Goal: Task Accomplishment & Management: Manage account settings

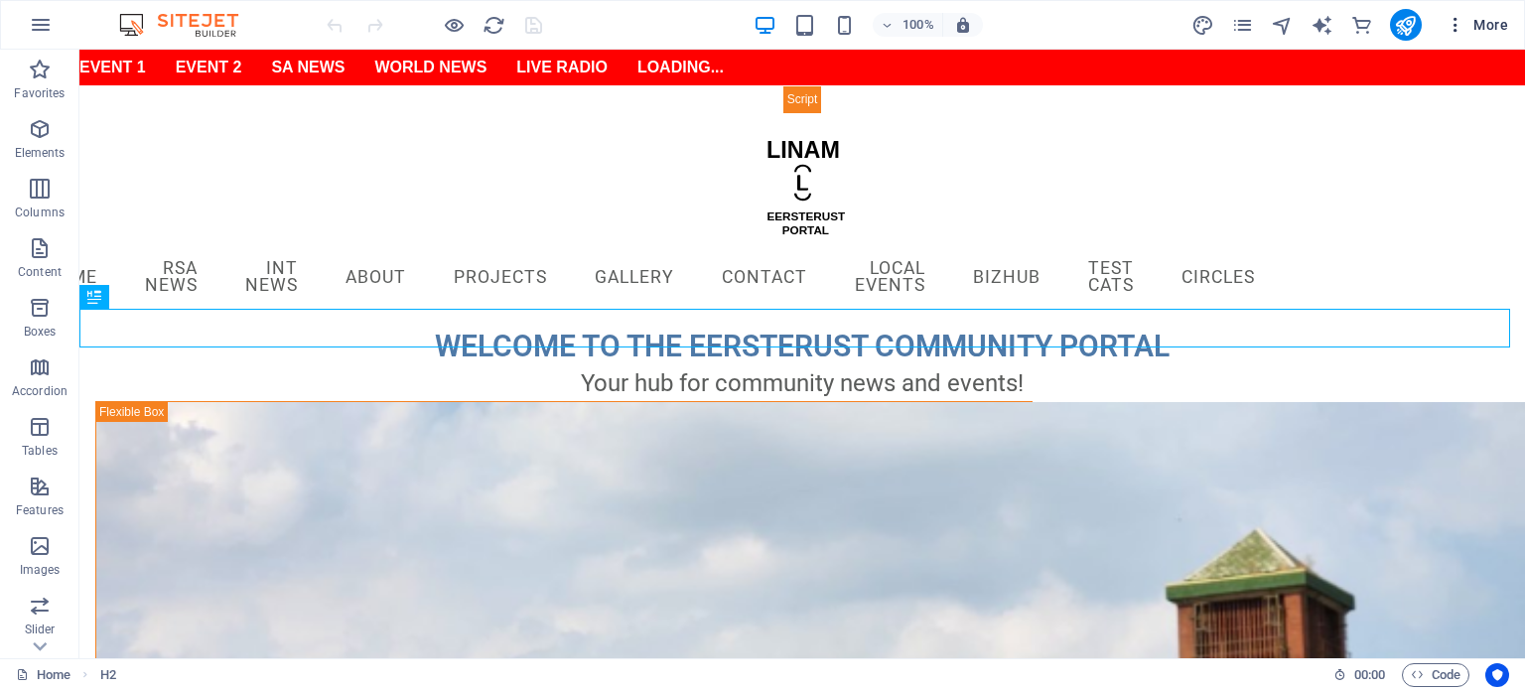
click at [1456, 24] on icon "button" at bounding box center [1456, 25] width 20 height 20
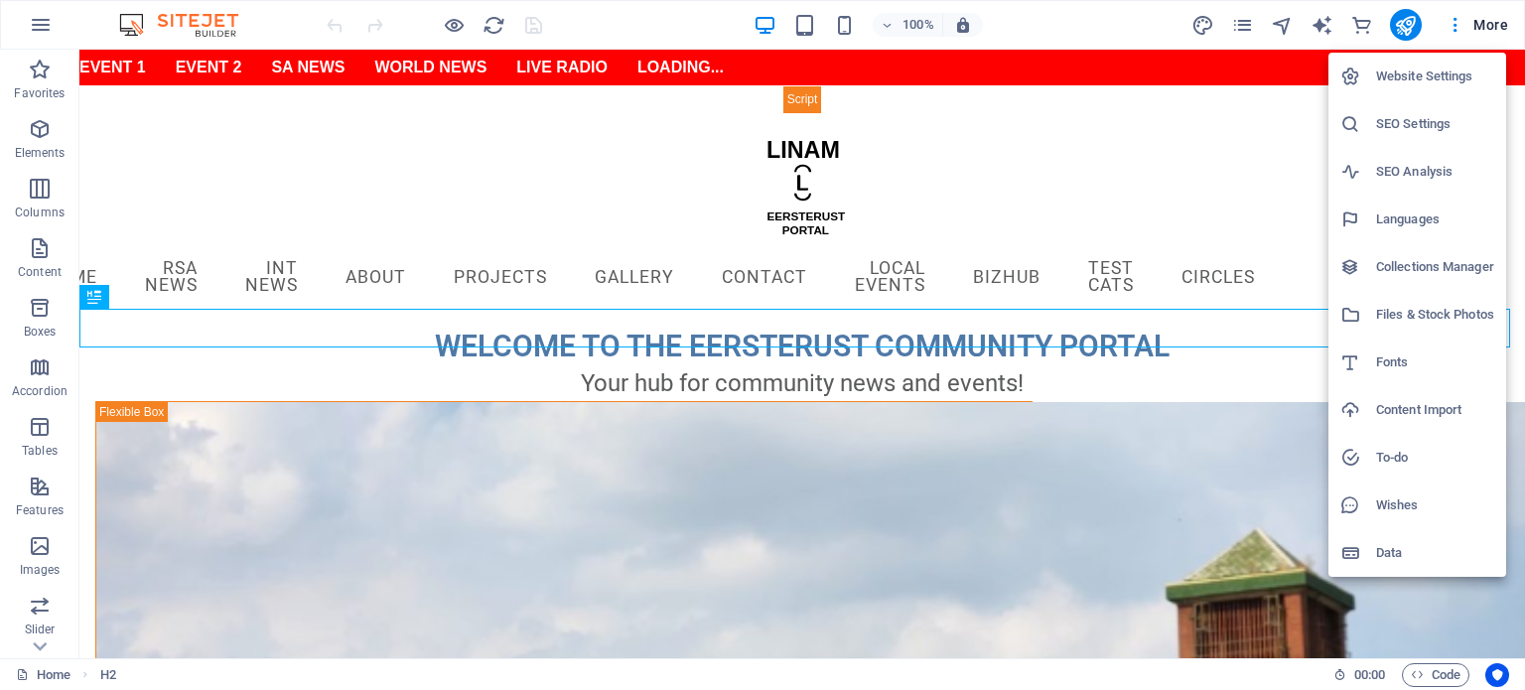
click at [1436, 264] on h6 "Collections Manager" at bounding box center [1435, 267] width 118 height 24
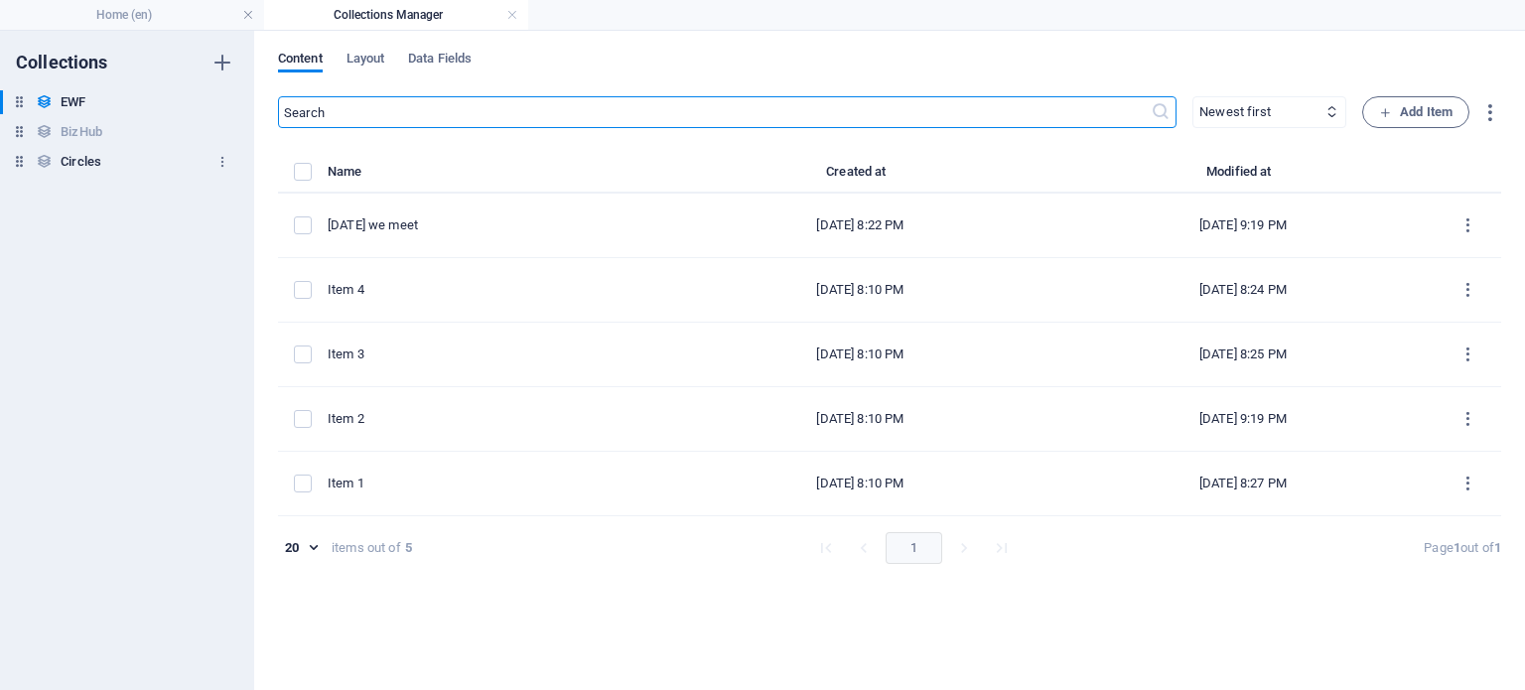
click at [68, 158] on h6 "Circles" at bounding box center [81, 162] width 41 height 24
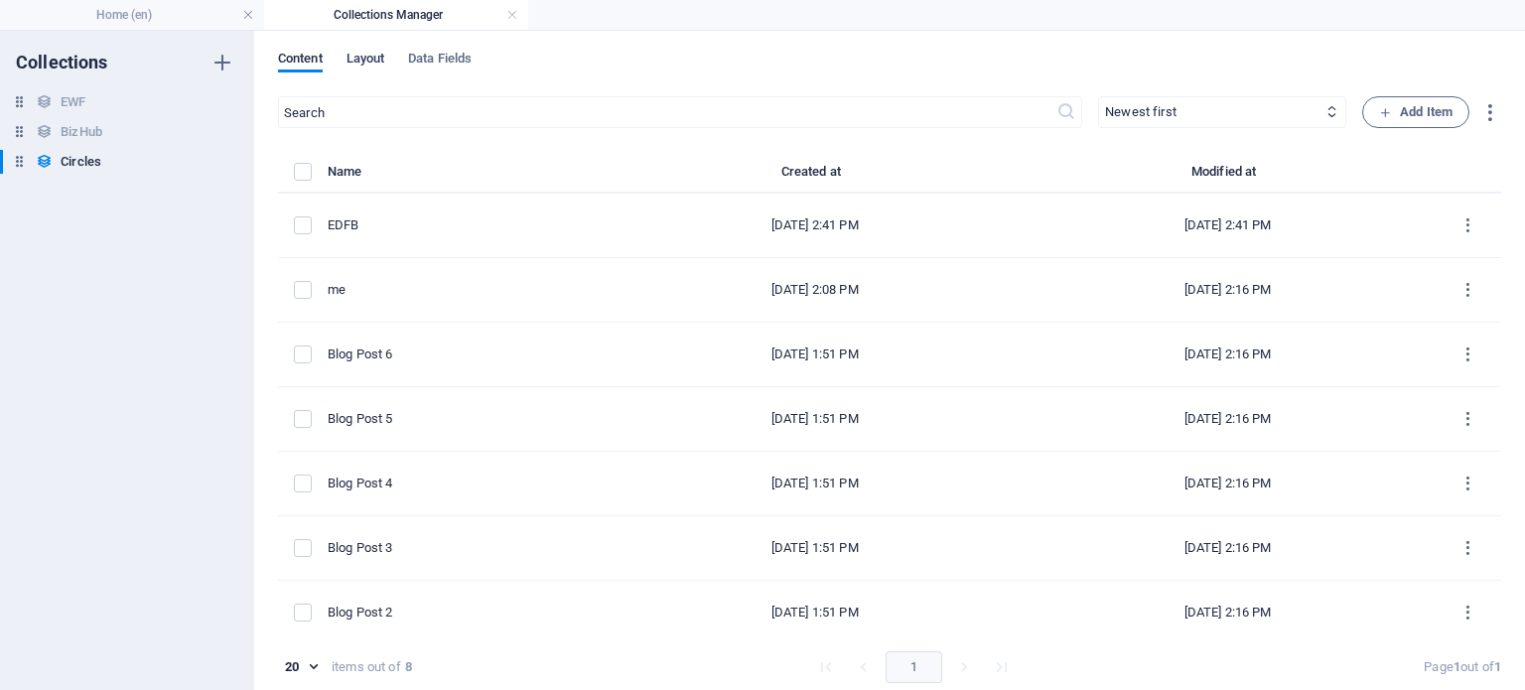
click at [365, 64] on span "Layout" at bounding box center [366, 61] width 39 height 28
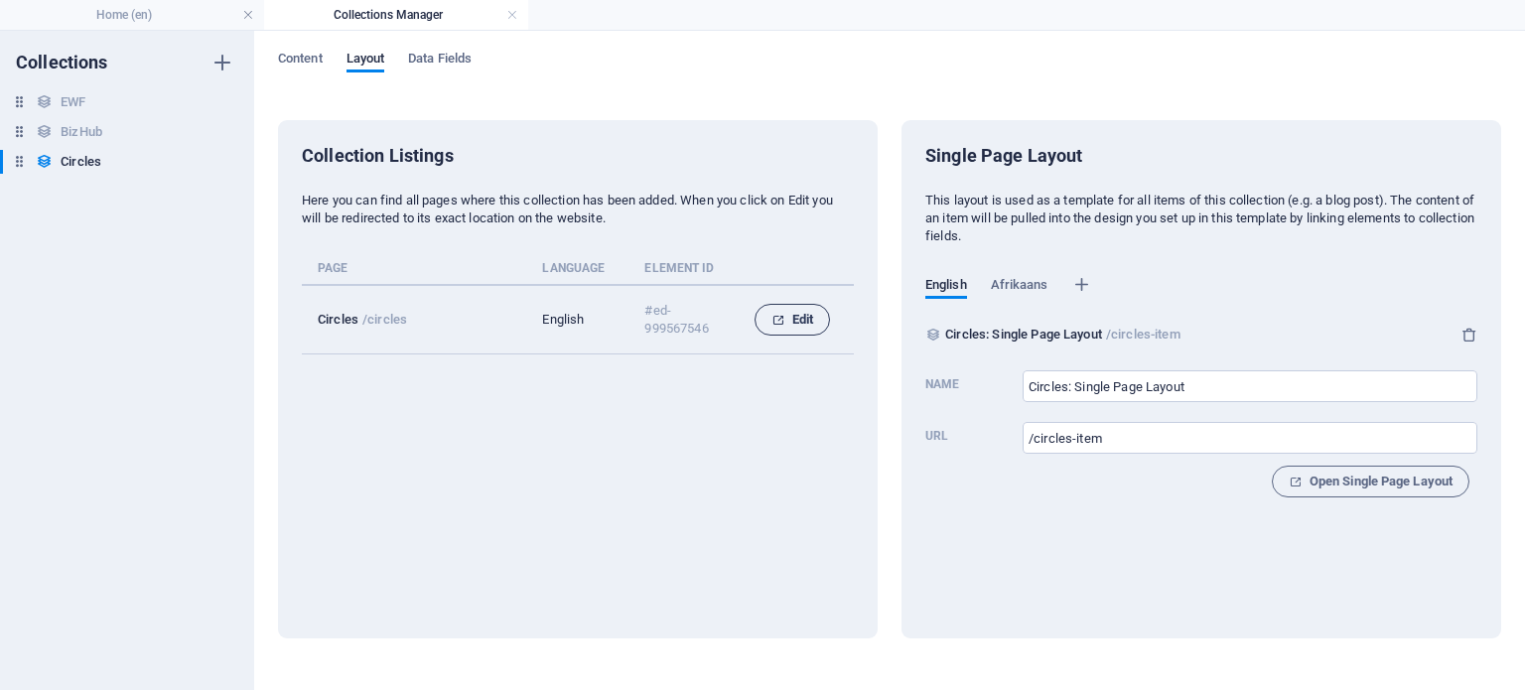
click at [790, 321] on span "Edit" at bounding box center [792, 320] width 42 height 24
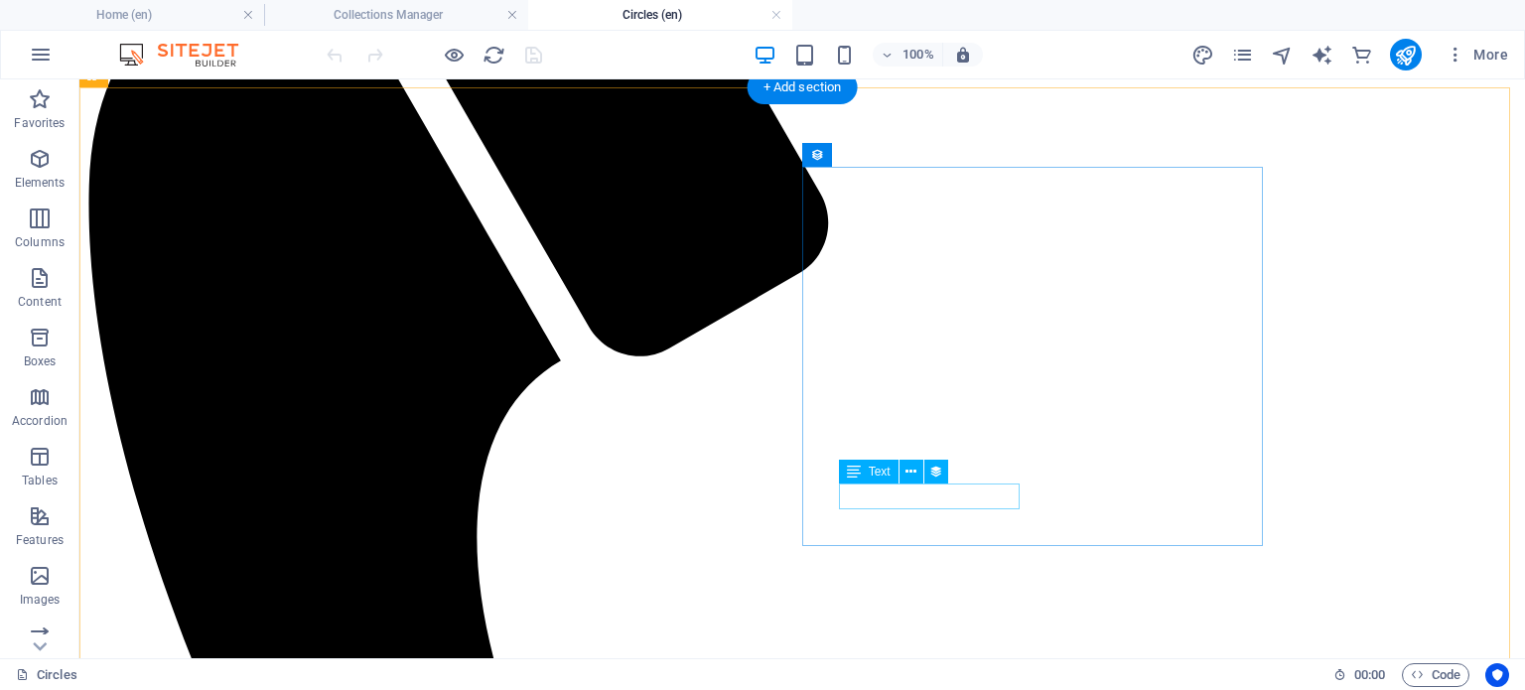
scroll to position [89, 0]
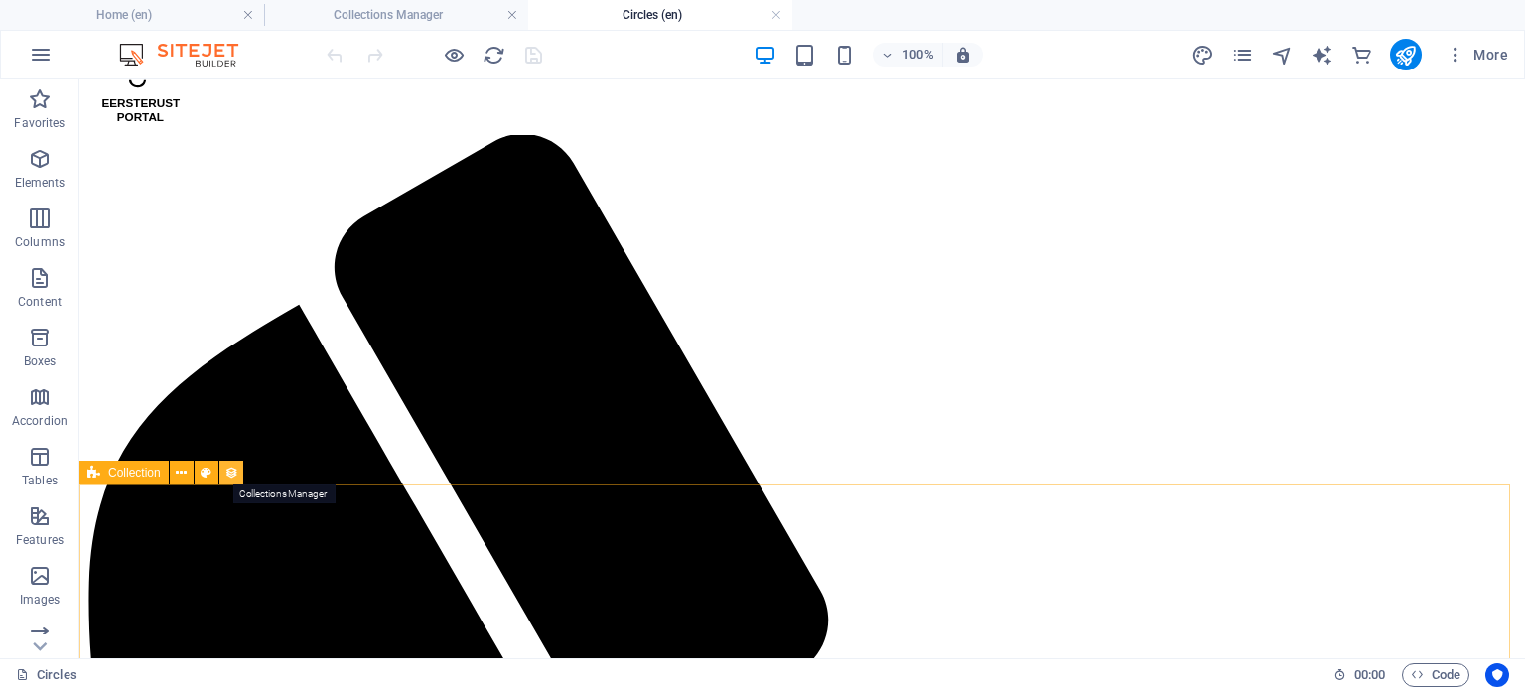
click at [234, 478] on icon at bounding box center [231, 473] width 14 height 21
select select "68dd15c6460dc49f3803dd1a"
select select "columns.slug_DESC"
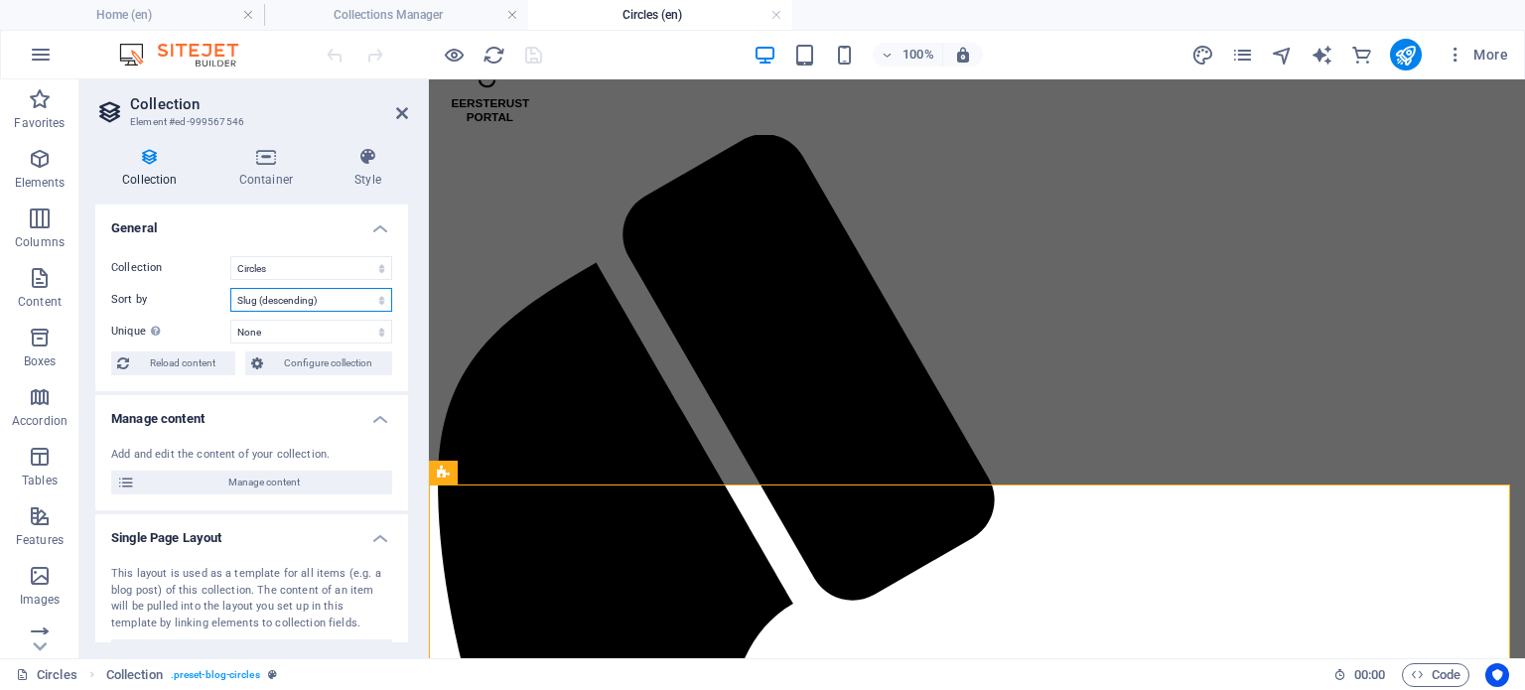
click at [336, 301] on select "Created at (ascending) Created at (descending) Updated at (ascending) Updated a…" at bounding box center [311, 300] width 162 height 24
click at [380, 300] on select "Created at (ascending) Created at (descending) Updated at (ascending) Updated a…" at bounding box center [311, 300] width 162 height 24
click at [1456, 55] on icon "button" at bounding box center [1456, 55] width 20 height 20
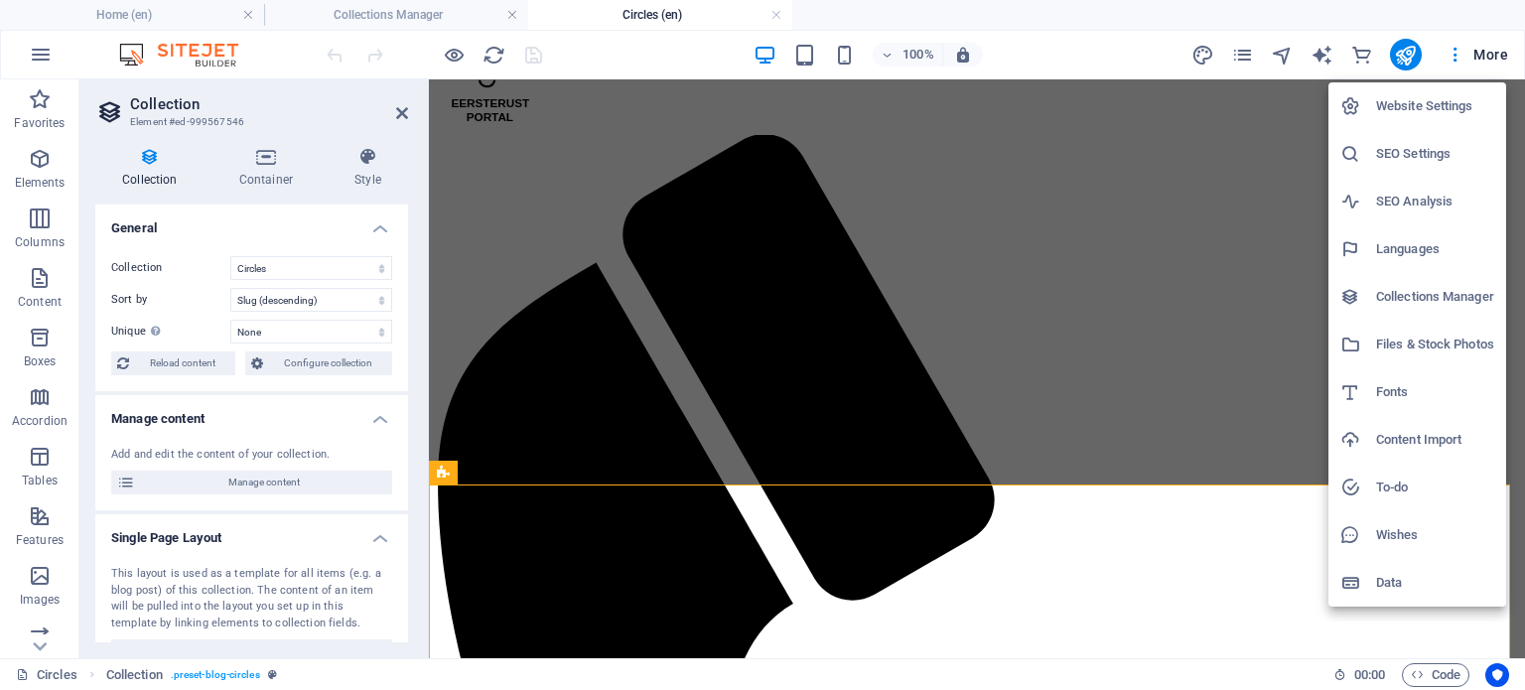
click at [1436, 299] on h6 "Collections Manager" at bounding box center [1435, 297] width 118 height 24
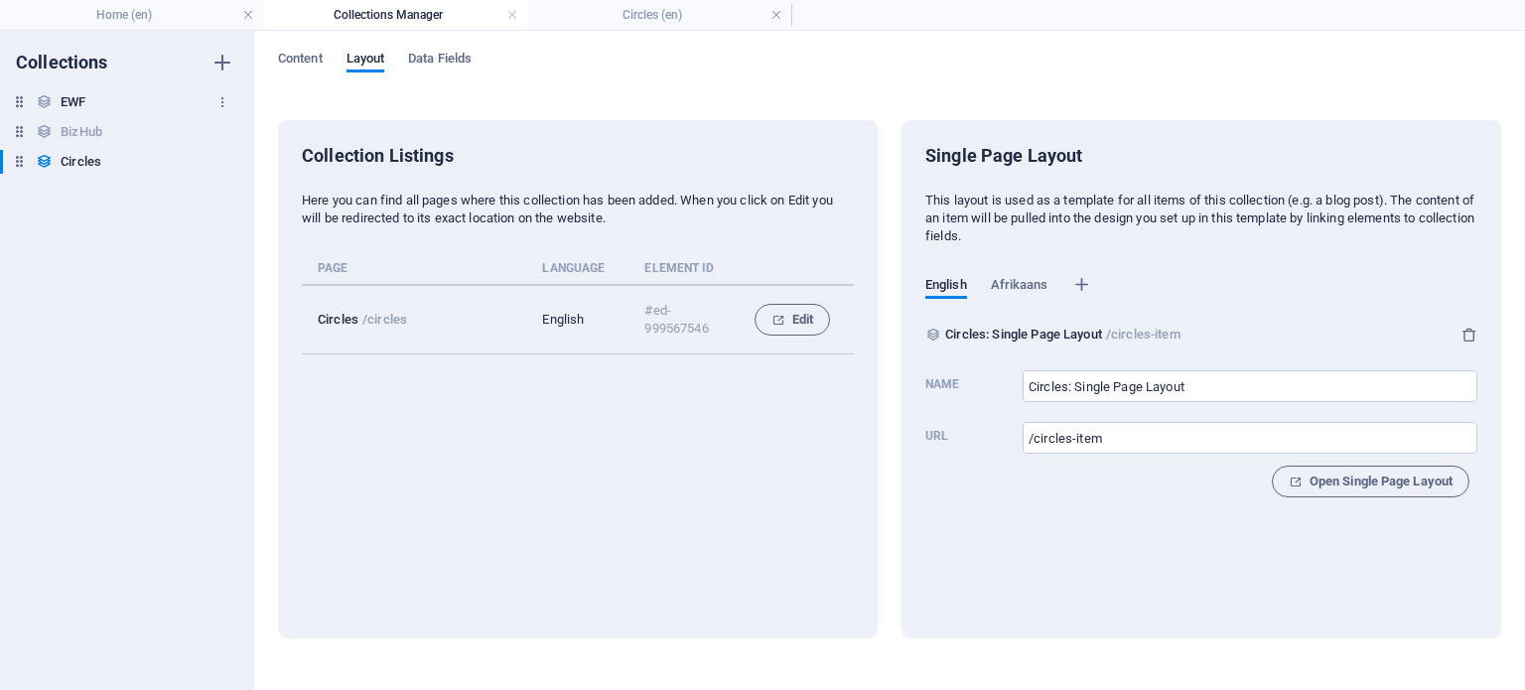
click at [72, 104] on h6 "EWF" at bounding box center [73, 102] width 25 height 24
type input "EWF: Single Page Layout"
type input "/ewf-item"
click at [433, 51] on span "Data Fields" at bounding box center [440, 61] width 64 height 28
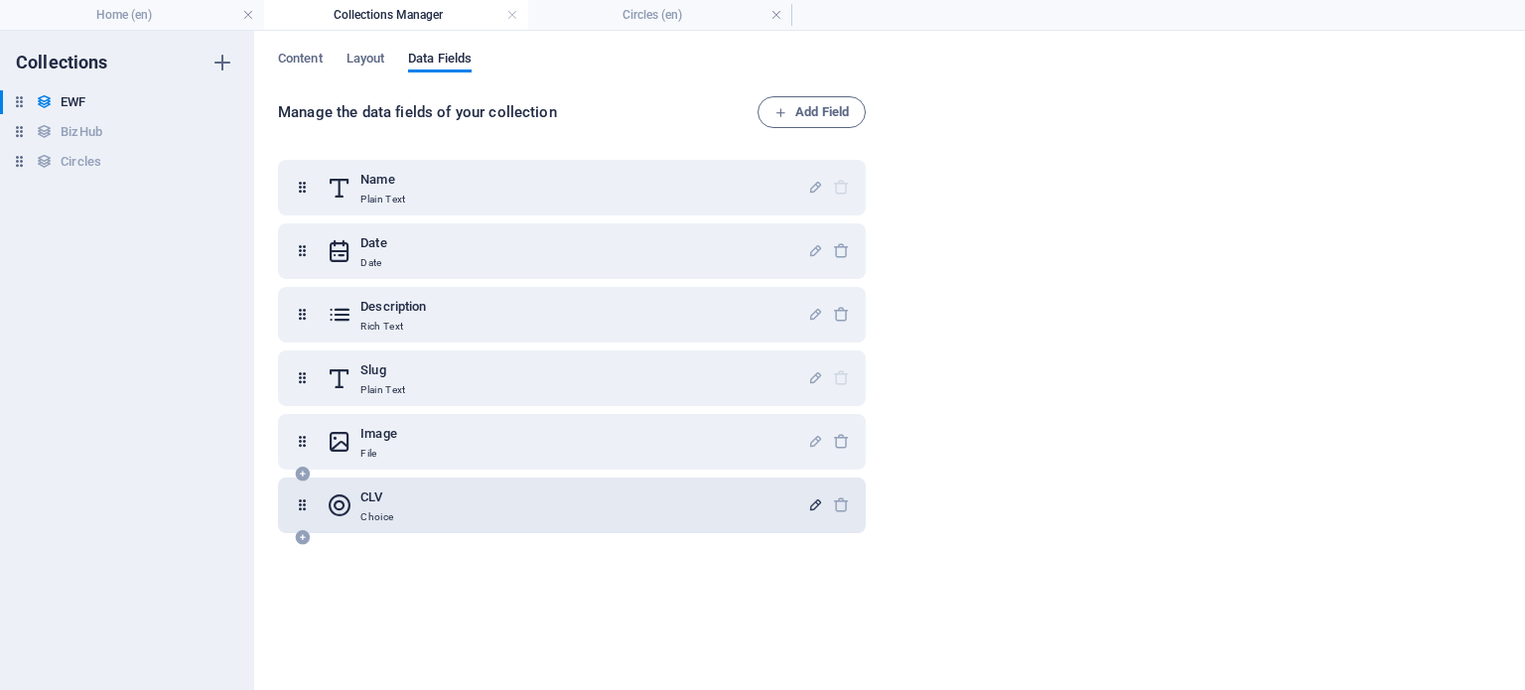
click at [807, 503] on icon "button" at bounding box center [815, 504] width 17 height 17
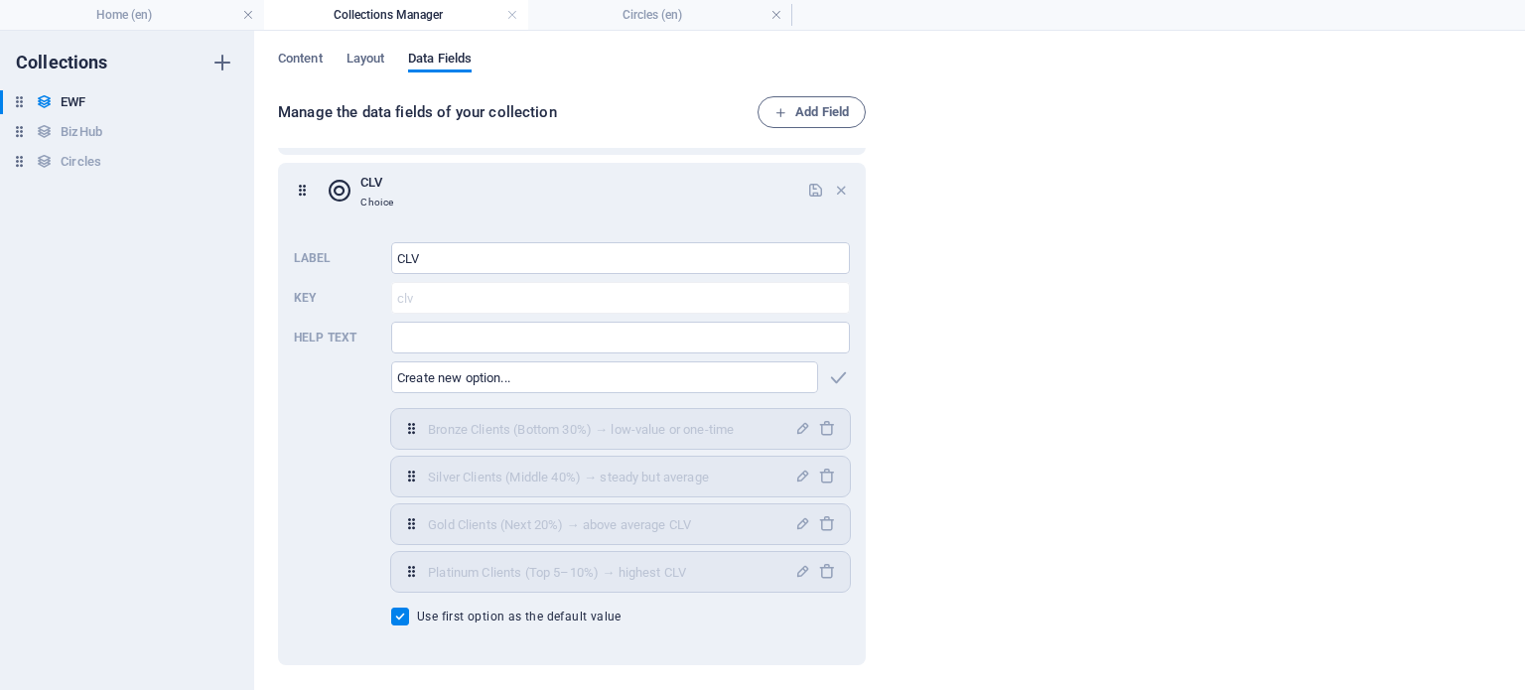
scroll to position [314, 0]
click at [802, 431] on icon "button" at bounding box center [802, 429] width 17 height 17
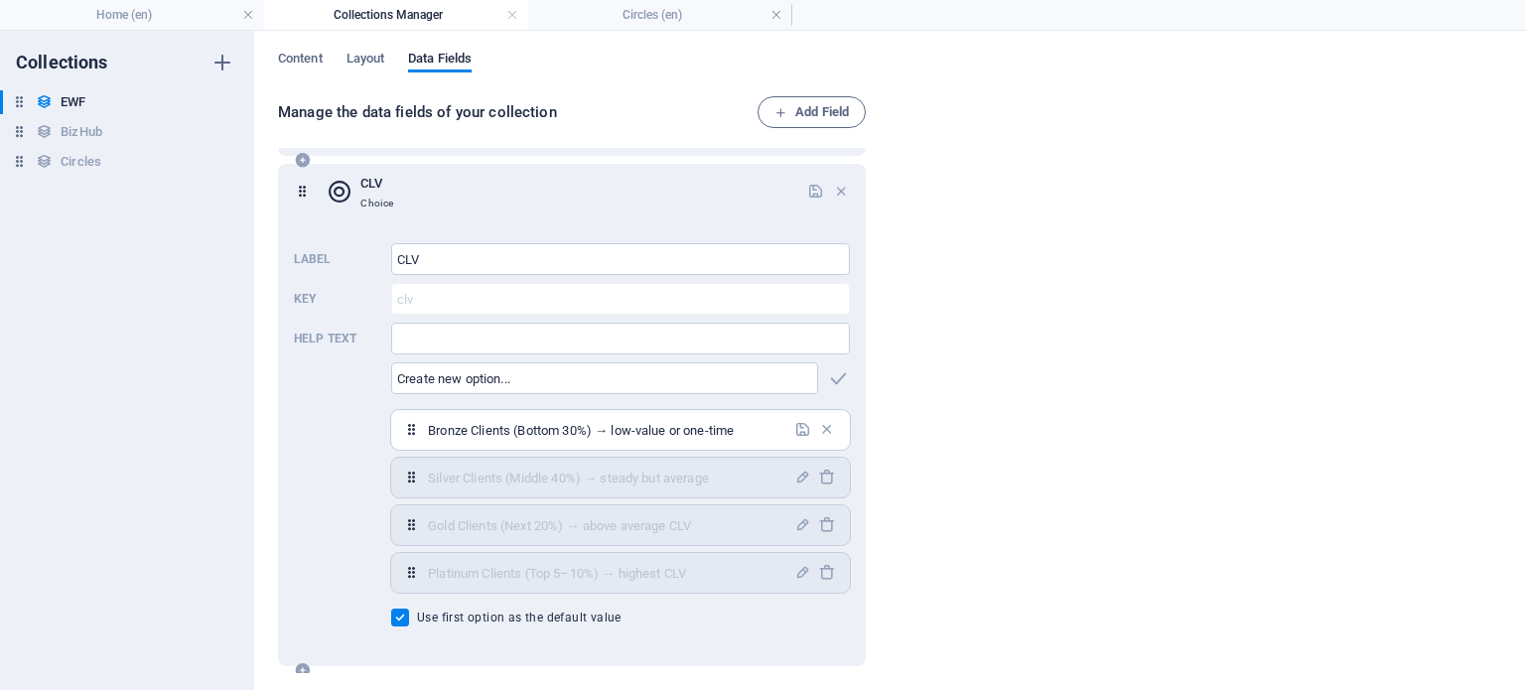
click at [429, 430] on input "Bronze Clients (Bottom 30%) → low-value or one-time" at bounding box center [605, 430] width 354 height 32
type input "1.Bronze Clients (Bottom 30%) → low-value or one-time"
click at [796, 476] on icon "button" at bounding box center [802, 477] width 17 height 17
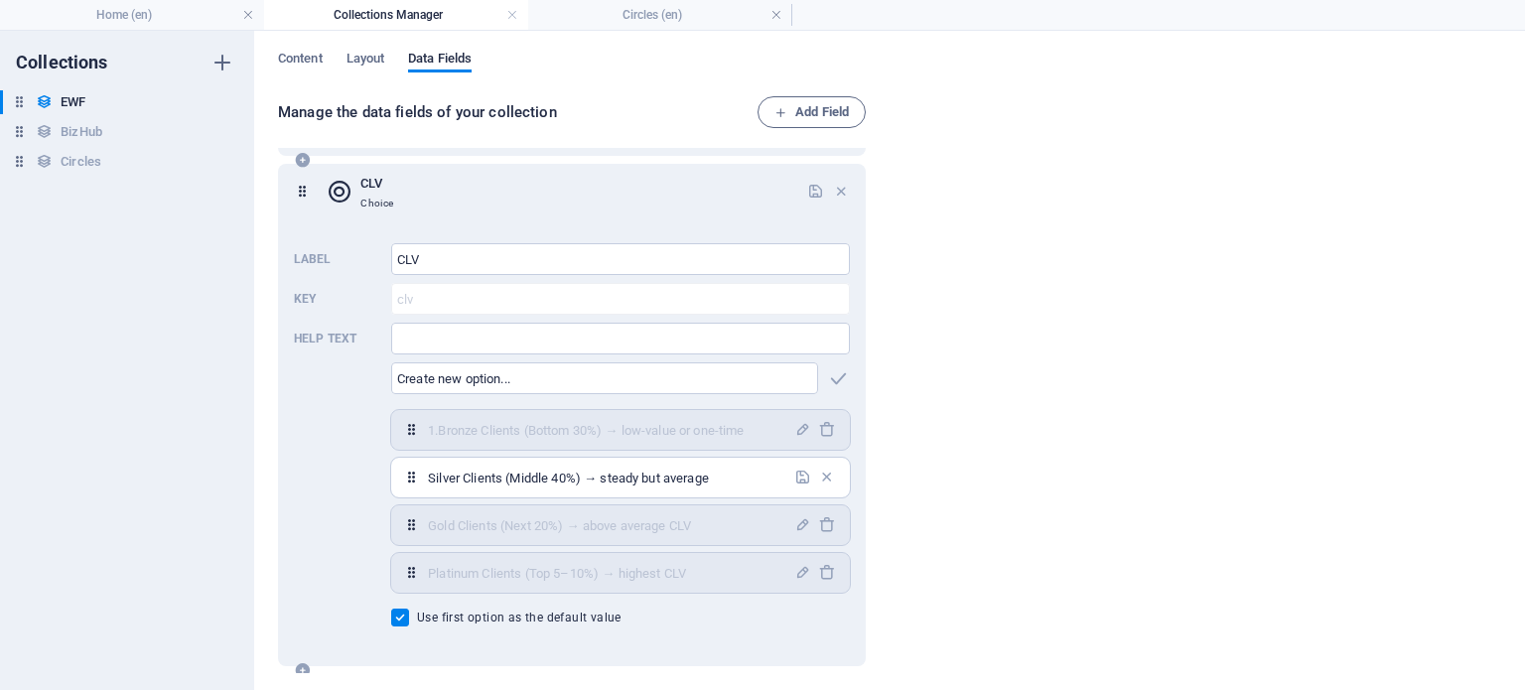
click at [429, 476] on input "Silver Clients (Middle 40%) → steady but average" at bounding box center [605, 478] width 354 height 32
type input "2.Silver Clients (Middle 40%) → steady but average"
click at [799, 519] on icon "button" at bounding box center [802, 524] width 17 height 17
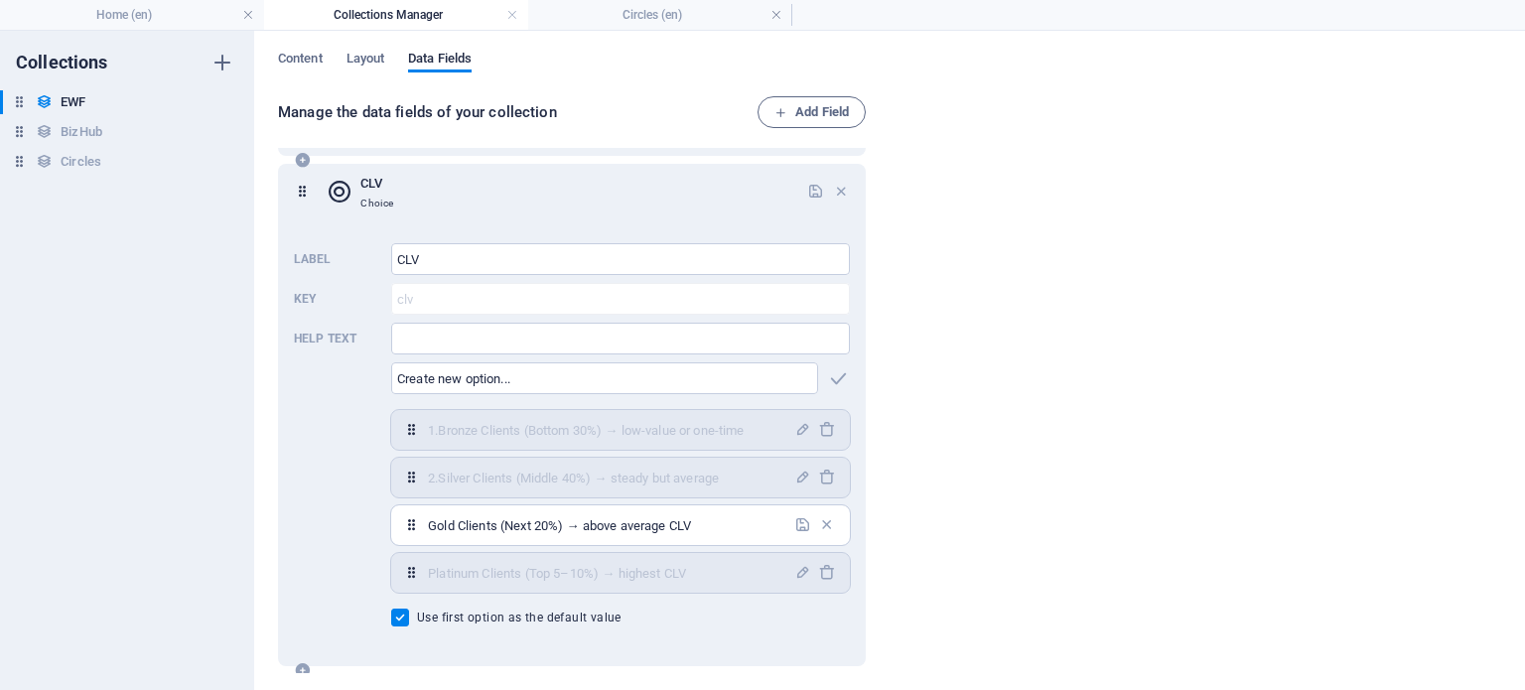
click at [430, 525] on input "Gold Clients (Next 20%) → above average CLV" at bounding box center [605, 525] width 354 height 32
type input "[DOMAIN_NAME] Clients (Next 20%) → above average CLV"
click at [799, 570] on icon "button" at bounding box center [802, 572] width 17 height 17
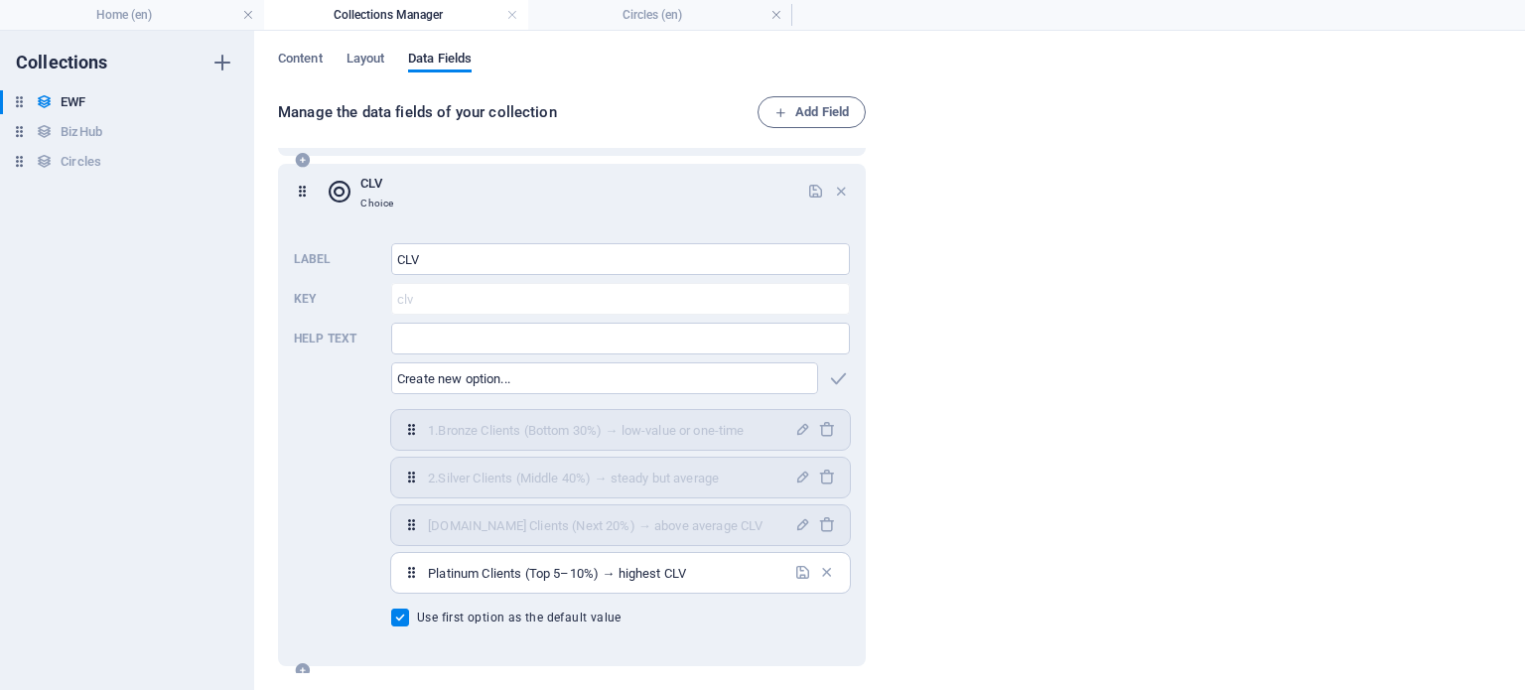
click at [429, 567] on input "Platinum Clients (Top 5–10%) → highest CLV" at bounding box center [605, 573] width 354 height 32
type input "4.Platinum Clients (Top 5–10%) → highest CLV"
click at [799, 572] on icon "button" at bounding box center [802, 572] width 17 height 17
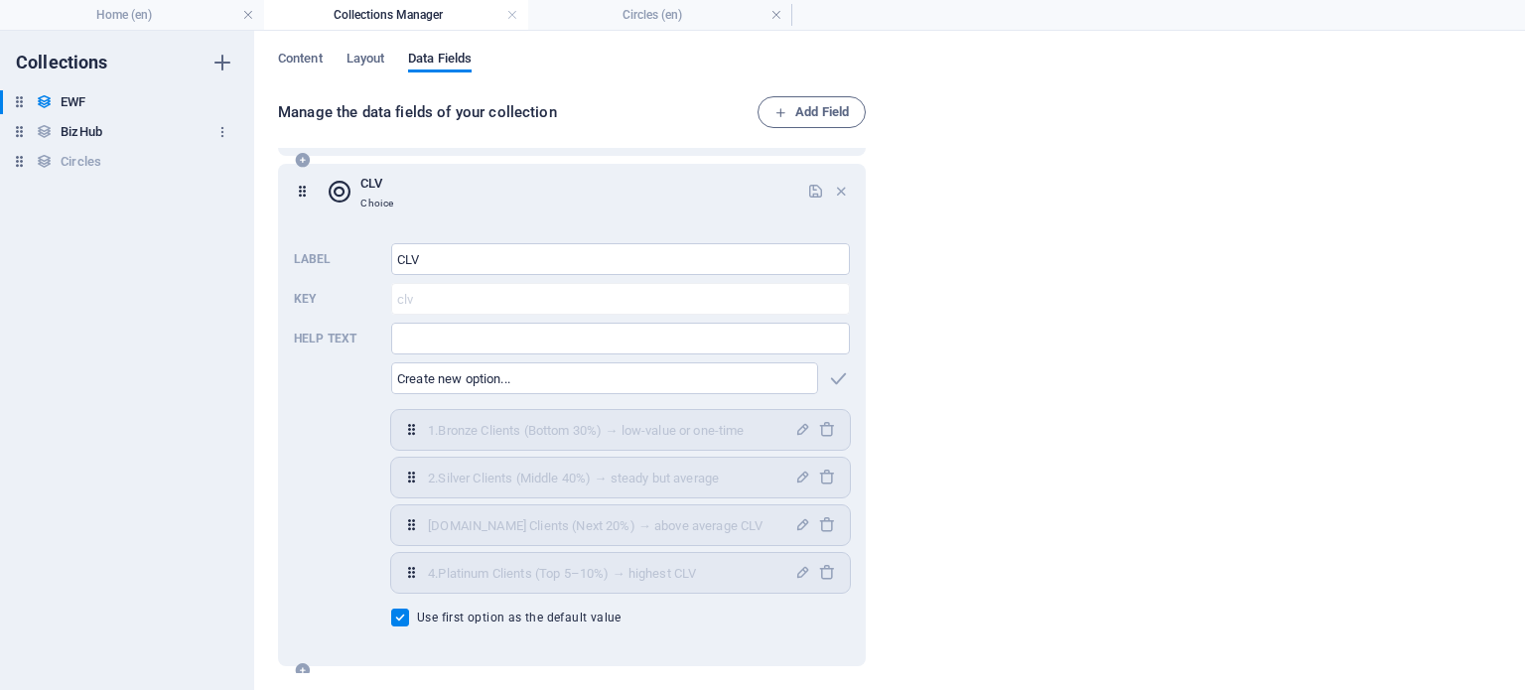
click at [94, 134] on h6 "BizHub" at bounding box center [82, 132] width 42 height 24
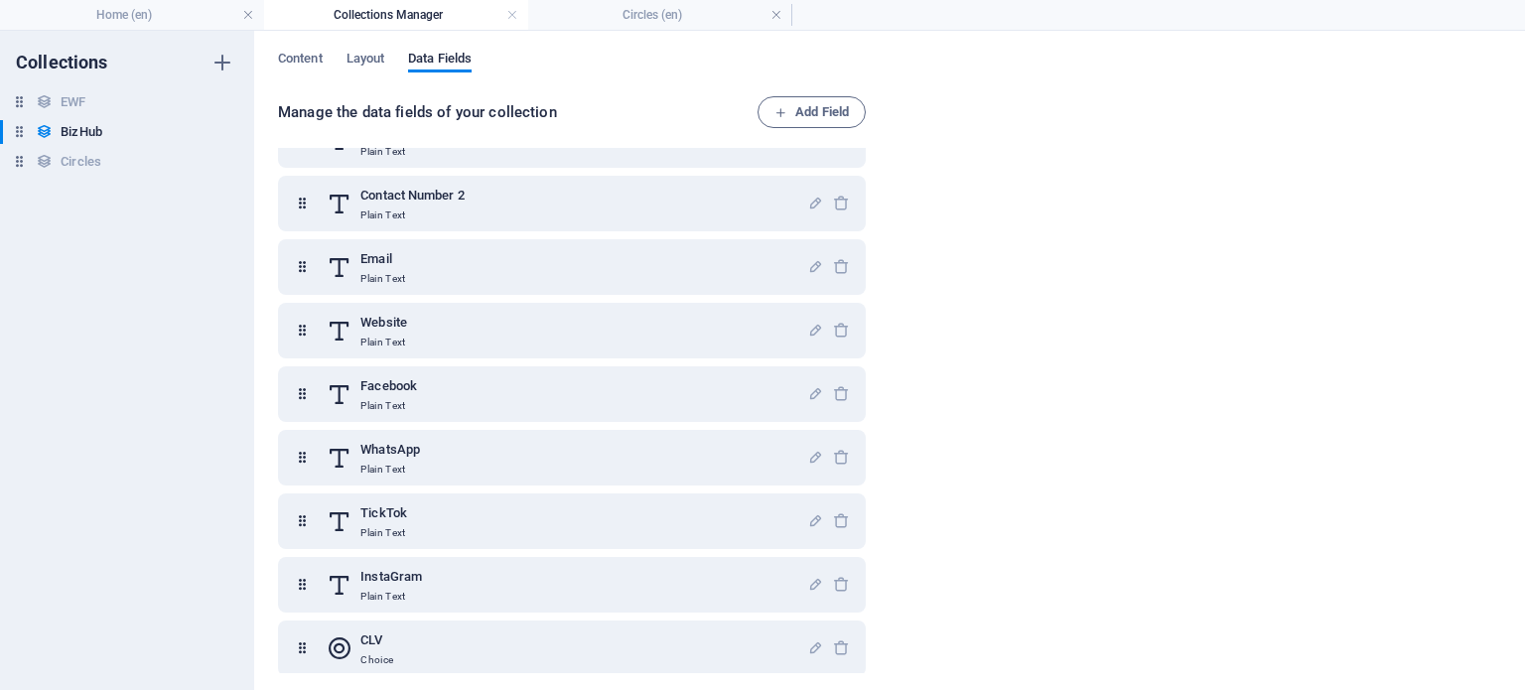
scroll to position [439, 0]
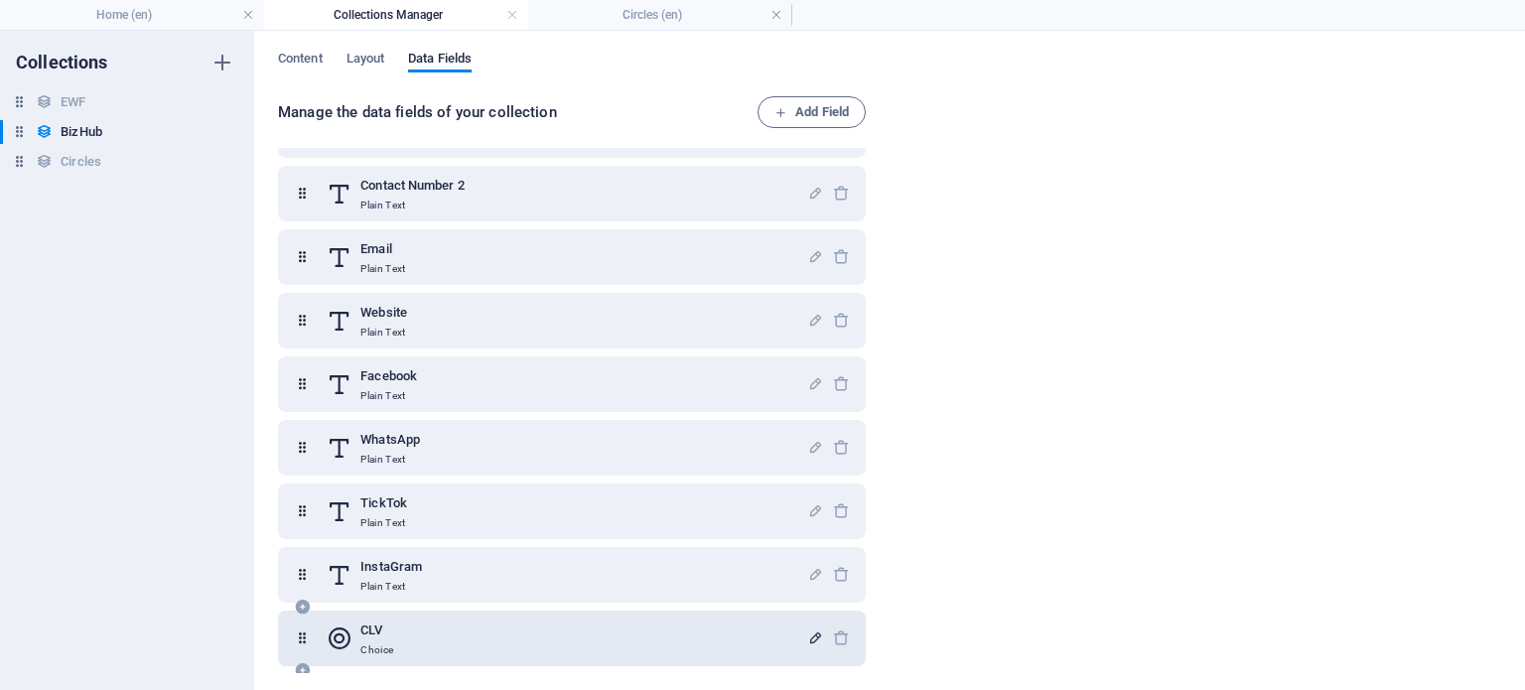
click at [807, 642] on icon "button" at bounding box center [815, 637] width 17 height 17
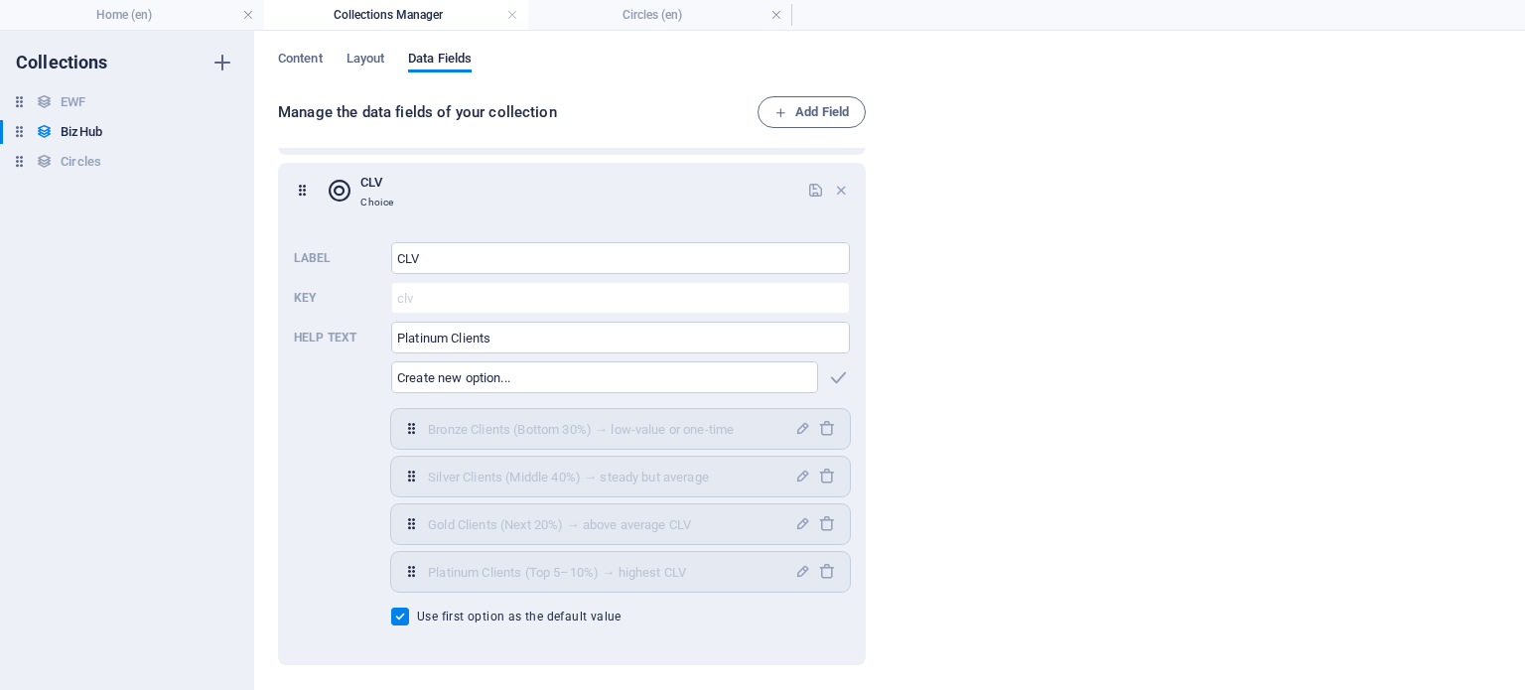
scroll to position [886, 0]
click at [803, 425] on icon "button" at bounding box center [802, 429] width 17 height 17
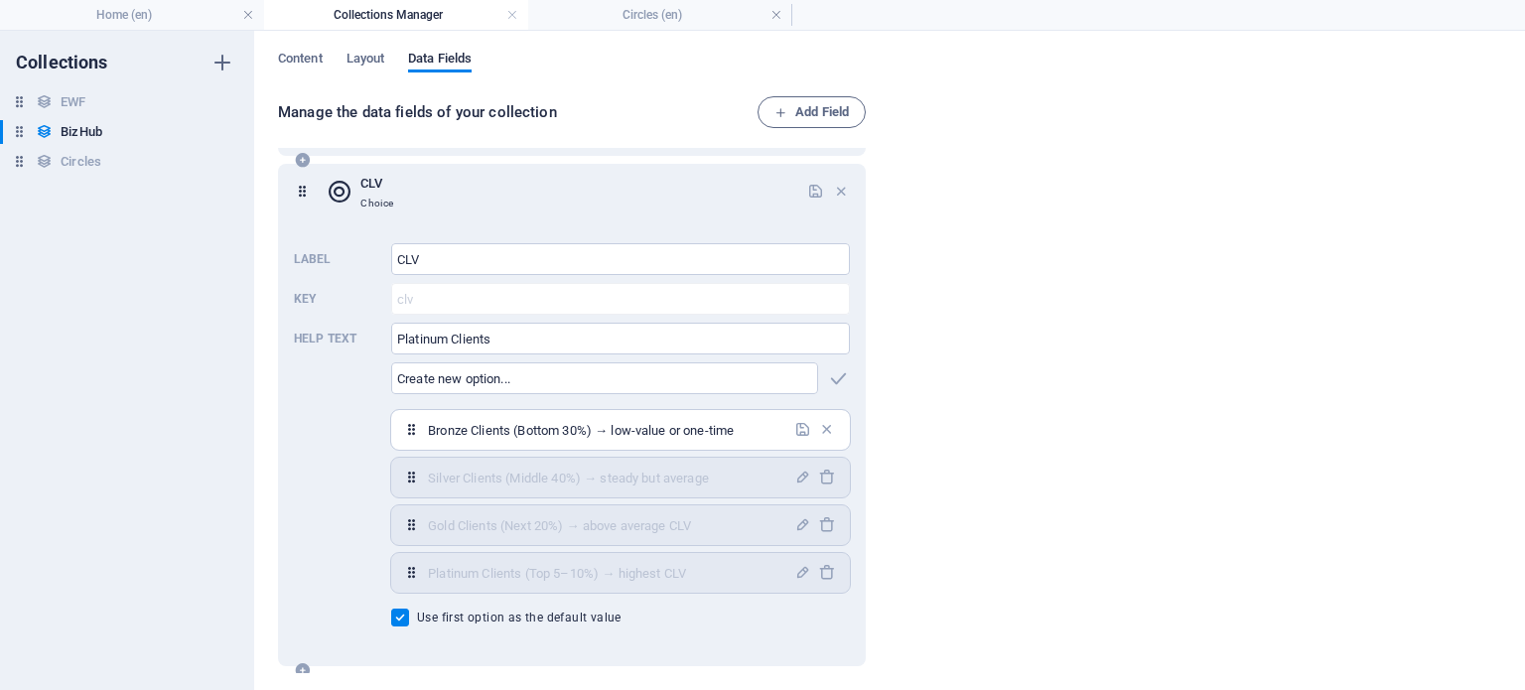
click at [429, 432] on input "Bronze Clients (Bottom 30%) → low-value or one-time" at bounding box center [605, 430] width 354 height 32
type input "1.Bronze Clients (Bottom 30%) → low-value or one-time"
click at [794, 475] on icon "button" at bounding box center [802, 477] width 17 height 17
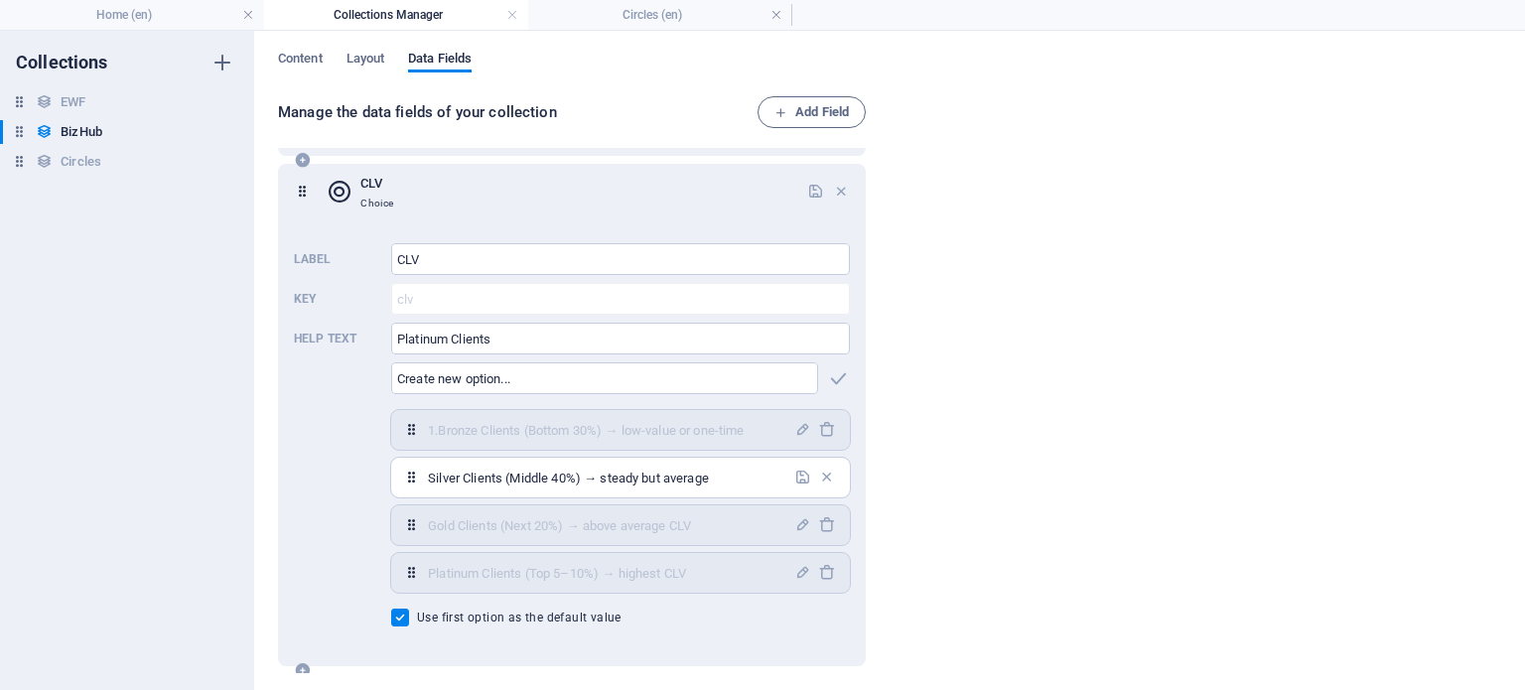
click at [429, 480] on input "Silver Clients (Middle 40%) → steady but average" at bounding box center [605, 478] width 354 height 32
type input "2.Silver Clients (Middle 40%) → steady but average"
click at [799, 524] on icon "button" at bounding box center [802, 524] width 17 height 17
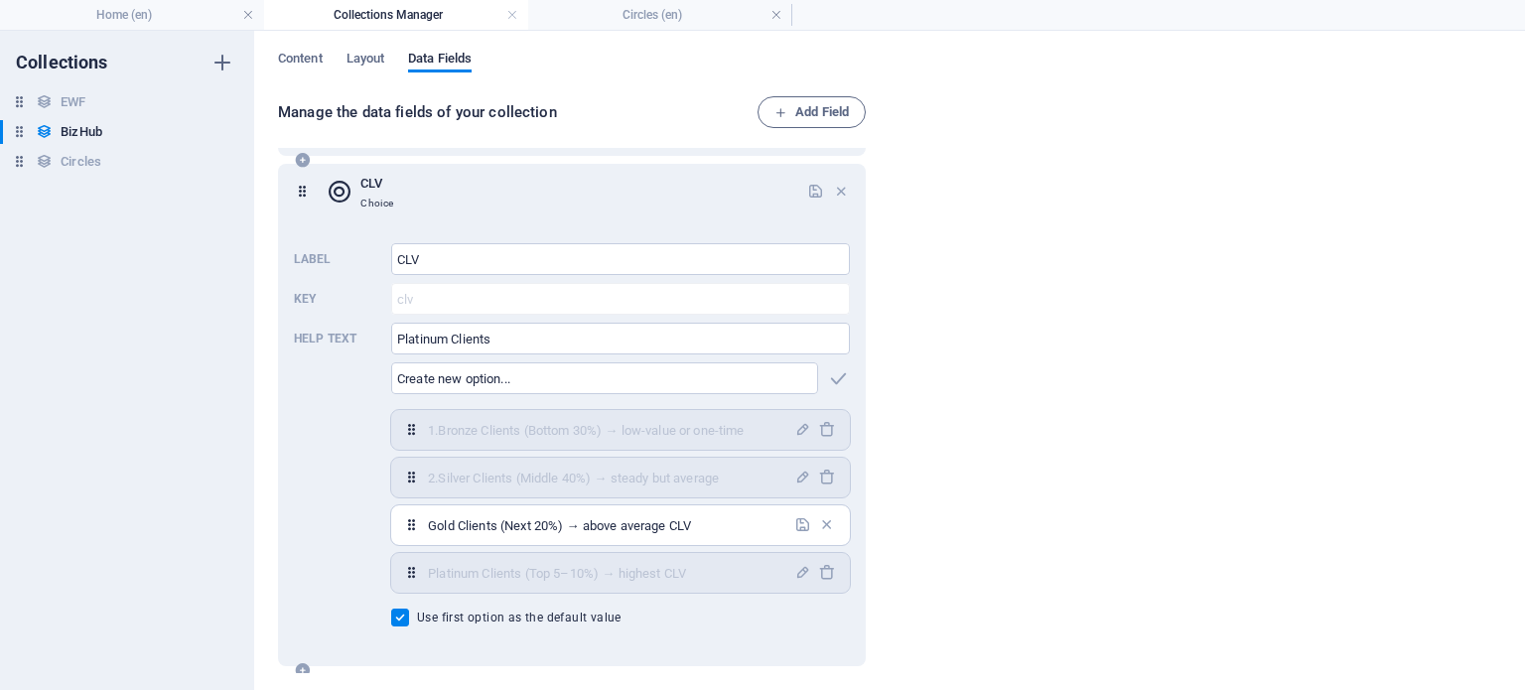
click at [428, 525] on input "Gold Clients (Next 20%) → above average CLV" at bounding box center [605, 525] width 354 height 32
type input "[DOMAIN_NAME] Clients (Next 20%) → above average CLV"
click at [794, 571] on icon "button" at bounding box center [802, 572] width 17 height 17
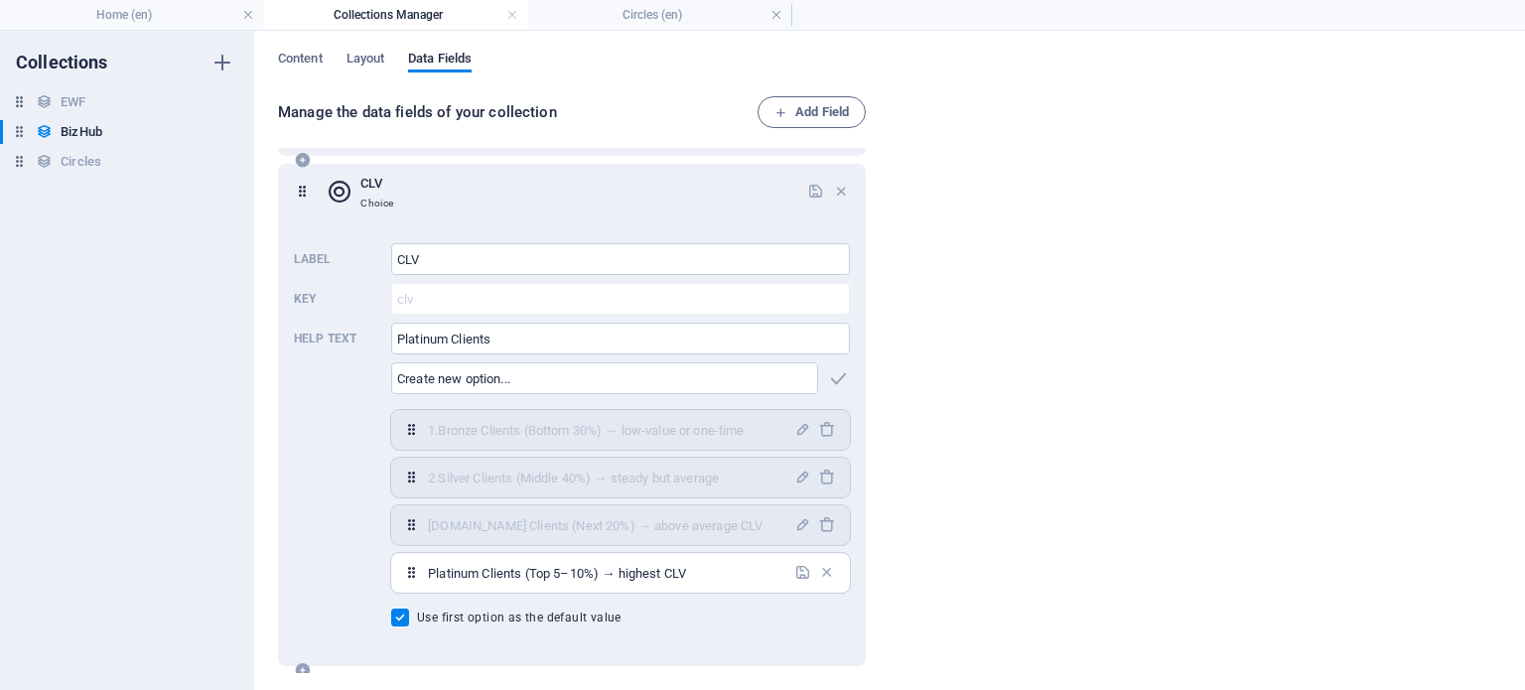
click at [430, 571] on input "Platinum Clients (Top 5–10%) → highest CLV" at bounding box center [605, 573] width 354 height 32
type input "4.Platinum Clients (Top 5–10%) → highest CLV"
click at [796, 567] on icon "button" at bounding box center [802, 572] width 17 height 17
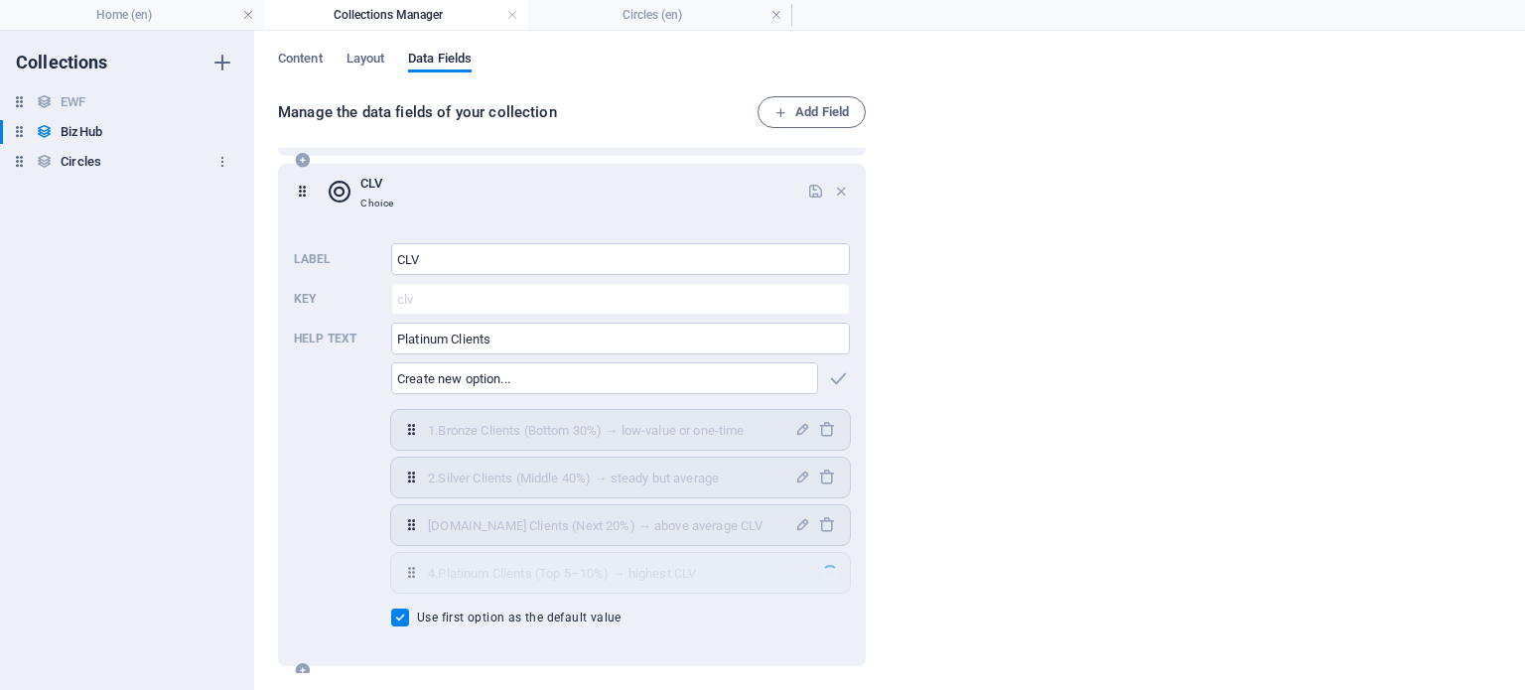
click at [103, 167] on div "Circles Circles" at bounding box center [117, 162] width 234 height 24
checkbox input "false"
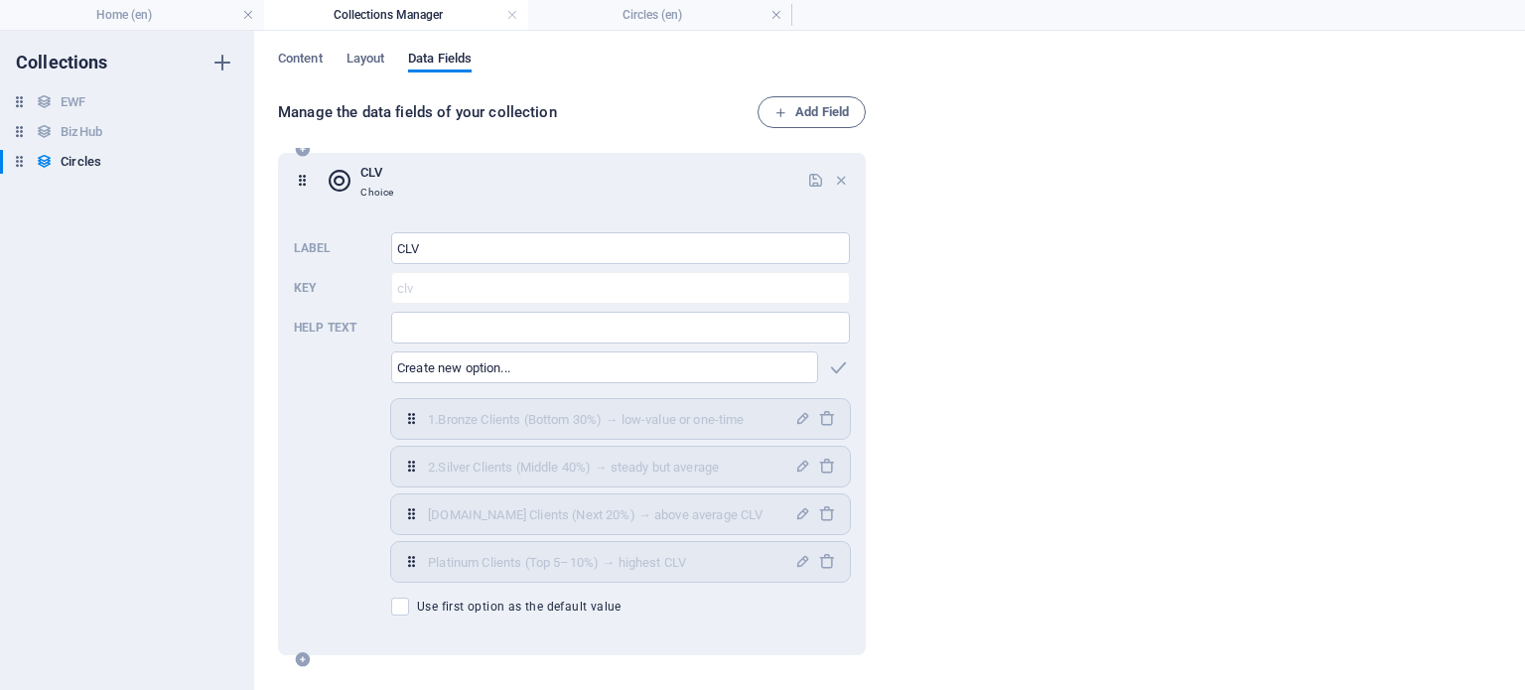
scroll to position [822, 0]
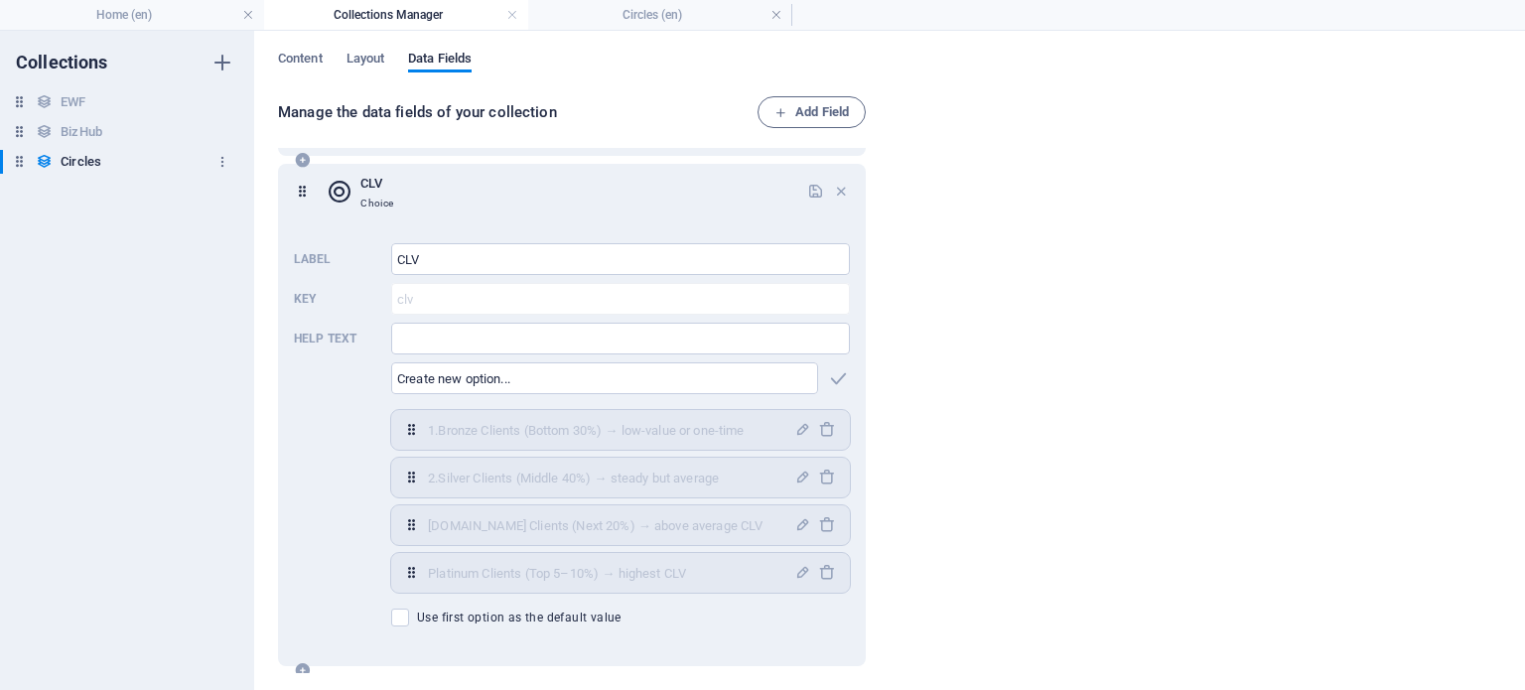
click at [87, 157] on h6 "Circles" at bounding box center [81, 162] width 41 height 24
click at [88, 130] on h6 "BizHub" at bounding box center [82, 132] width 42 height 24
type input "Platinum Clients"
checkbox input "true"
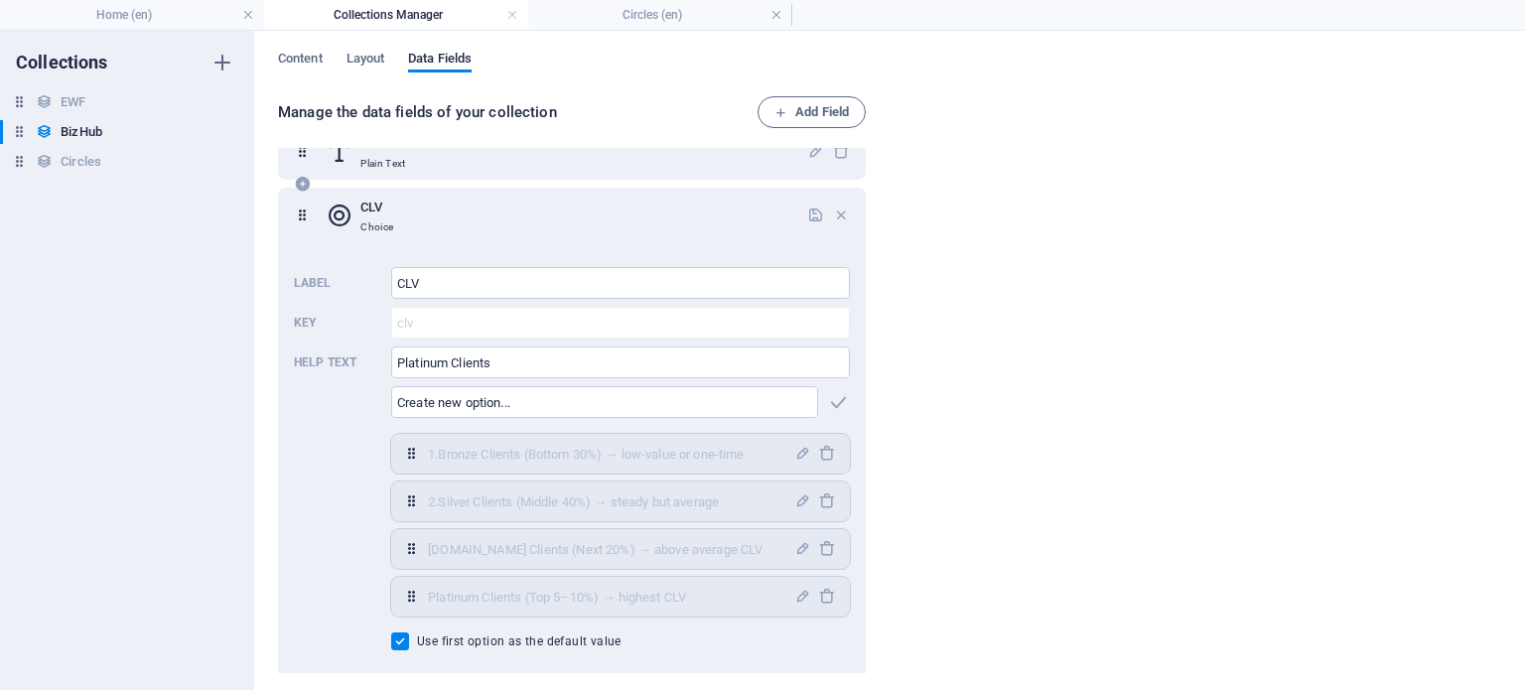
scroll to position [896, 0]
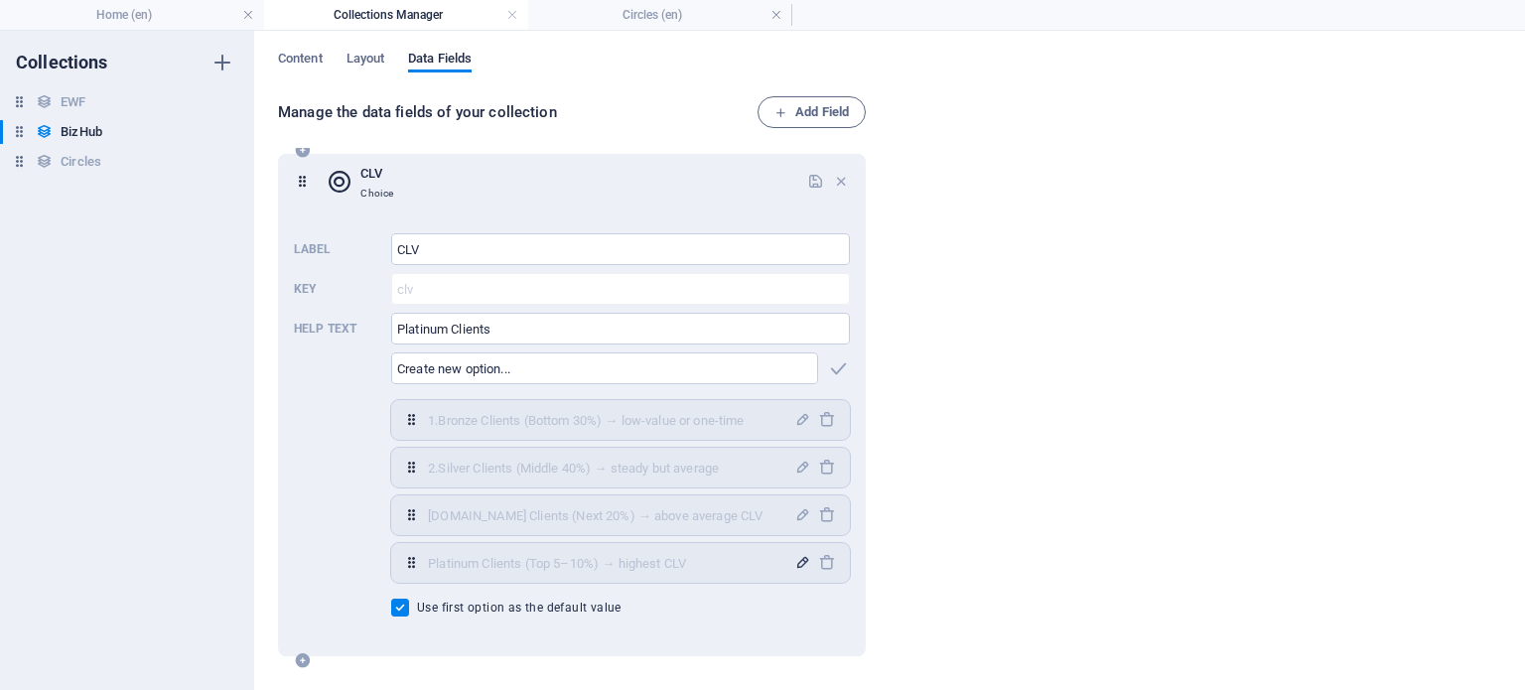
click at [800, 560] on icon "button" at bounding box center [802, 562] width 17 height 17
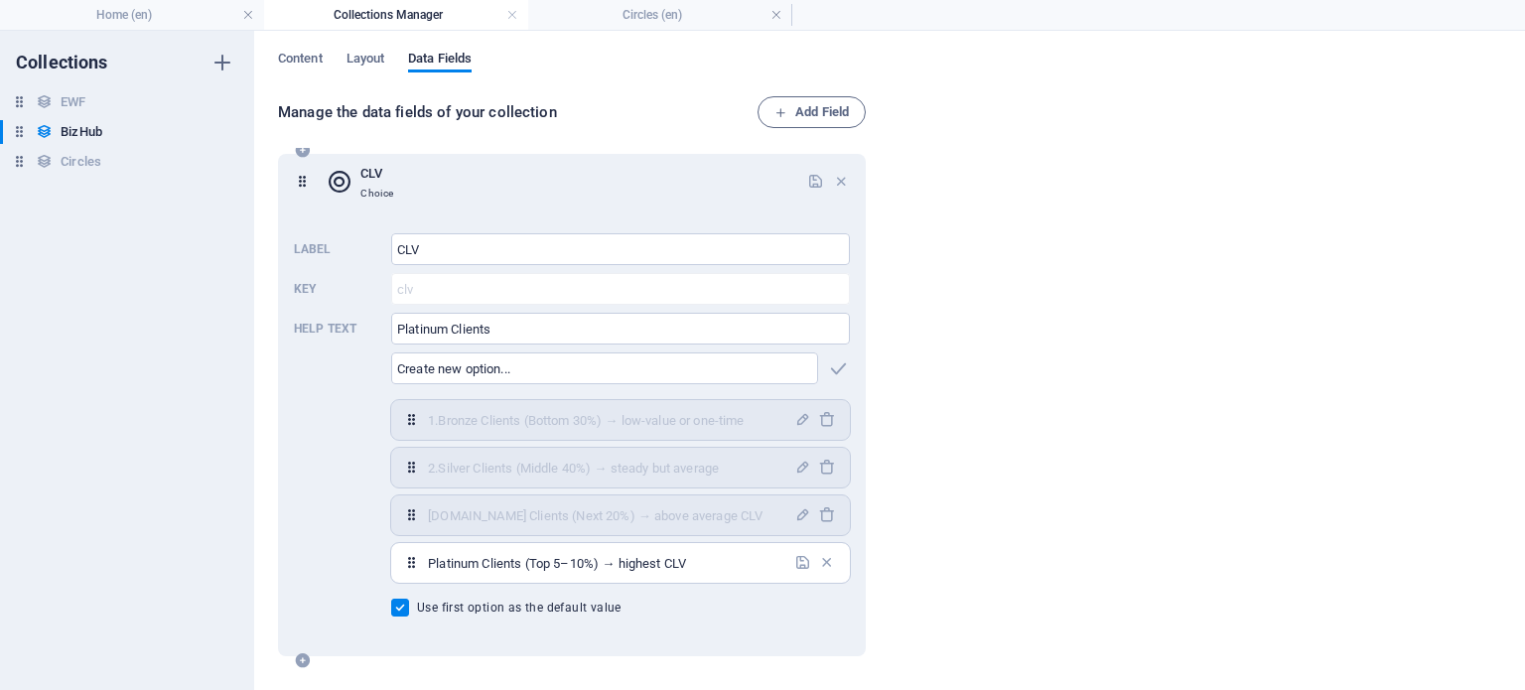
click at [429, 559] on input "Platinum Clients (Top 5–10%) → highest CLV" at bounding box center [605, 563] width 354 height 32
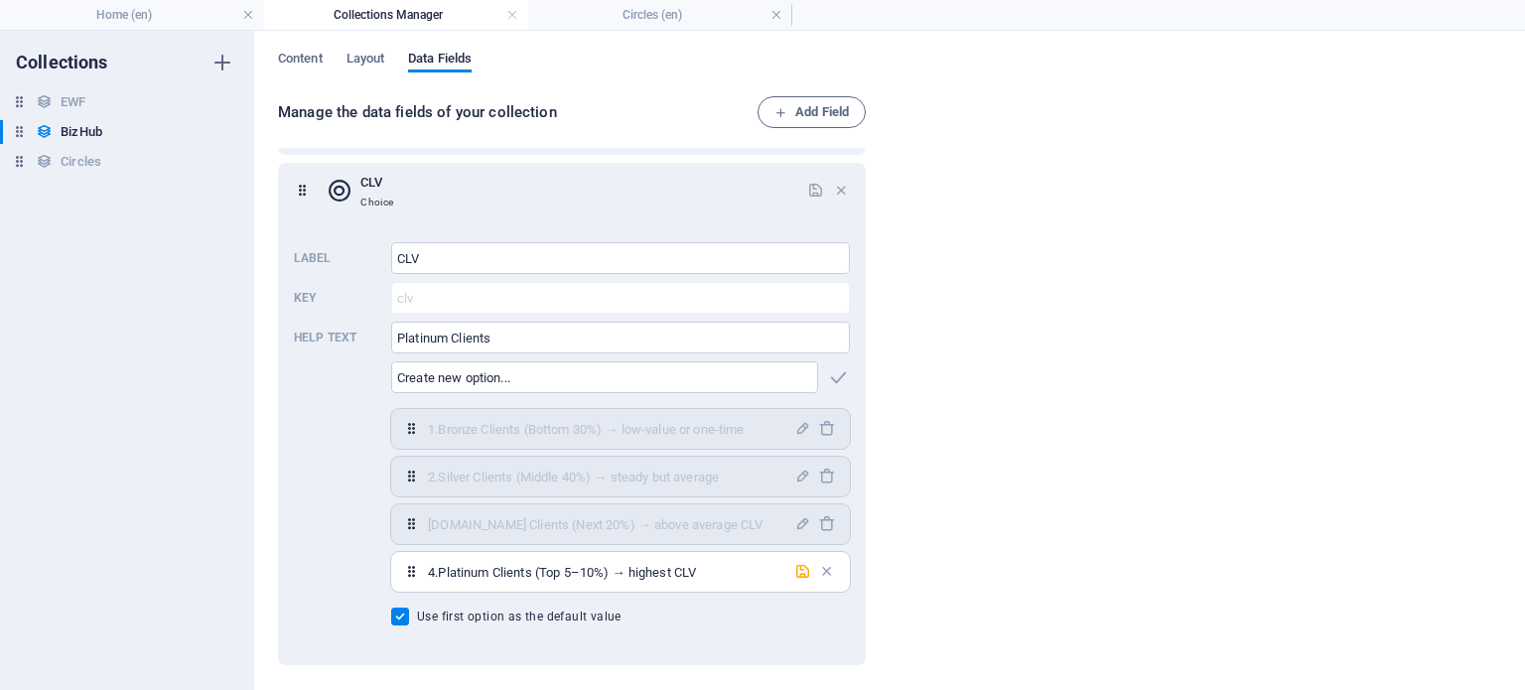
scroll to position [886, 0]
type input "4.Platinum Clients (Top 5–10%) → highest CLV"
click at [796, 574] on icon "button" at bounding box center [802, 572] width 17 height 17
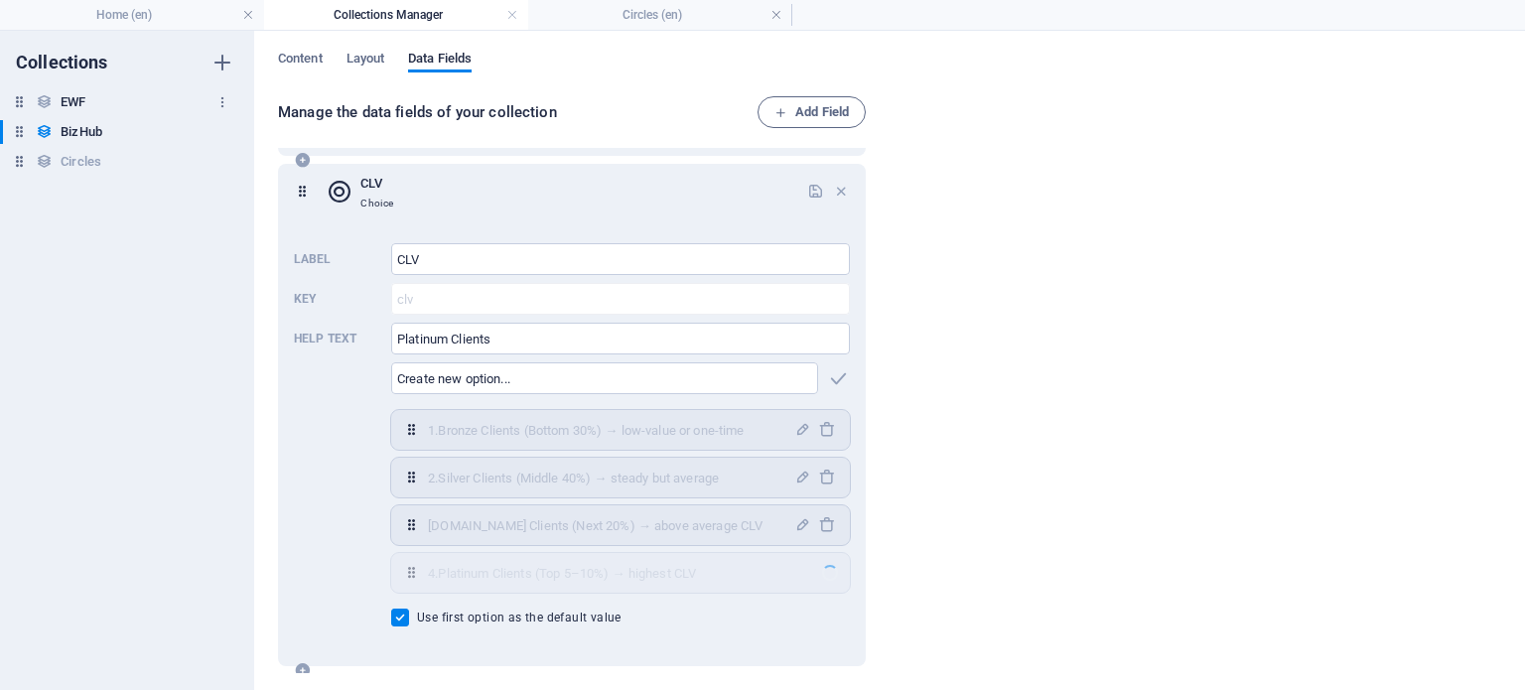
click at [75, 107] on h6 "EWF" at bounding box center [73, 102] width 25 height 24
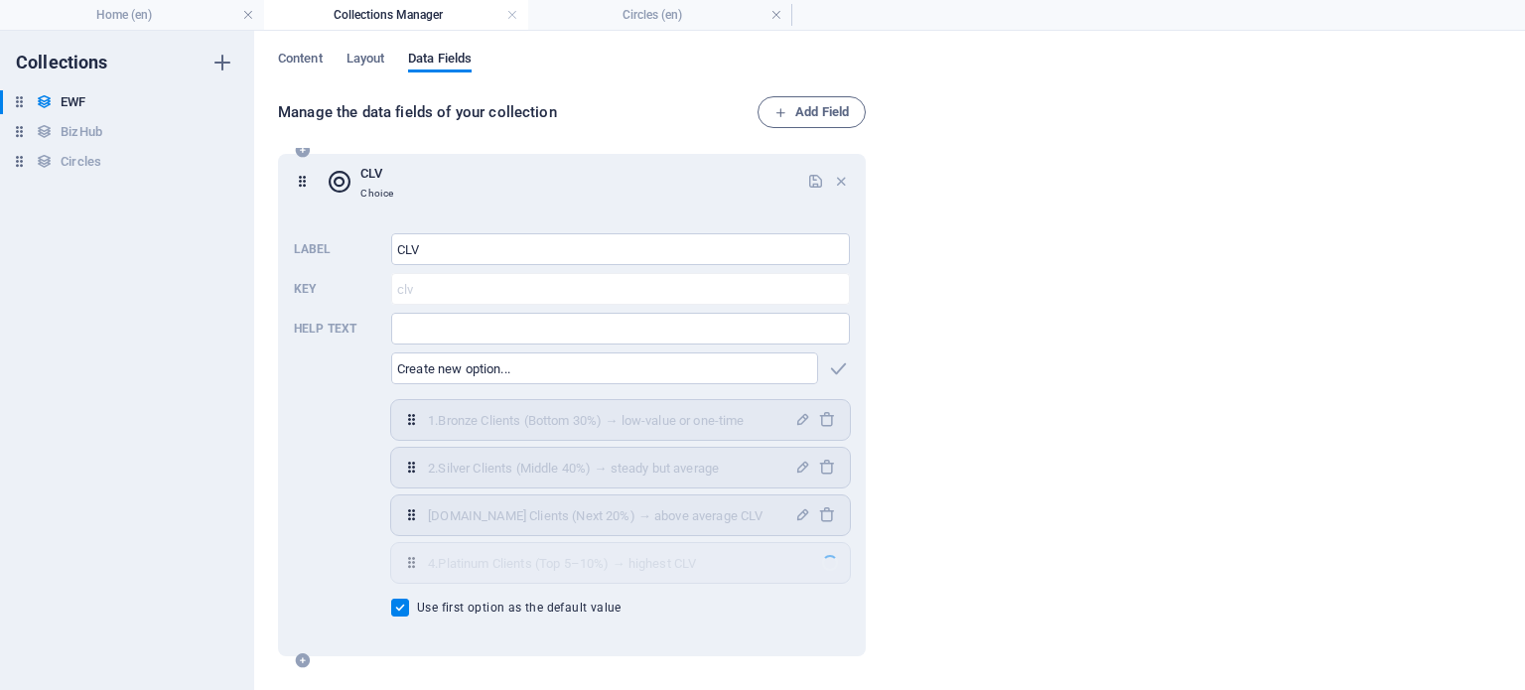
scroll to position [314, 0]
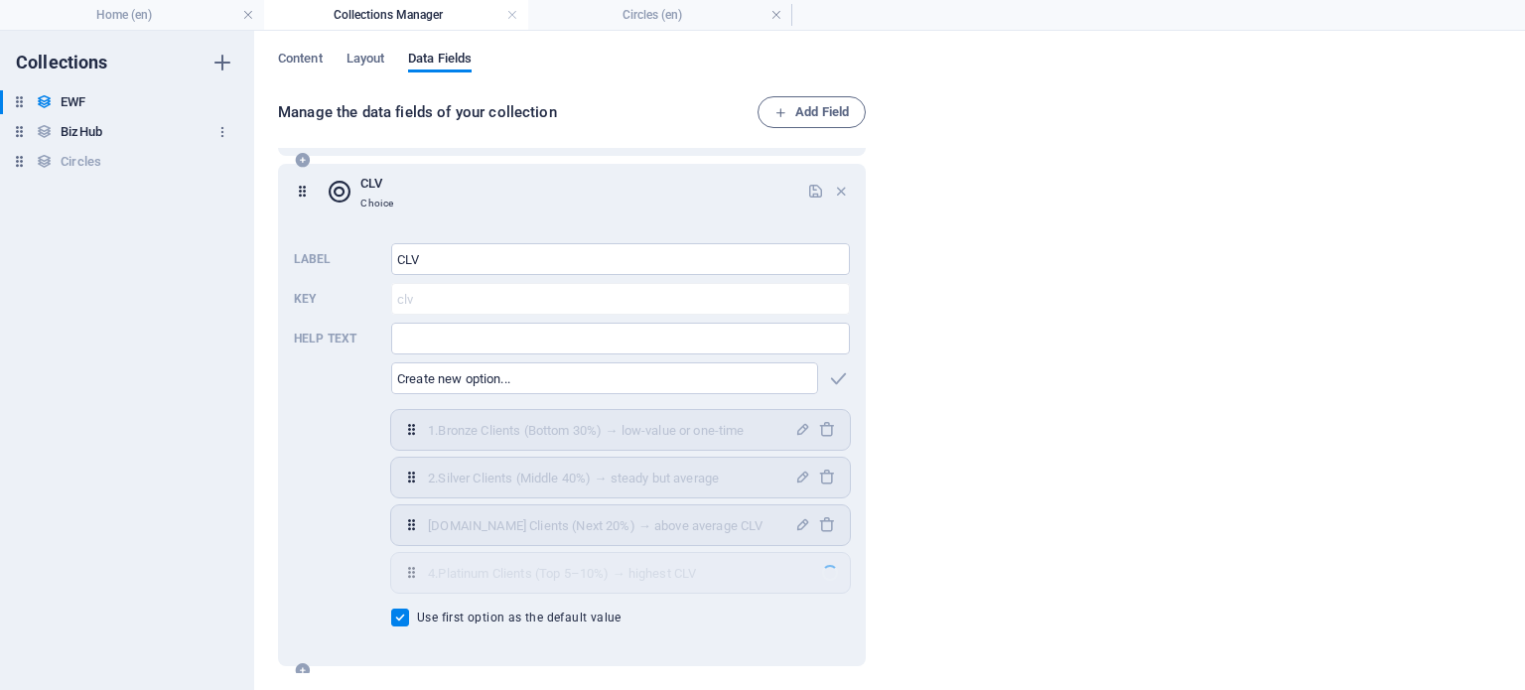
click at [83, 129] on h6 "BizHub" at bounding box center [82, 132] width 42 height 24
type input "Platinum Clients"
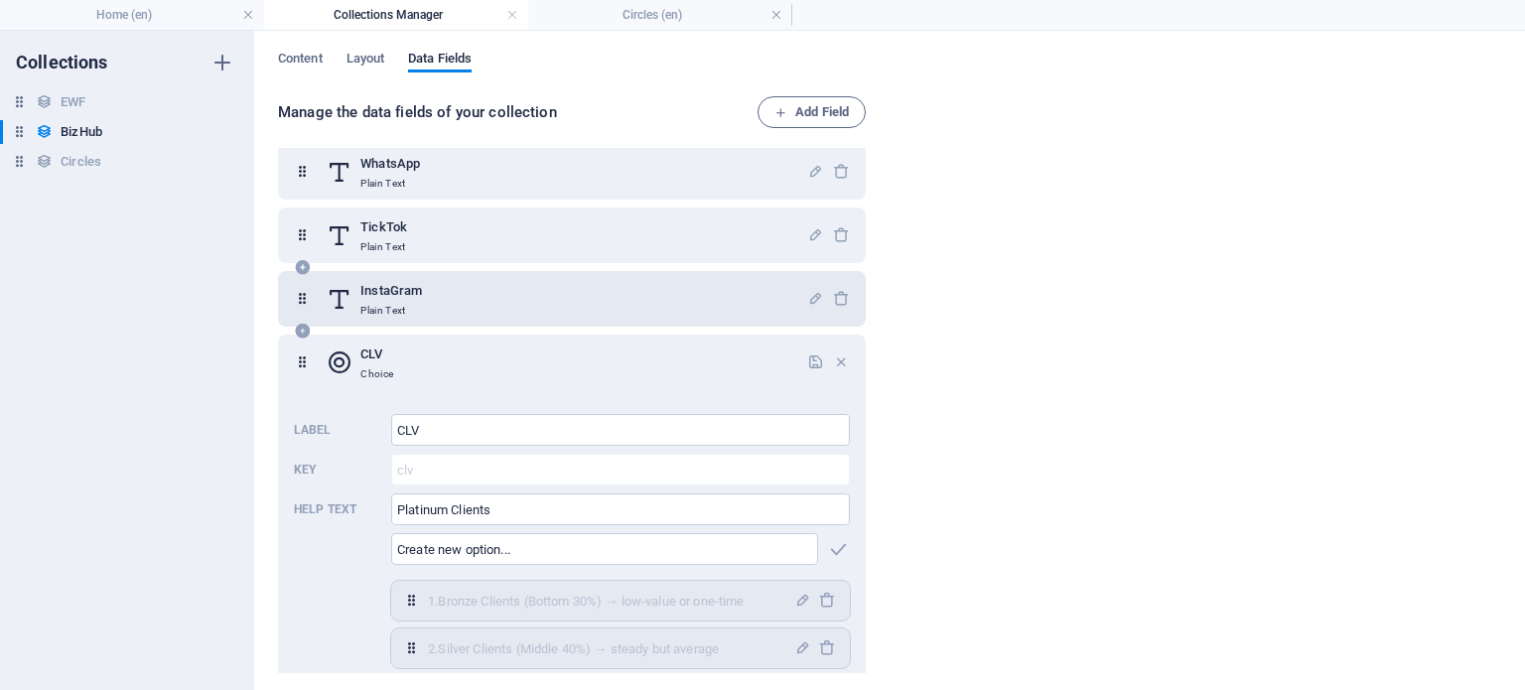
scroll to position [886, 0]
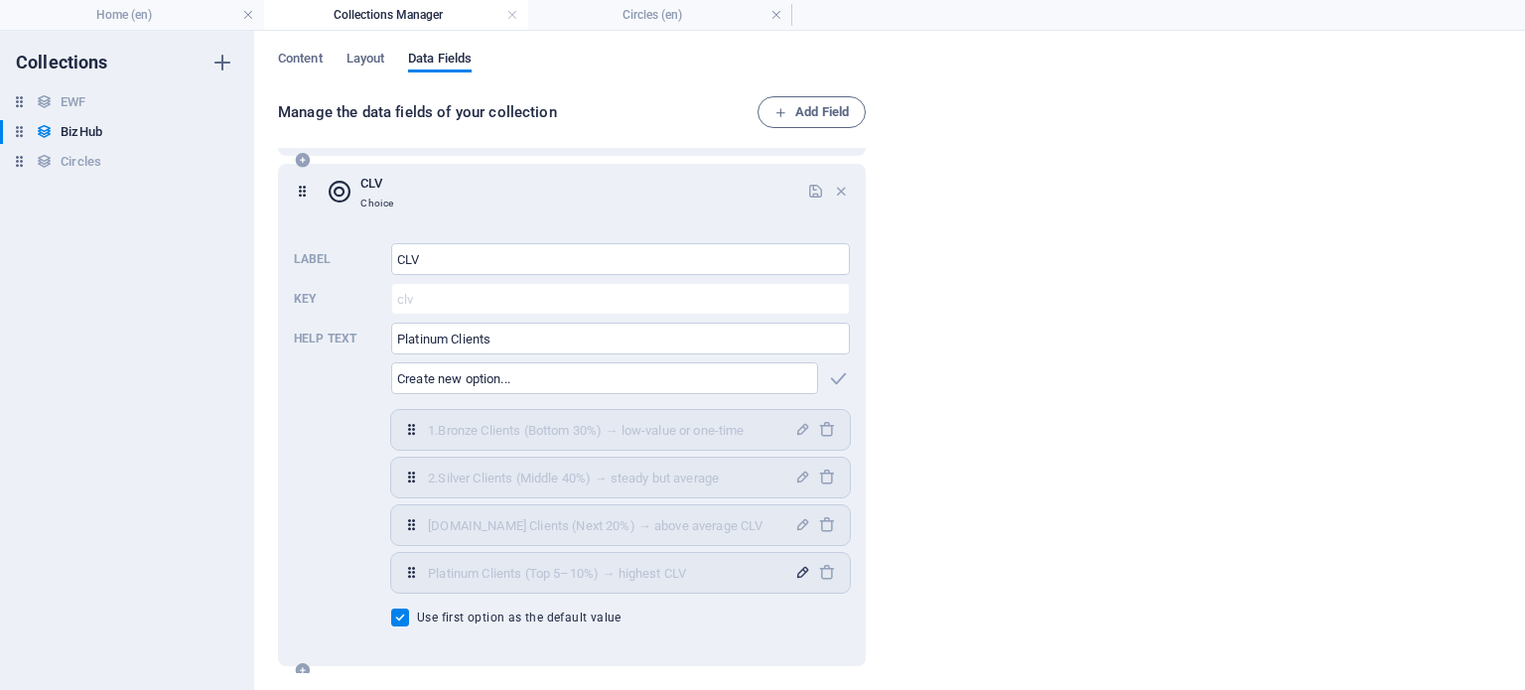
click at [795, 567] on icon "button" at bounding box center [802, 572] width 17 height 17
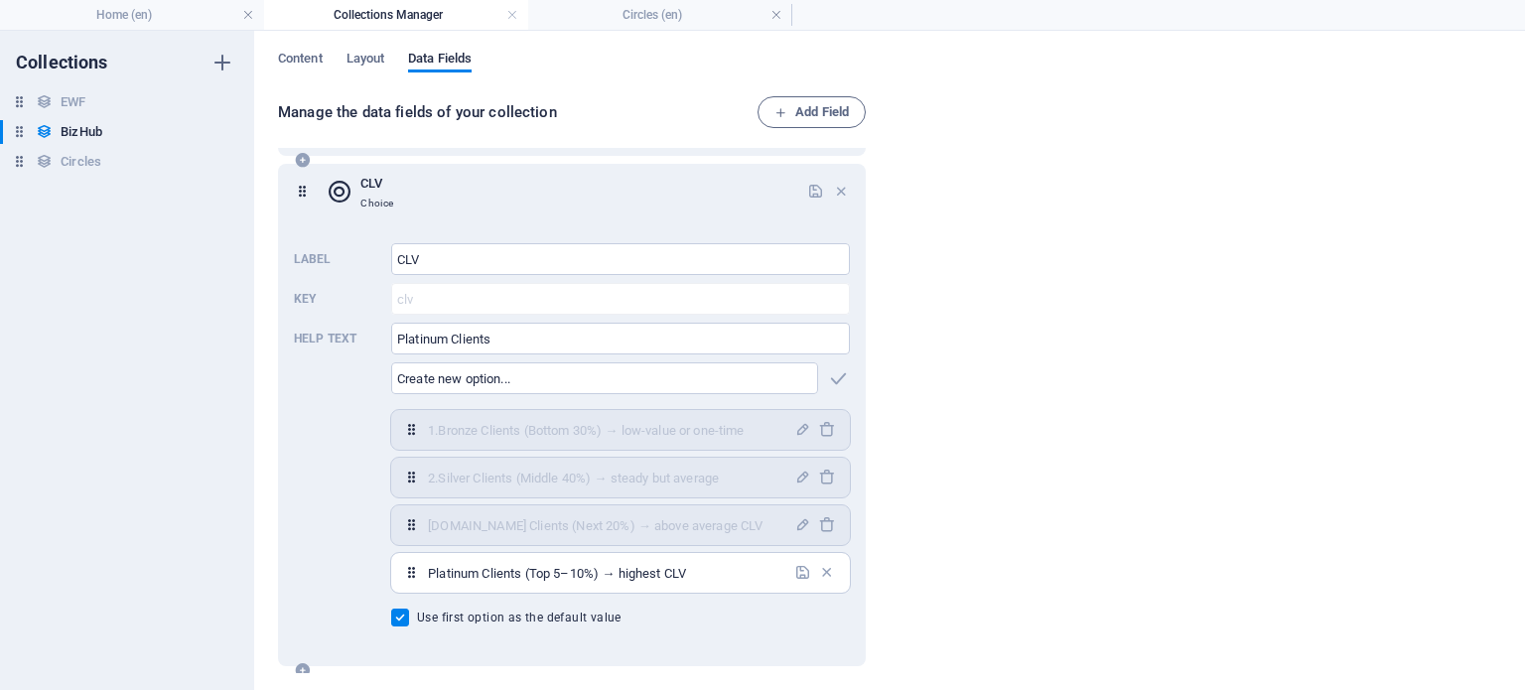
click at [429, 573] on input "Platinum Clients (Top 5–10%) → highest CLV" at bounding box center [605, 573] width 354 height 32
type input "4.Platinum Clients (Top 5–10%) → highest CLV"
click at [794, 576] on icon "button" at bounding box center [802, 572] width 17 height 17
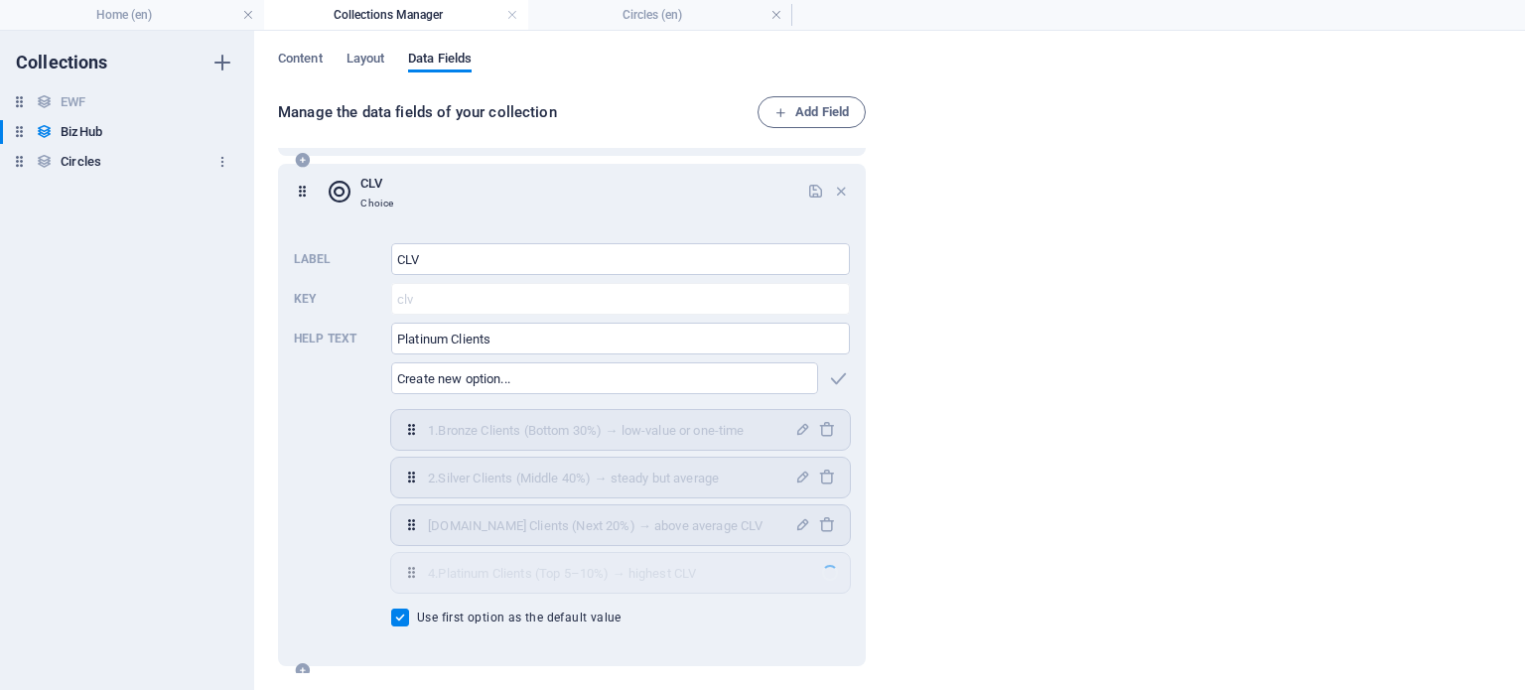
click at [75, 162] on h6 "Circles" at bounding box center [81, 162] width 41 height 24
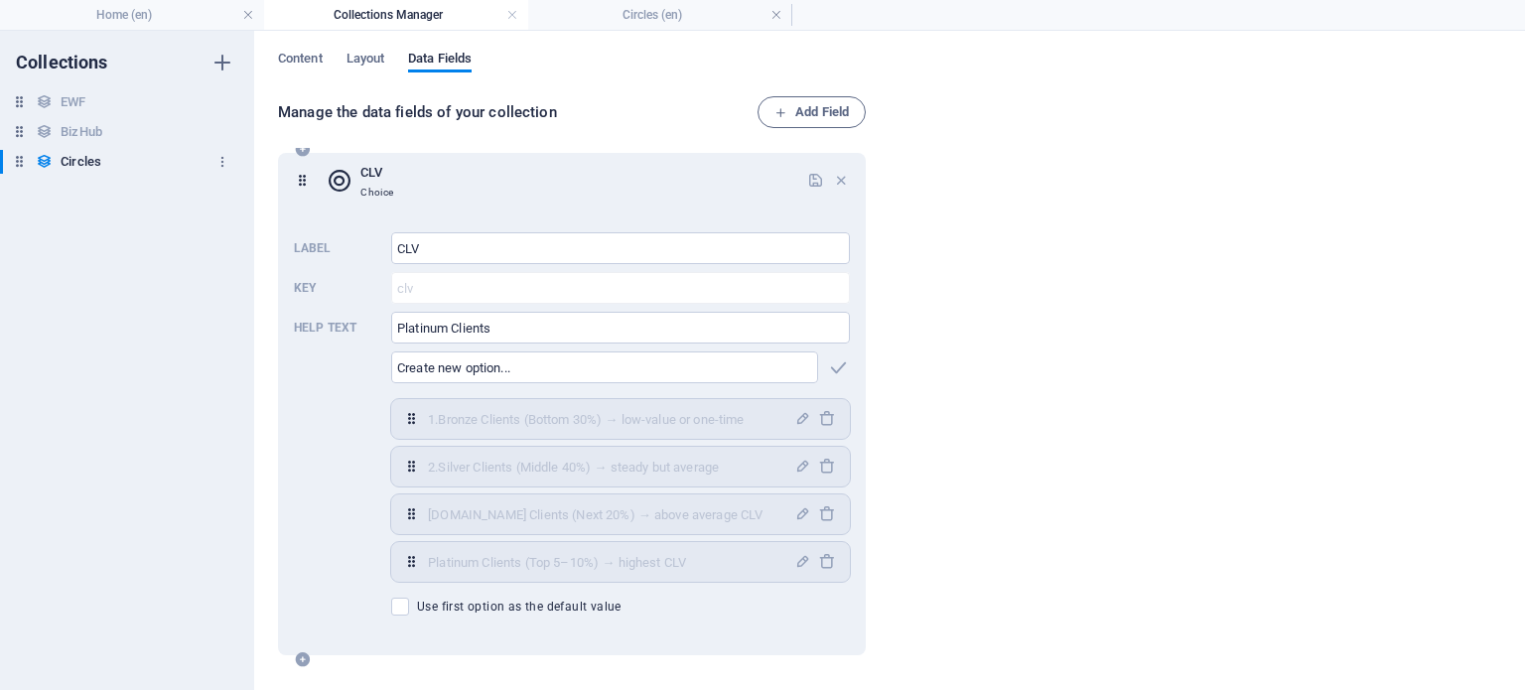
checkbox input "false"
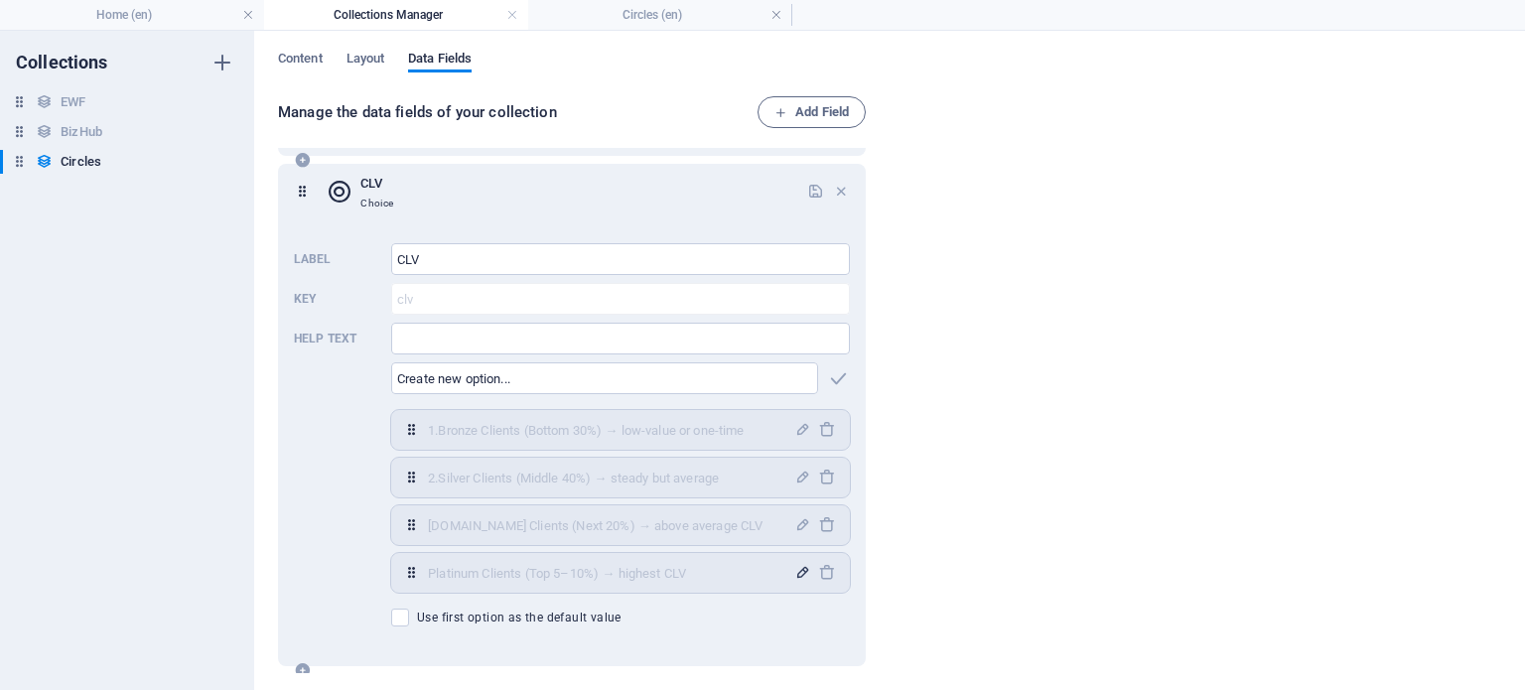
click at [794, 569] on icon "button" at bounding box center [802, 572] width 17 height 17
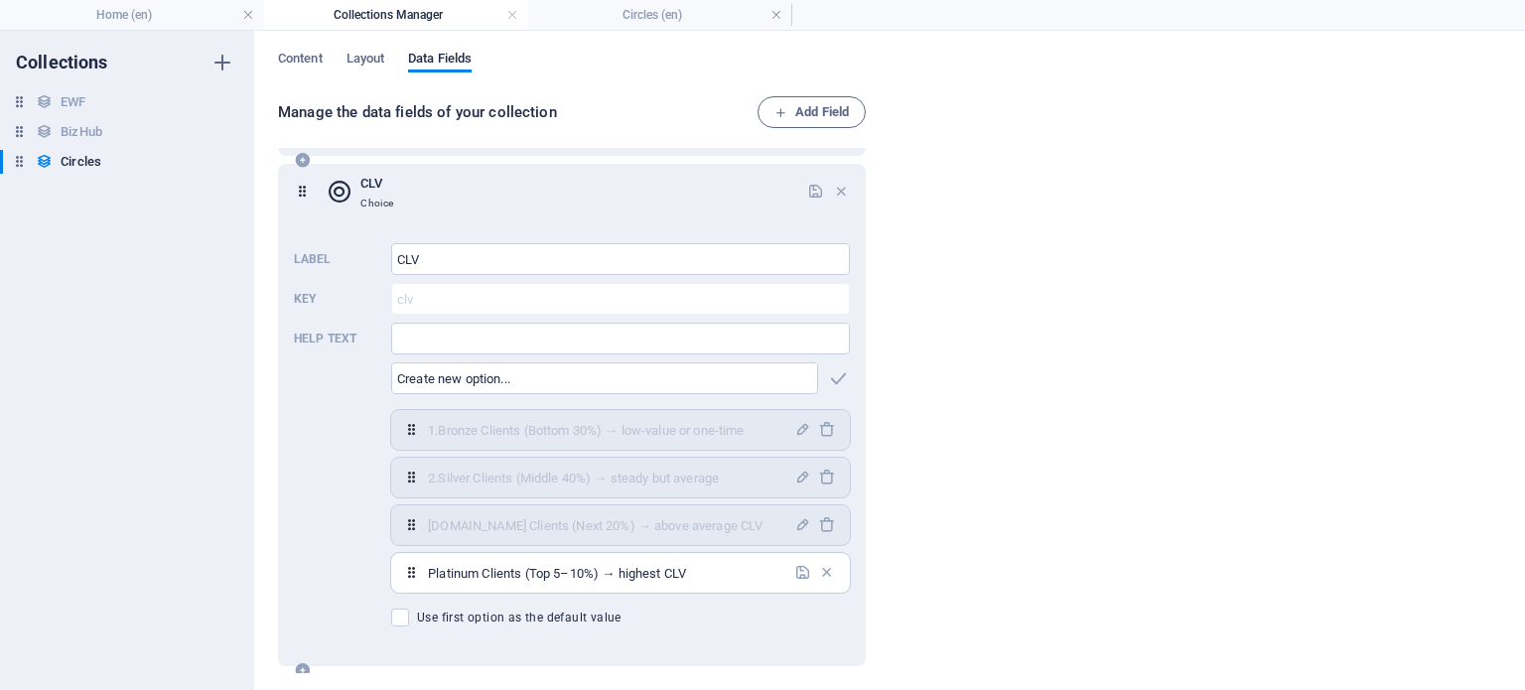
click at [429, 578] on input "Platinum Clients (Top 5–10%) → highest CLV" at bounding box center [605, 573] width 354 height 32
type input "4.Platinum Clients (Top 5–10%) → highest CLV"
click at [794, 571] on icon "button" at bounding box center [802, 572] width 17 height 17
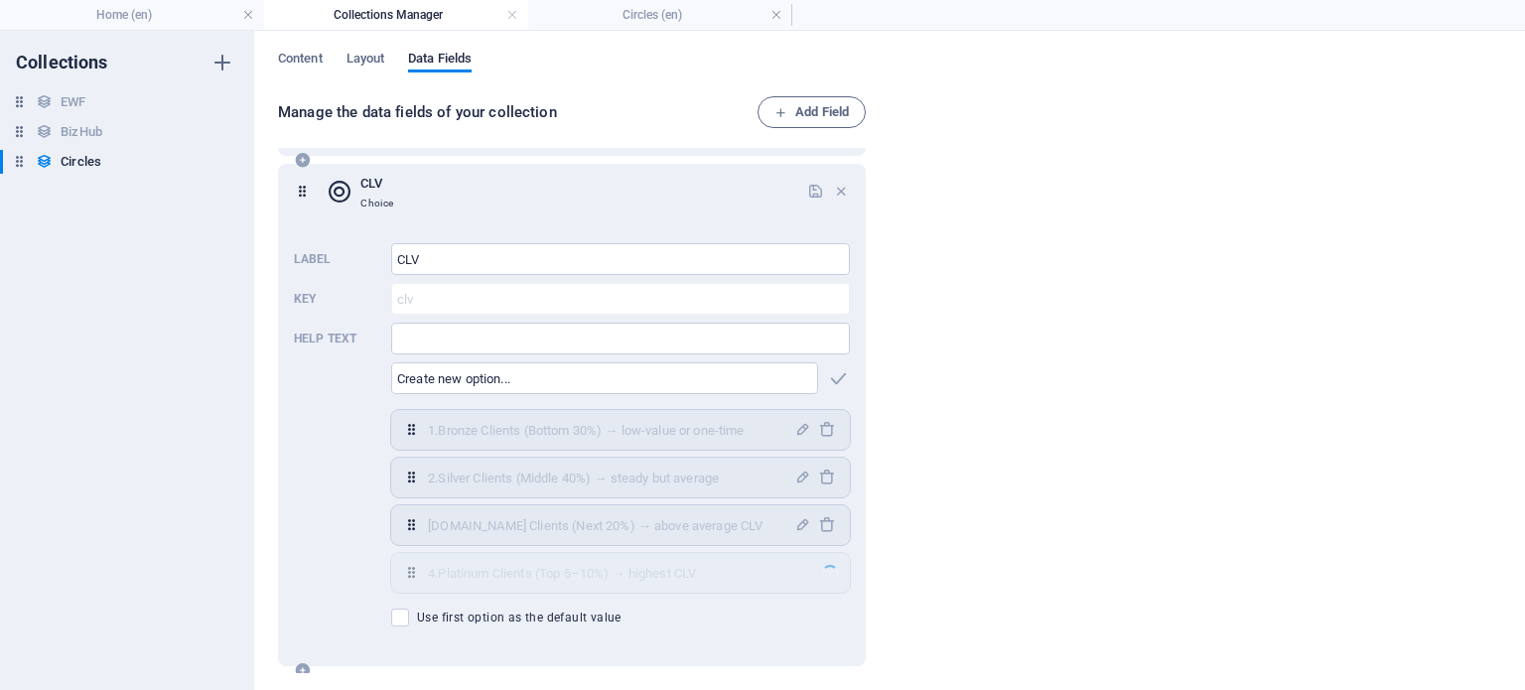
click at [1167, 341] on div "Manage the data fields of your collection Add Field Circle Name Plain Text Circ…" at bounding box center [889, 386] width 1223 height 580
click at [71, 97] on h6 "EWF" at bounding box center [73, 102] width 25 height 24
checkbox input "true"
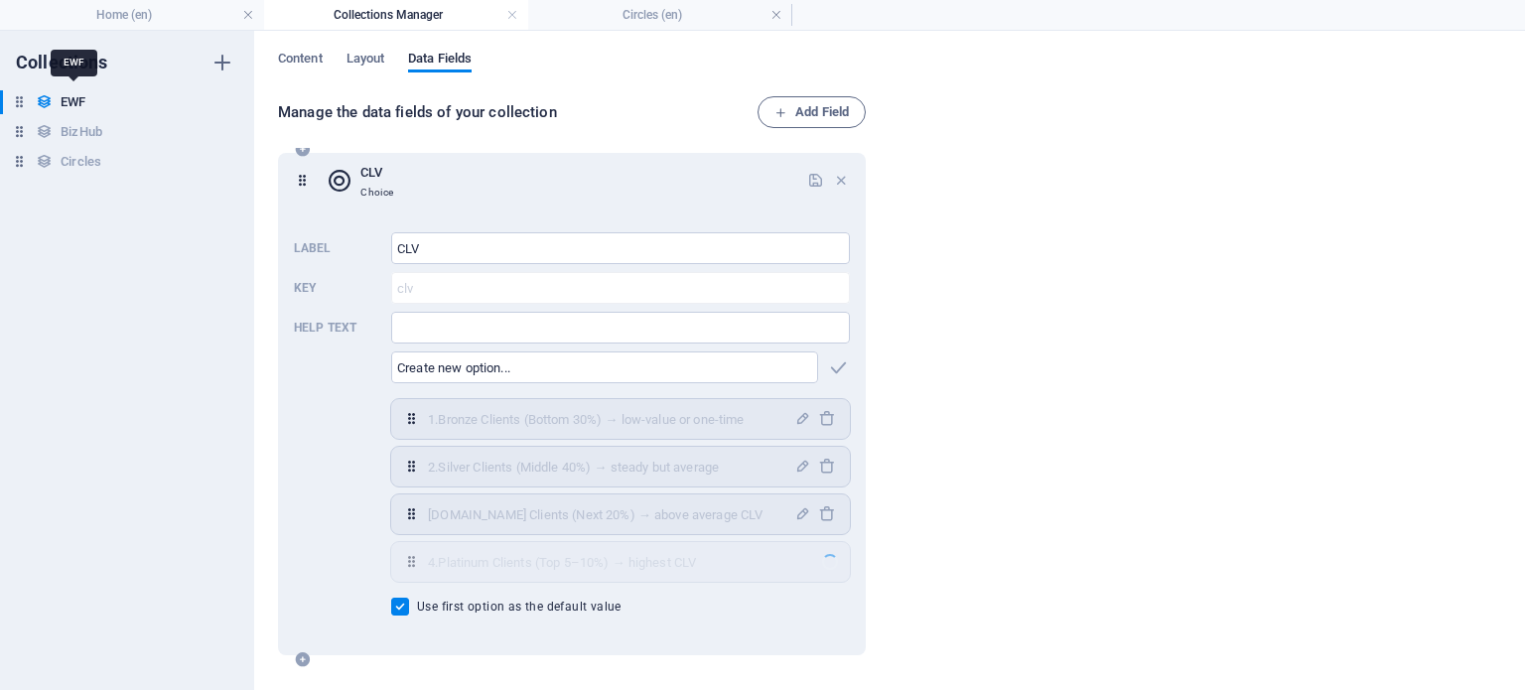
scroll to position [314, 0]
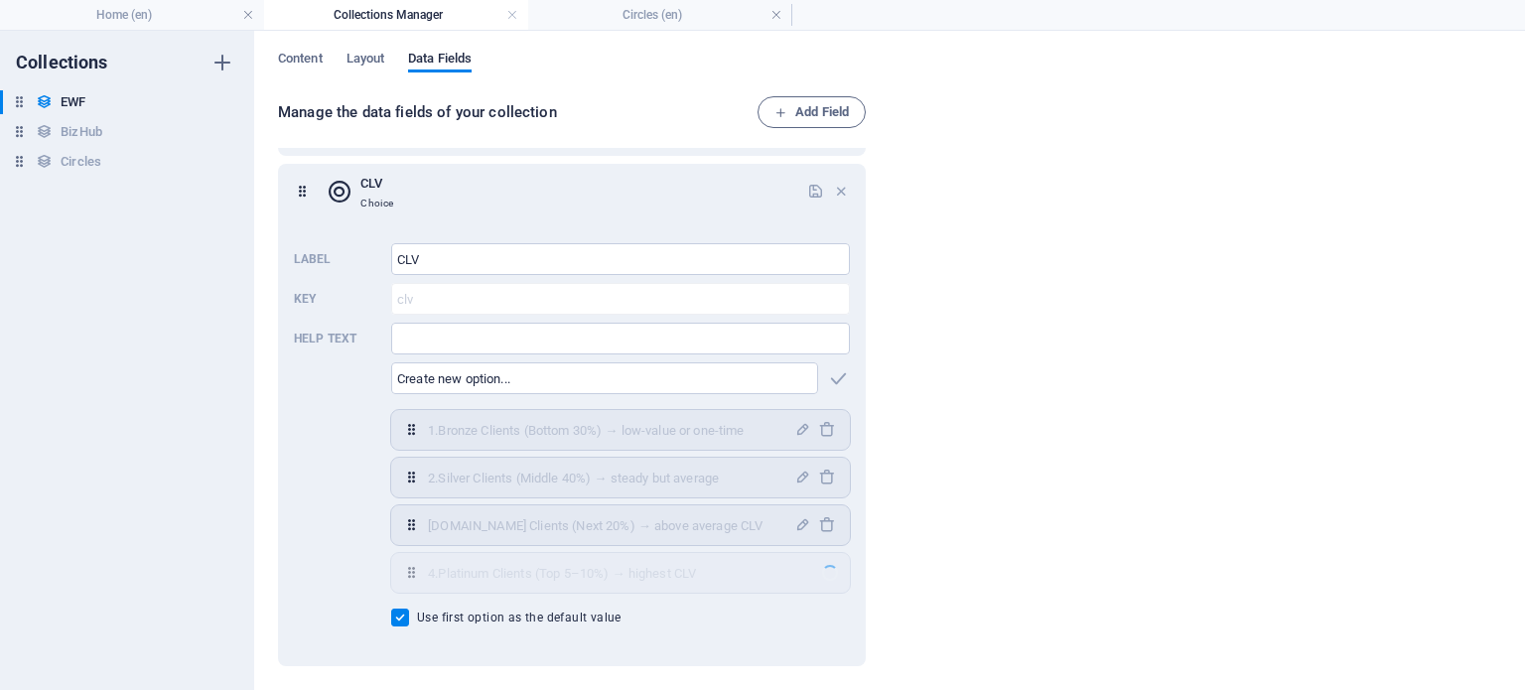
click at [1023, 460] on div "Manage the data fields of your collection Add Field Name Plain Text Date Date D…" at bounding box center [889, 386] width 1223 height 580
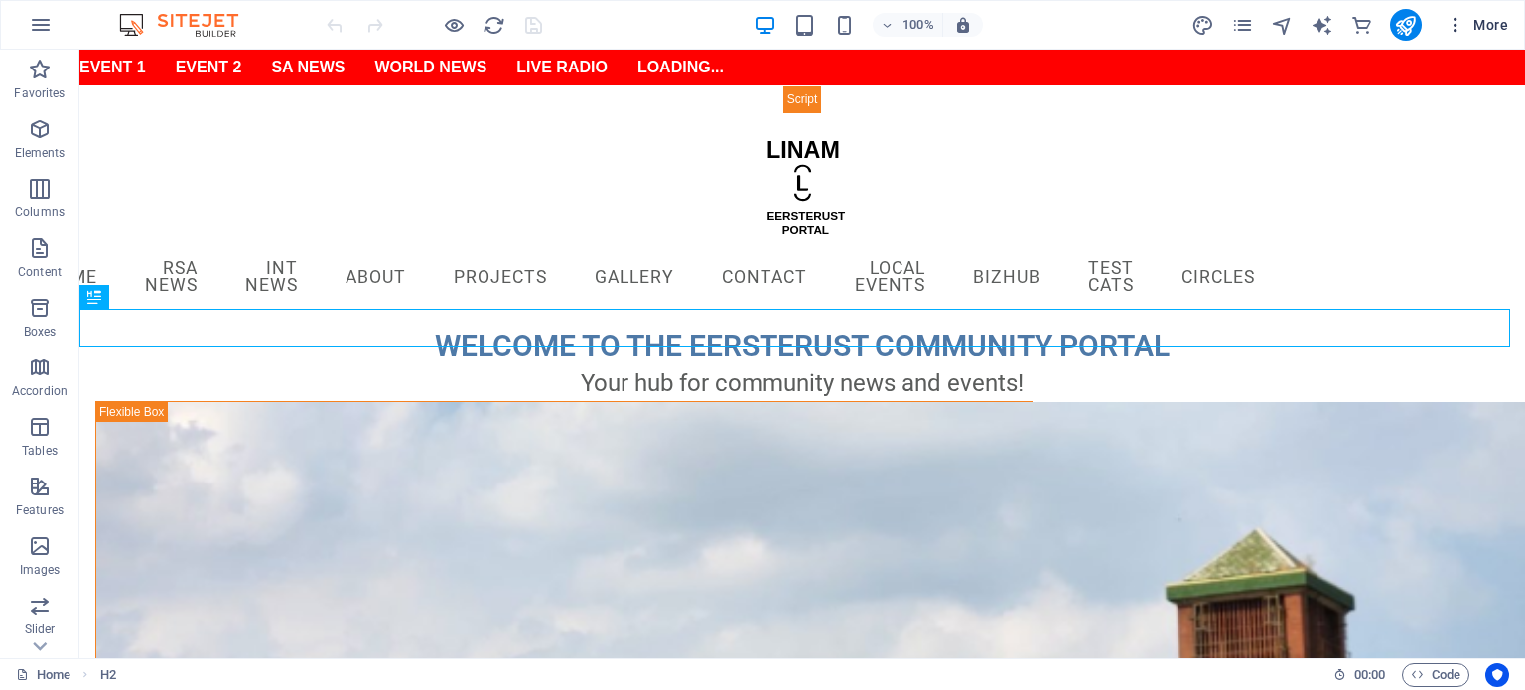
click at [1458, 19] on icon "button" at bounding box center [1456, 25] width 20 height 20
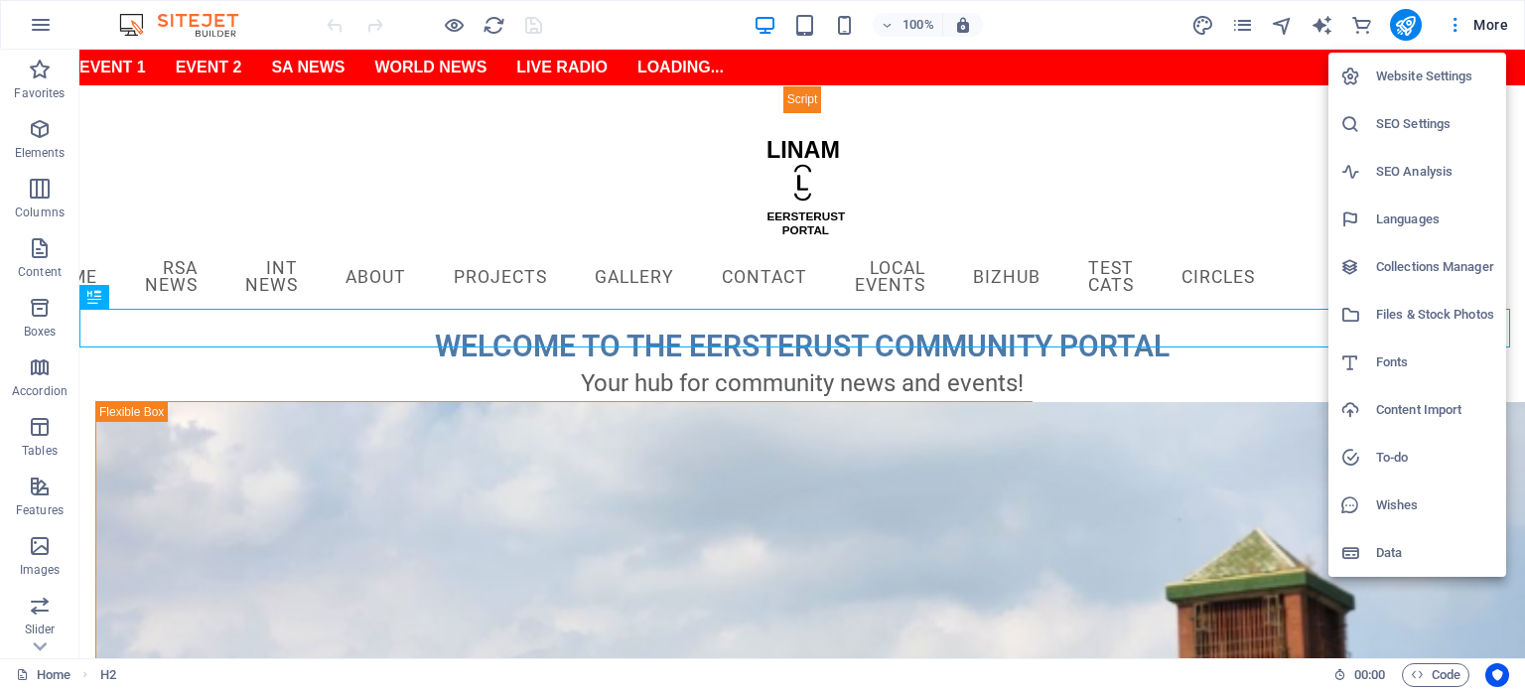
click at [1433, 269] on h6 "Collections Manager" at bounding box center [1435, 267] width 118 height 24
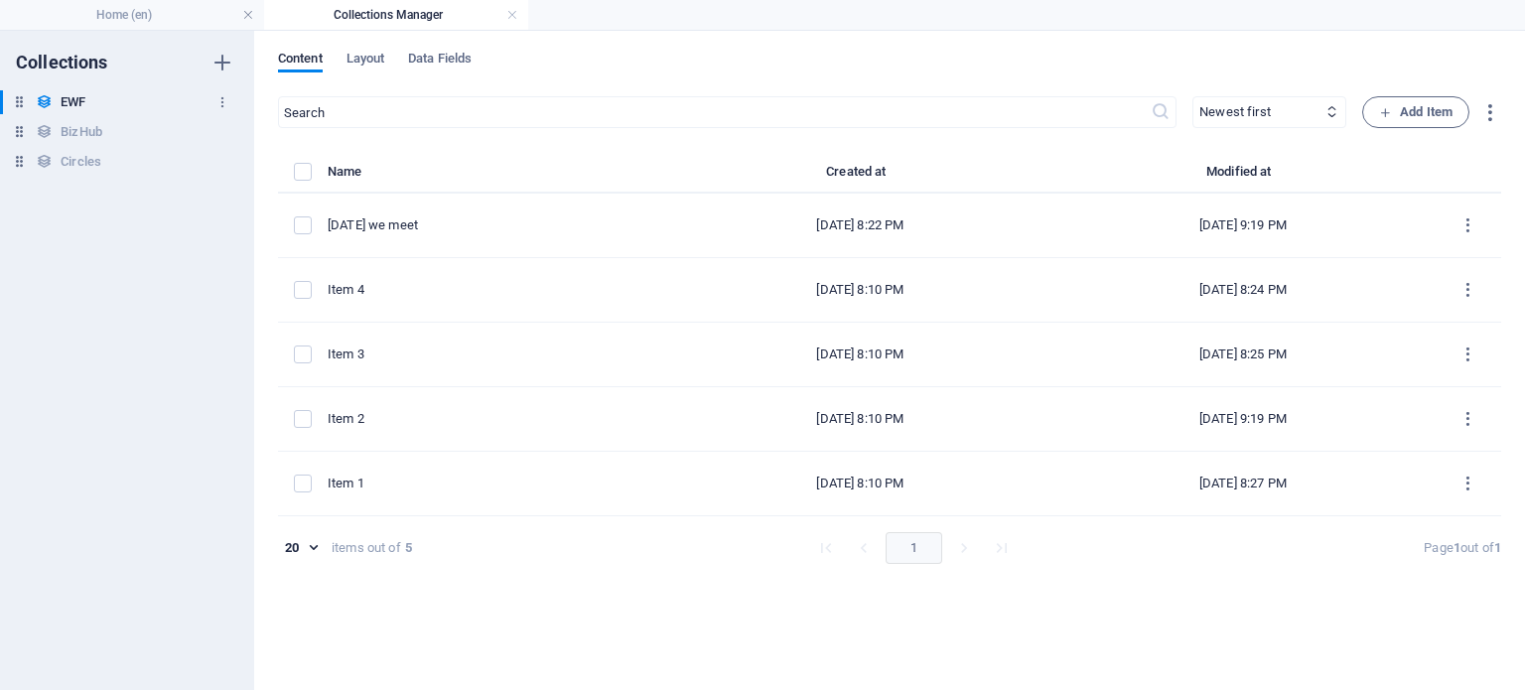
click at [83, 104] on h6 "EWF" at bounding box center [73, 102] width 25 height 24
click at [464, 63] on span "Data Fields" at bounding box center [440, 61] width 64 height 28
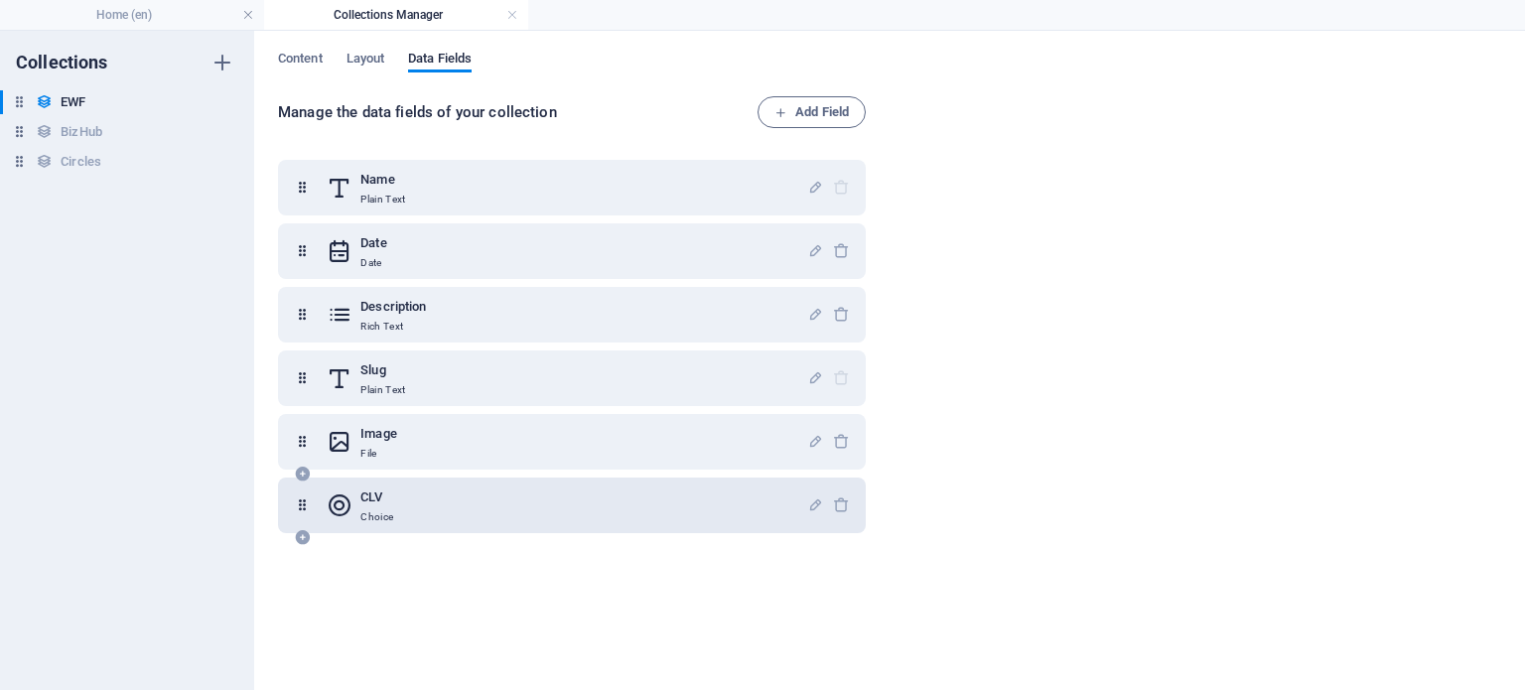
click at [447, 504] on div "CLV Choice" at bounding box center [567, 506] width 481 height 40
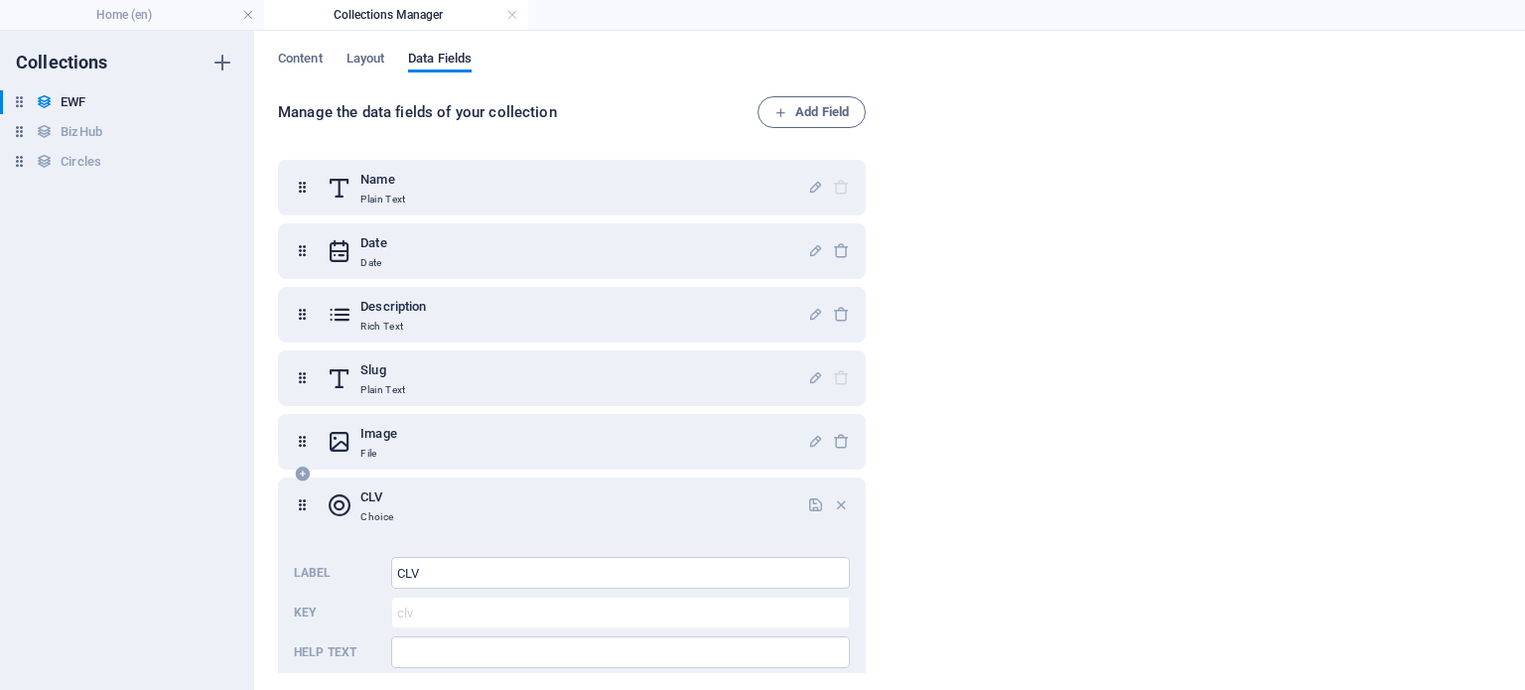
scroll to position [324, 0]
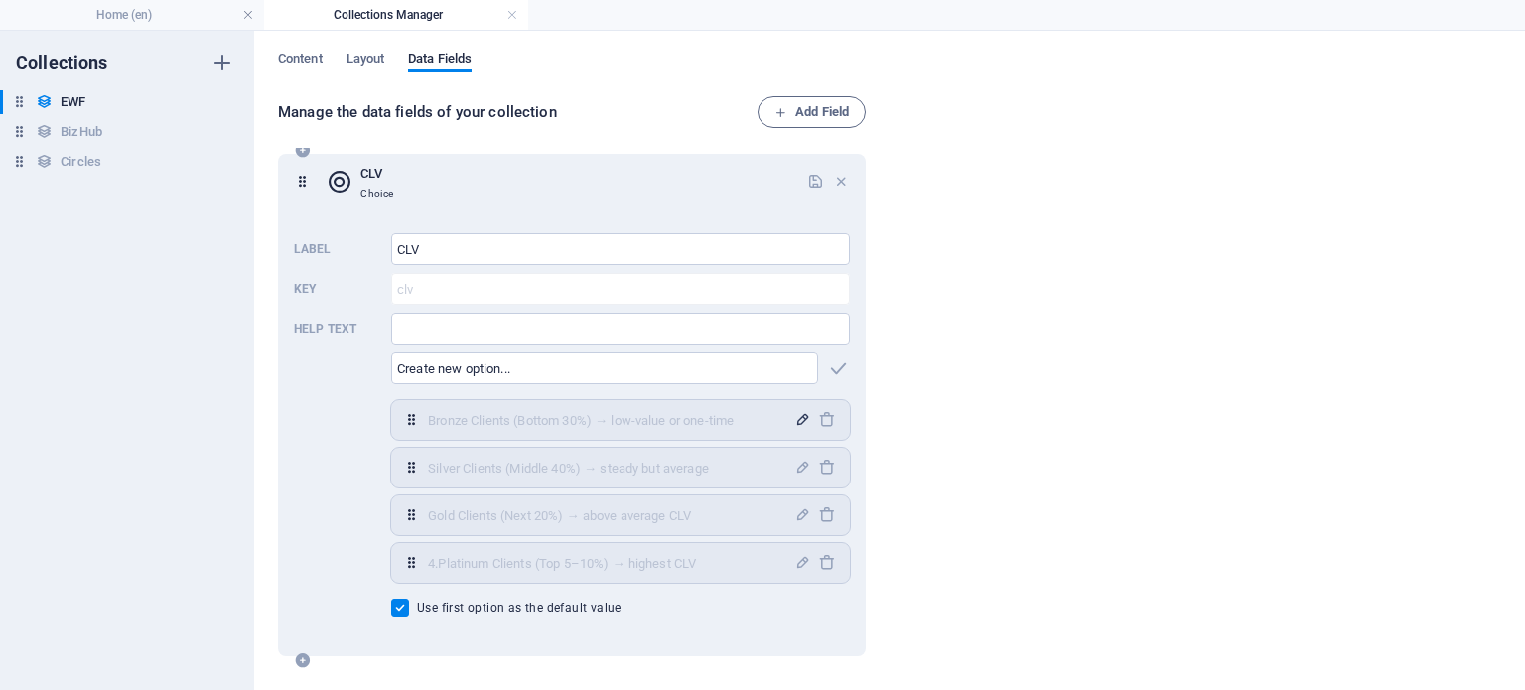
click at [794, 416] on icon "button" at bounding box center [802, 419] width 17 height 17
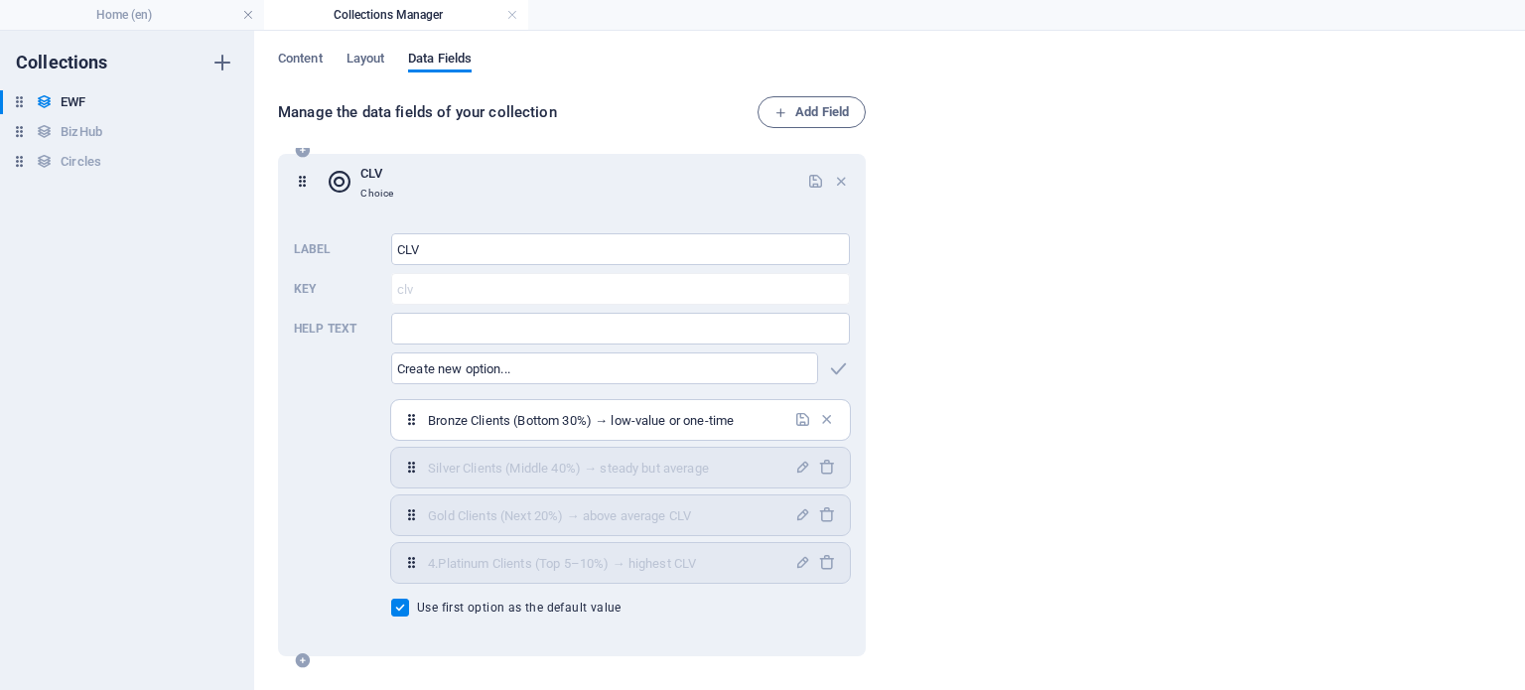
click at [428, 422] on input "Bronze Clients (Bottom 30%) → low-value or one-time" at bounding box center [605, 420] width 354 height 32
type input "1.Bronze Clients (Bottom 30%) → low-value or one-time"
click at [798, 419] on icon "button" at bounding box center [802, 419] width 17 height 17
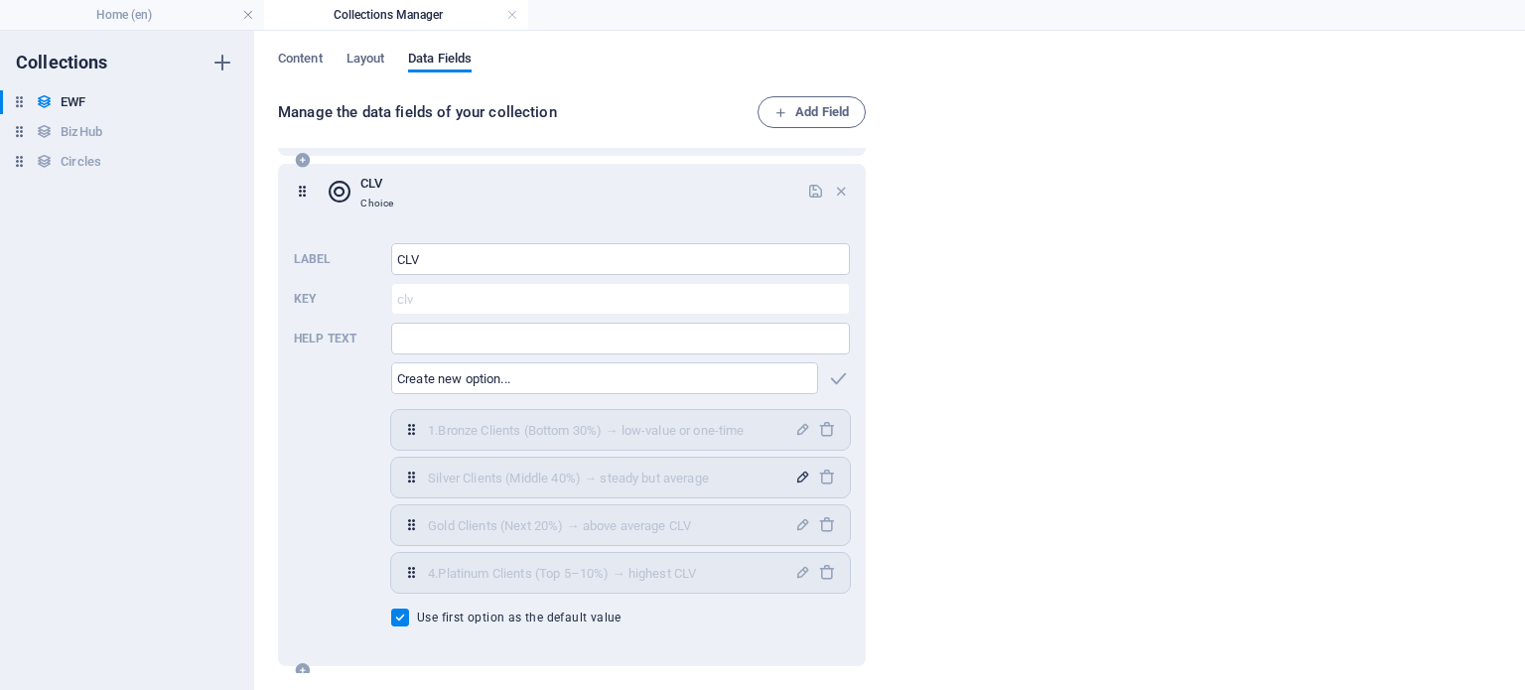
click at [798, 477] on icon "button" at bounding box center [802, 477] width 17 height 17
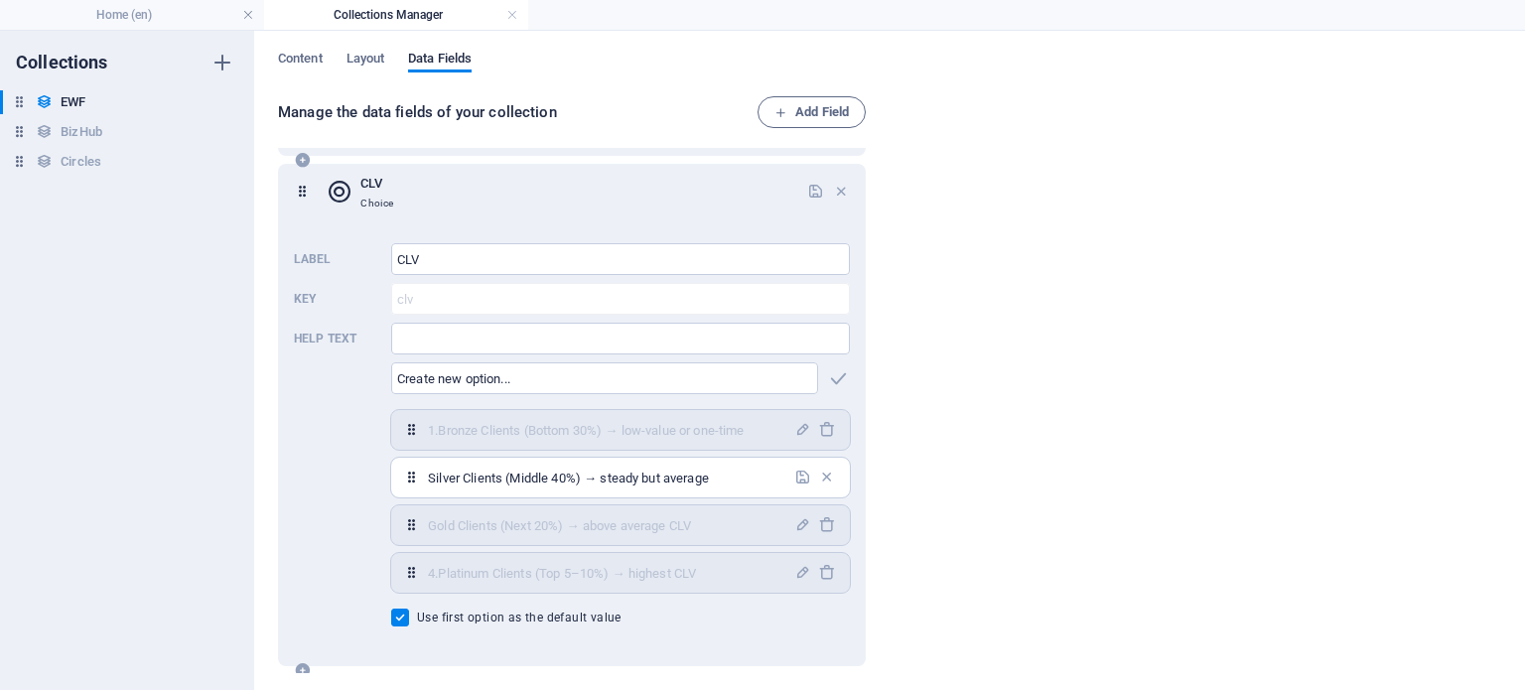
click at [429, 482] on input "Silver Clients (Middle 40%) → steady but average" at bounding box center [605, 478] width 354 height 32
type input "2.Silver Clients (Middle 40%) → steady but average"
click at [800, 483] on icon "button" at bounding box center [802, 477] width 17 height 17
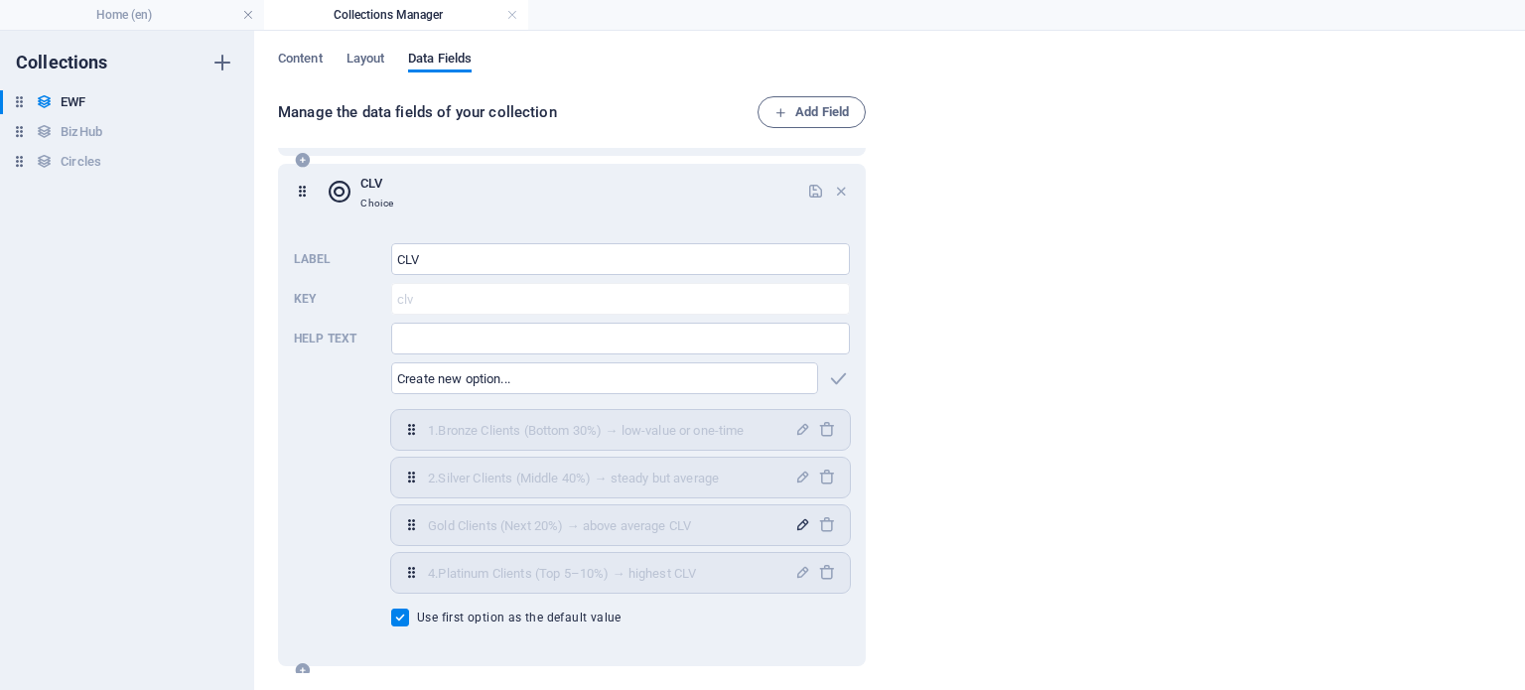
click at [794, 523] on icon "button" at bounding box center [802, 524] width 17 height 17
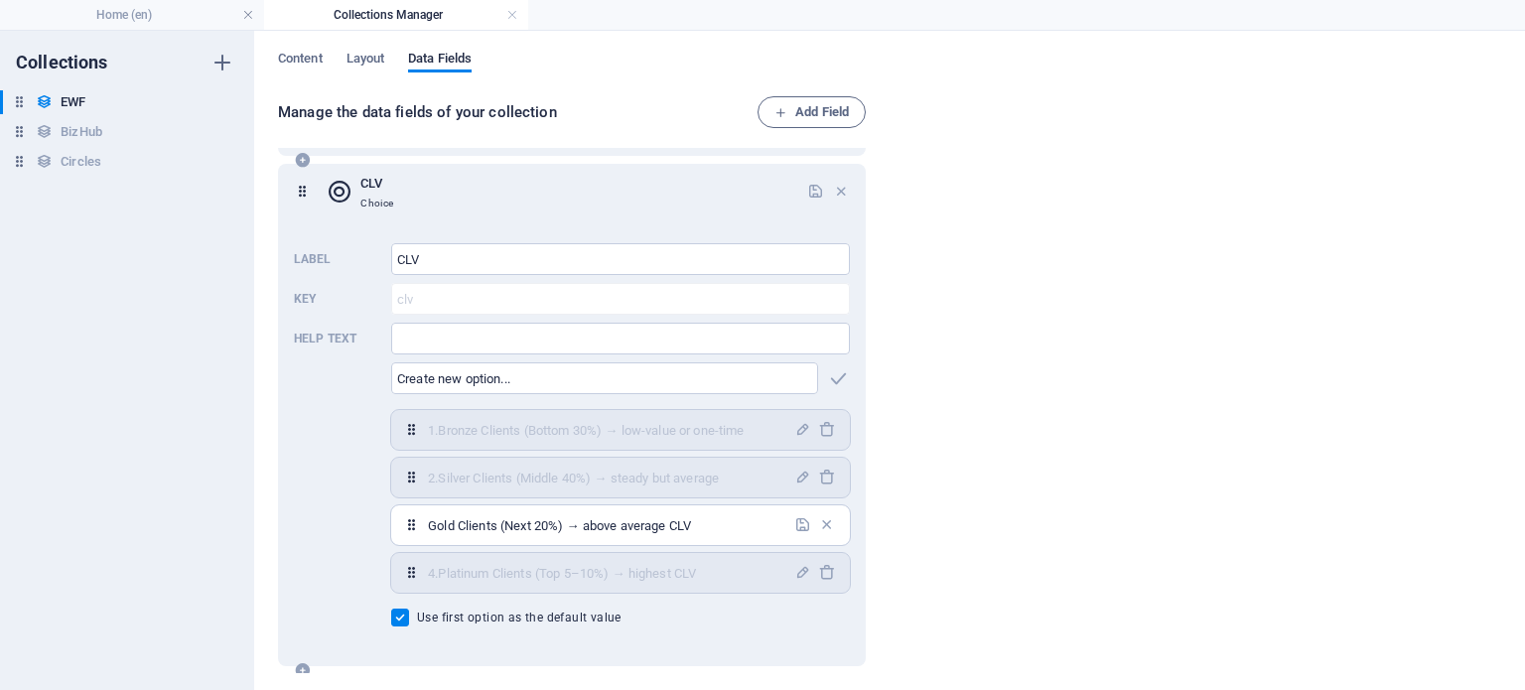
click at [429, 523] on input "Gold Clients (Next 20%) → above average CLV" at bounding box center [605, 525] width 354 height 32
type input "[DOMAIN_NAME] Clients (Next 20%) → above average CLV"
click at [796, 526] on icon "button" at bounding box center [802, 524] width 17 height 17
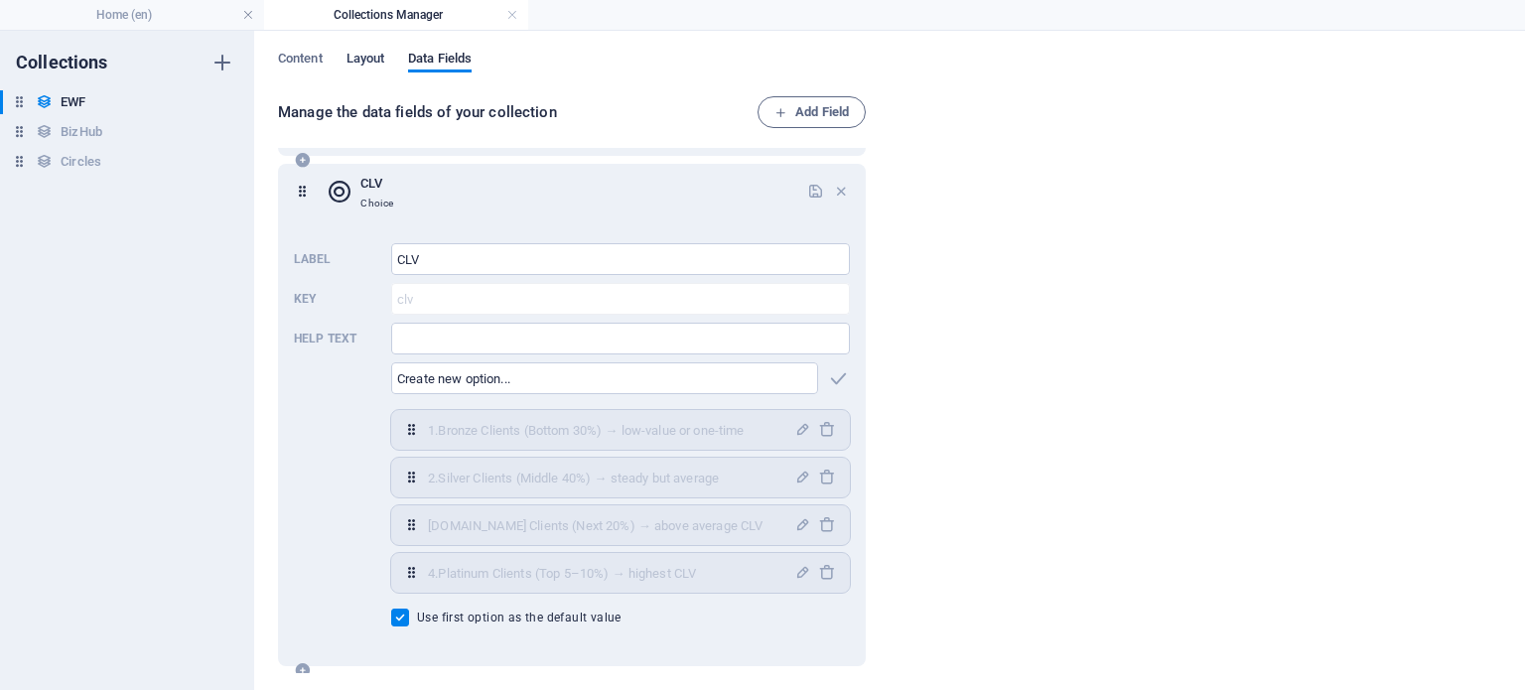
click at [370, 54] on span "Layout" at bounding box center [366, 61] width 39 height 28
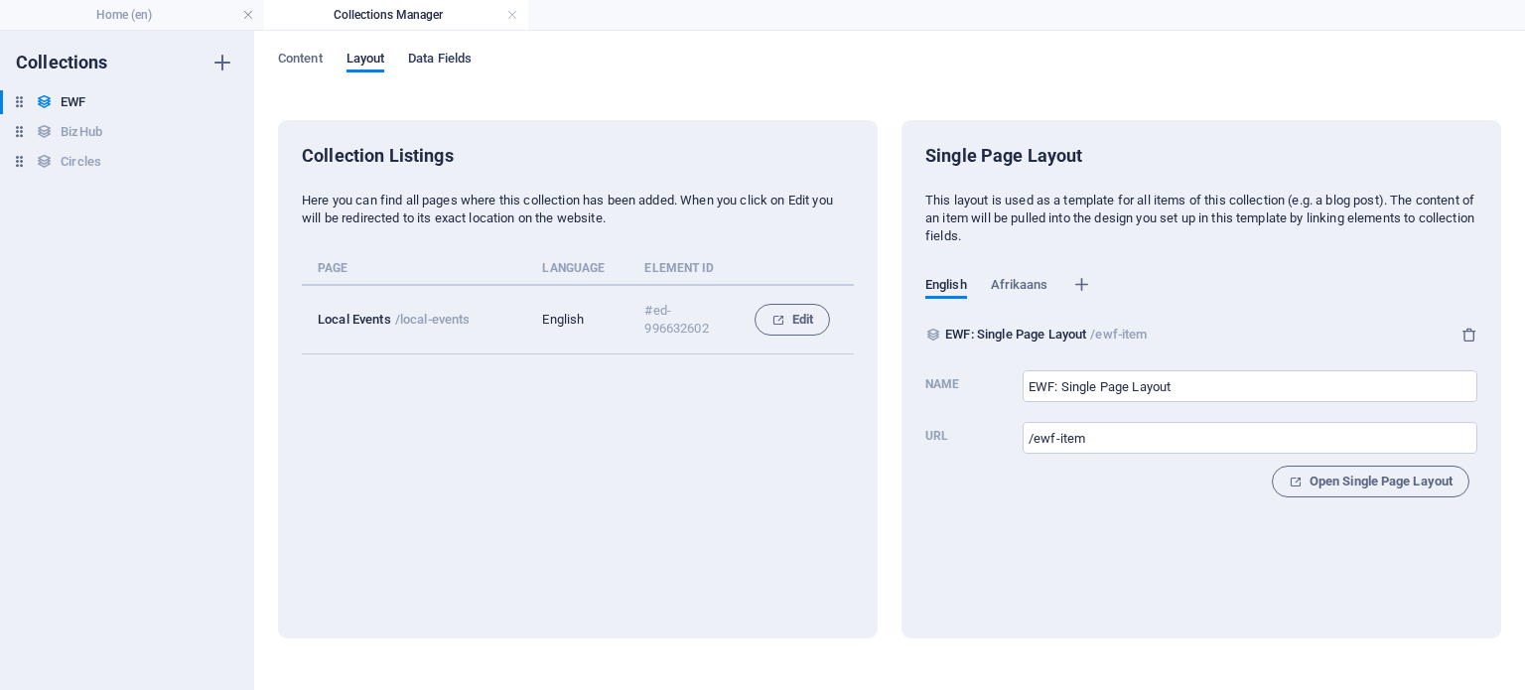
click at [452, 55] on span "Data Fields" at bounding box center [440, 61] width 64 height 28
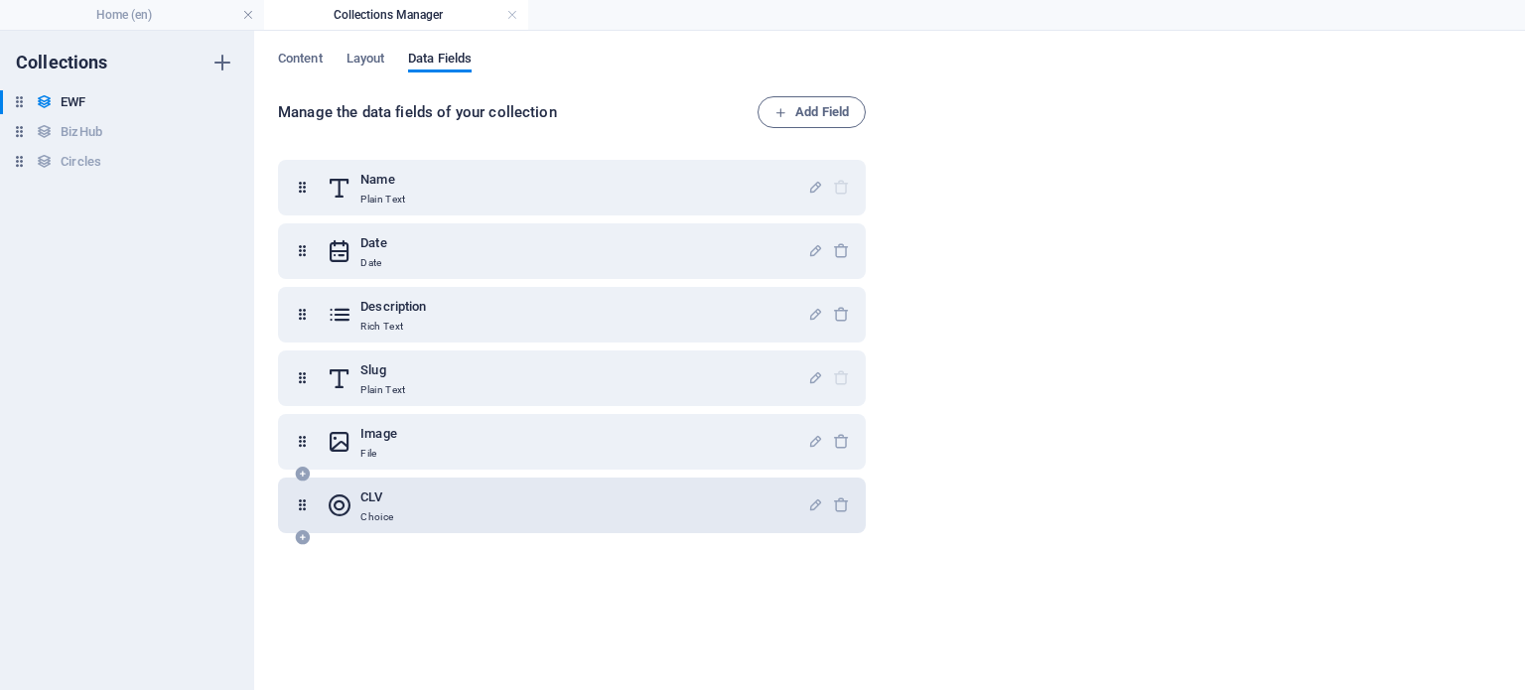
drag, startPoint x: 392, startPoint y: 480, endPoint x: 376, endPoint y: 496, distance: 23.2
click at [389, 484] on div "CLV Choice" at bounding box center [572, 506] width 588 height 56
click at [377, 497] on h6 "CLV" at bounding box center [376, 498] width 33 height 24
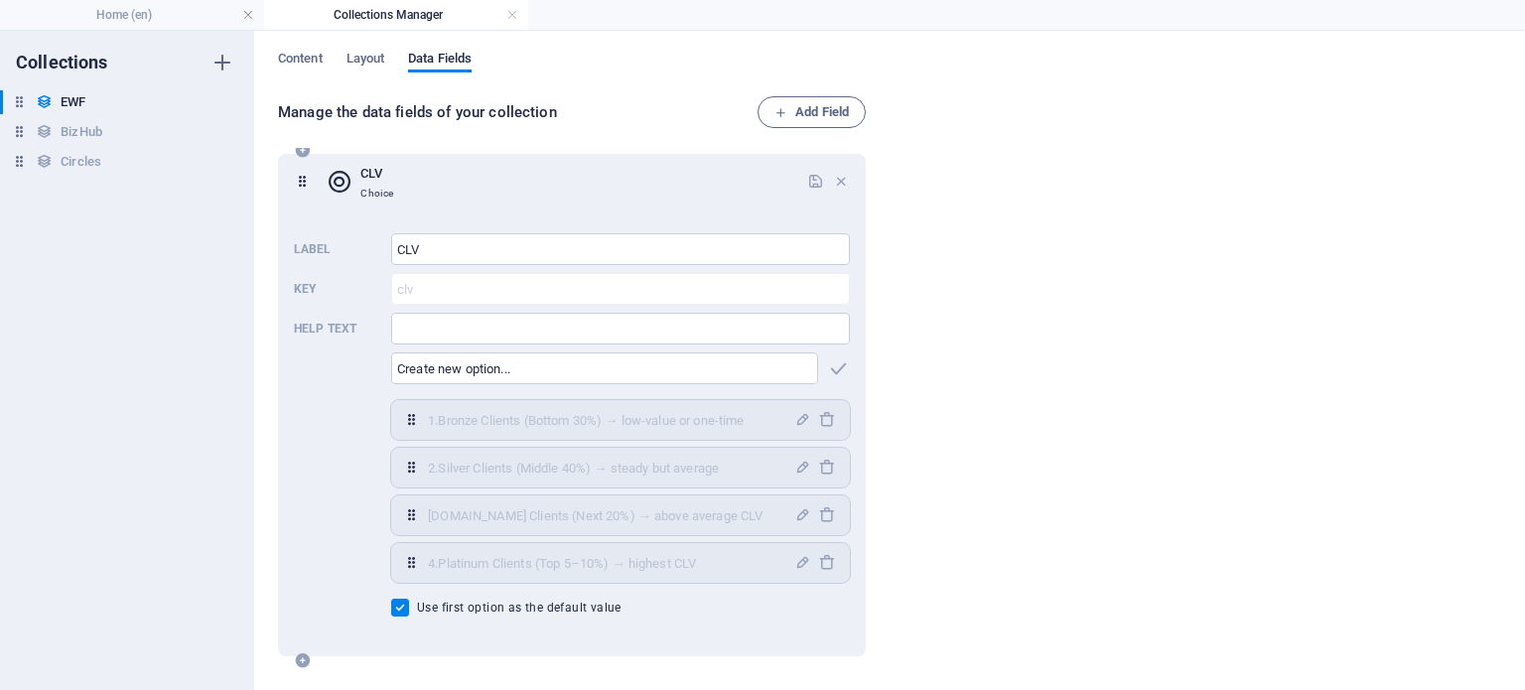
scroll to position [0, 0]
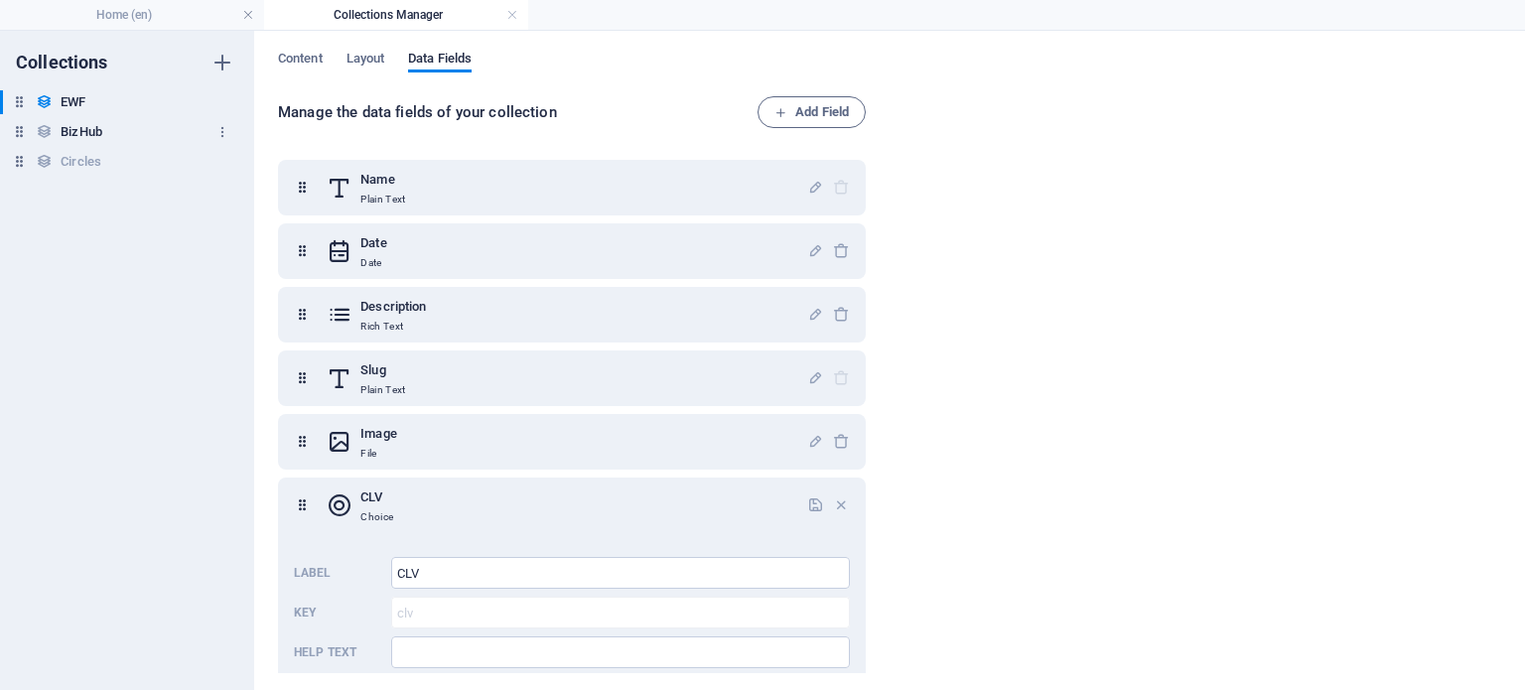
click at [85, 126] on h6 "BizHub" at bounding box center [82, 132] width 42 height 24
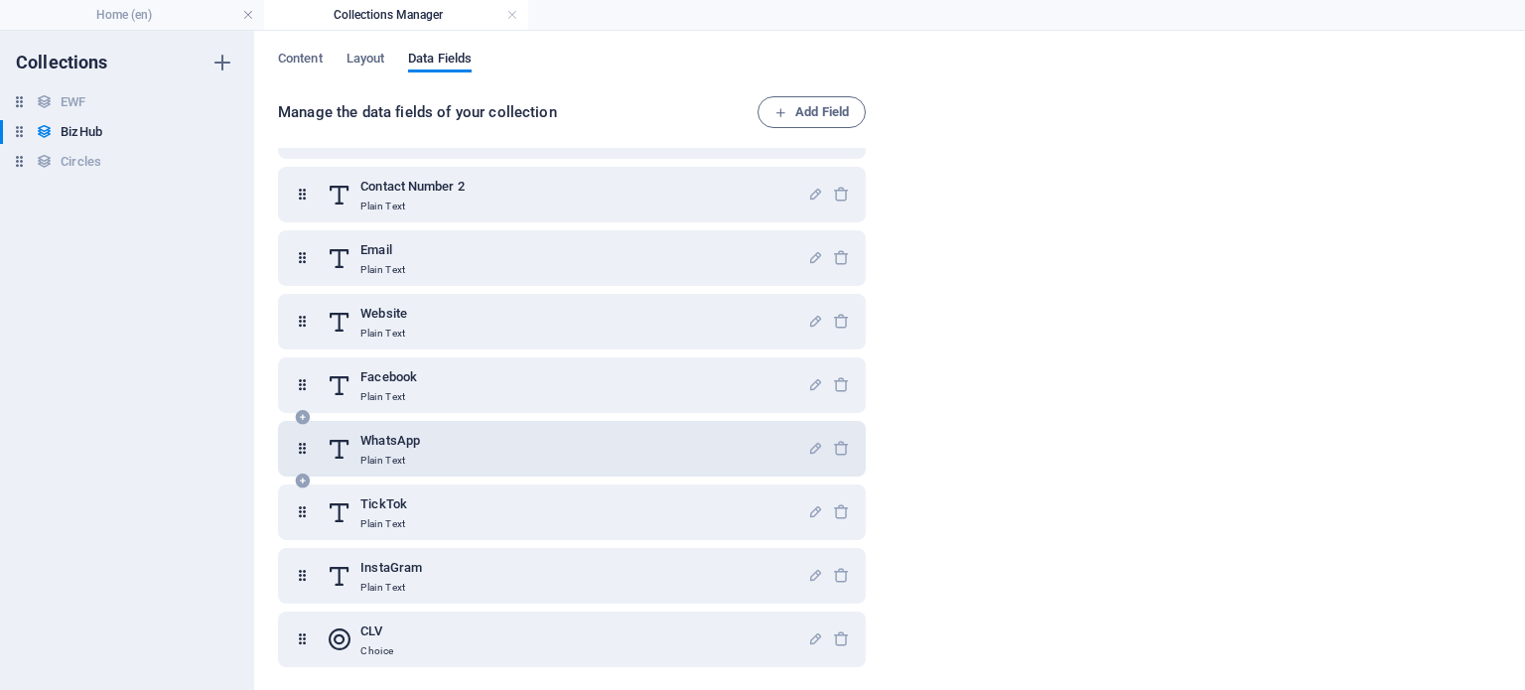
scroll to position [439, 0]
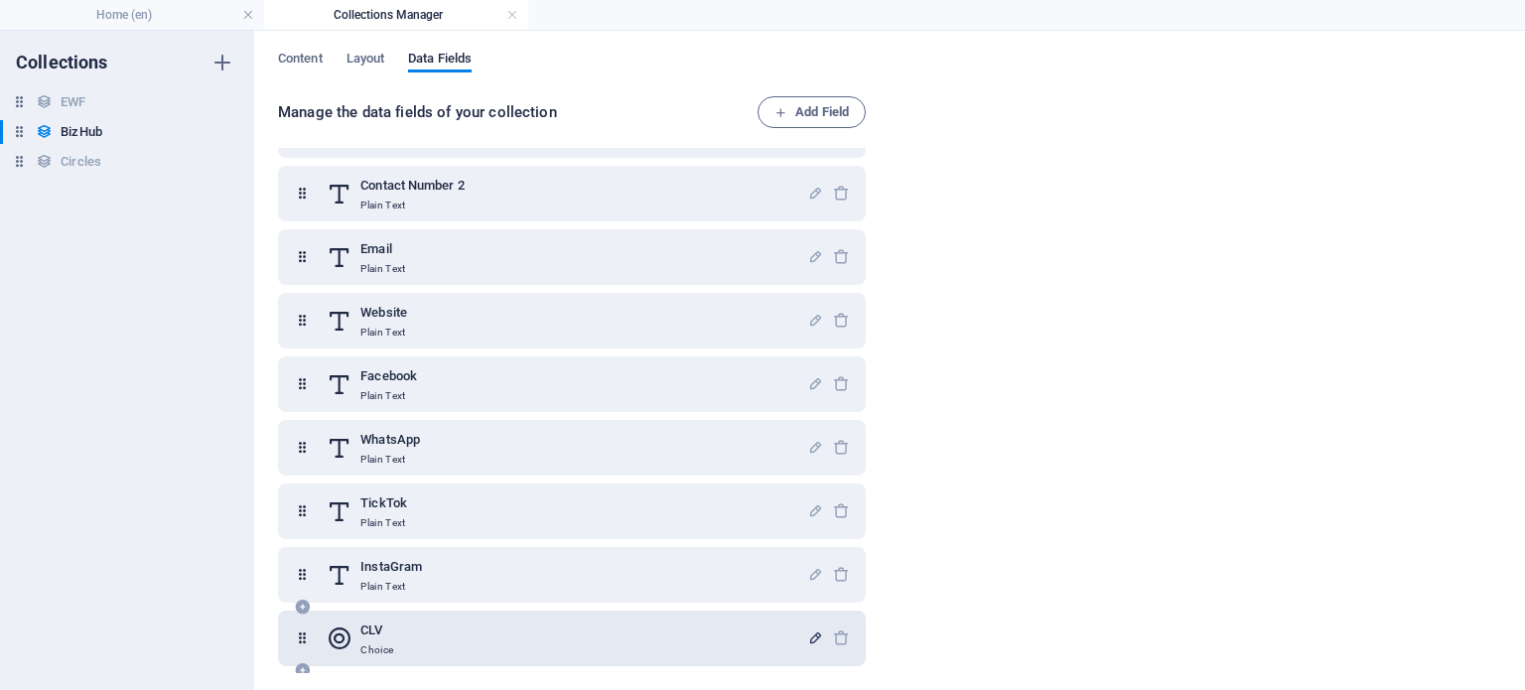
click at [814, 633] on icon "button" at bounding box center [815, 637] width 17 height 17
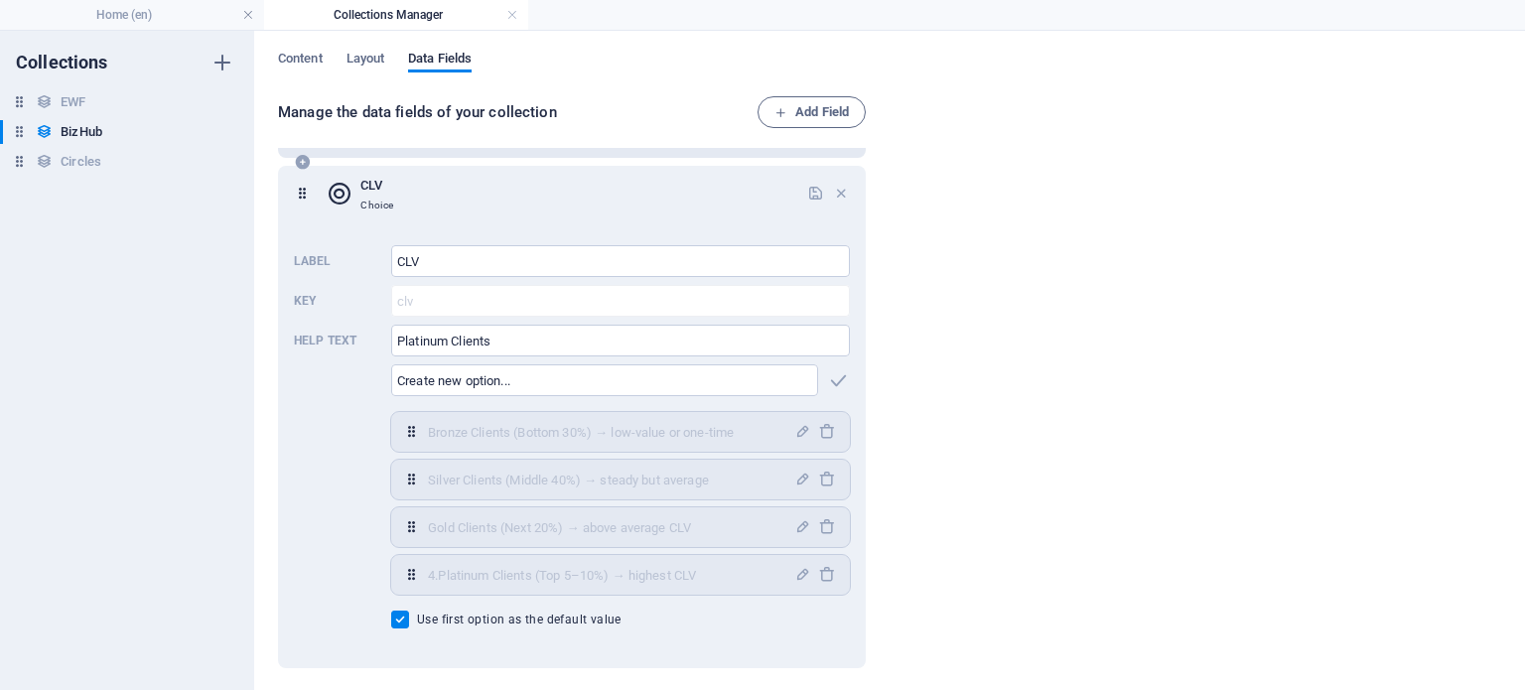
scroll to position [886, 0]
click at [799, 426] on icon "button" at bounding box center [802, 429] width 17 height 17
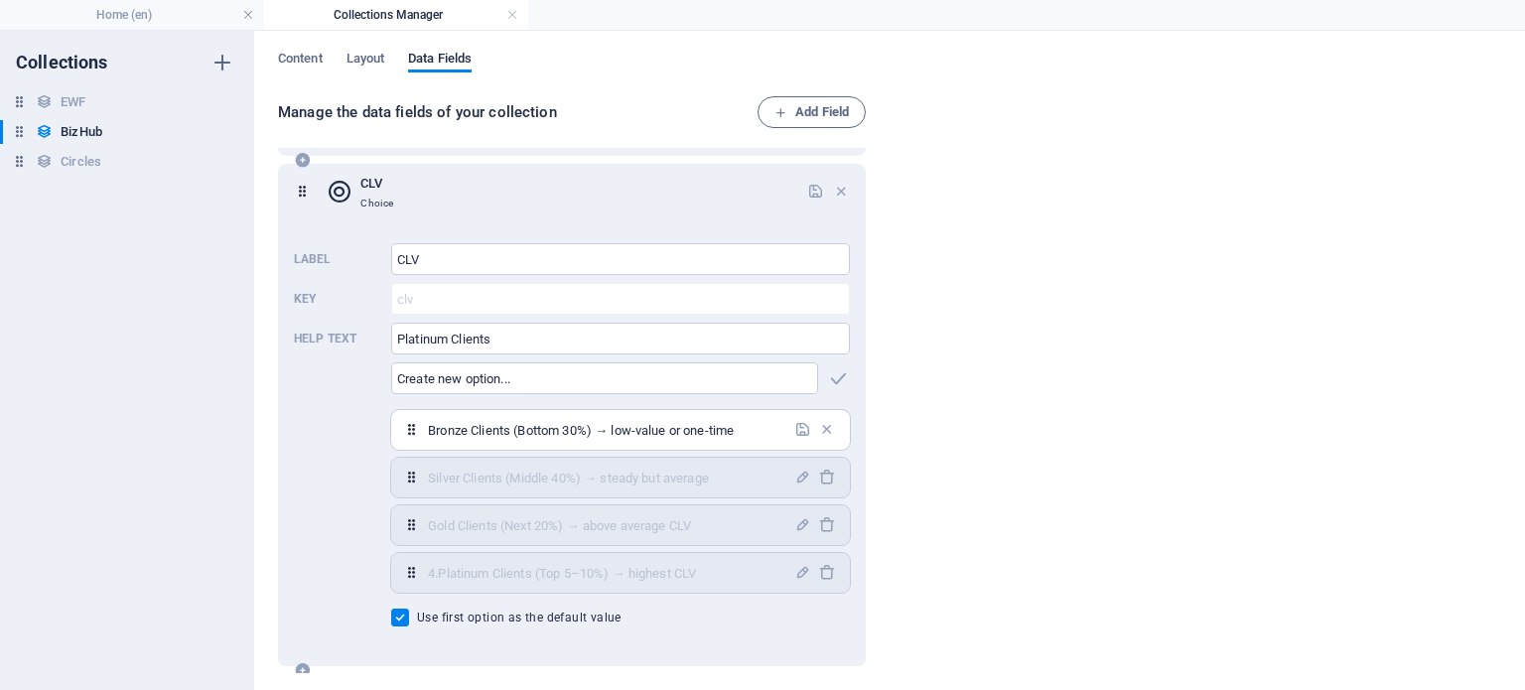
click at [428, 428] on input "Bronze Clients (Bottom 30%) → low-value or one-time" at bounding box center [605, 430] width 354 height 32
type input "1.Bronze Clients (Bottom 30%) → low-value or one-time"
click at [805, 431] on icon "button" at bounding box center [802, 429] width 17 height 17
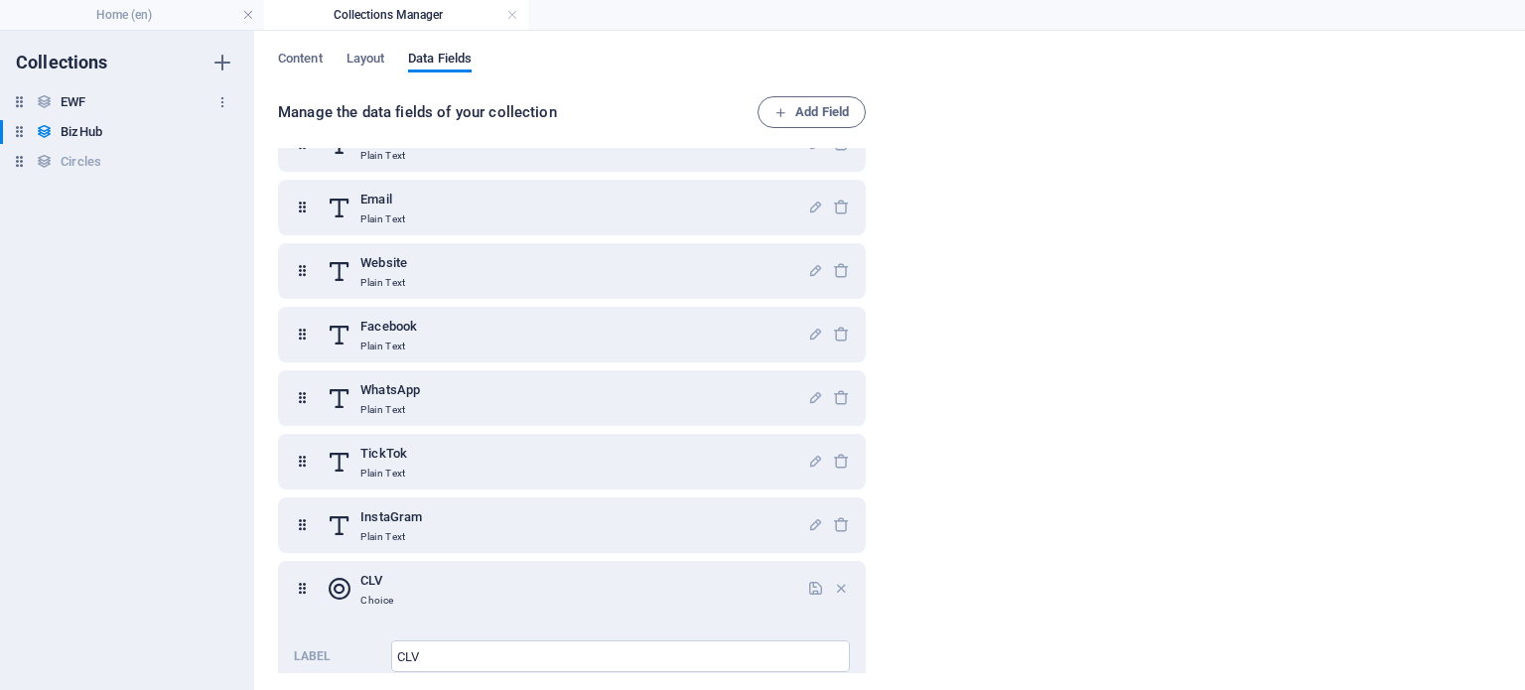
click at [82, 100] on h6 "EWF" at bounding box center [73, 102] width 25 height 24
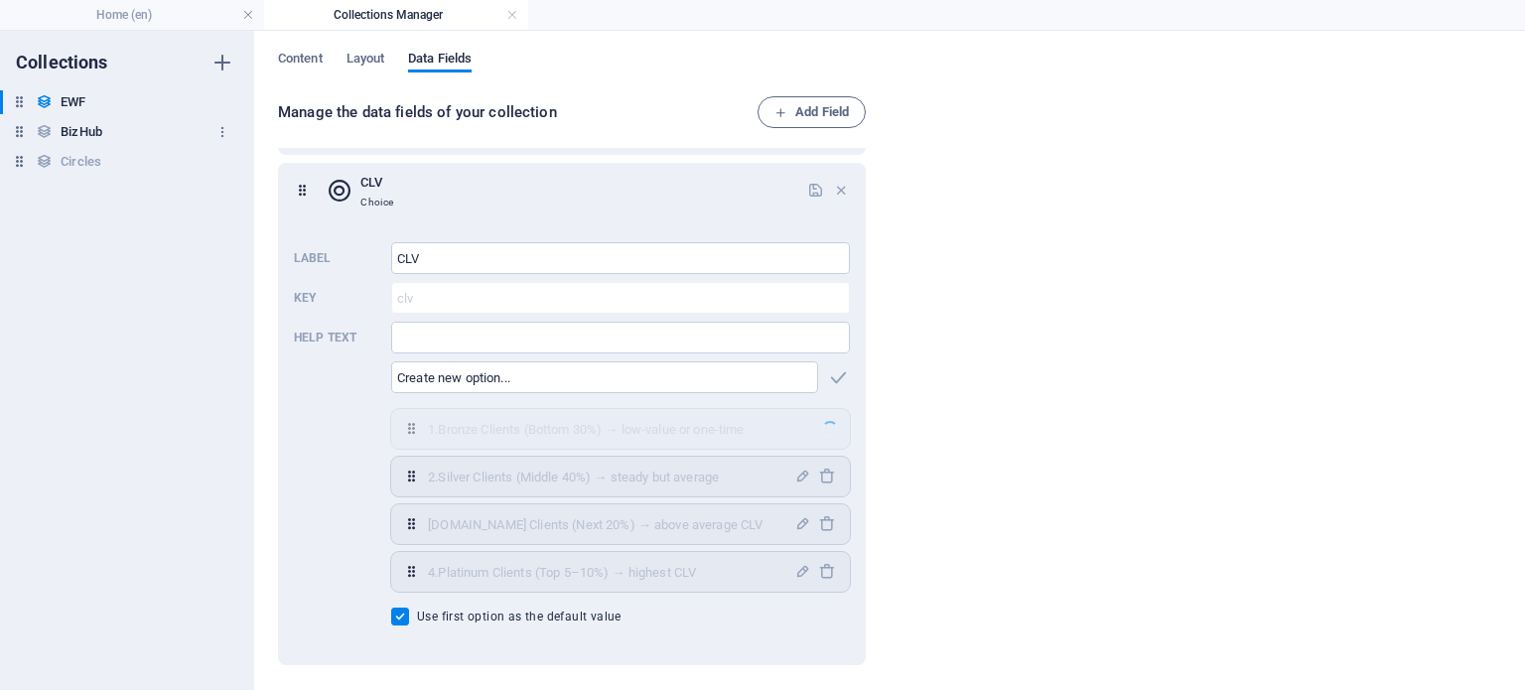
scroll to position [314, 0]
click at [87, 128] on h6 "BizHub" at bounding box center [82, 132] width 42 height 24
type input "Platinum Clients"
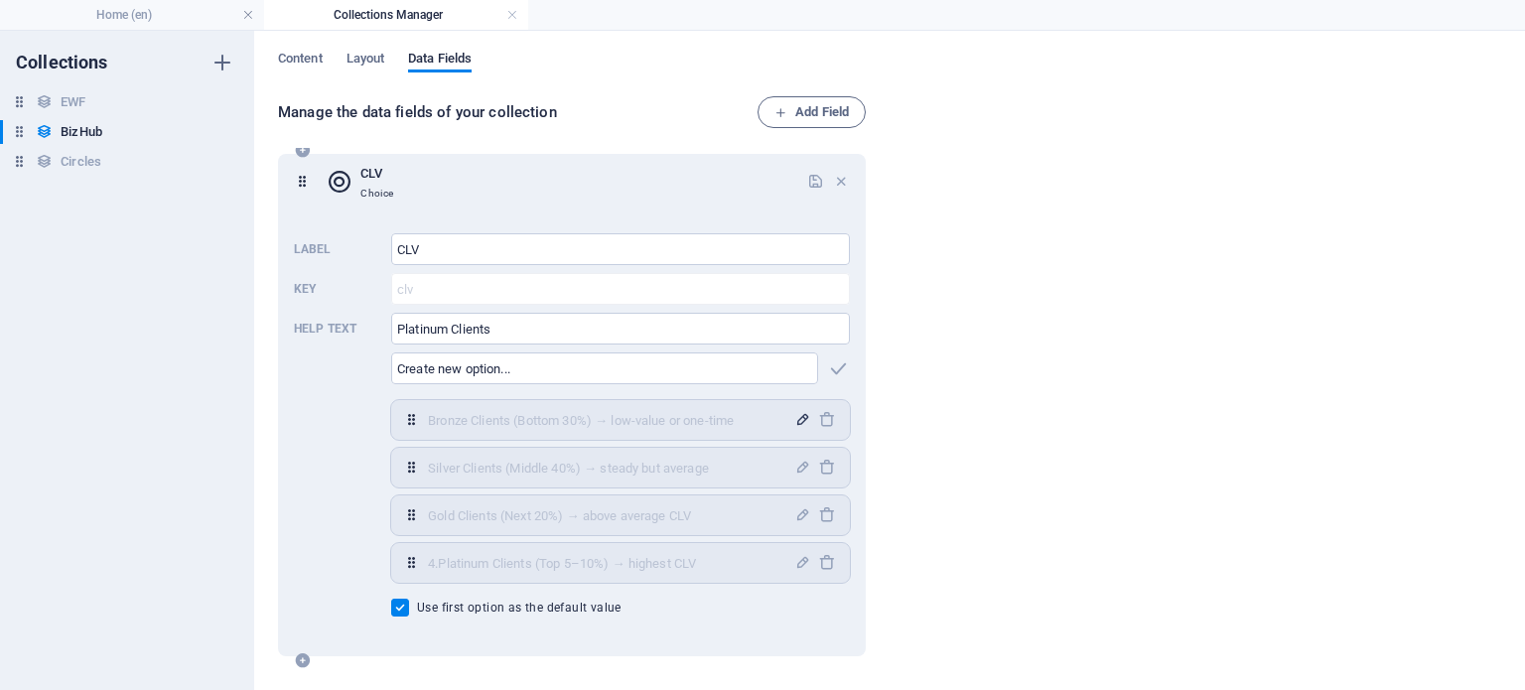
click at [796, 419] on icon "button" at bounding box center [802, 419] width 17 height 17
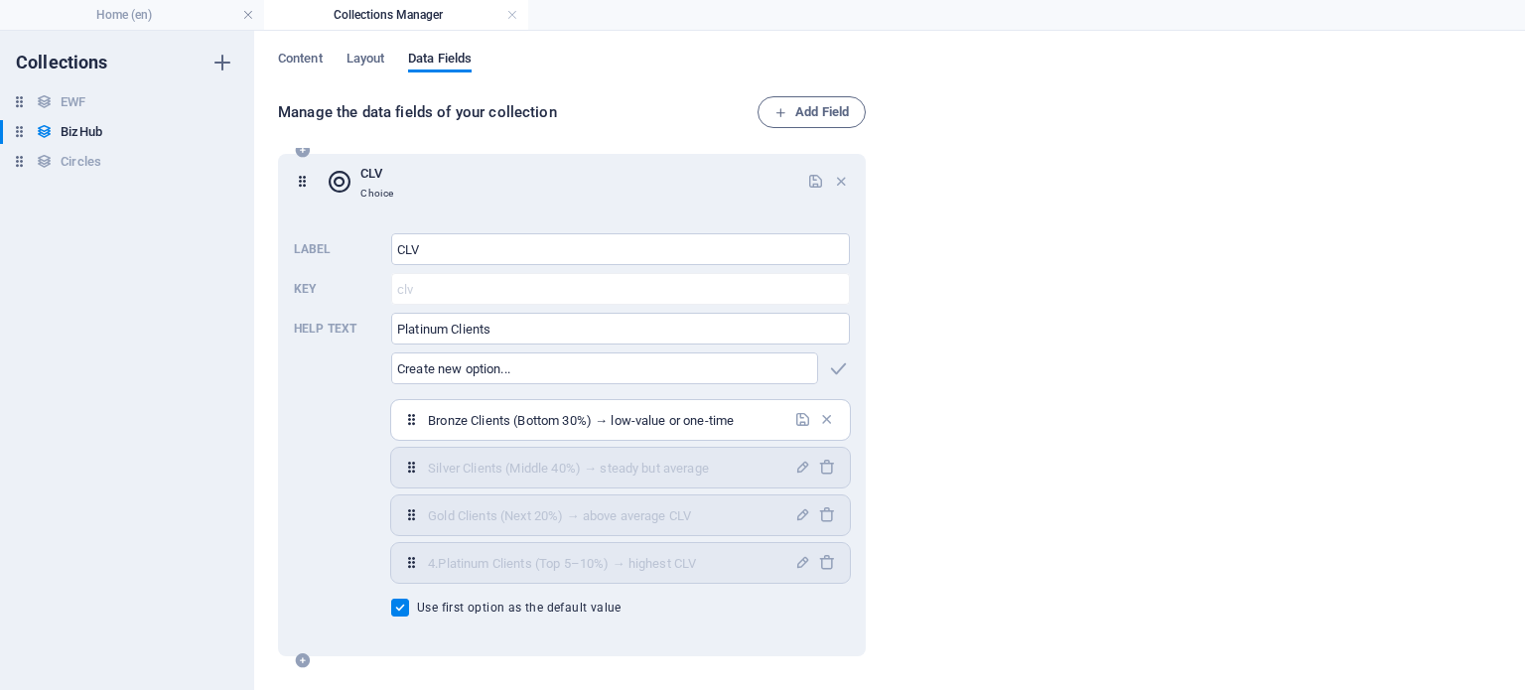
drag, startPoint x: 751, startPoint y: 419, endPoint x: 430, endPoint y: 410, distance: 320.8
click at [429, 410] on input "Bronze Clients (Bottom 30%) → low-value or one-time" at bounding box center [605, 420] width 354 height 32
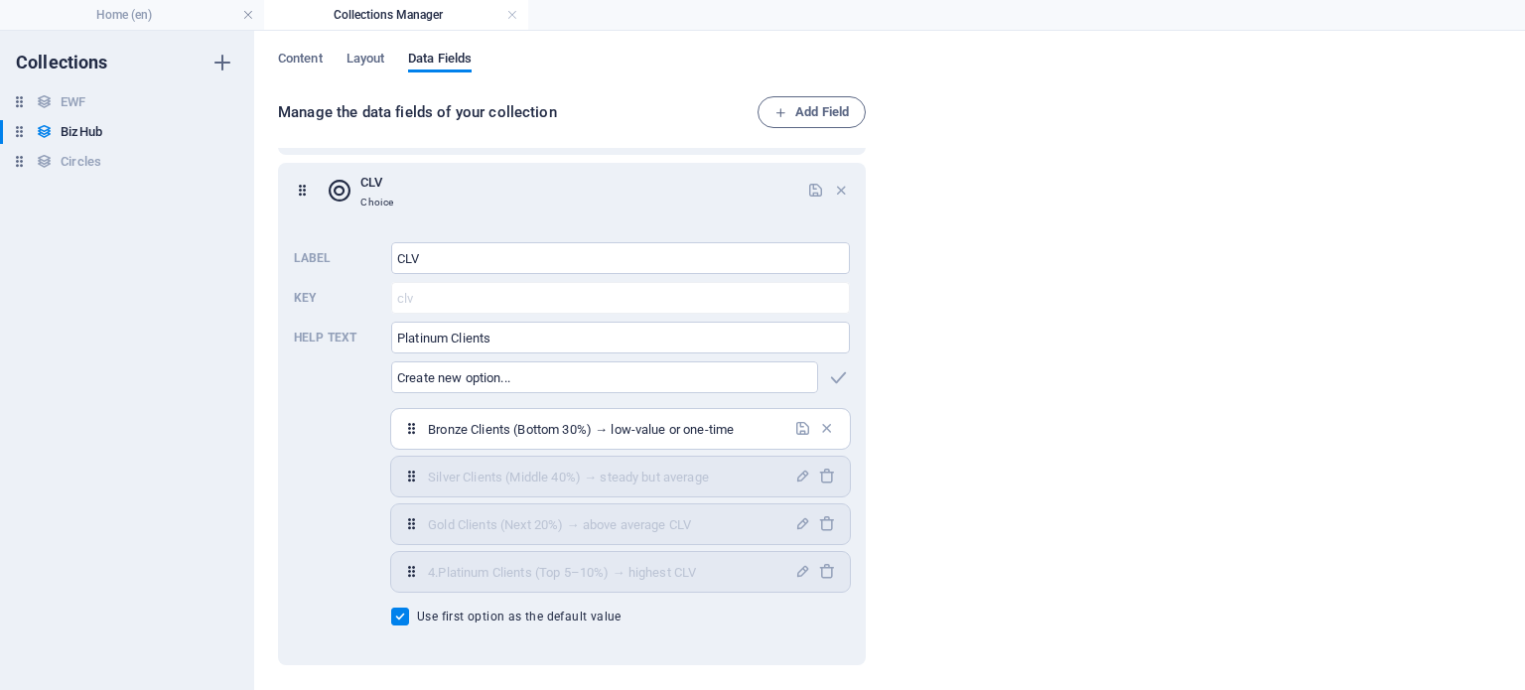
scroll to position [886, 0]
click at [479, 376] on input "text" at bounding box center [604, 378] width 427 height 32
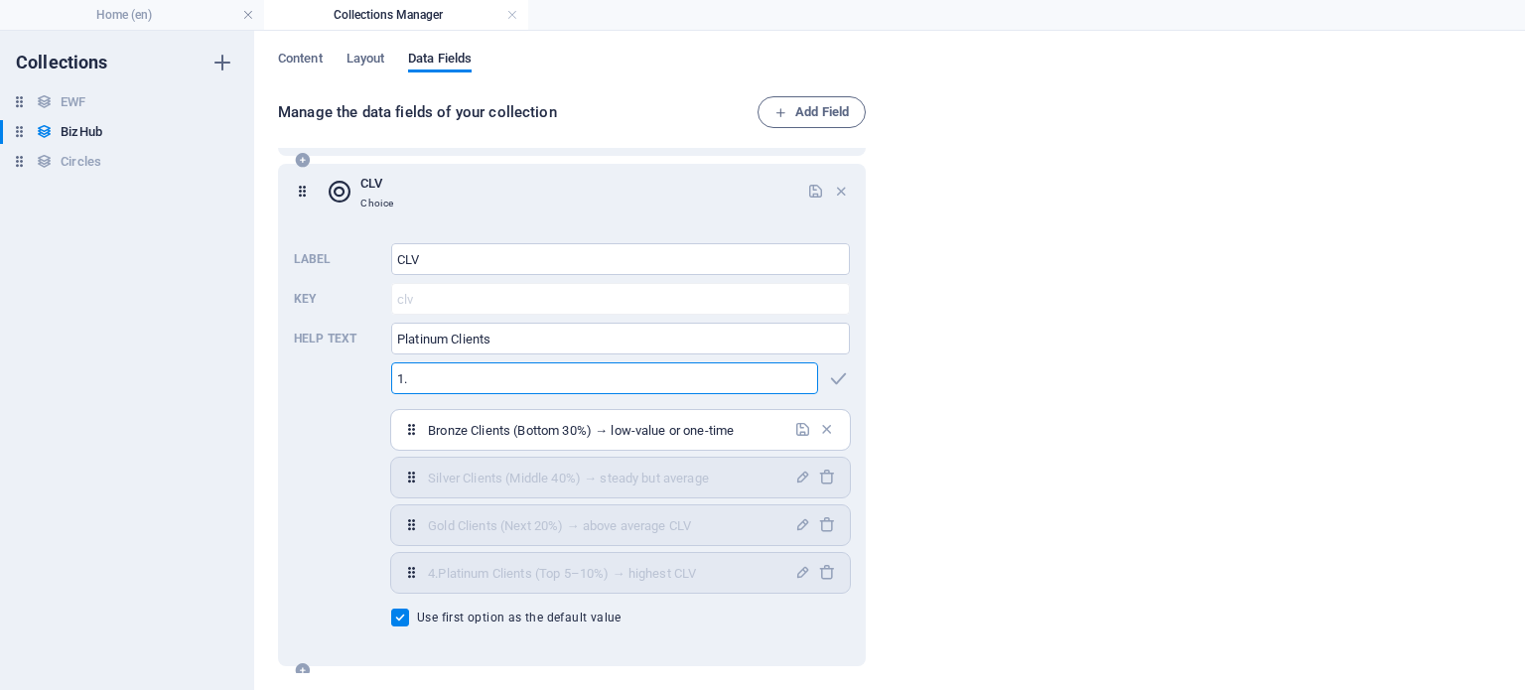
paste input "Bronze Clients (Bottom 30%) → low-value or one-time"
type input "1.Bronze Clients (Bottom 30%) → low-value or one-time"
click at [831, 376] on icon "button" at bounding box center [838, 378] width 23 height 23
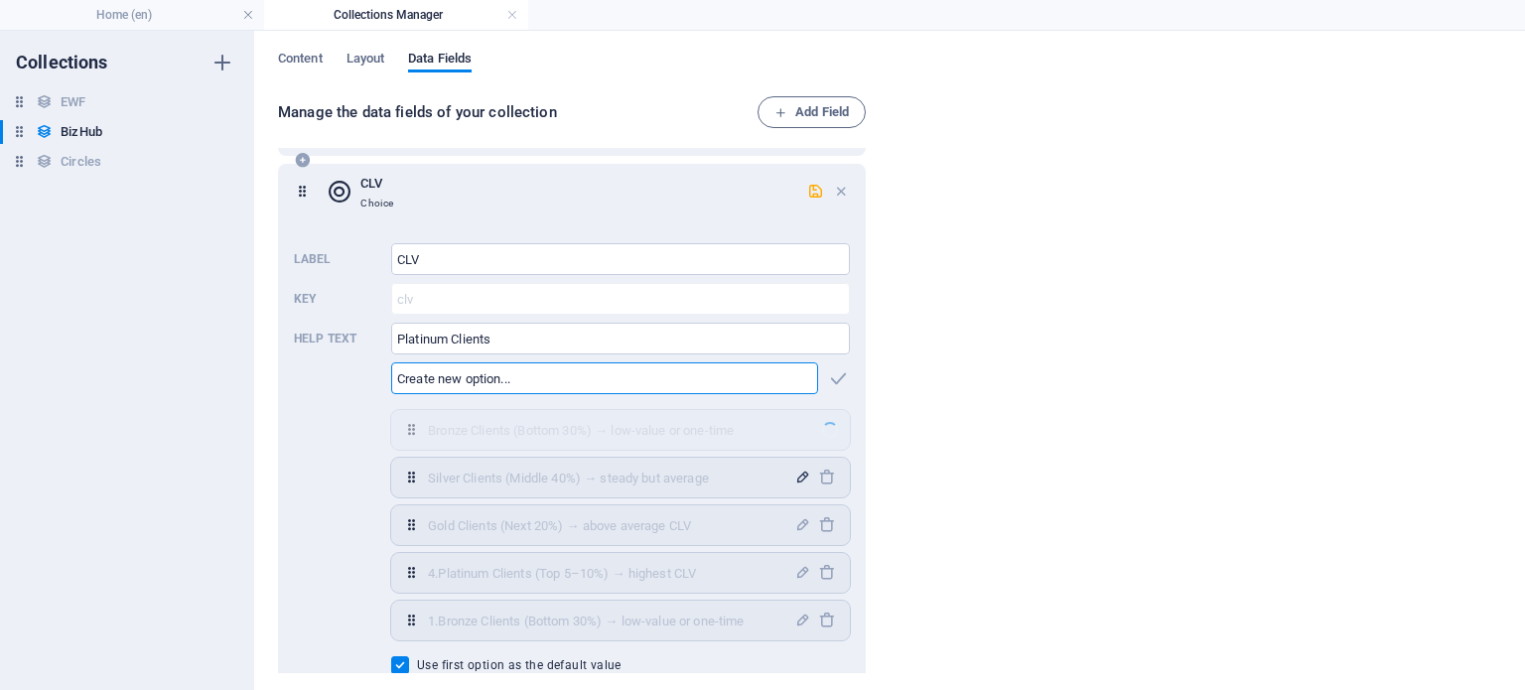
click at [798, 479] on icon "button" at bounding box center [802, 477] width 17 height 17
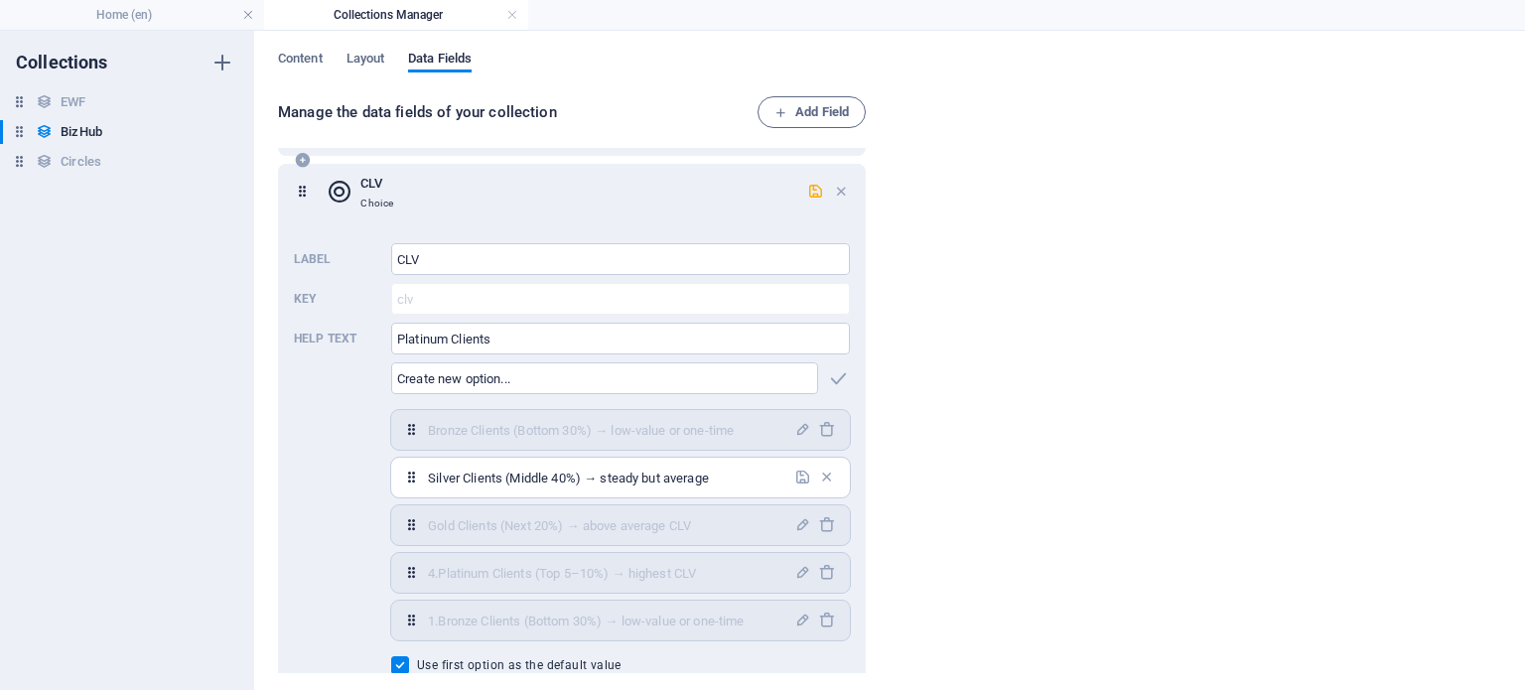
drag, startPoint x: 734, startPoint y: 477, endPoint x: 400, endPoint y: 476, distance: 333.6
click at [400, 476] on div "Silver Clients (Middle 40%) → steady but average ​" at bounding box center [620, 478] width 459 height 40
click at [449, 376] on input "text" at bounding box center [604, 378] width 427 height 32
paste input "Silver Clients (Middle 40%) → steady but average"
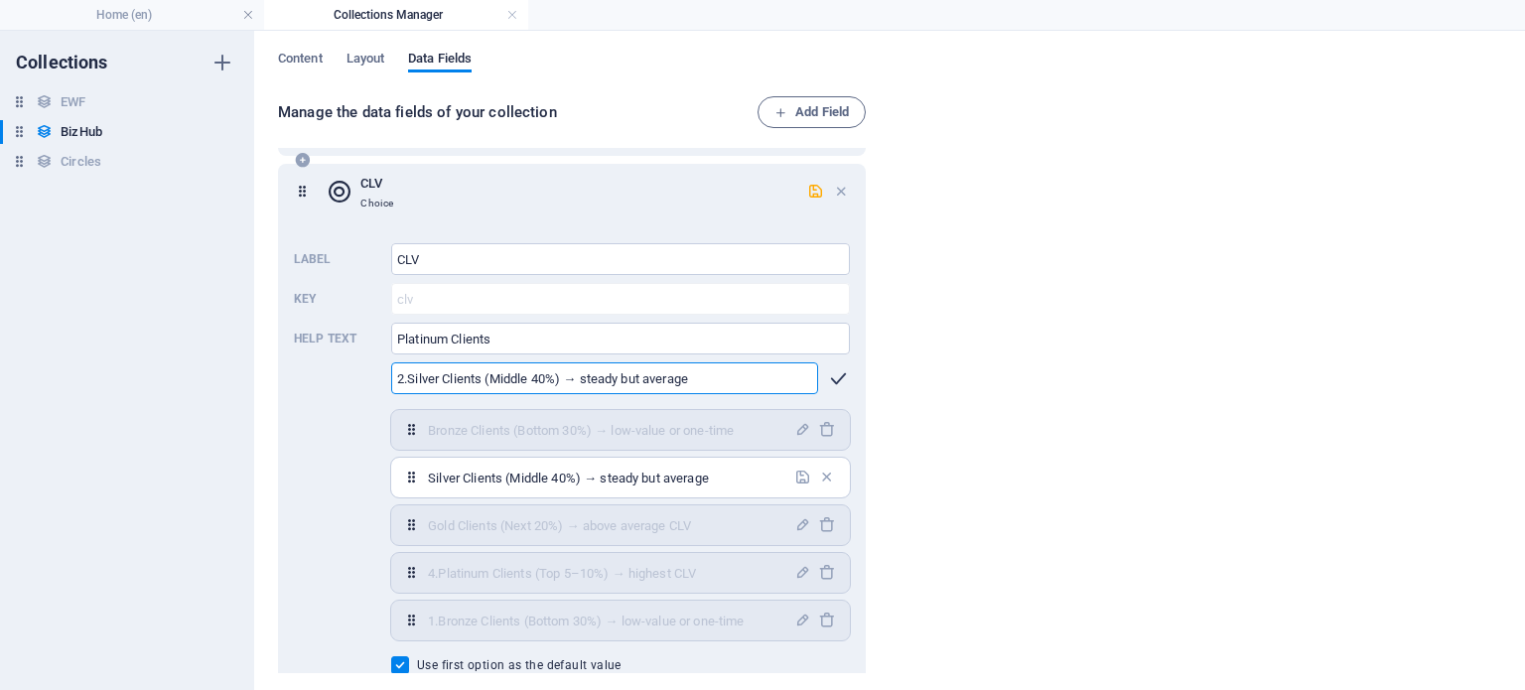
type input "2.Silver Clients (Middle 40%) → steady but average"
click at [831, 374] on icon "button" at bounding box center [838, 378] width 23 height 23
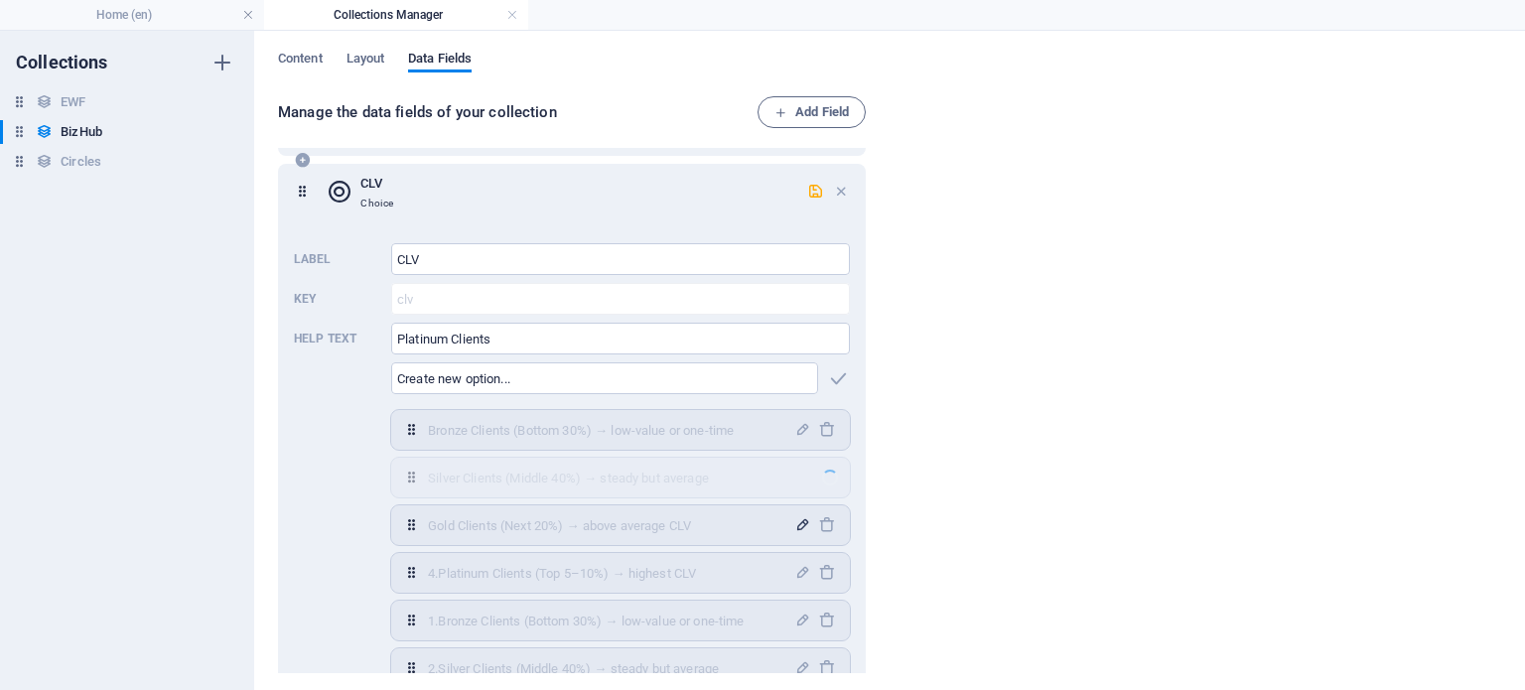
click at [797, 519] on icon "button" at bounding box center [802, 524] width 17 height 17
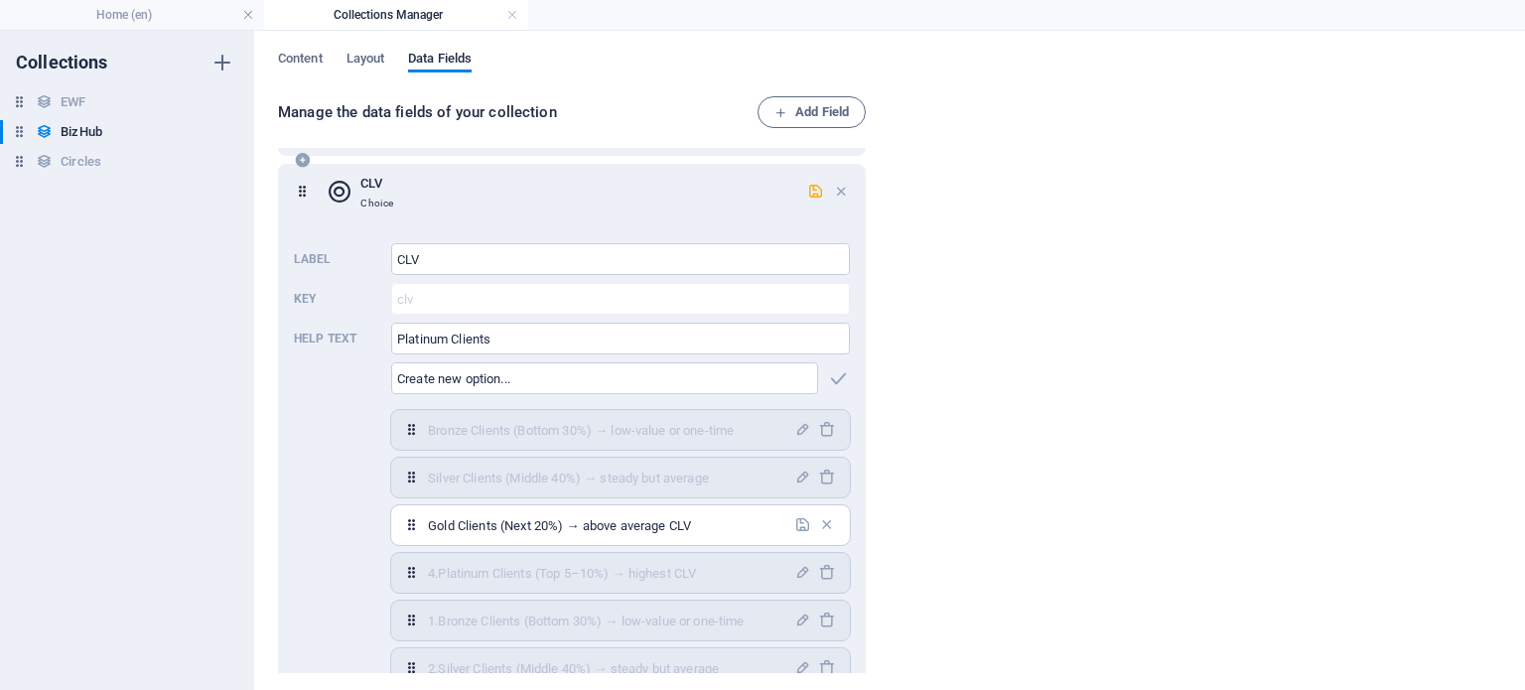
drag, startPoint x: 718, startPoint y: 524, endPoint x: 392, endPoint y: 523, distance: 325.7
click at [392, 523] on div "Gold Clients (Next 20%) → above average CLV ​" at bounding box center [620, 525] width 459 height 40
click at [453, 380] on input "text" at bounding box center [604, 378] width 427 height 32
paste input "Gold Clients (Next 20%) → above average CLV"
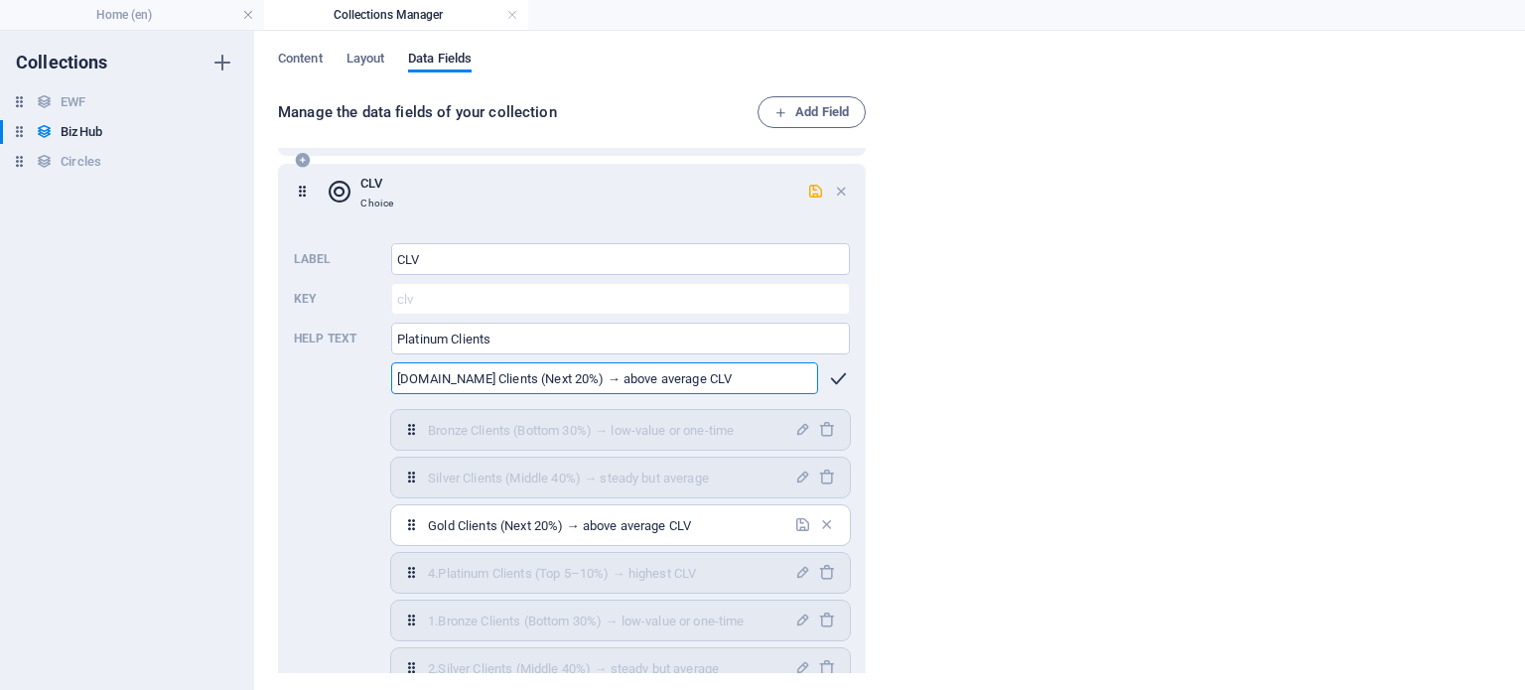
type input "[DOMAIN_NAME] Clients (Next 20%) → above average CLV"
click at [834, 372] on icon "button" at bounding box center [838, 378] width 23 height 23
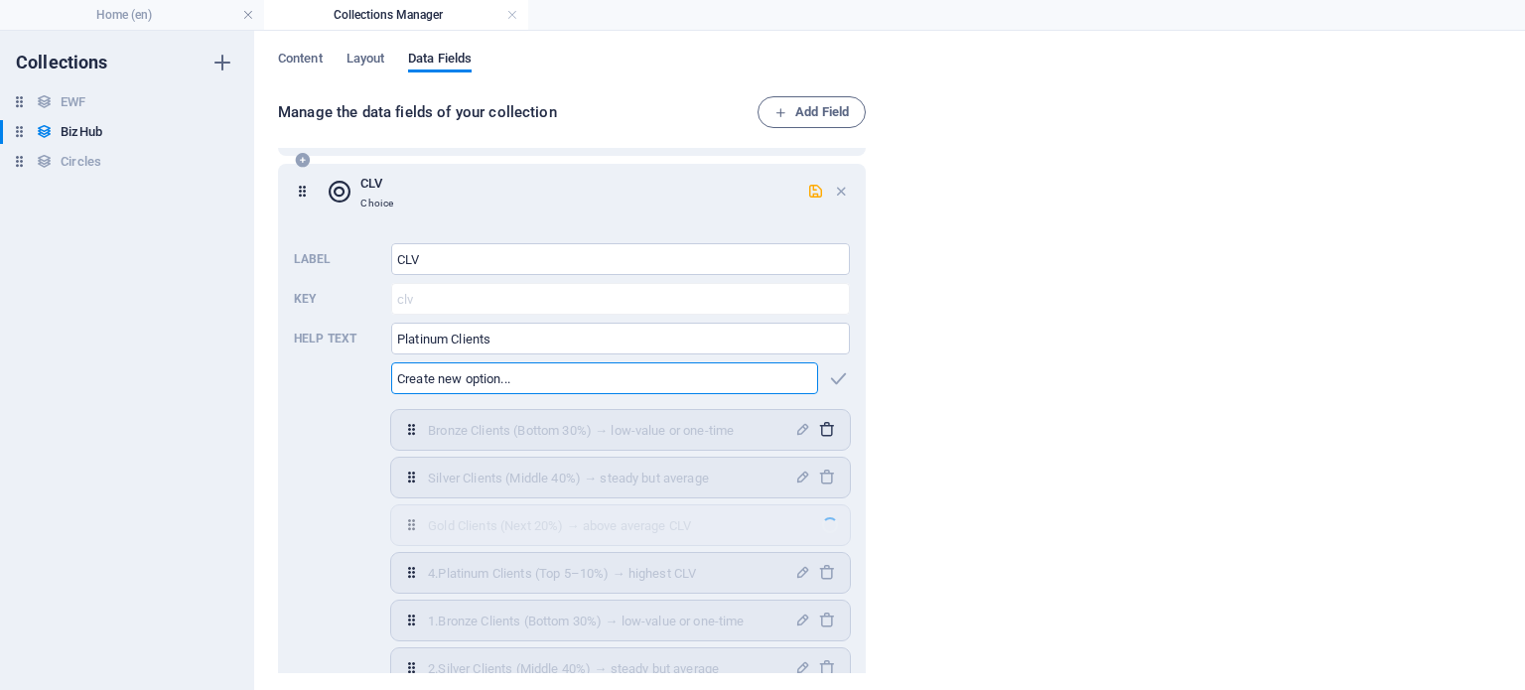
click at [822, 431] on icon "button" at bounding box center [826, 429] width 17 height 17
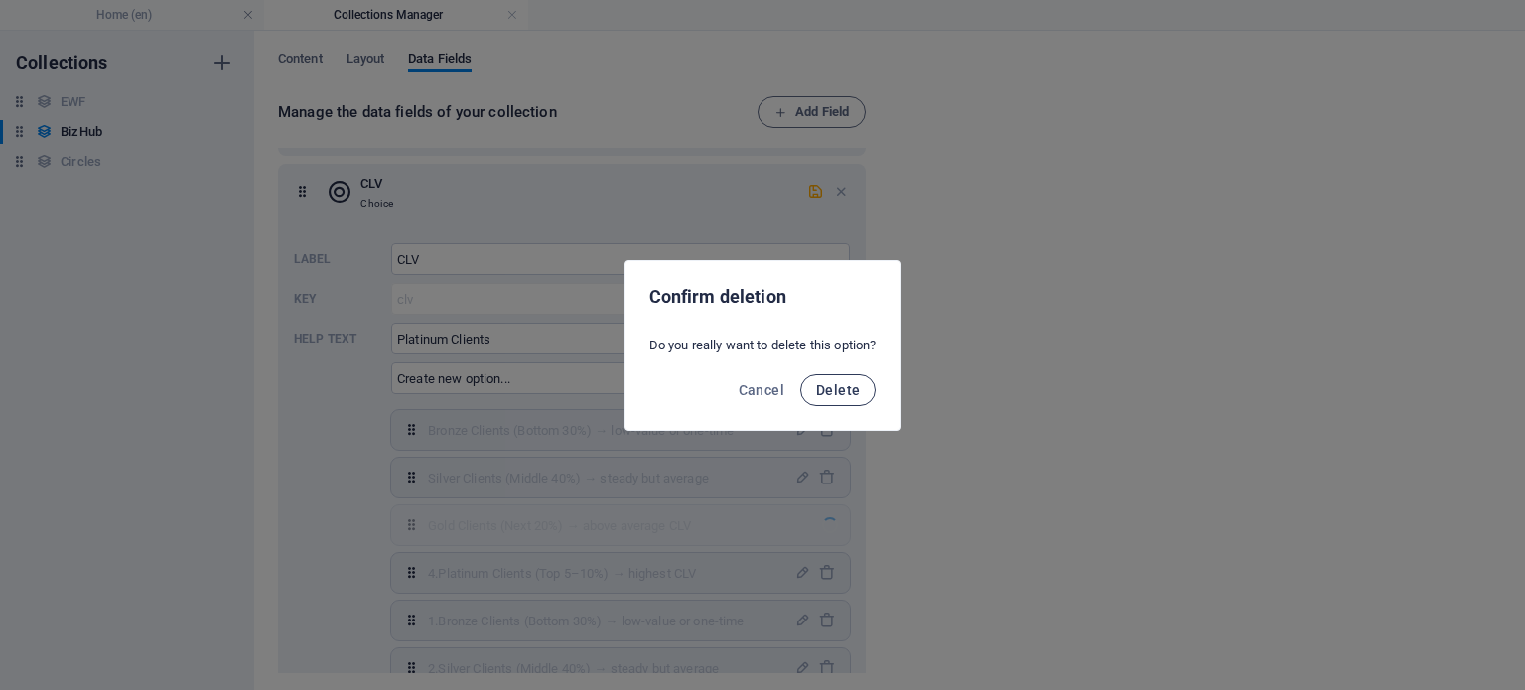
click at [848, 393] on span "Delete" at bounding box center [838, 390] width 44 height 16
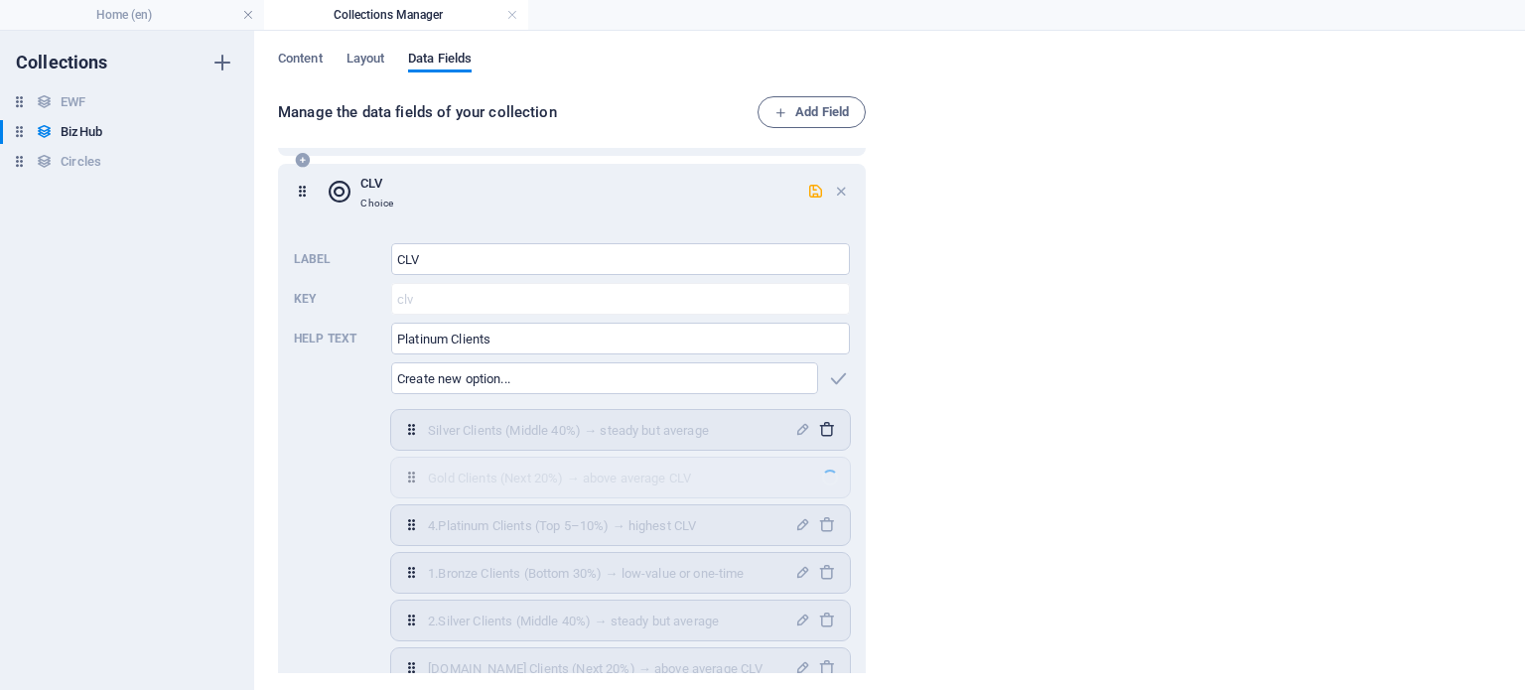
click at [826, 432] on icon "button" at bounding box center [826, 429] width 17 height 17
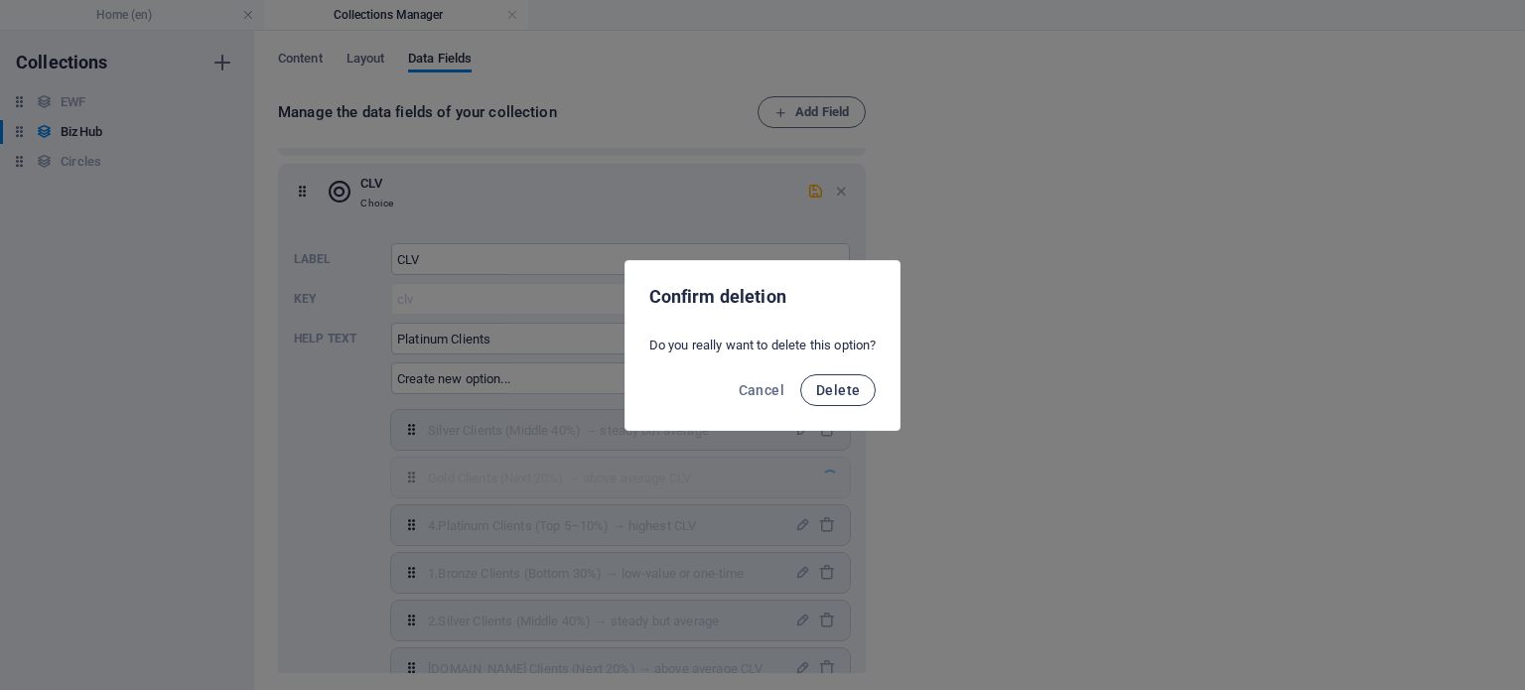
click at [856, 380] on button "Delete" at bounding box center [837, 390] width 75 height 32
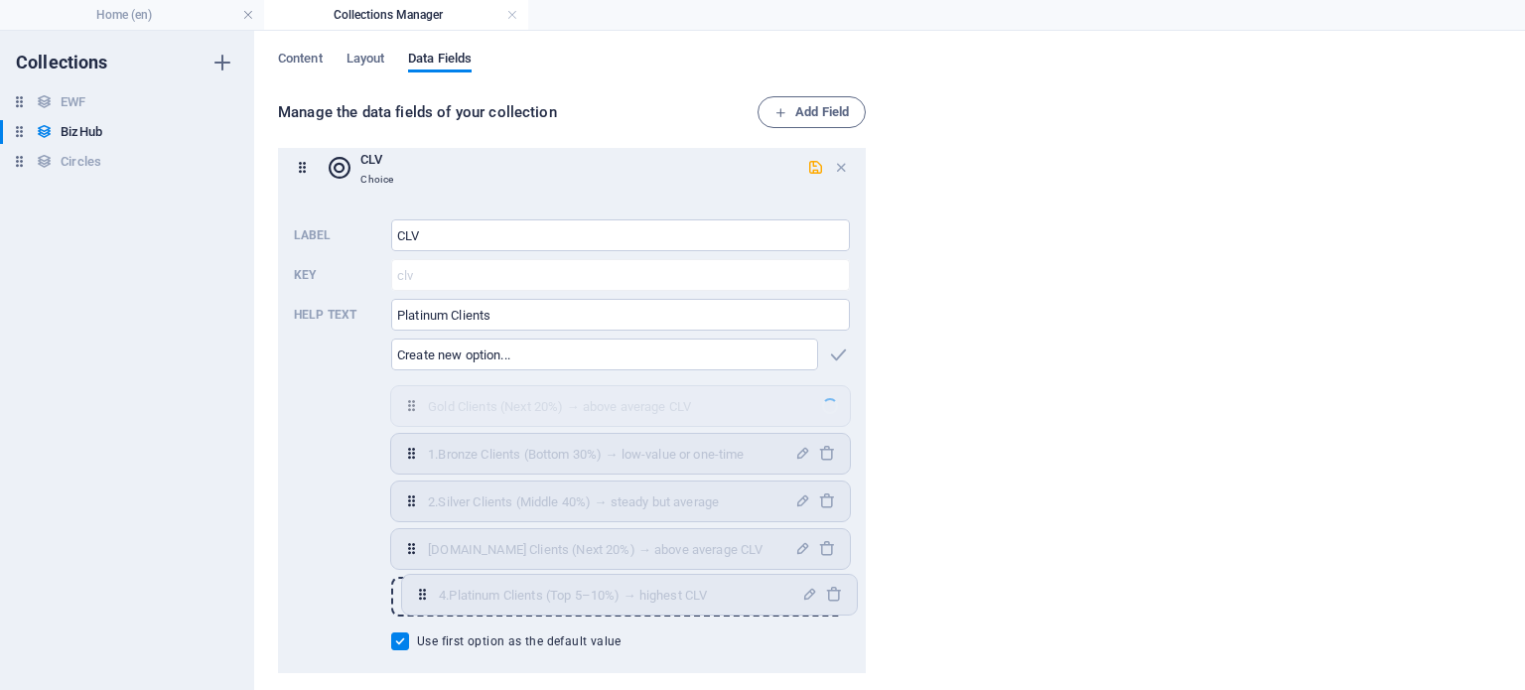
scroll to position [943, 0]
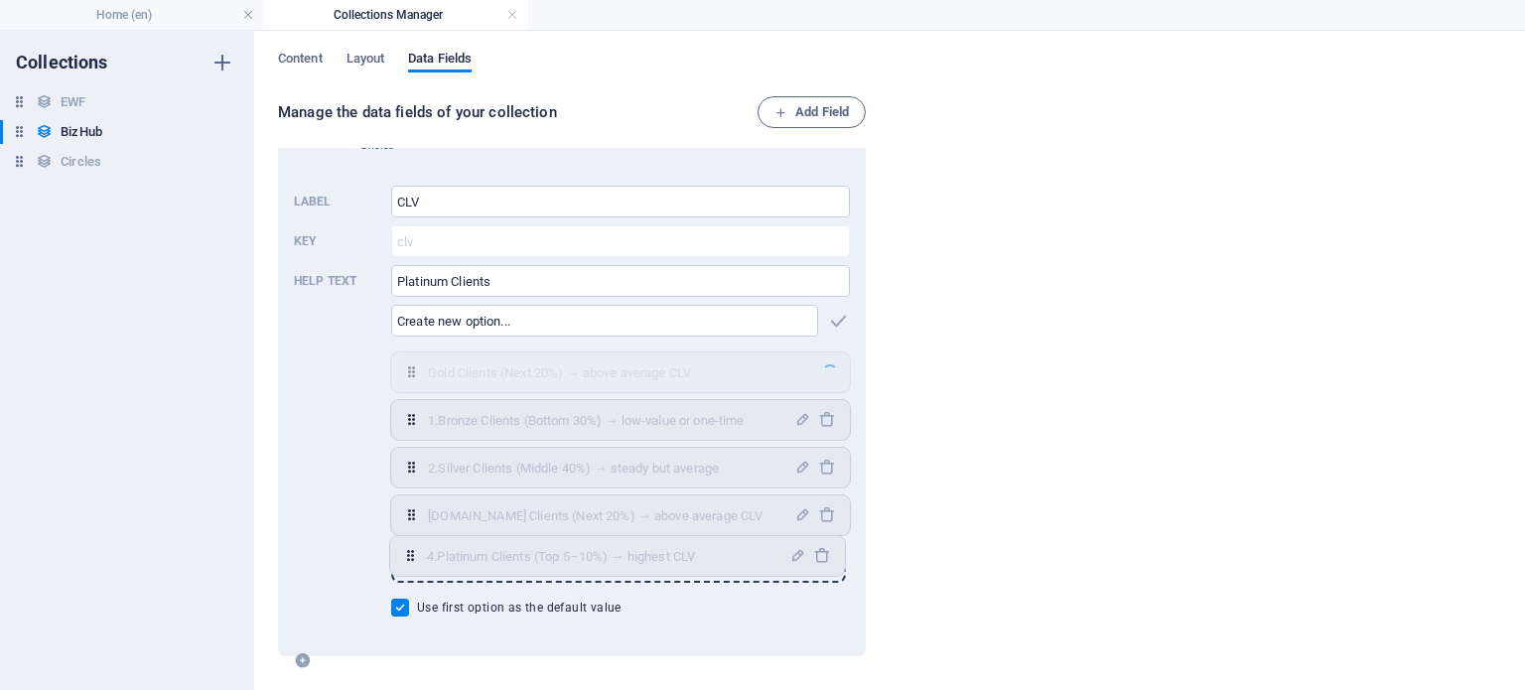
drag, startPoint x: 413, startPoint y: 476, endPoint x: 437, endPoint y: 556, distance: 83.9
click at [412, 559] on div "Gold Clients (Next 20%) → above average CLV ​ 4.Platinum Clients (Top 5–10%) → …" at bounding box center [620, 467] width 459 height 230
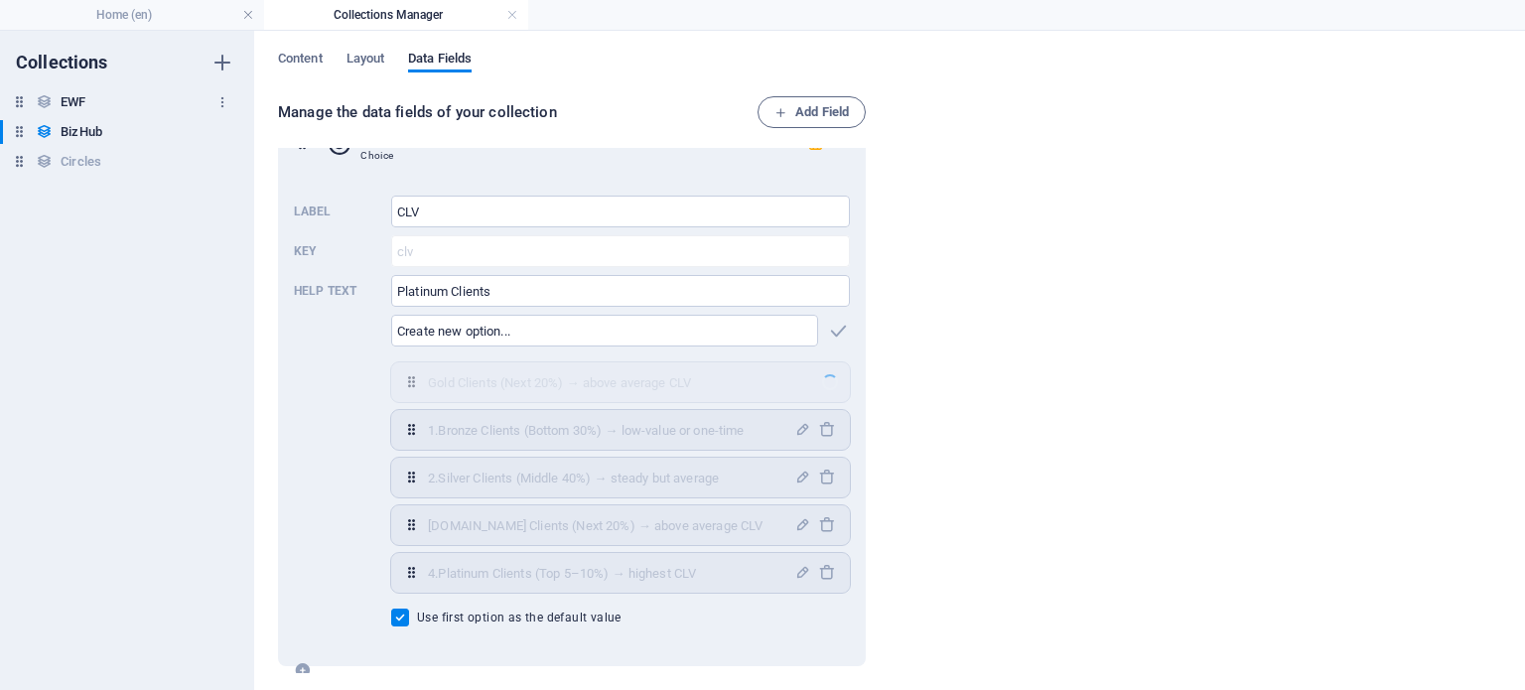
click at [70, 94] on h6 "EWF" at bounding box center [73, 102] width 25 height 24
click at [64, 107] on h6 "EWF" at bounding box center [73, 102] width 25 height 24
click at [70, 156] on h6 "Circles" at bounding box center [81, 162] width 41 height 24
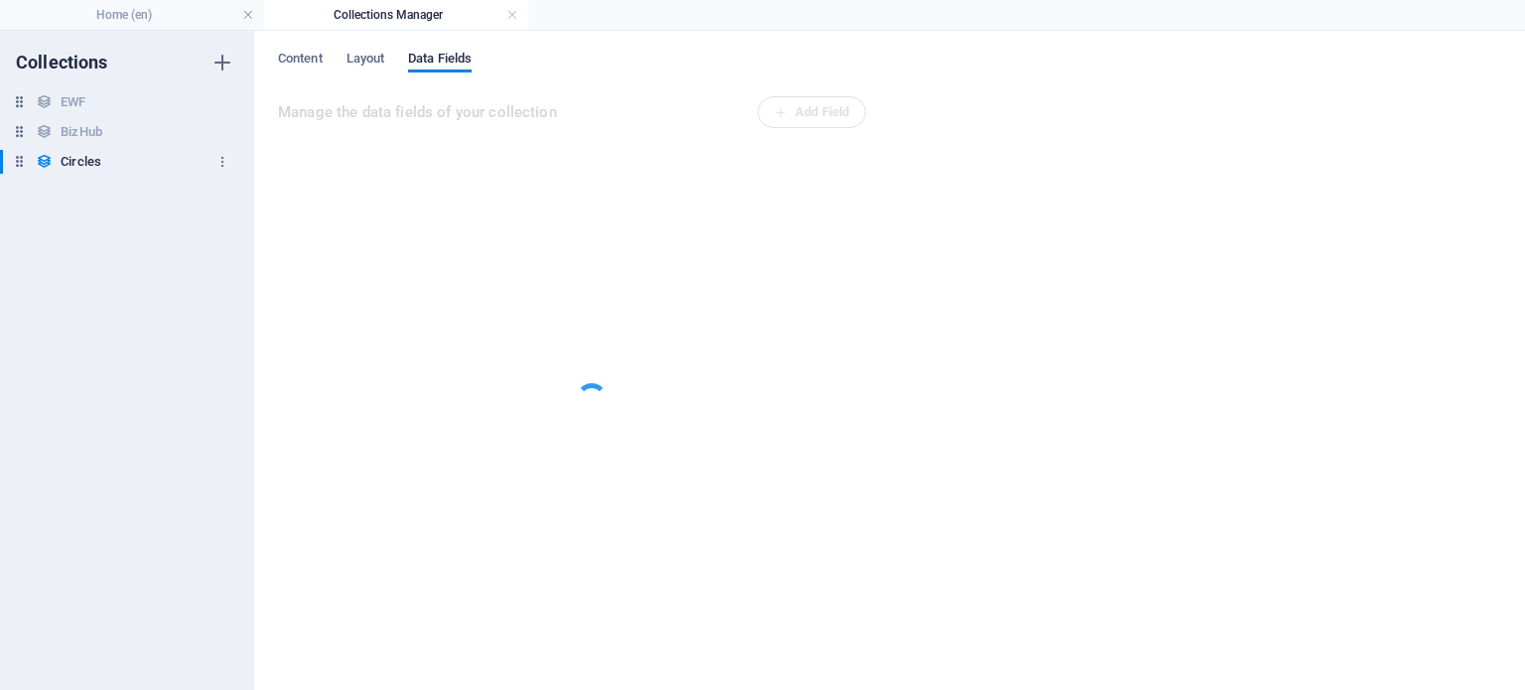
scroll to position [0, 0]
click at [63, 105] on h6 "EWF" at bounding box center [73, 102] width 25 height 24
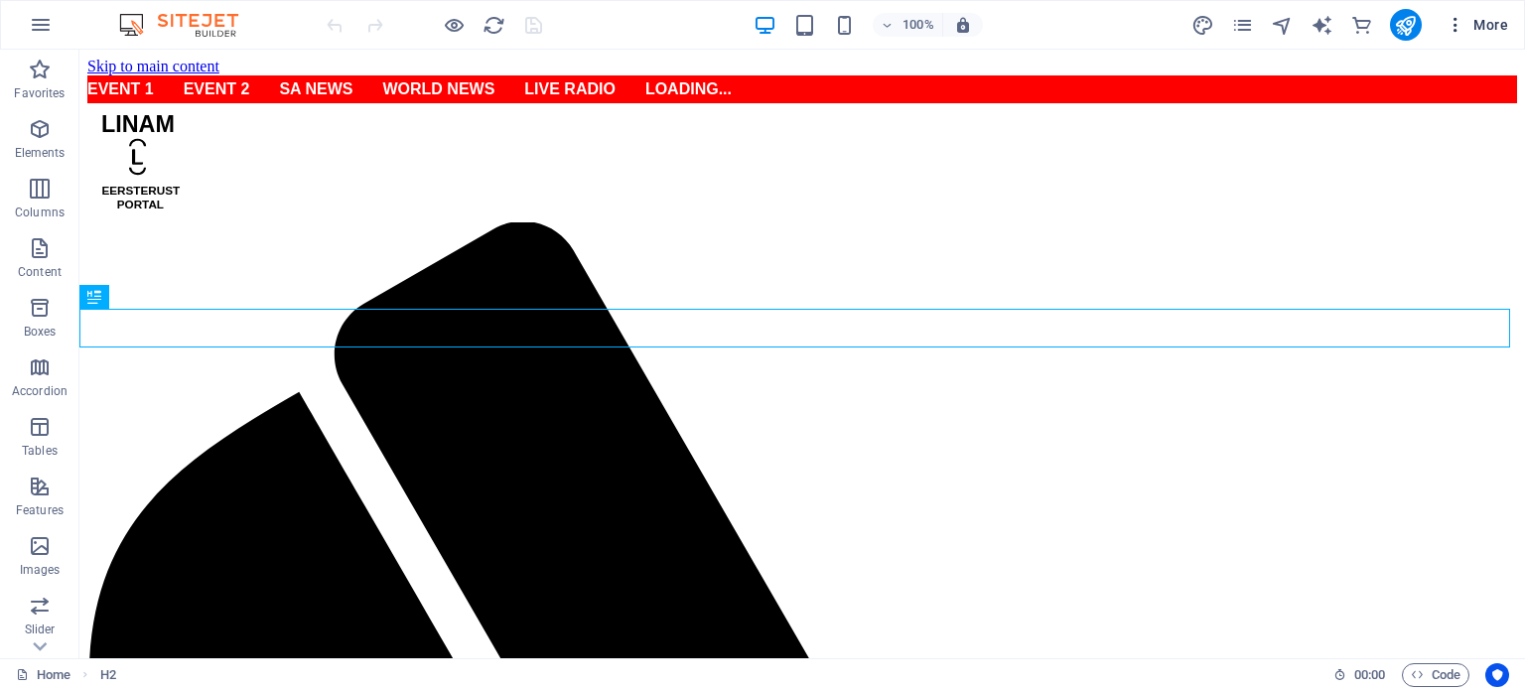
click at [1454, 26] on icon "button" at bounding box center [1456, 25] width 20 height 20
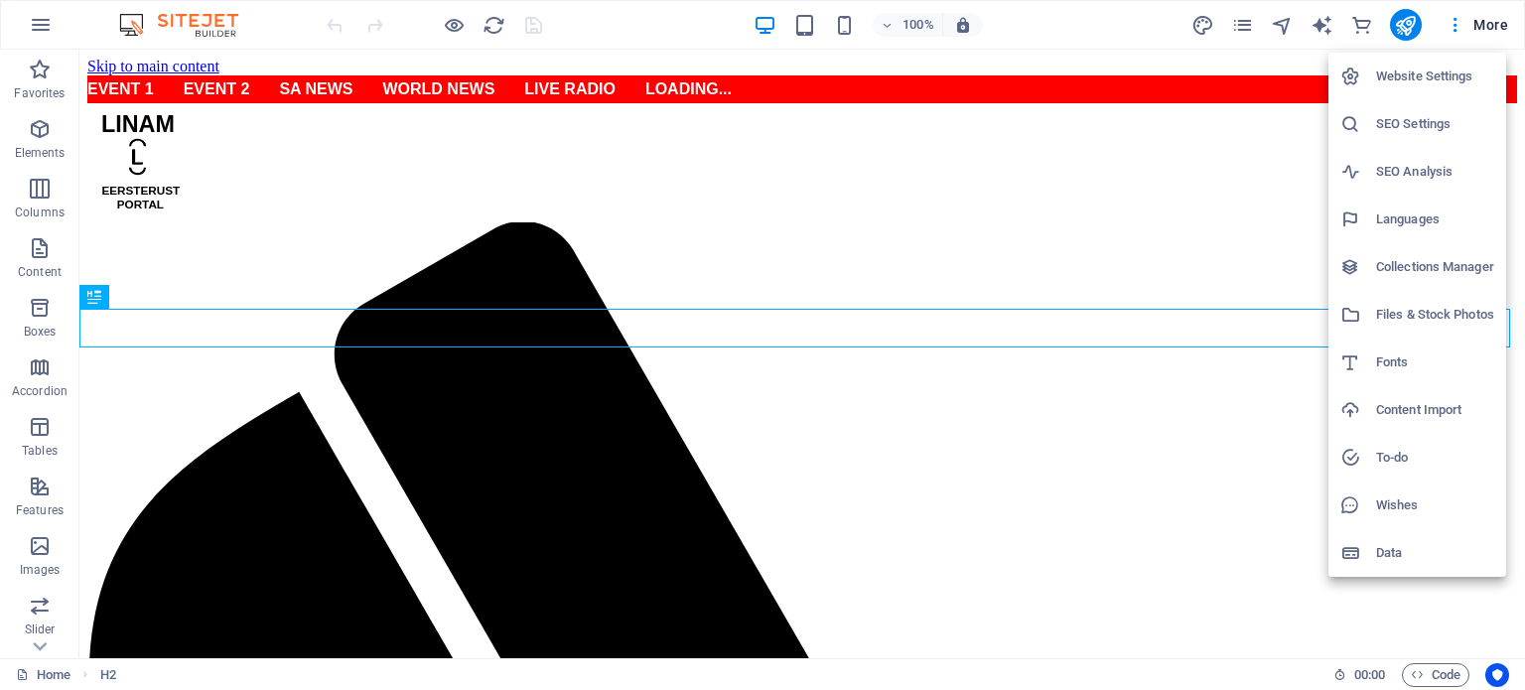
click at [1431, 270] on h6 "Collections Manager" at bounding box center [1435, 267] width 118 height 24
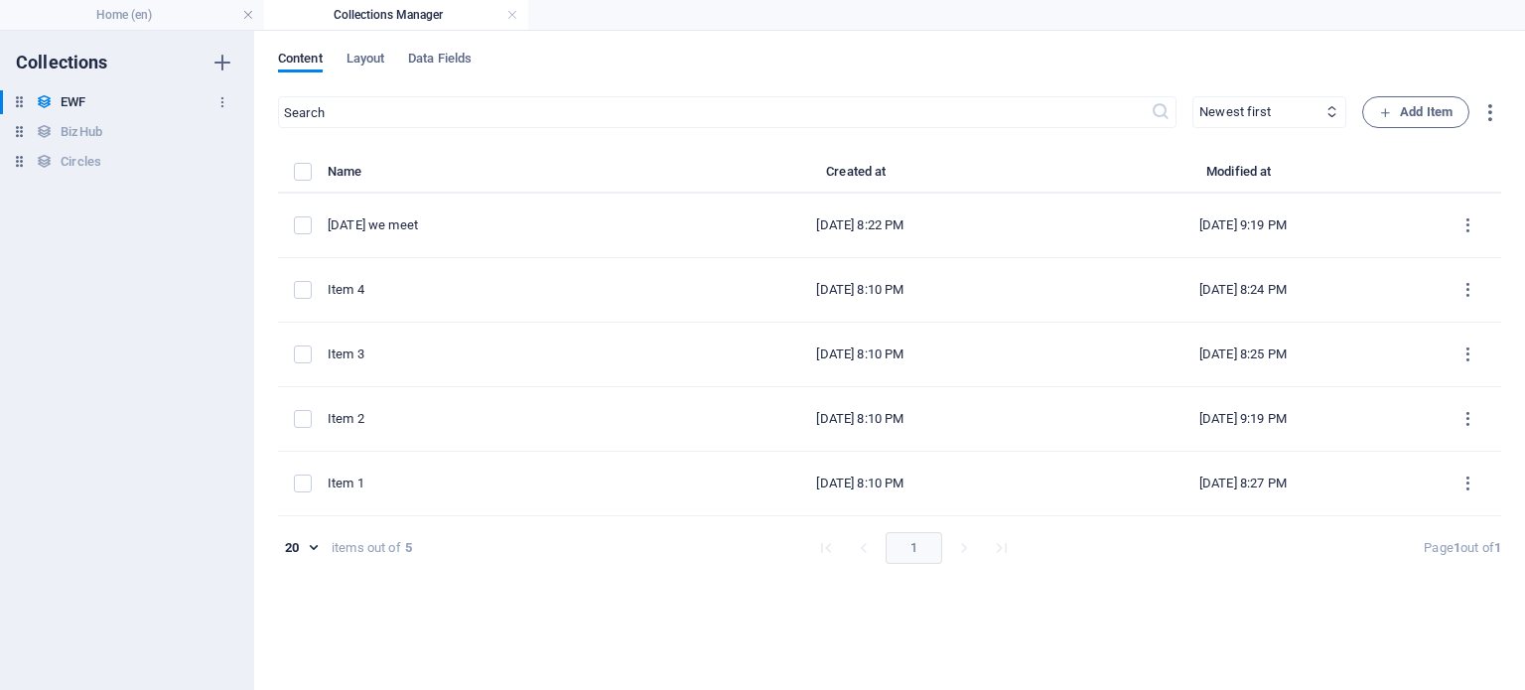
click at [80, 104] on h6 "EWF" at bounding box center [73, 102] width 25 height 24
click at [79, 102] on h6 "EWF" at bounding box center [73, 102] width 25 height 24
click at [375, 55] on span "Layout" at bounding box center [366, 61] width 39 height 28
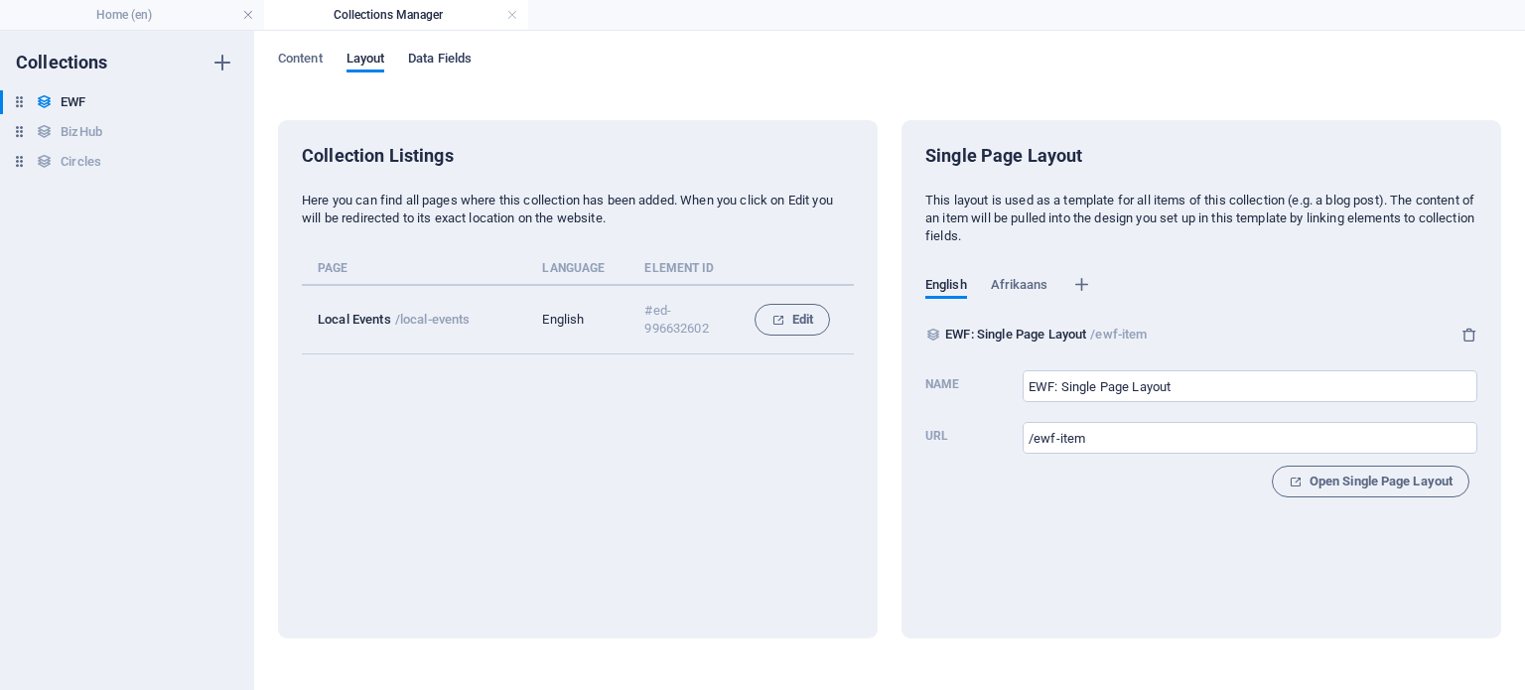
click at [453, 58] on span "Data Fields" at bounding box center [440, 61] width 64 height 28
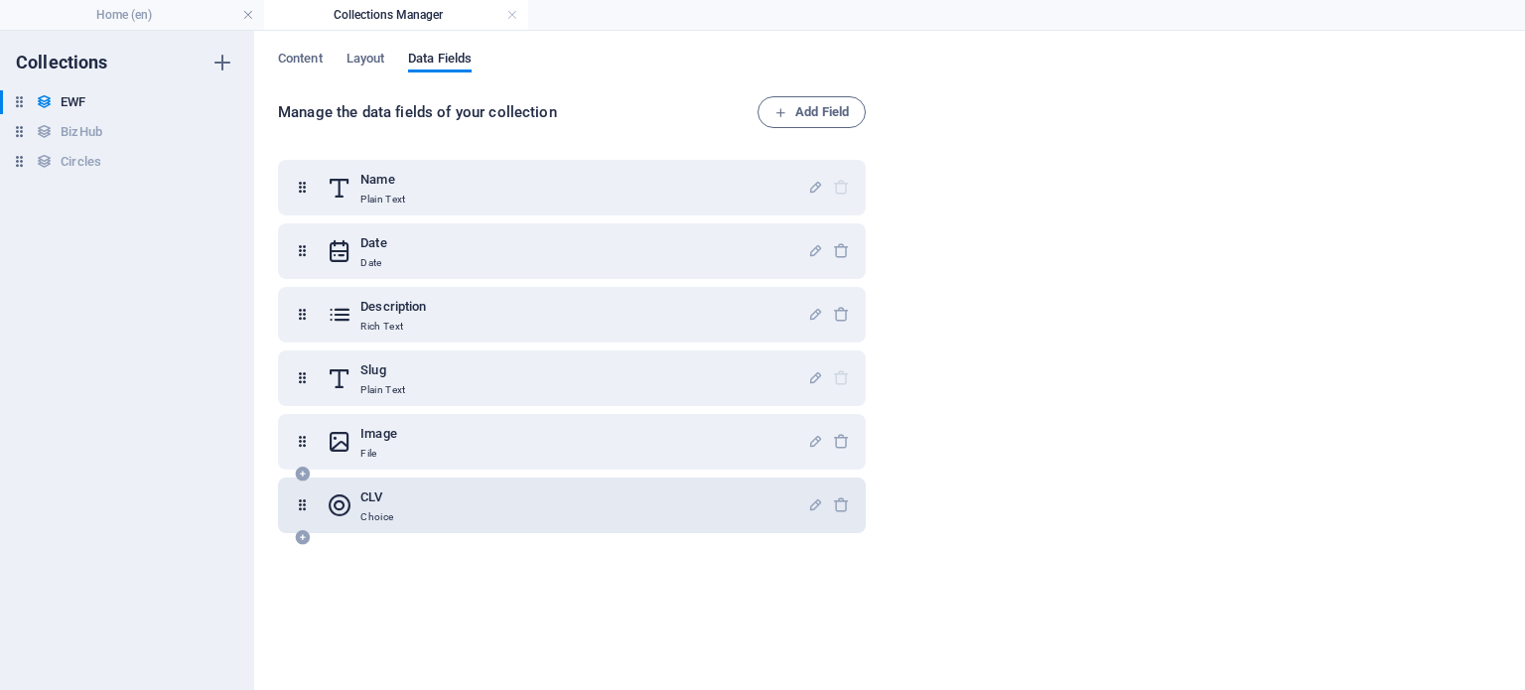
click at [370, 498] on h6 "CLV" at bounding box center [376, 498] width 33 height 24
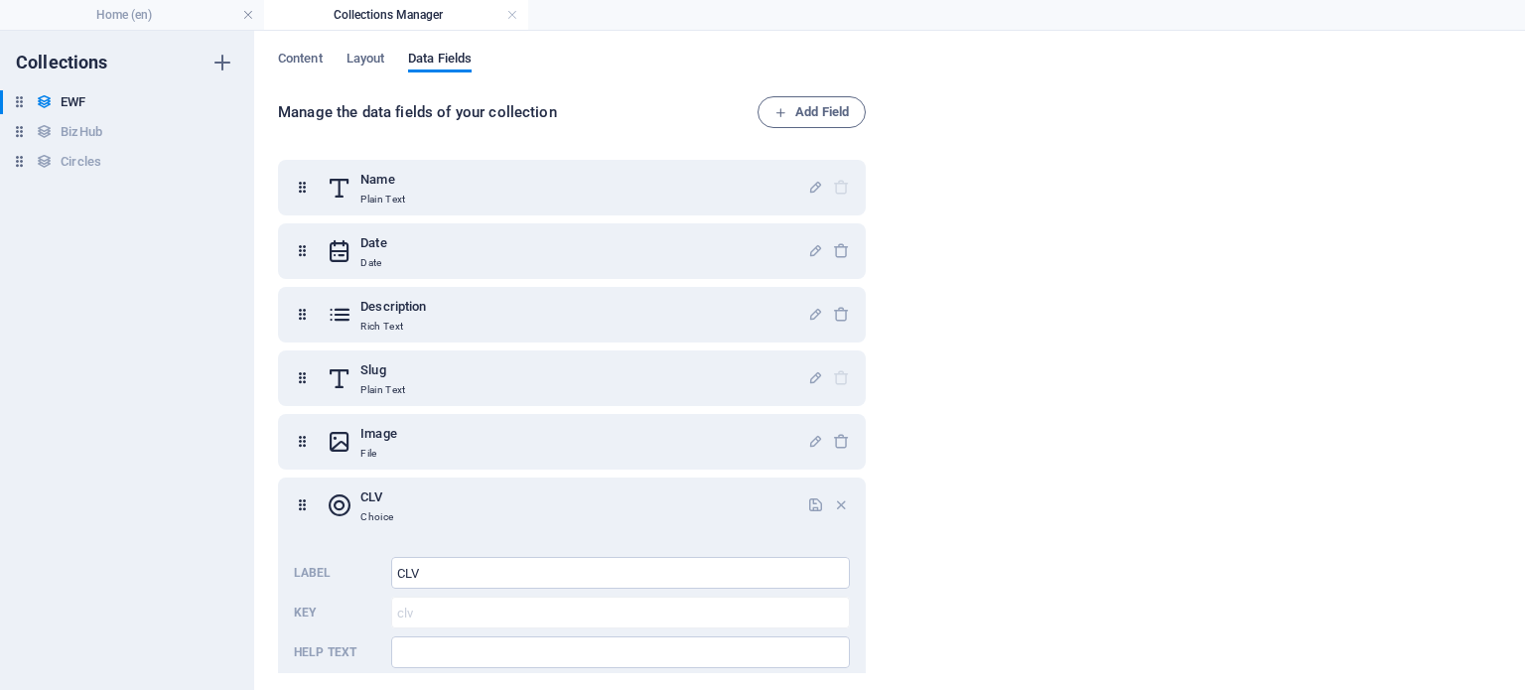
drag, startPoint x: 867, startPoint y: 419, endPoint x: 868, endPoint y: 485, distance: 65.5
click at [868, 490] on div "Name Plain Text Date Date Description Rich Text Slug Plain Text Image File CLV …" at bounding box center [576, 410] width 596 height 525
click at [639, 519] on div "CLV Choice" at bounding box center [567, 506] width 481 height 40
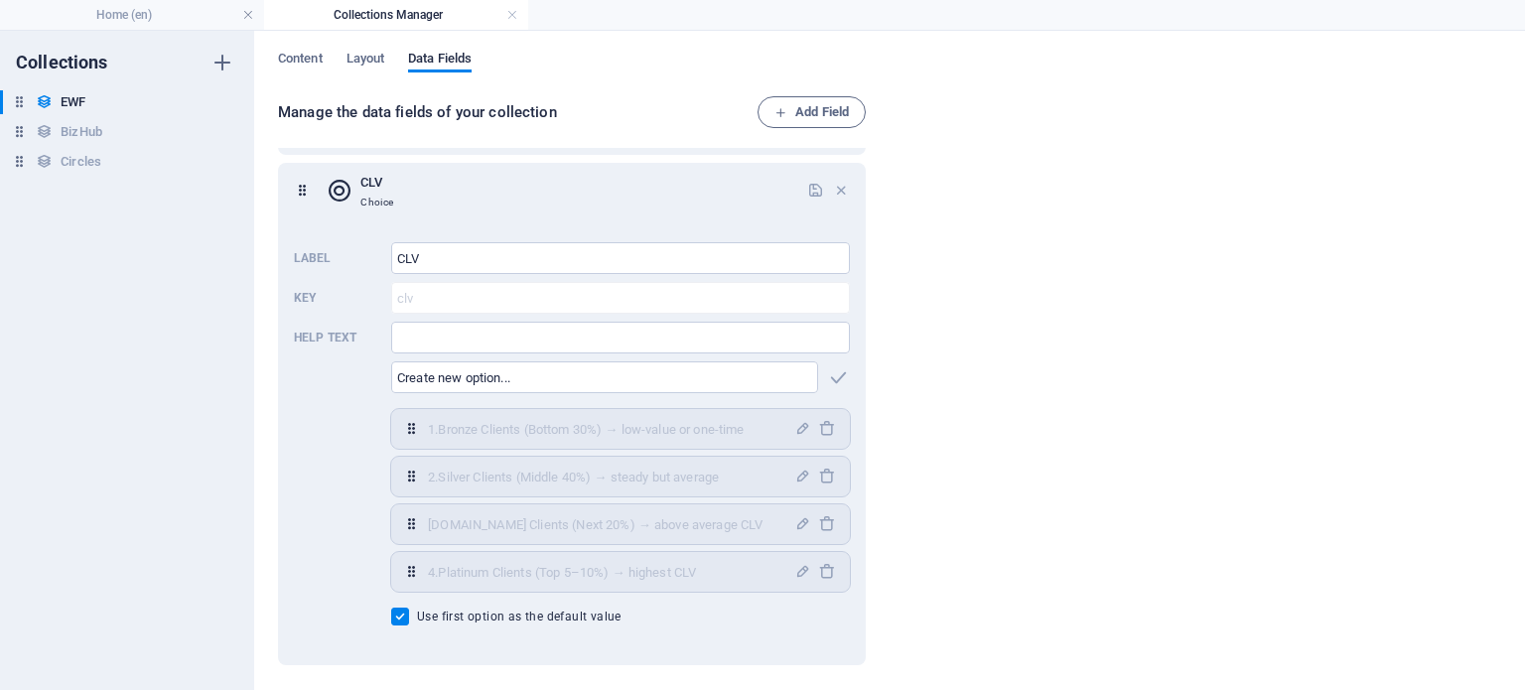
scroll to position [314, 0]
click at [514, 12] on link at bounding box center [512, 15] width 12 height 19
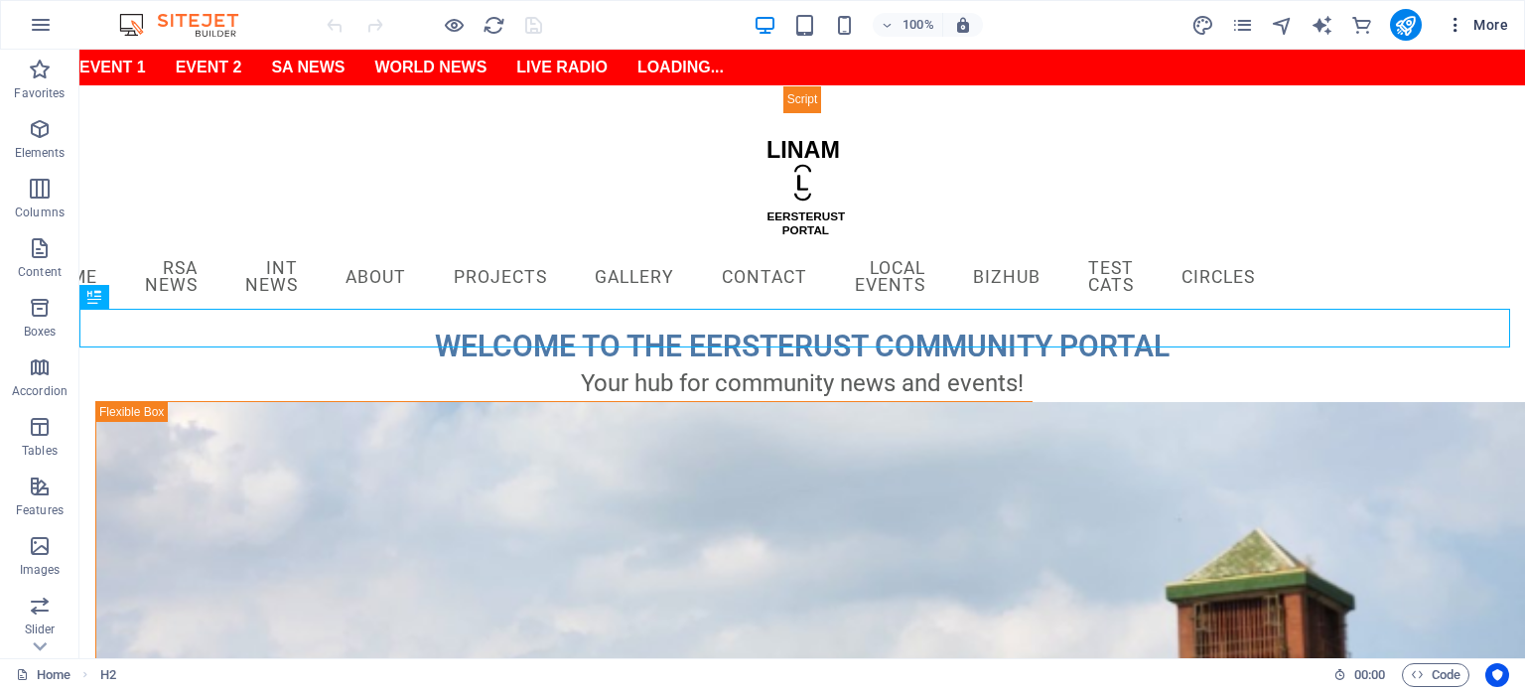
click at [1459, 19] on icon "button" at bounding box center [1456, 25] width 20 height 20
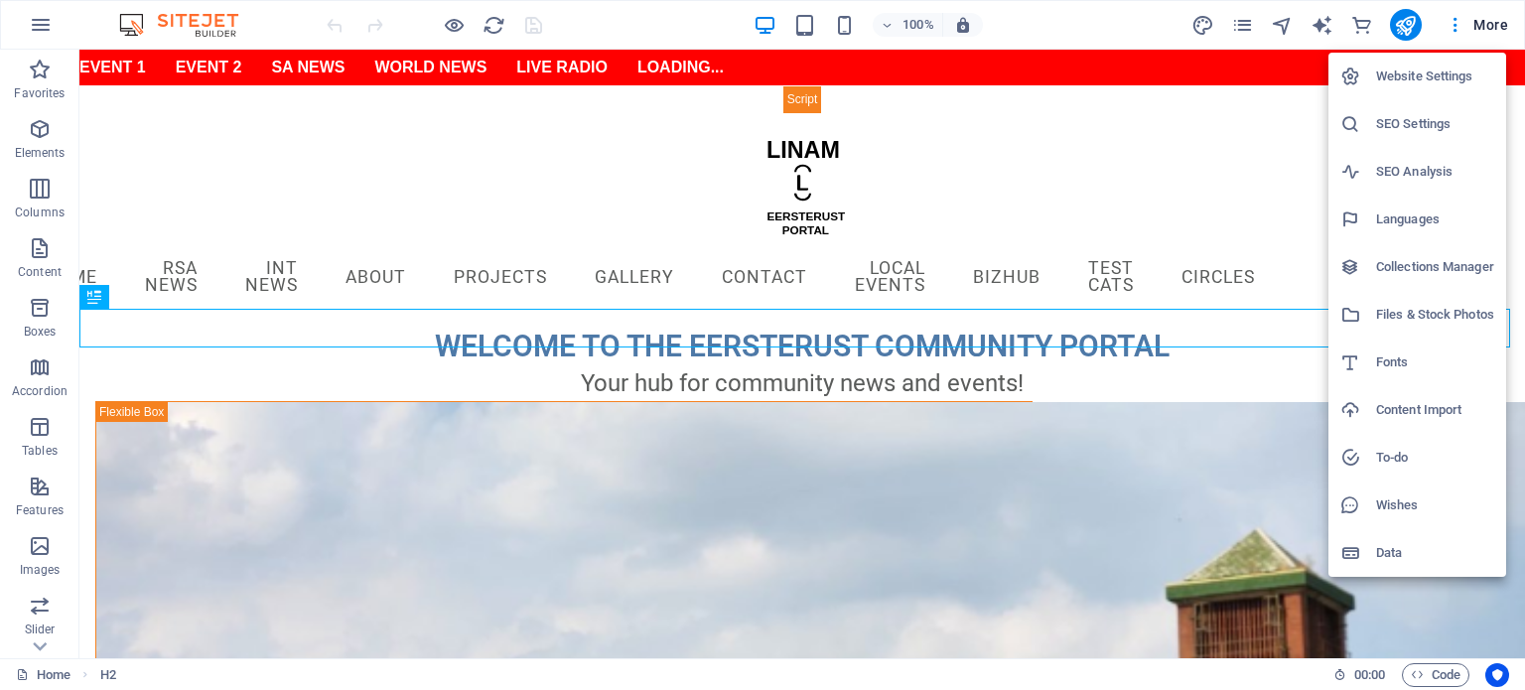
click at [1442, 269] on h6 "Collections Manager" at bounding box center [1435, 267] width 118 height 24
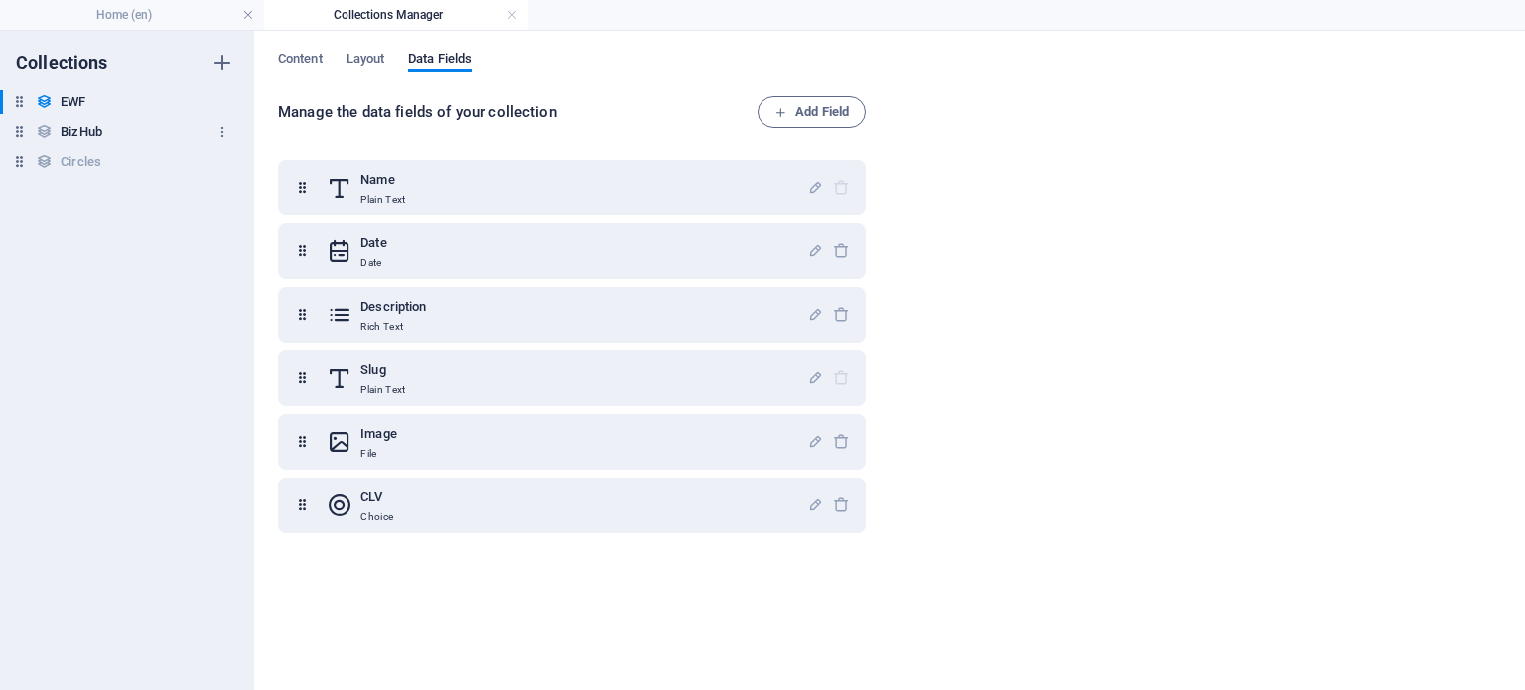
click at [92, 130] on h6 "BizHub" at bounding box center [82, 132] width 42 height 24
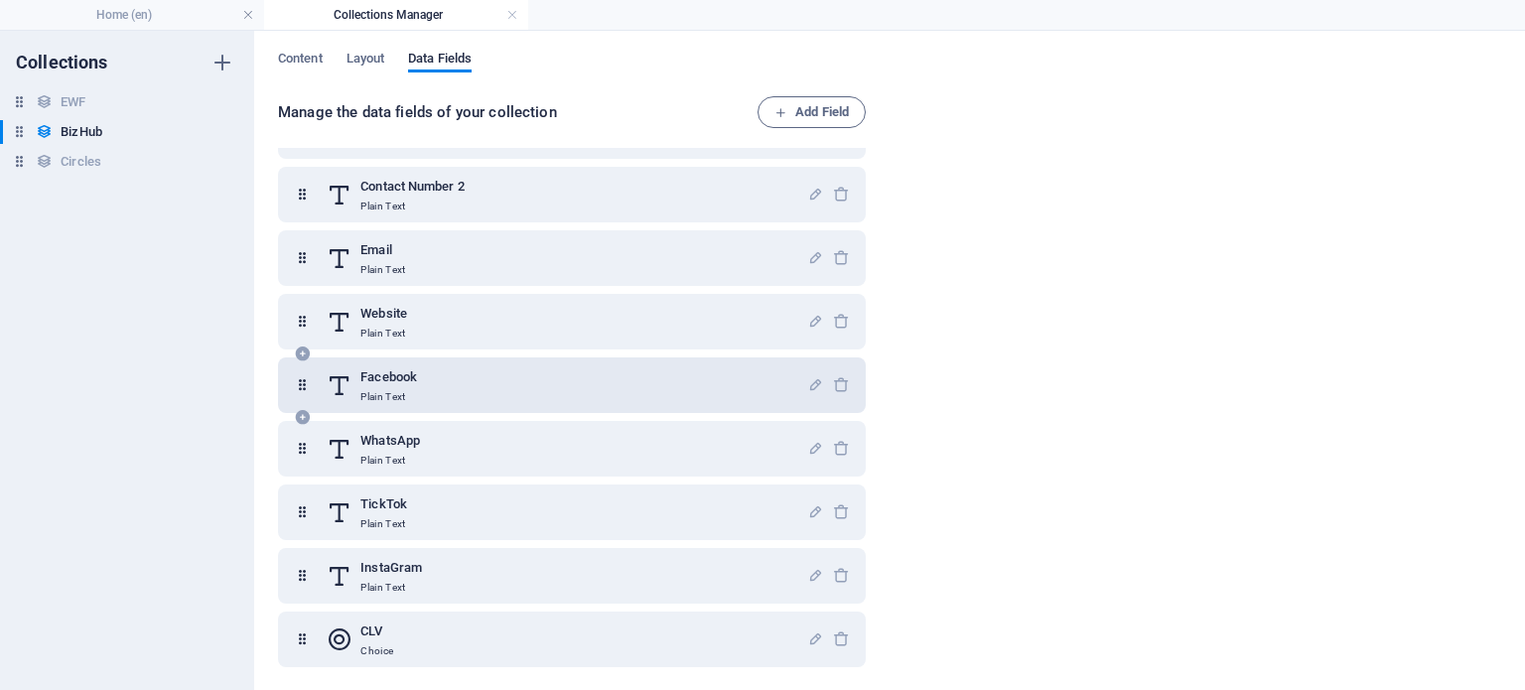
scroll to position [439, 0]
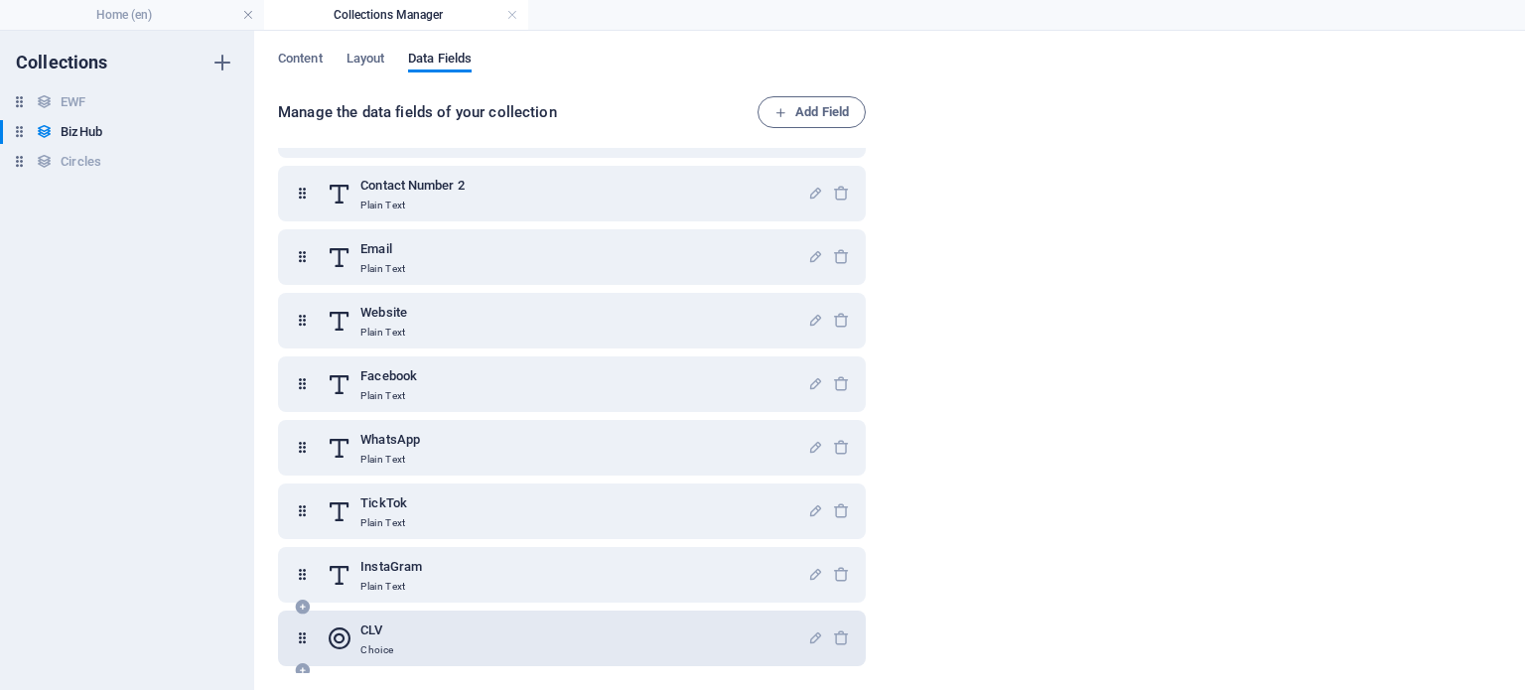
click at [381, 626] on h6 "CLV" at bounding box center [376, 631] width 33 height 24
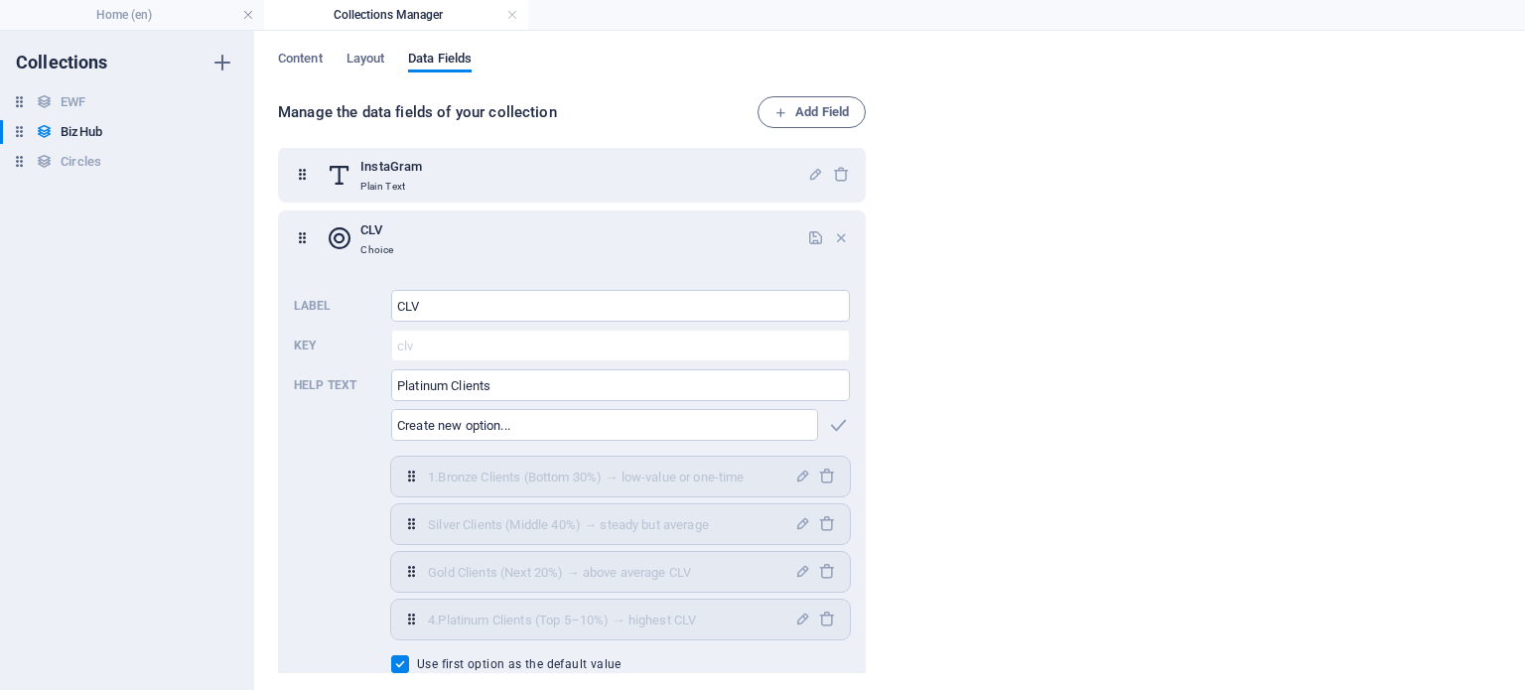
scroll to position [844, 0]
click at [794, 523] on icon "button" at bounding box center [802, 518] width 17 height 17
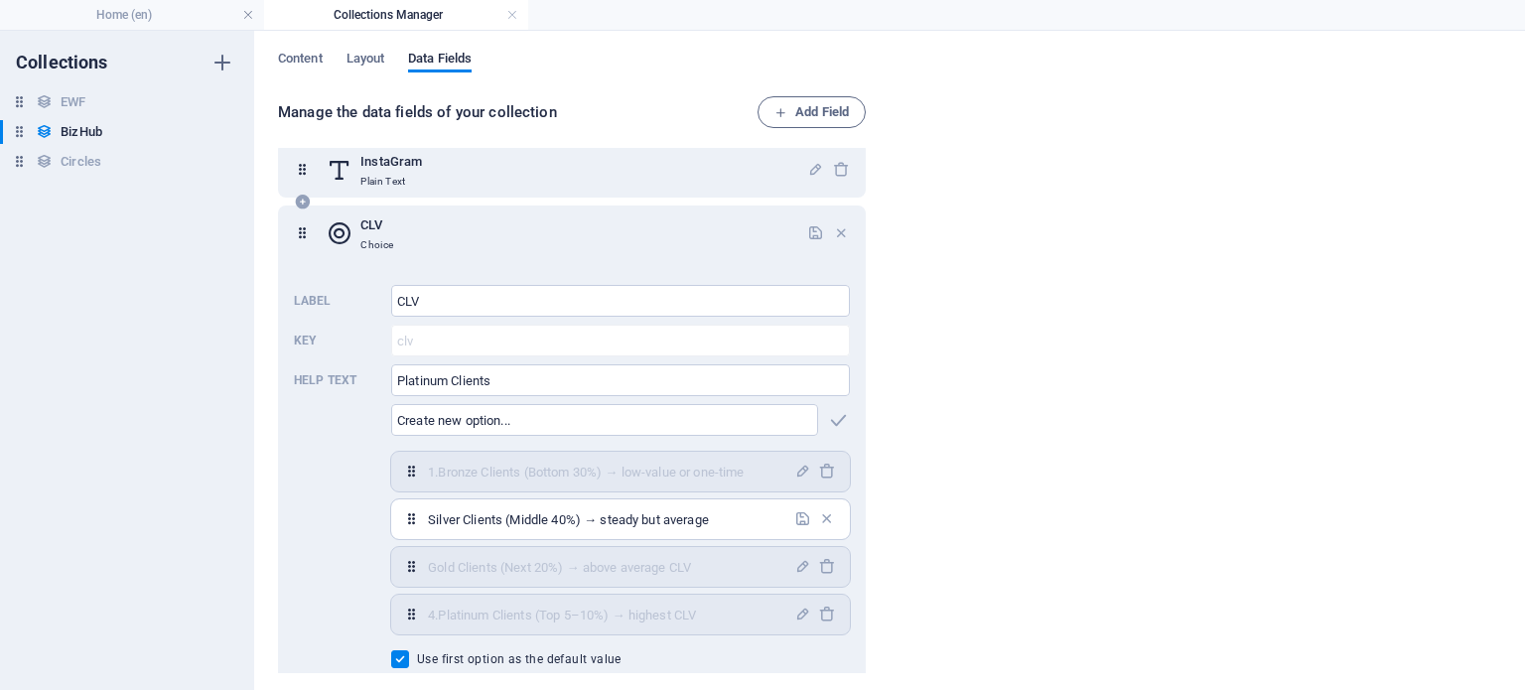
drag, startPoint x: 733, startPoint y: 523, endPoint x: 432, endPoint y: 515, distance: 301.0
click at [429, 515] on input "Silver Clients (Middle 40%) → steady but average" at bounding box center [605, 519] width 354 height 32
drag, startPoint x: 524, startPoint y: 386, endPoint x: 389, endPoint y: 384, distance: 135.0
click at [391, 384] on input "Platinum Clients" at bounding box center [620, 380] width 459 height 32
click at [427, 420] on input "text" at bounding box center [604, 420] width 427 height 32
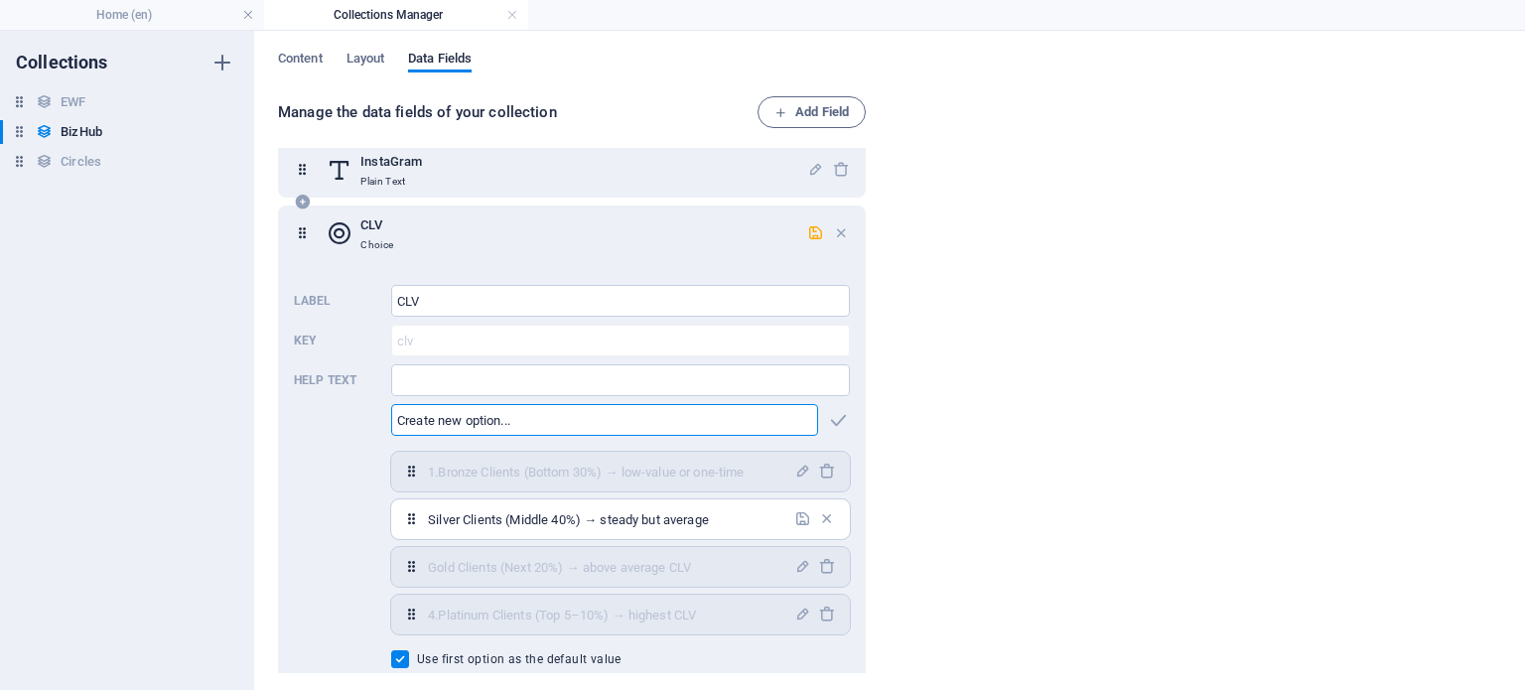
paste input "Silver Clients (Middle 40%) → steady but average"
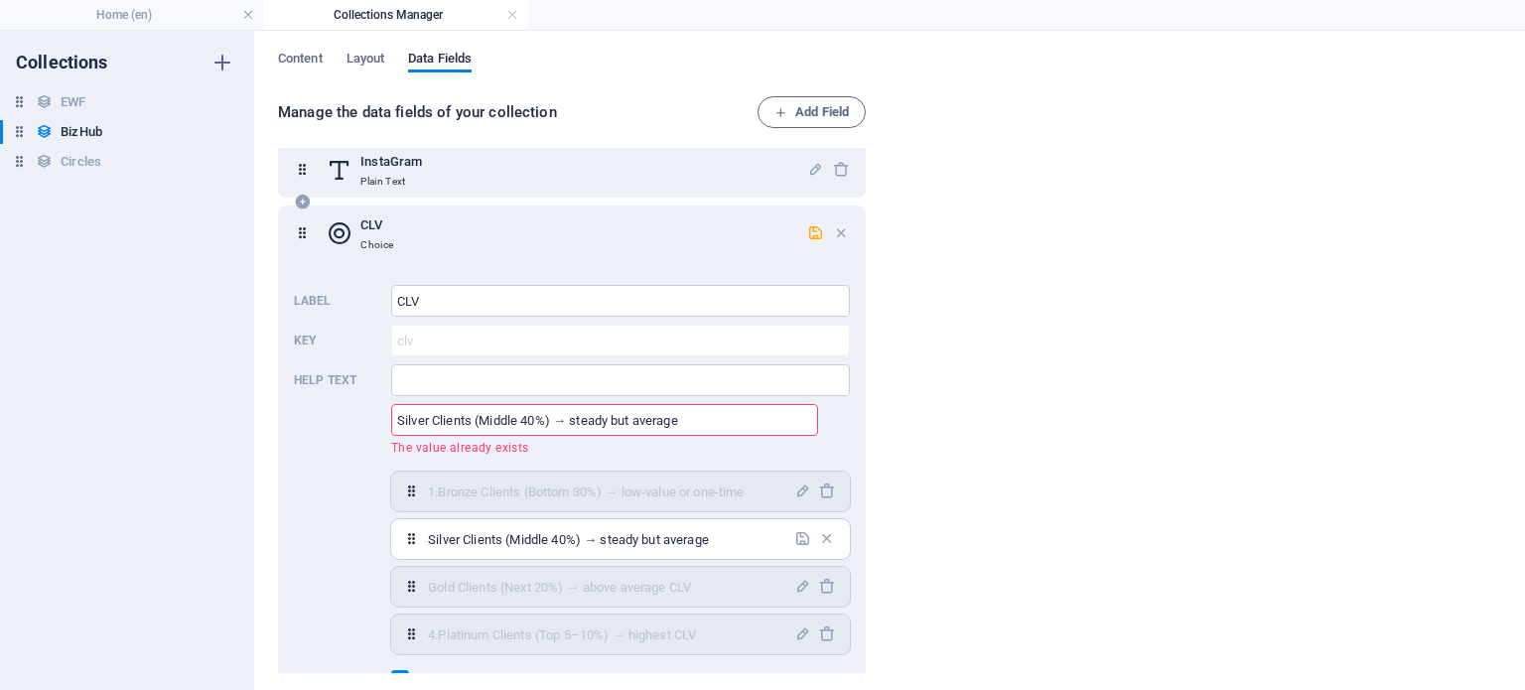
click at [399, 420] on input "Silver Clients (Middle 40%) → steady but average" at bounding box center [604, 420] width 427 height 32
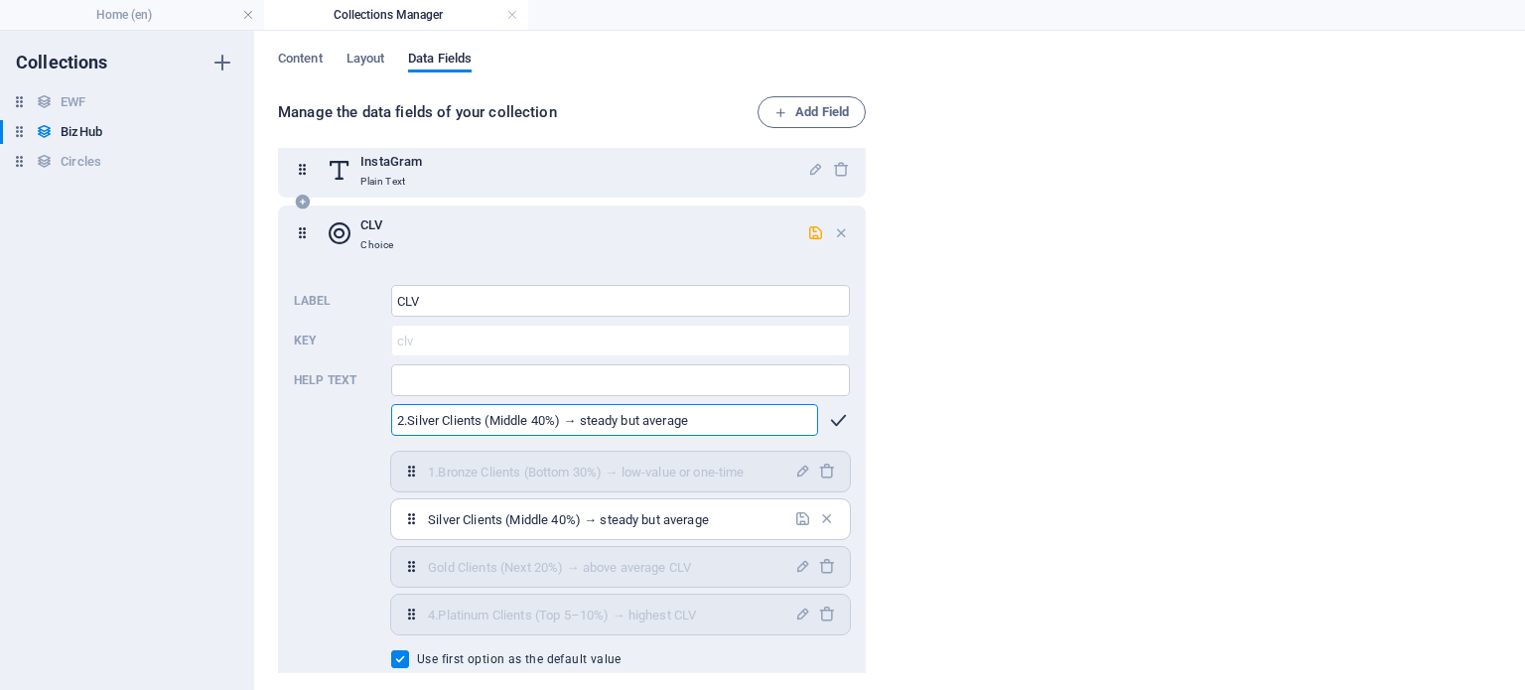
type input "2.Silver Clients (Middle 40%) → steady but average"
click at [833, 415] on icon "button" at bounding box center [838, 420] width 23 height 23
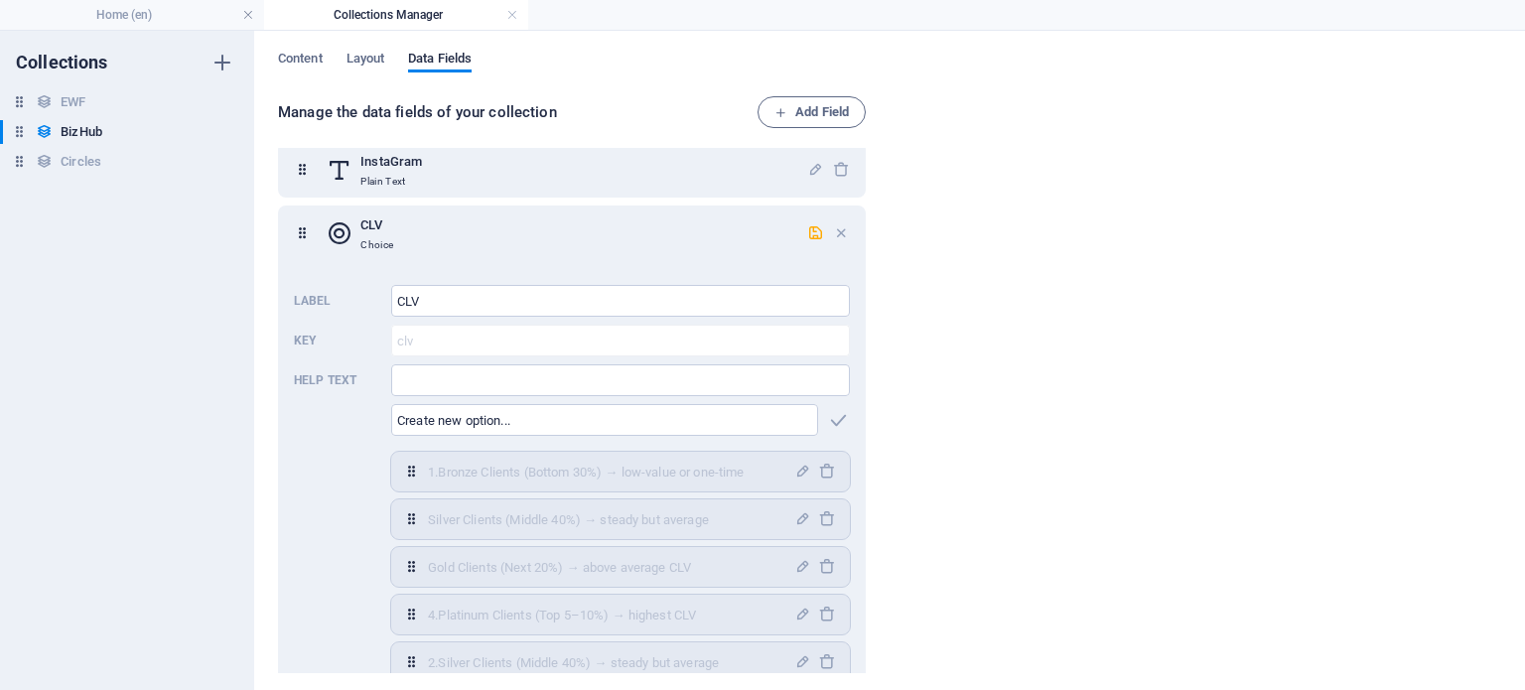
drag, startPoint x: 869, startPoint y: 517, endPoint x: 867, endPoint y: 593, distance: 75.5
click at [867, 593] on div "Business Name Plain Text Business Description Rich Text Category Plain Text Slu…" at bounding box center [576, 410] width 596 height 525
click at [1041, 534] on div "Manage the data fields of your collection Add Field Business Name Plain Text Bu…" at bounding box center [889, 386] width 1223 height 580
click at [794, 570] on icon "button" at bounding box center [802, 566] width 17 height 17
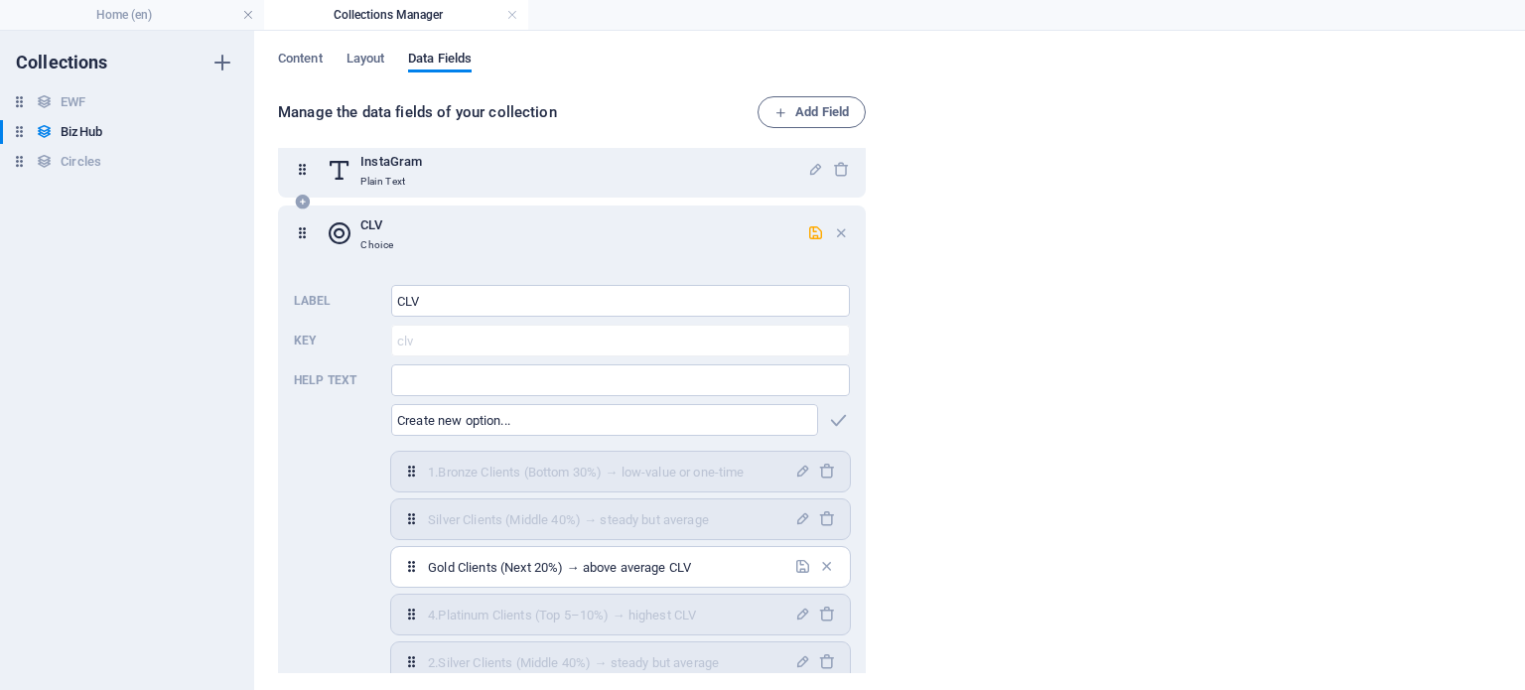
drag, startPoint x: 653, startPoint y: 564, endPoint x: 363, endPoint y: 564, distance: 289.9
click at [363, 564] on div "Label CLV ​ Key clv ​ Help text ​ ​ 1.Bronze Clients (Bottom 30%) → low-value o…" at bounding box center [572, 500] width 556 height 447
click at [555, 408] on input "text" at bounding box center [604, 420] width 427 height 32
paste input "Gold Clients (Next 20%) → above average CLV"
type input "[DOMAIN_NAME] Clients (Next 20%) → above average CLV"
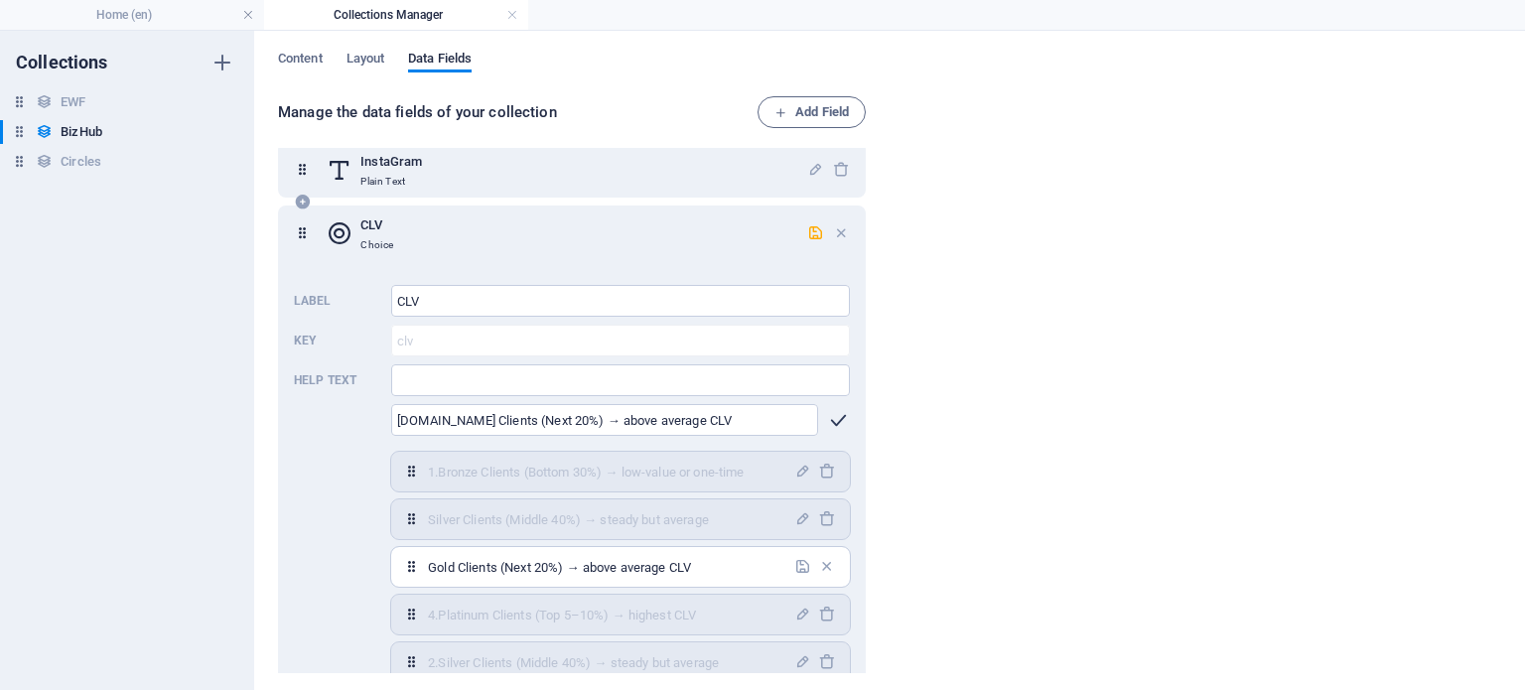
click at [840, 416] on icon "button" at bounding box center [838, 420] width 23 height 23
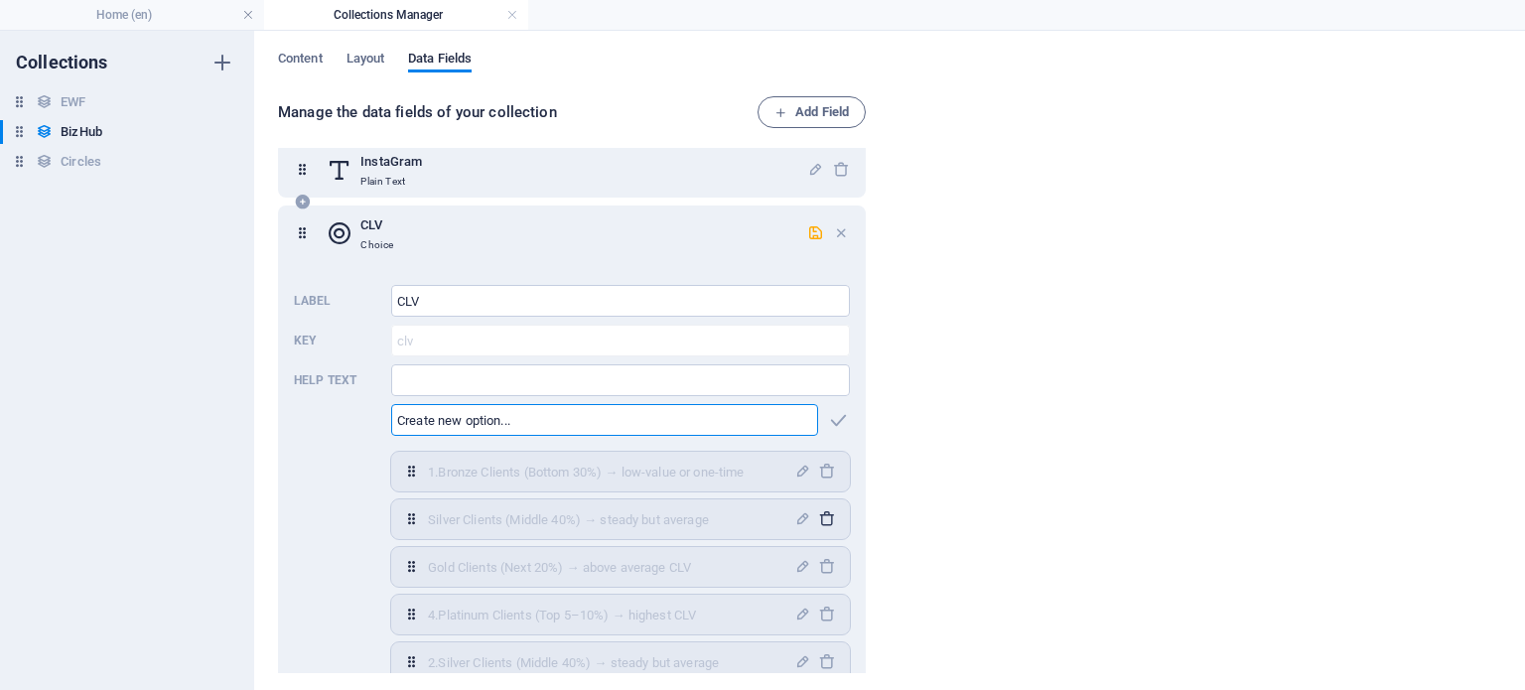
click at [826, 519] on icon "button" at bounding box center [826, 518] width 17 height 17
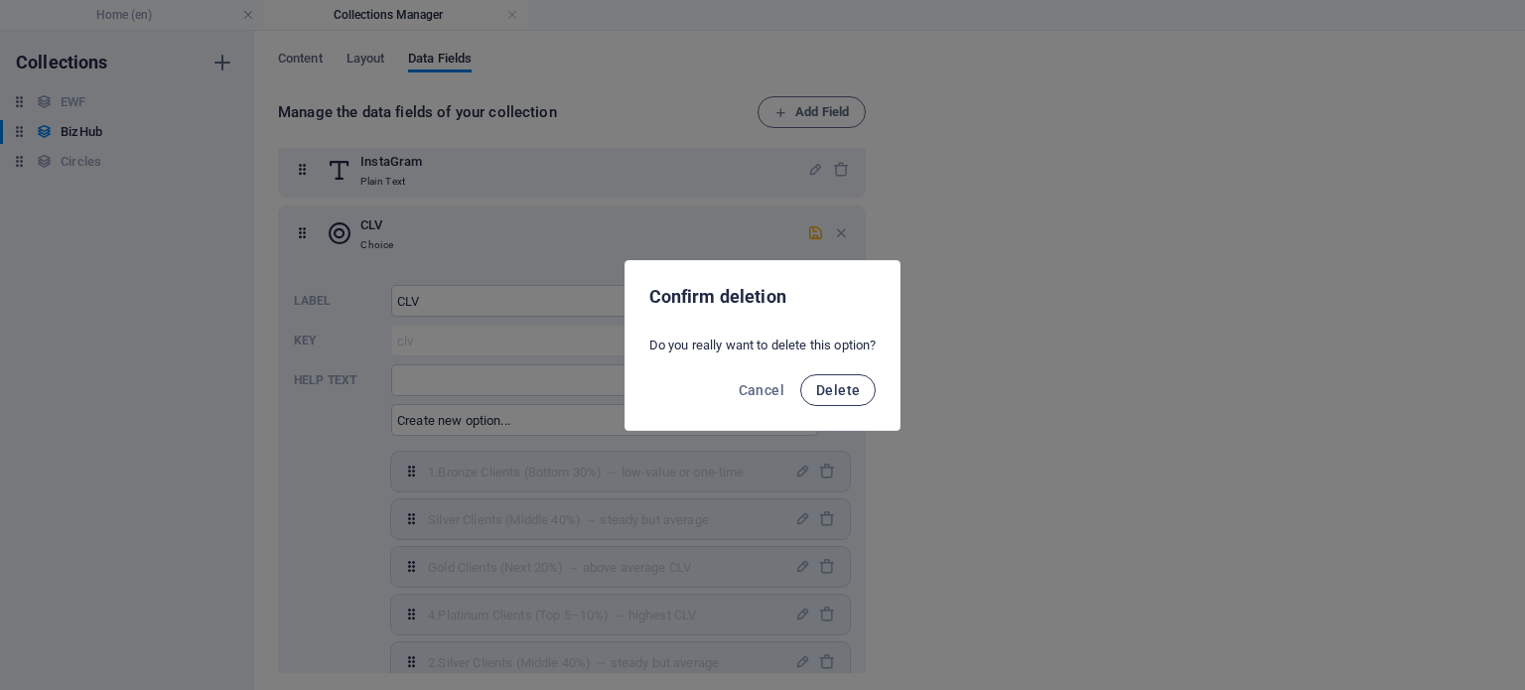
click at [844, 385] on span "Delete" at bounding box center [838, 390] width 44 height 16
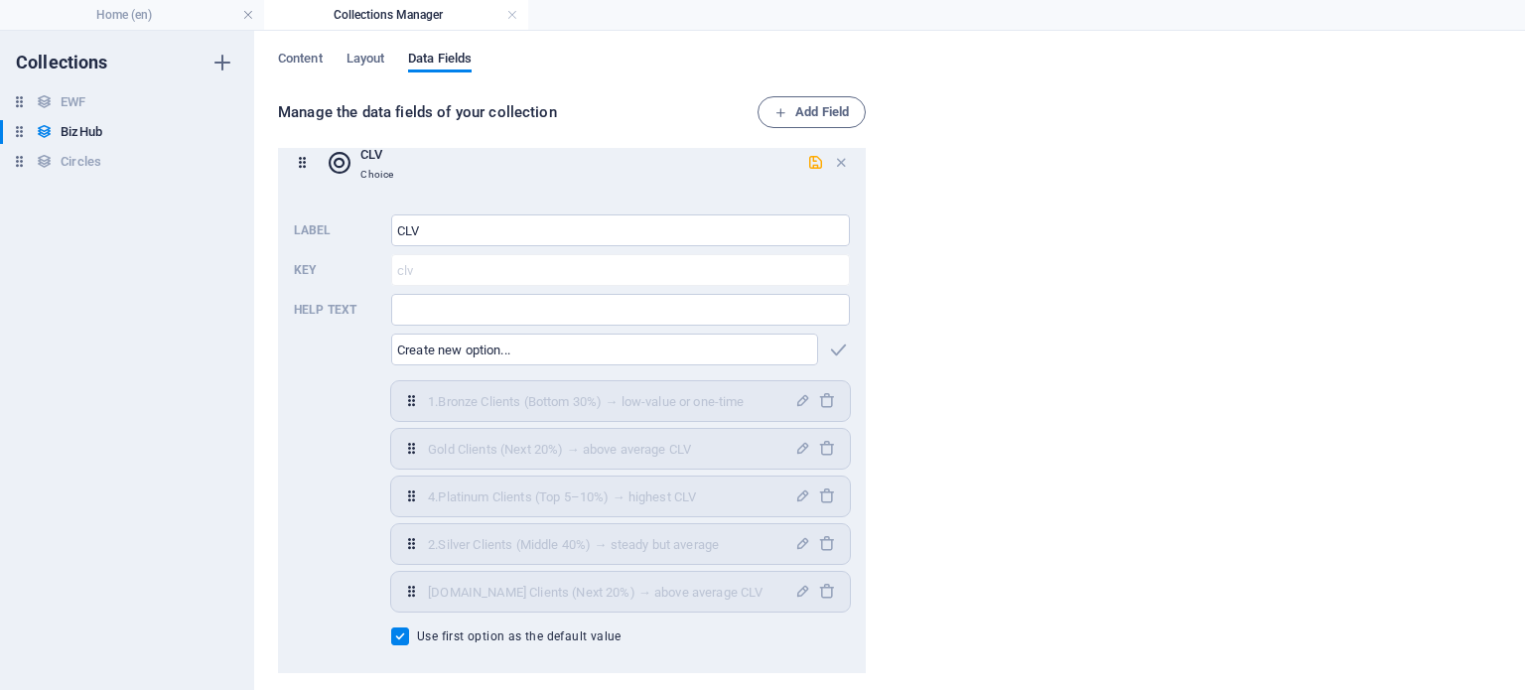
scroll to position [943, 0]
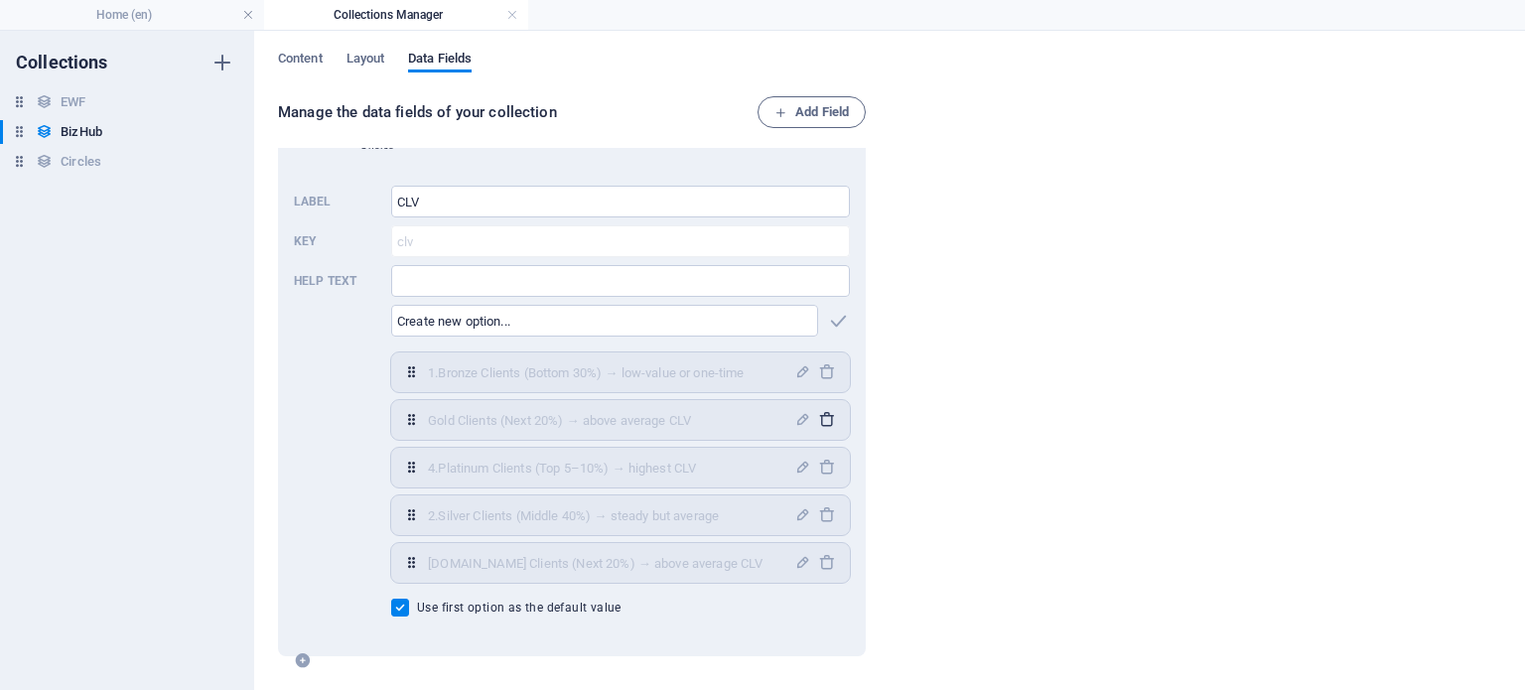
click at [824, 416] on icon "button" at bounding box center [826, 419] width 17 height 17
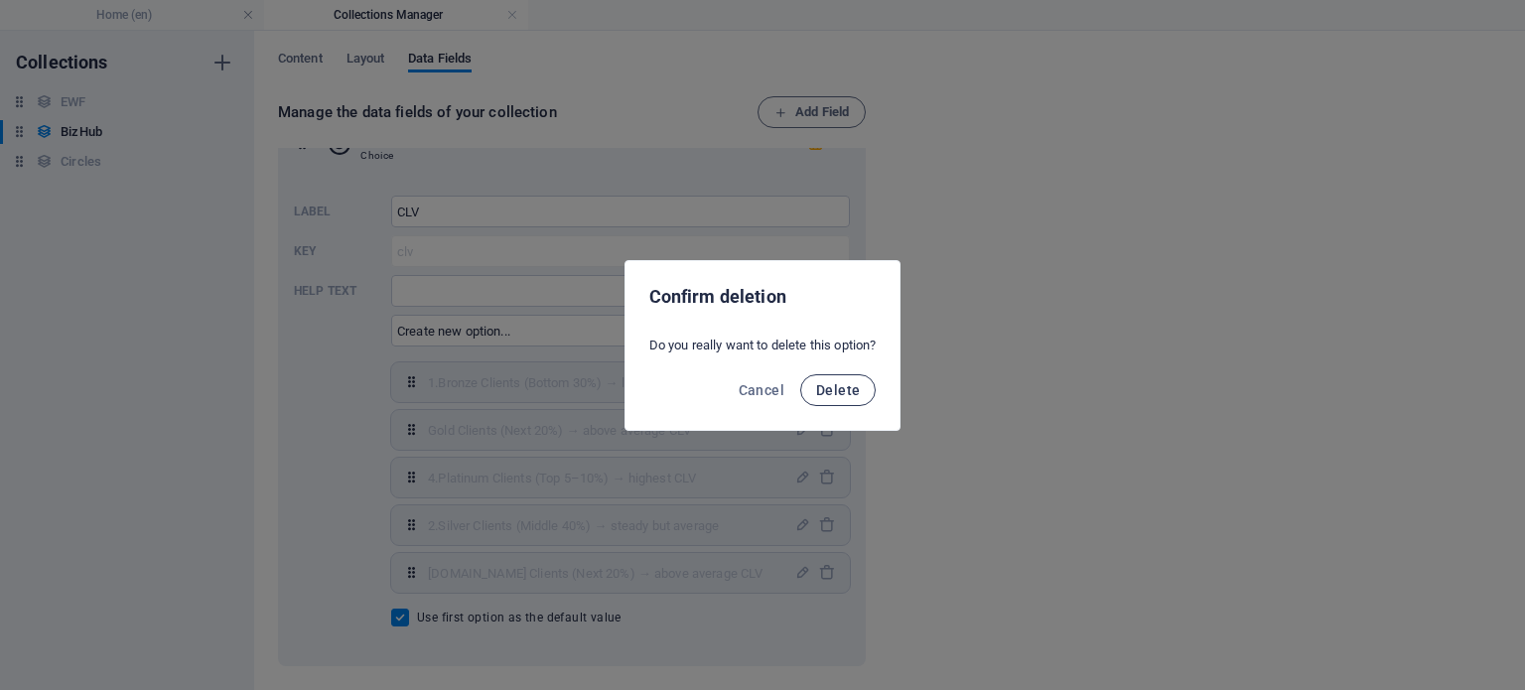
click at [842, 394] on span "Delete" at bounding box center [838, 390] width 44 height 16
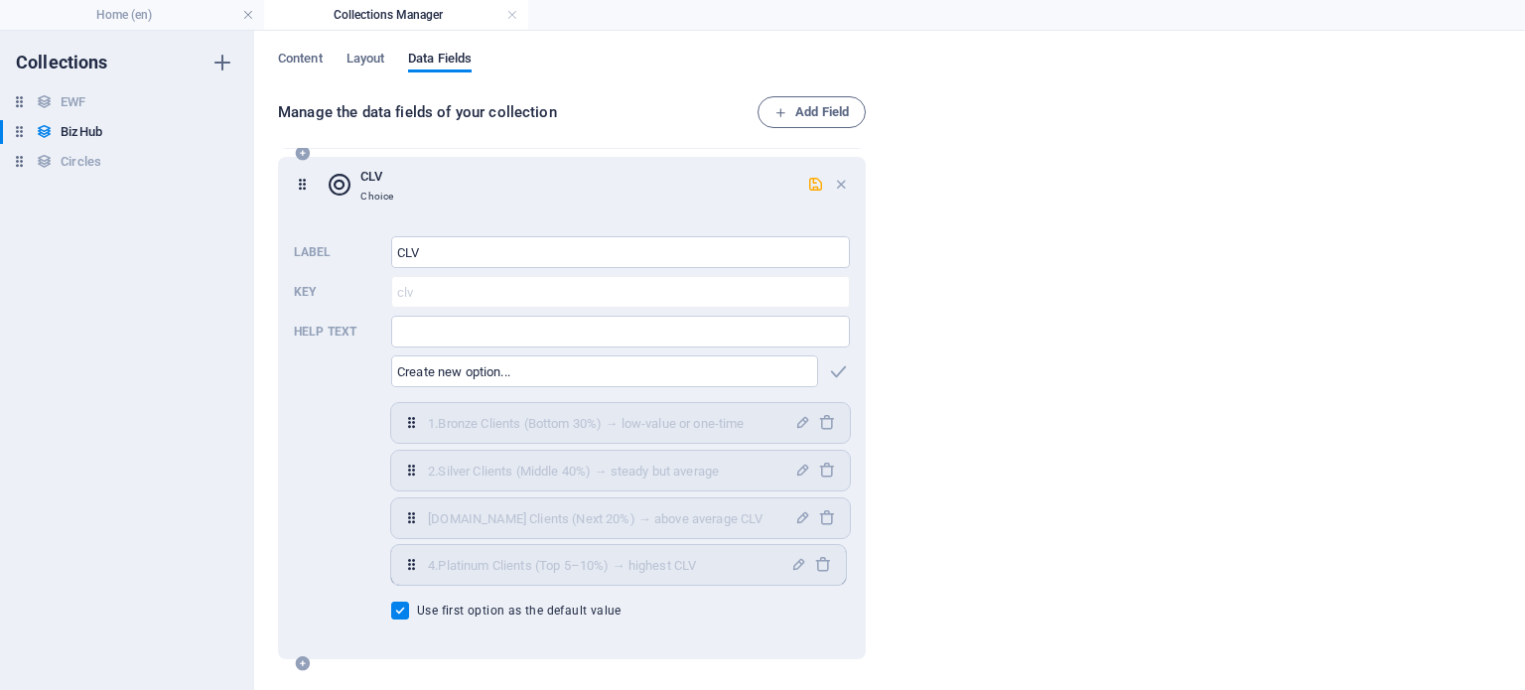
scroll to position [896, 0]
drag, startPoint x: 415, startPoint y: 478, endPoint x: 413, endPoint y: 577, distance: 99.3
click at [413, 577] on div "1.Bronze Clients (Bottom 30%) → low-value or one-time ​ 4.Platinum Clients (Top…" at bounding box center [620, 491] width 459 height 183
click at [83, 102] on h6 "EWF" at bounding box center [73, 102] width 25 height 24
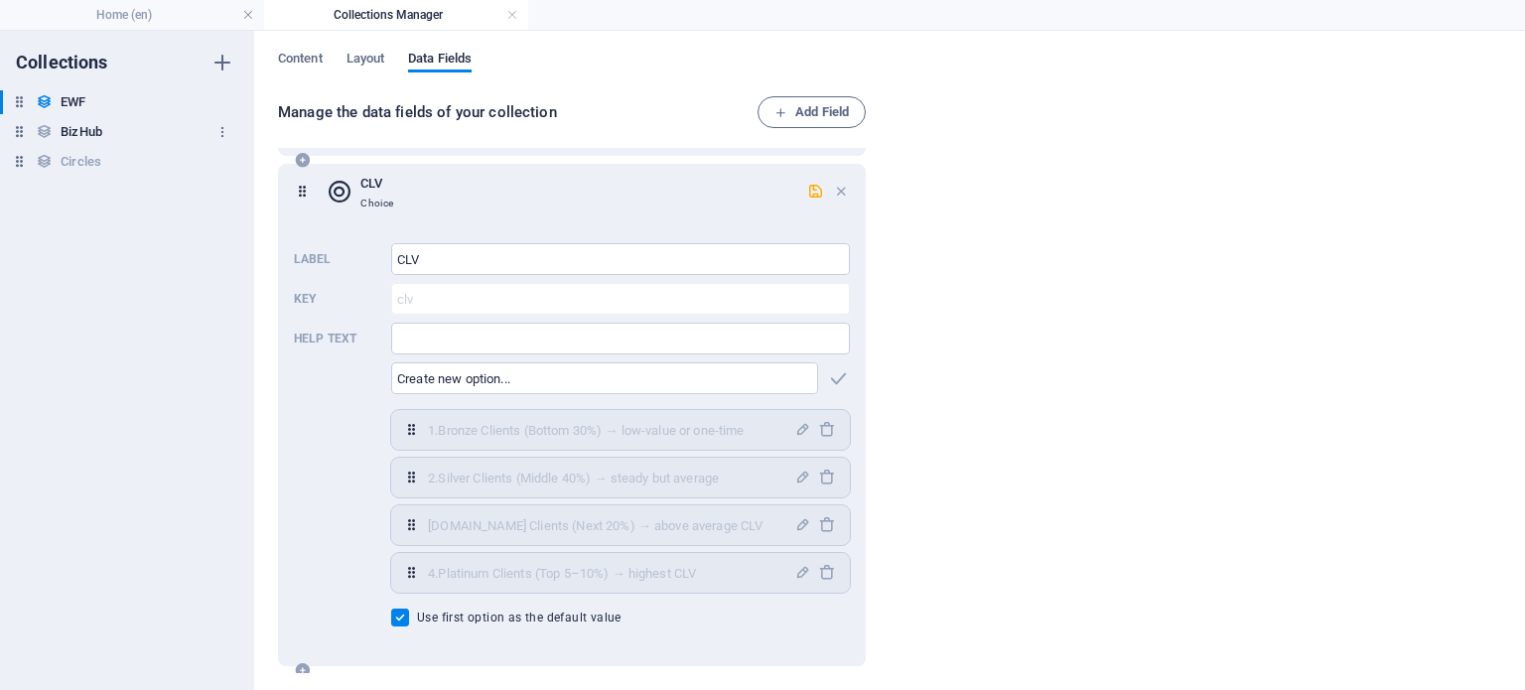
click at [79, 129] on h6 "BizHub" at bounding box center [82, 132] width 42 height 24
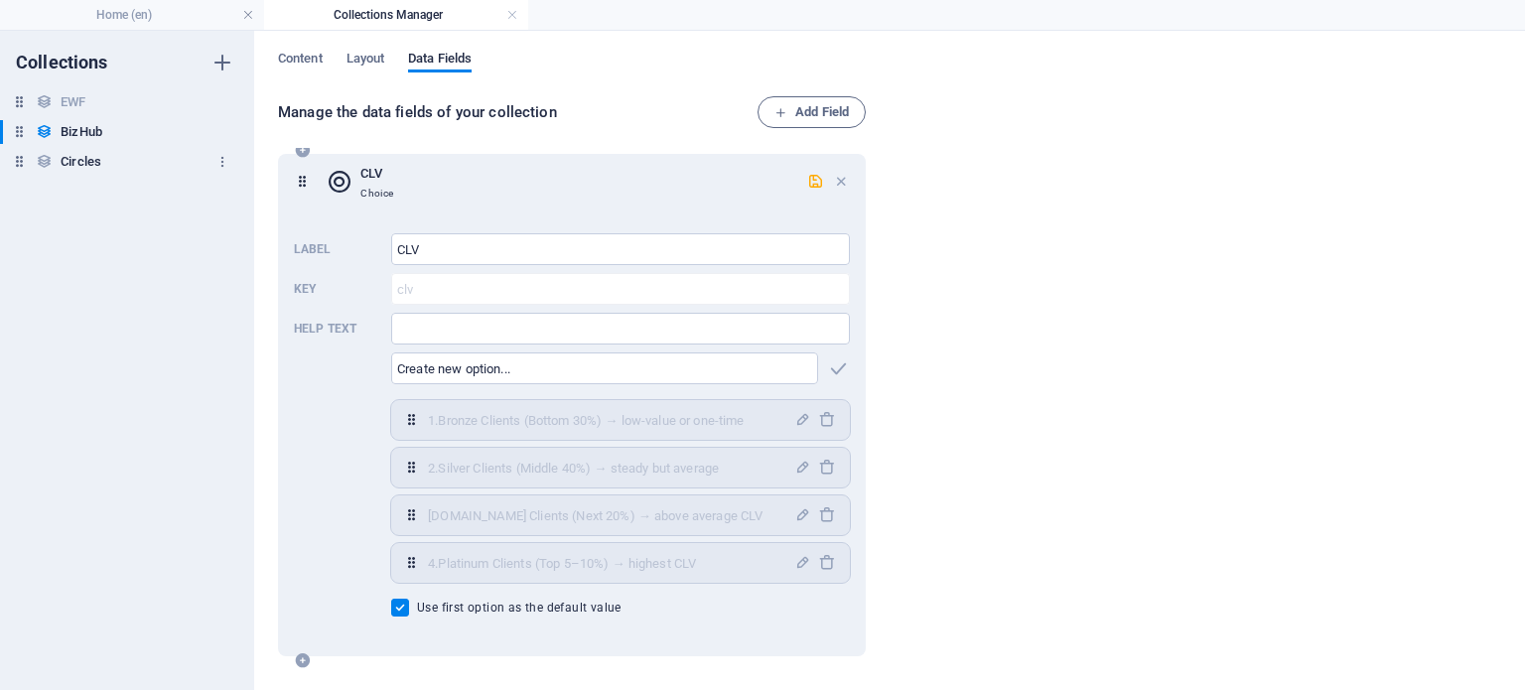
scroll to position [886, 0]
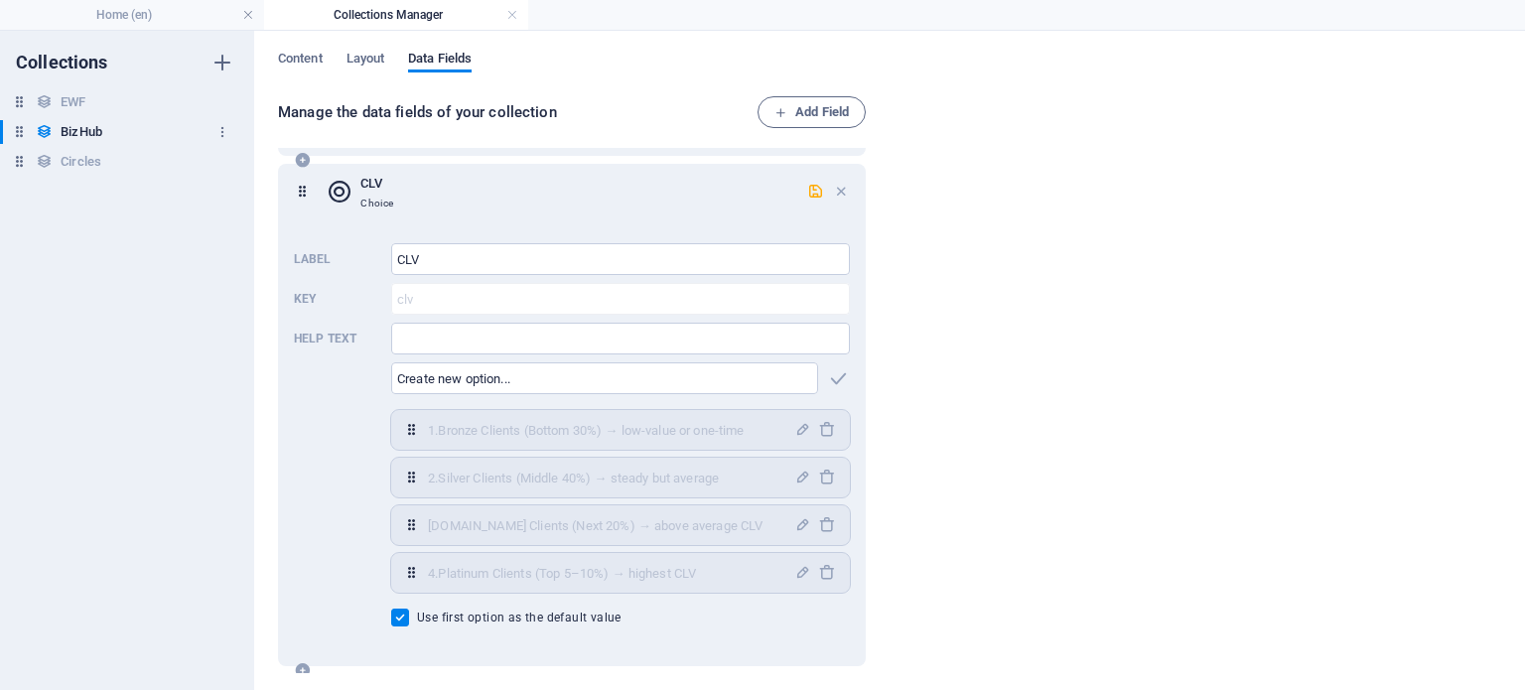
click at [88, 122] on h6 "BizHub" at bounding box center [82, 132] width 42 height 24
click at [73, 127] on h6 "BizHub" at bounding box center [82, 132] width 42 height 24
click at [512, 19] on link at bounding box center [512, 15] width 12 height 19
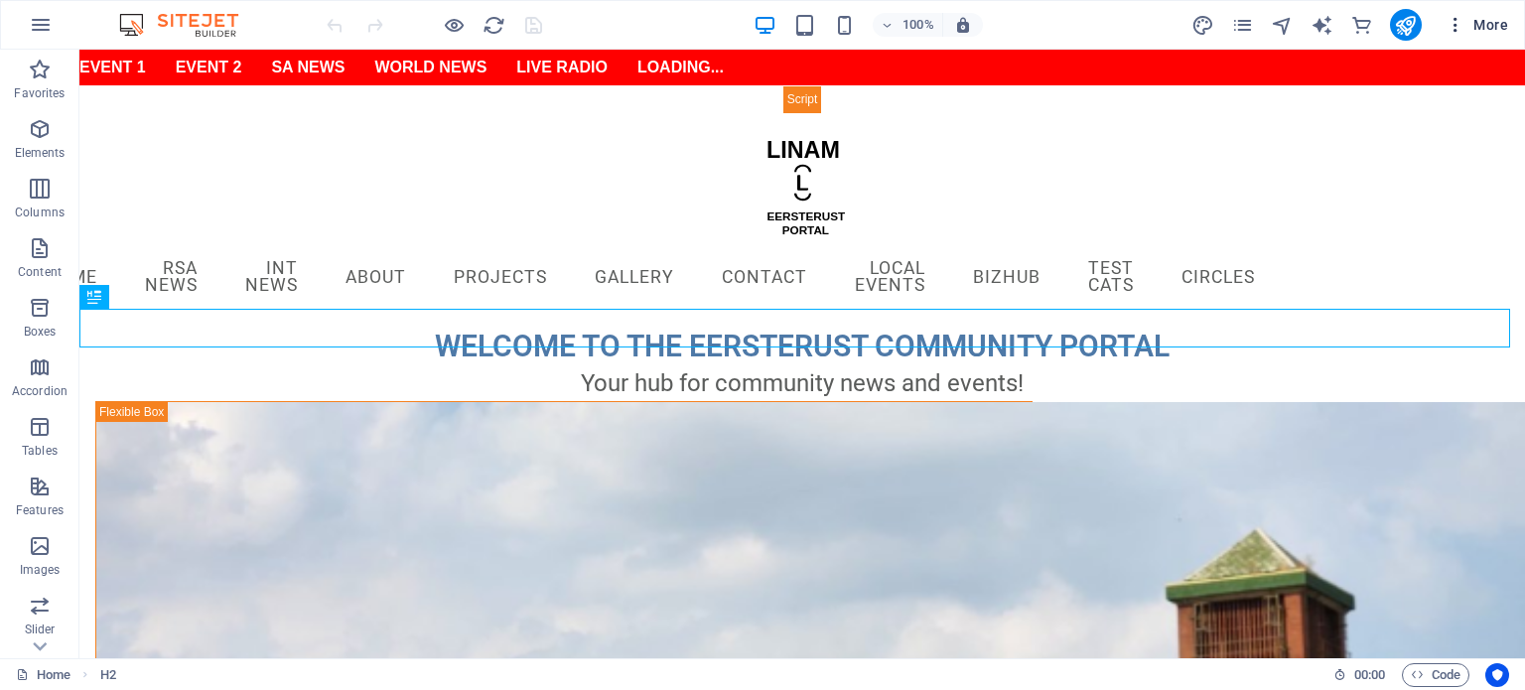
click at [1459, 23] on icon "button" at bounding box center [1456, 25] width 20 height 20
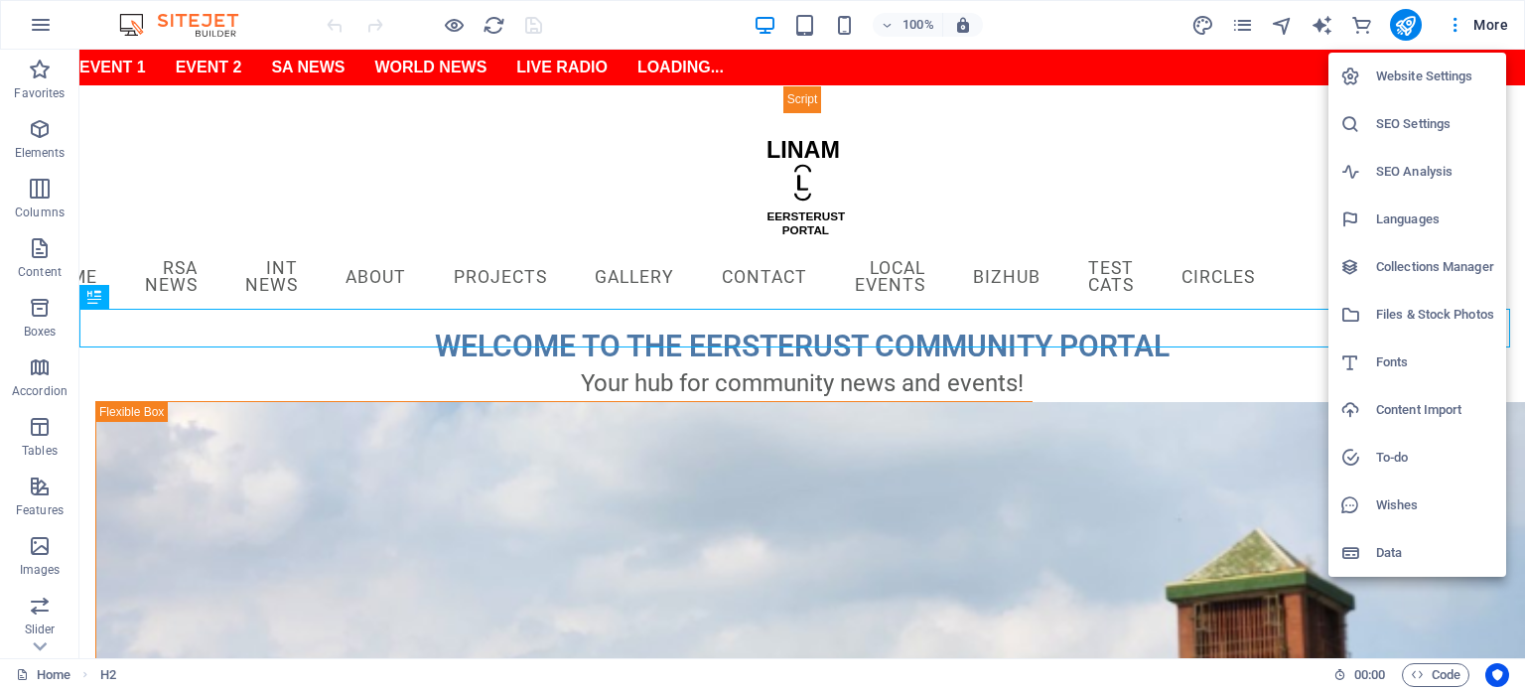
click at [1426, 260] on h6 "Collections Manager" at bounding box center [1435, 267] width 118 height 24
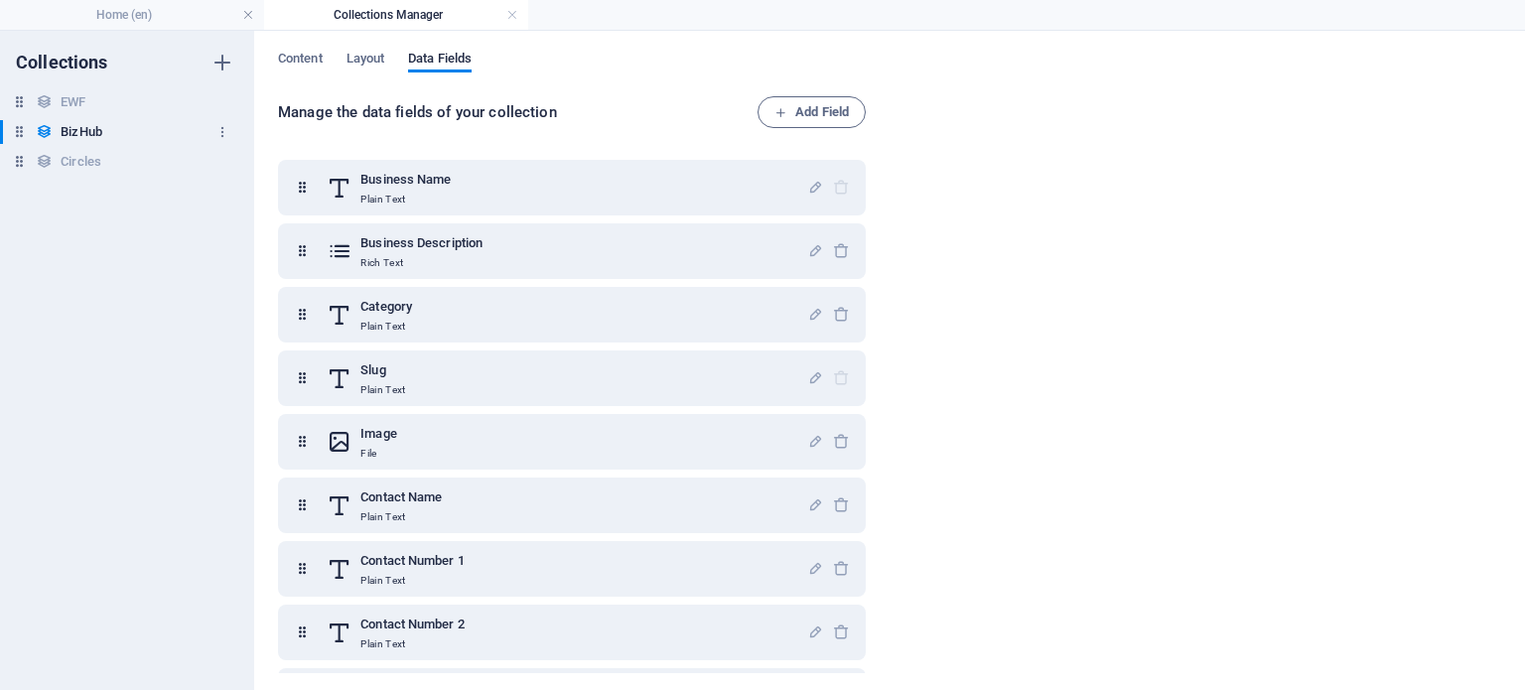
click at [104, 137] on div "BizHub BizHub" at bounding box center [117, 132] width 234 height 24
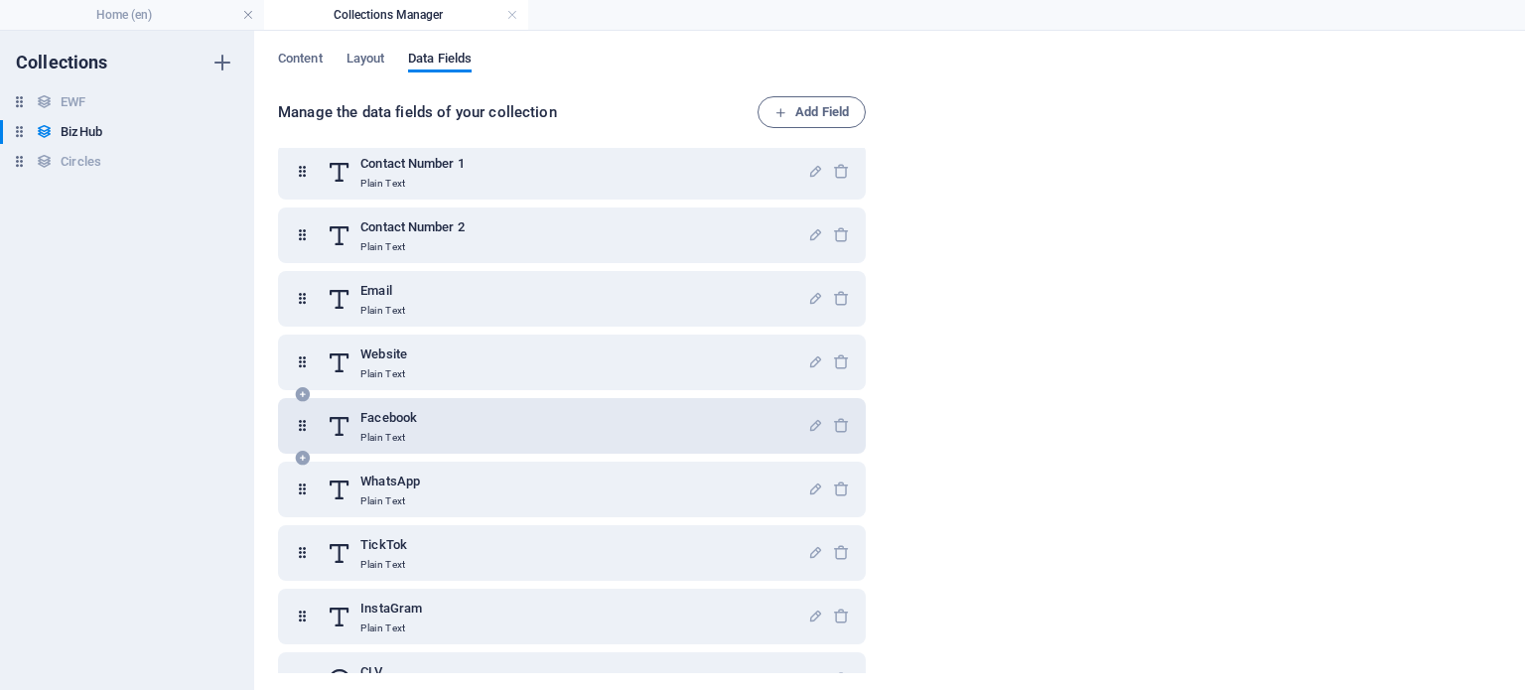
scroll to position [439, 0]
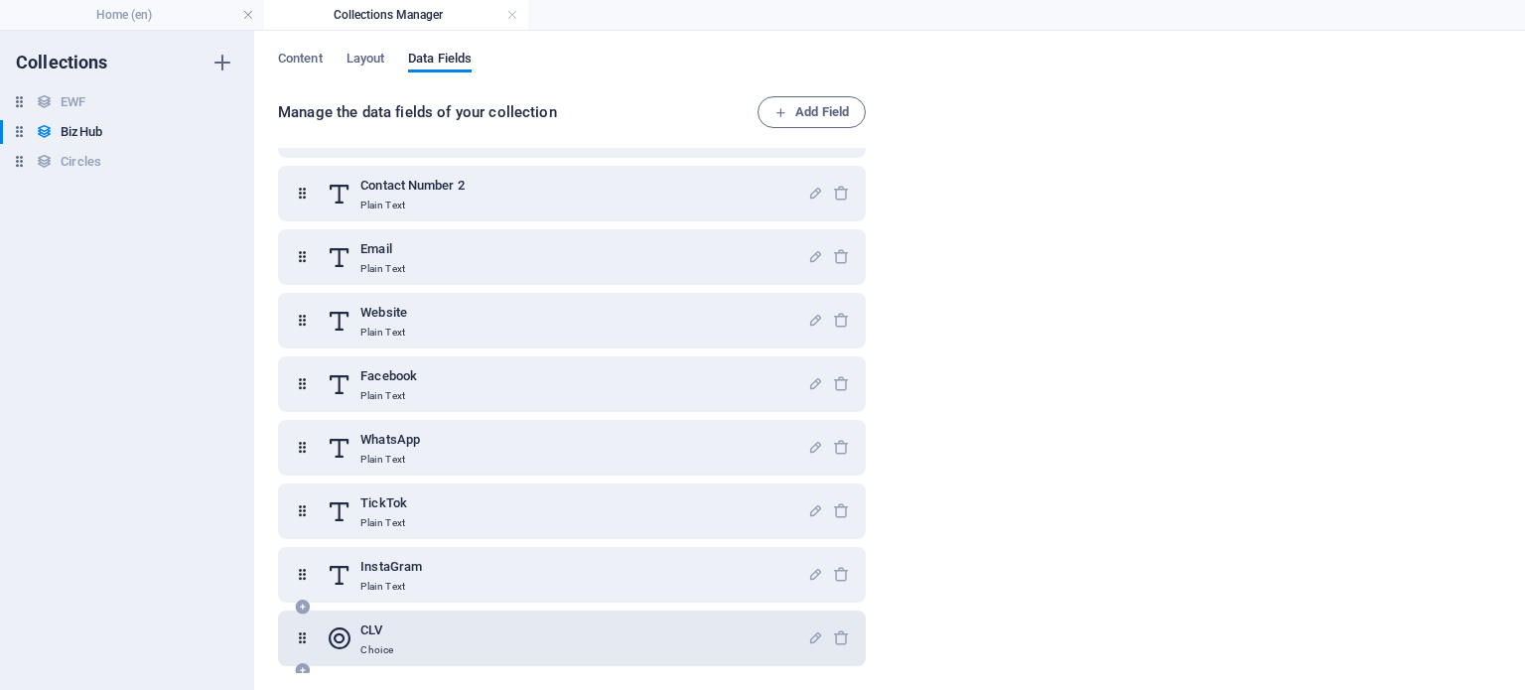
click at [365, 642] on p "Choice" at bounding box center [376, 650] width 33 height 16
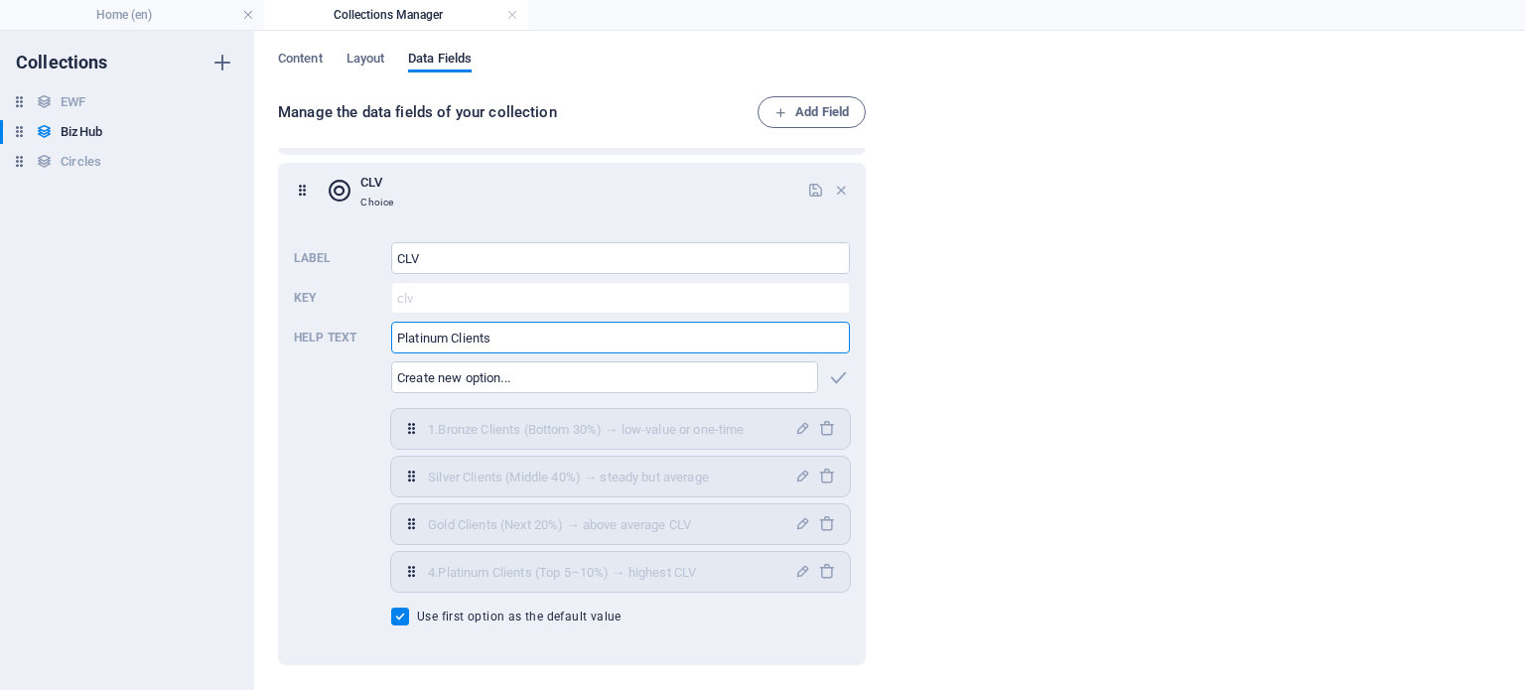
scroll to position [886, 0]
drag, startPoint x: 516, startPoint y: 331, endPoint x: 195, endPoint y: 314, distance: 322.1
click at [195, 314] on div "Collections EWF EWF BizHub BizHub Circles Circles Content Layout Data Fields Ma…" at bounding box center [762, 360] width 1525 height 659
click at [835, 384] on icon "button" at bounding box center [838, 378] width 23 height 23
click at [802, 525] on icon "button" at bounding box center [802, 524] width 17 height 17
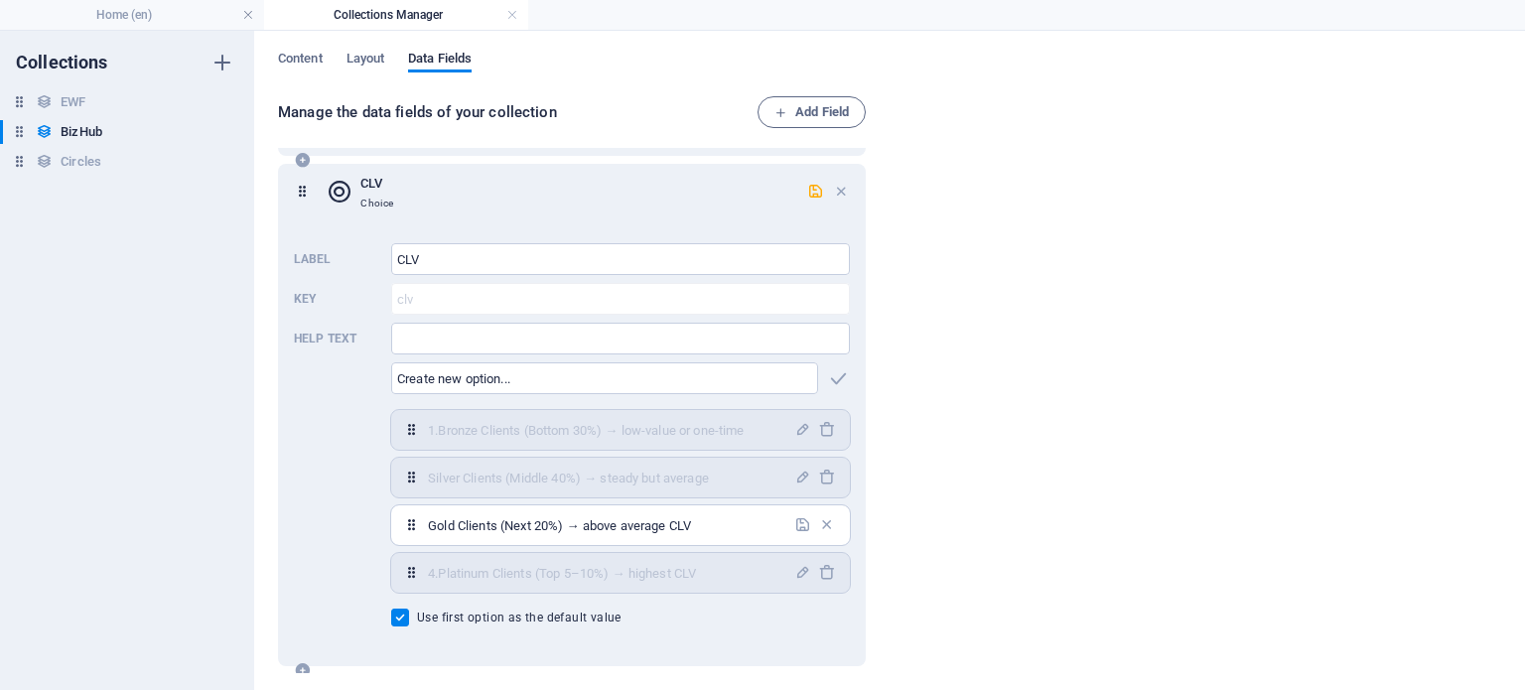
drag, startPoint x: 730, startPoint y: 532, endPoint x: 411, endPoint y: 534, distance: 318.7
click at [411, 534] on div "Gold Clients (Next 20%) → above average CLV ​" at bounding box center [620, 525] width 459 height 40
click at [429, 525] on input "Gold Clients (Next 20%) → above average CLV" at bounding box center [605, 525] width 354 height 32
drag, startPoint x: 726, startPoint y: 528, endPoint x: 429, endPoint y: 528, distance: 296.9
click at [429, 528] on input "Gold Clients (Next 20%) → above average CLV" at bounding box center [605, 525] width 354 height 32
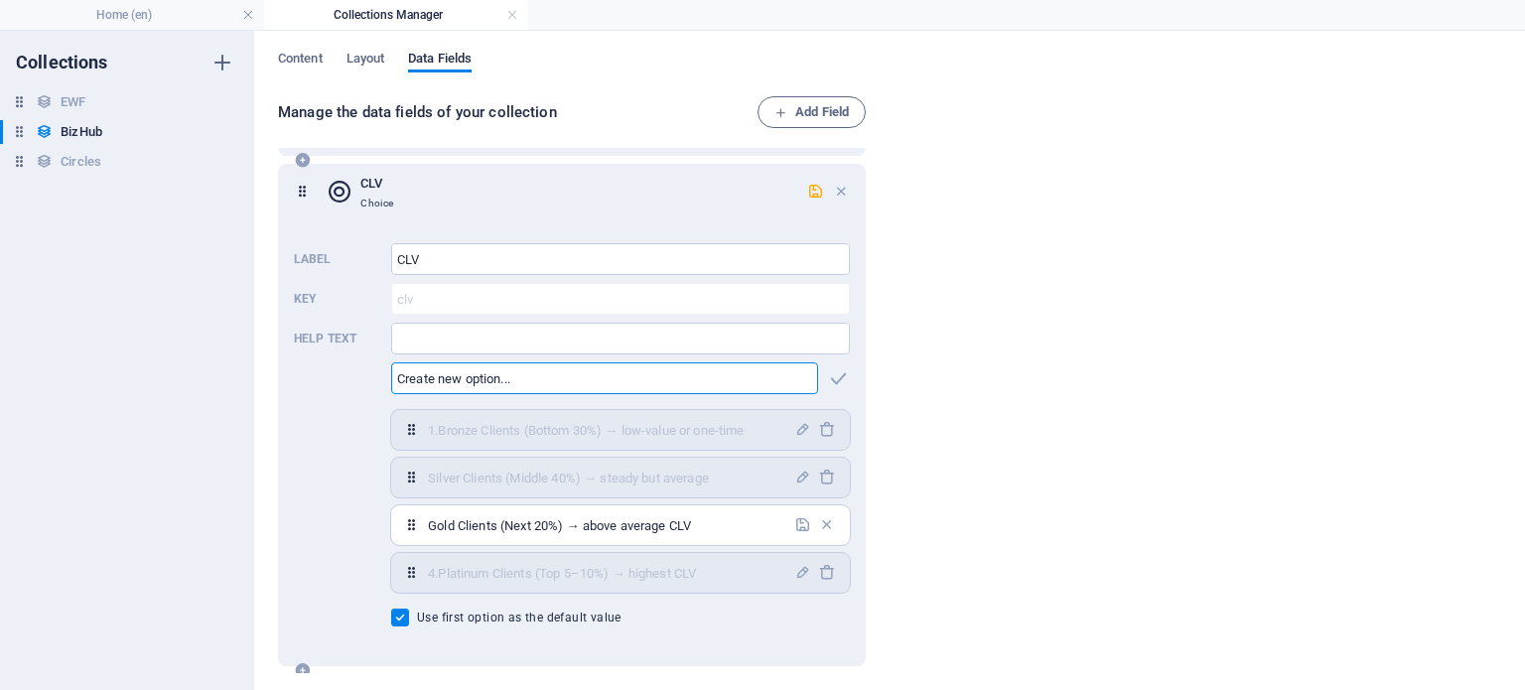
click at [470, 380] on input "text" at bounding box center [604, 378] width 427 height 32
paste input "Gold Clients (Next 20%) → above average CLV"
type input "[DOMAIN_NAME] Clients (Next 20%) → above average CLV"
click at [837, 377] on icon "button" at bounding box center [838, 378] width 23 height 23
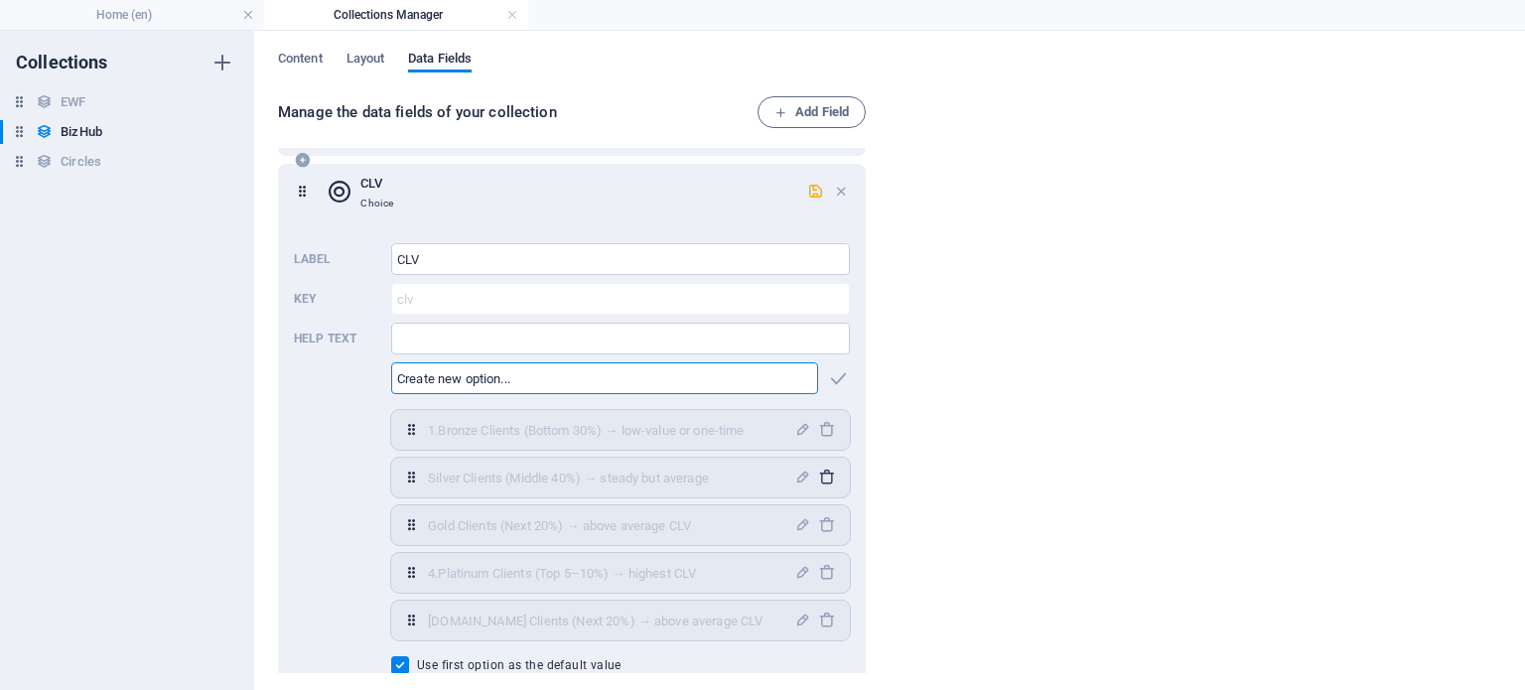
click at [820, 476] on icon "button" at bounding box center [826, 477] width 17 height 17
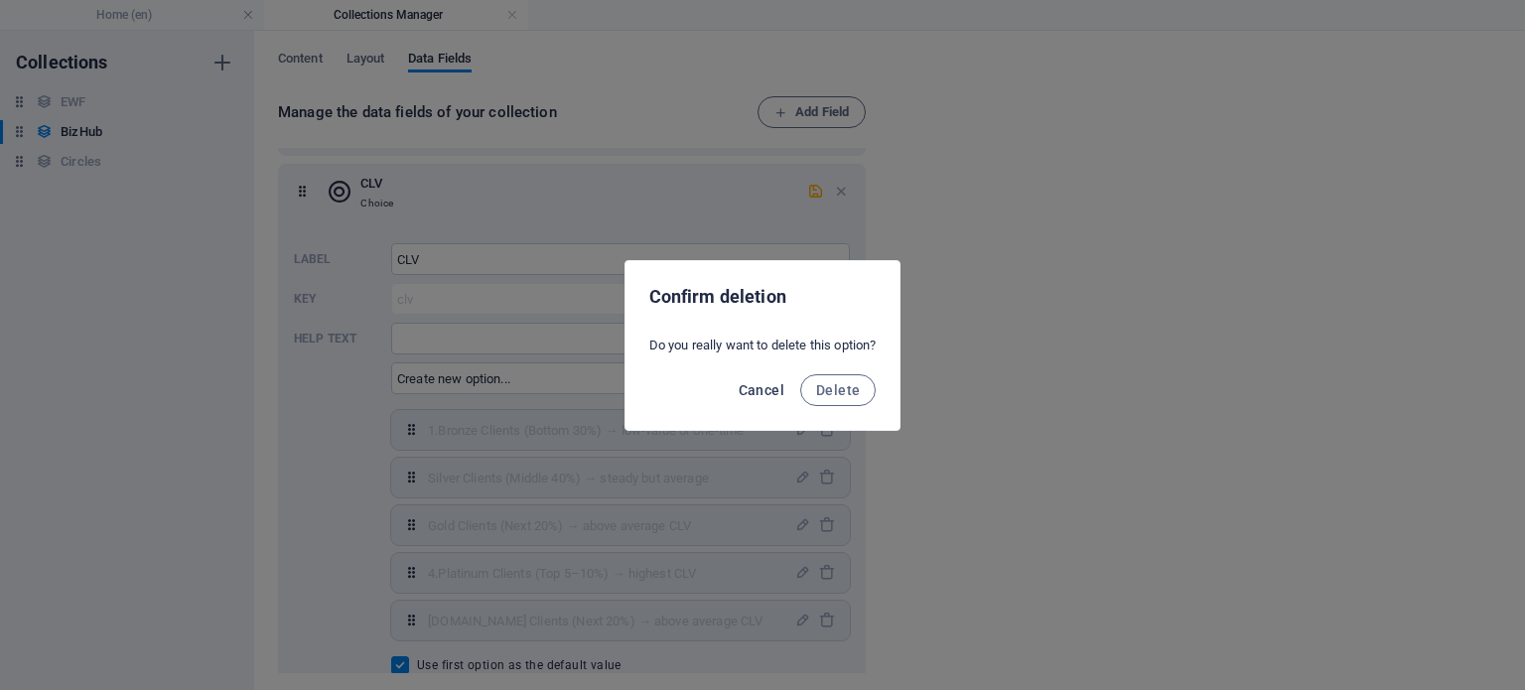
click at [770, 388] on span "Cancel" at bounding box center [762, 390] width 46 height 16
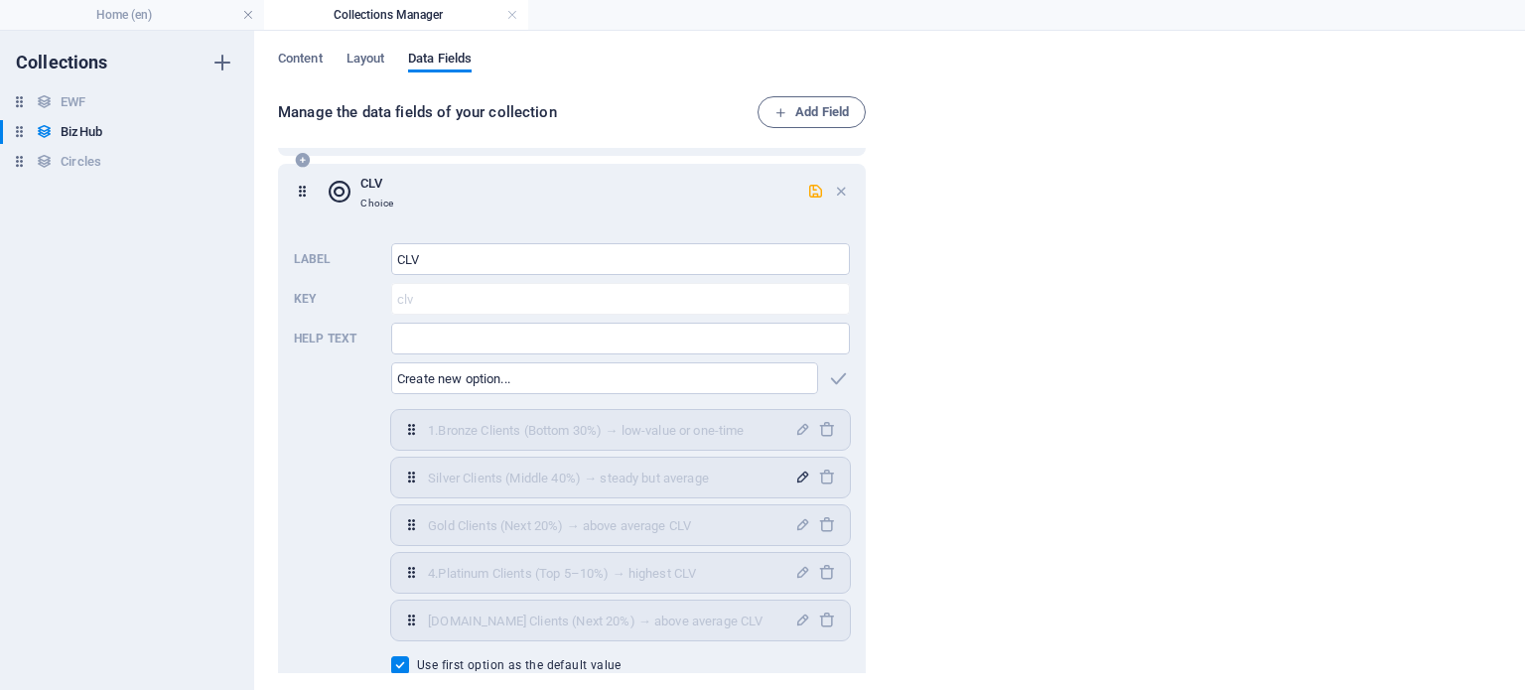
click at [795, 474] on icon "button" at bounding box center [802, 477] width 17 height 17
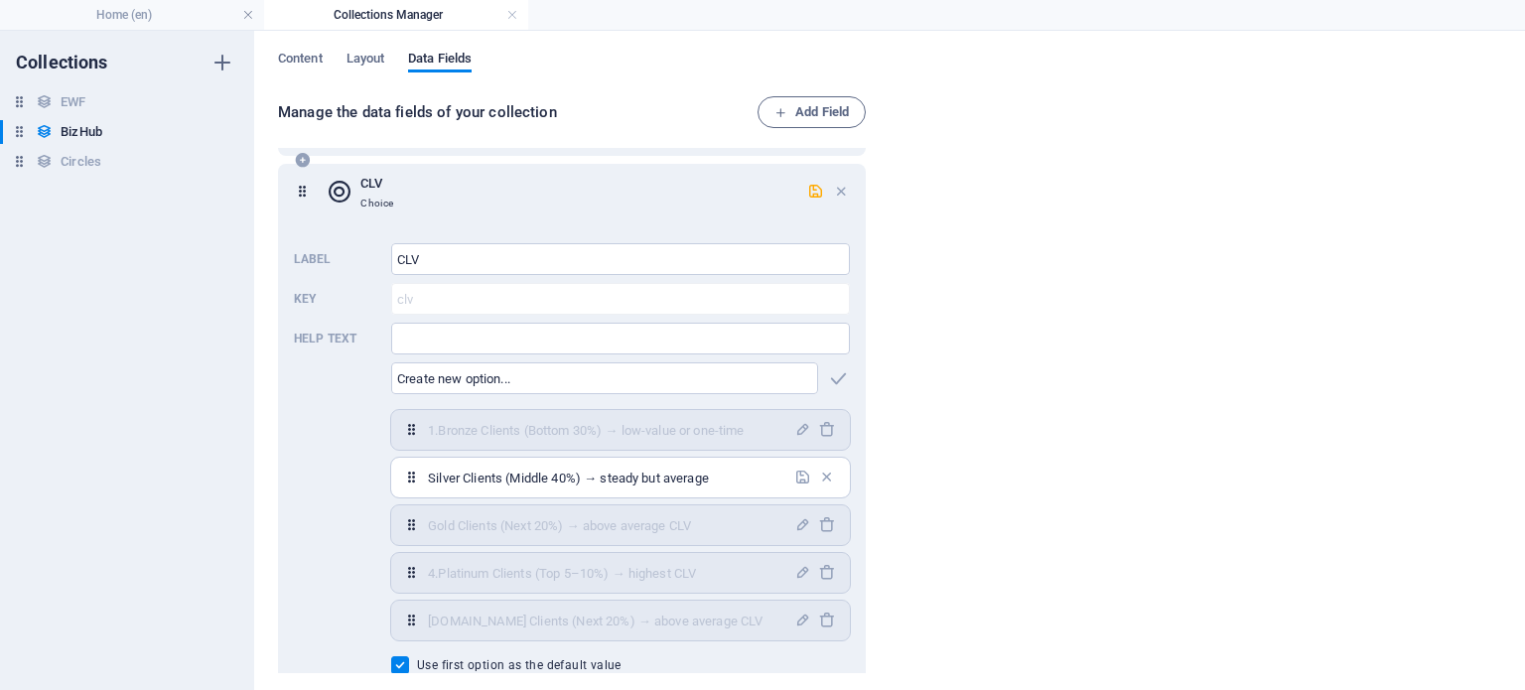
drag, startPoint x: 733, startPoint y: 480, endPoint x: 349, endPoint y: 480, distance: 383.3
click at [349, 480] on div "Label CLV ​ Key clv ​ Help text ​ ​ 1.Bronze Clients (Bottom 30%) → low-value o…" at bounding box center [572, 458] width 556 height 447
click at [431, 376] on input "text" at bounding box center [604, 378] width 427 height 32
paste input "Silver Clients (Middle 40%) → steady but average"
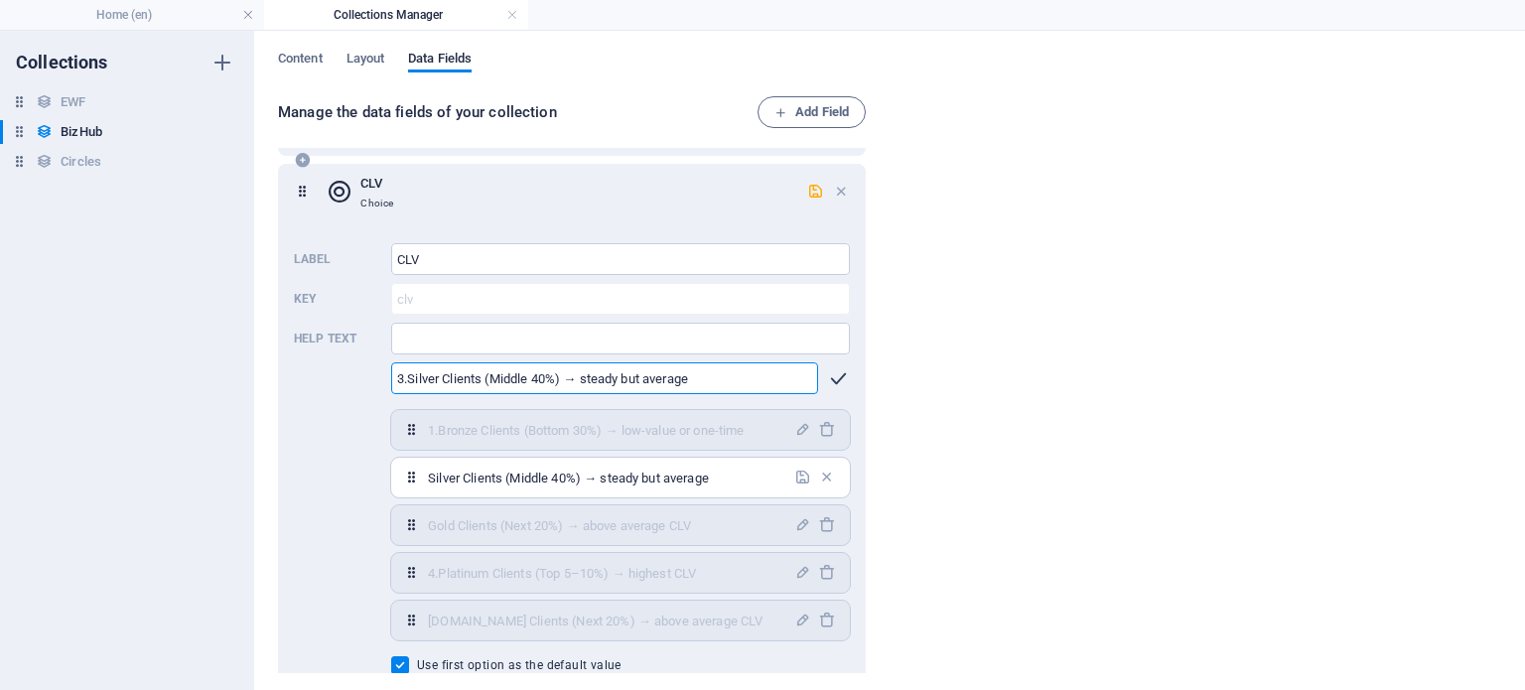
type input "3.Silver Clients (Middle 40%) → steady but average"
click at [830, 376] on icon "button" at bounding box center [838, 378] width 23 height 23
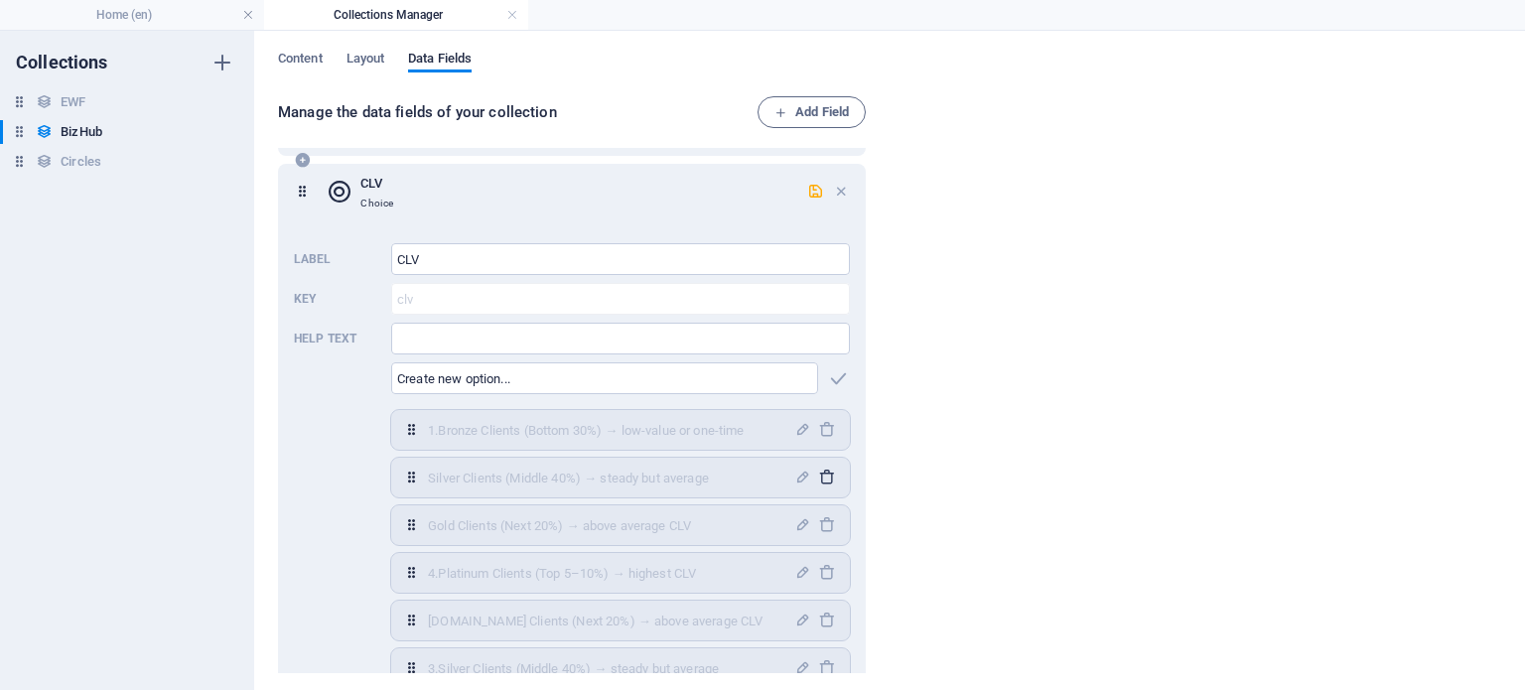
click at [822, 477] on icon "button" at bounding box center [826, 477] width 17 height 17
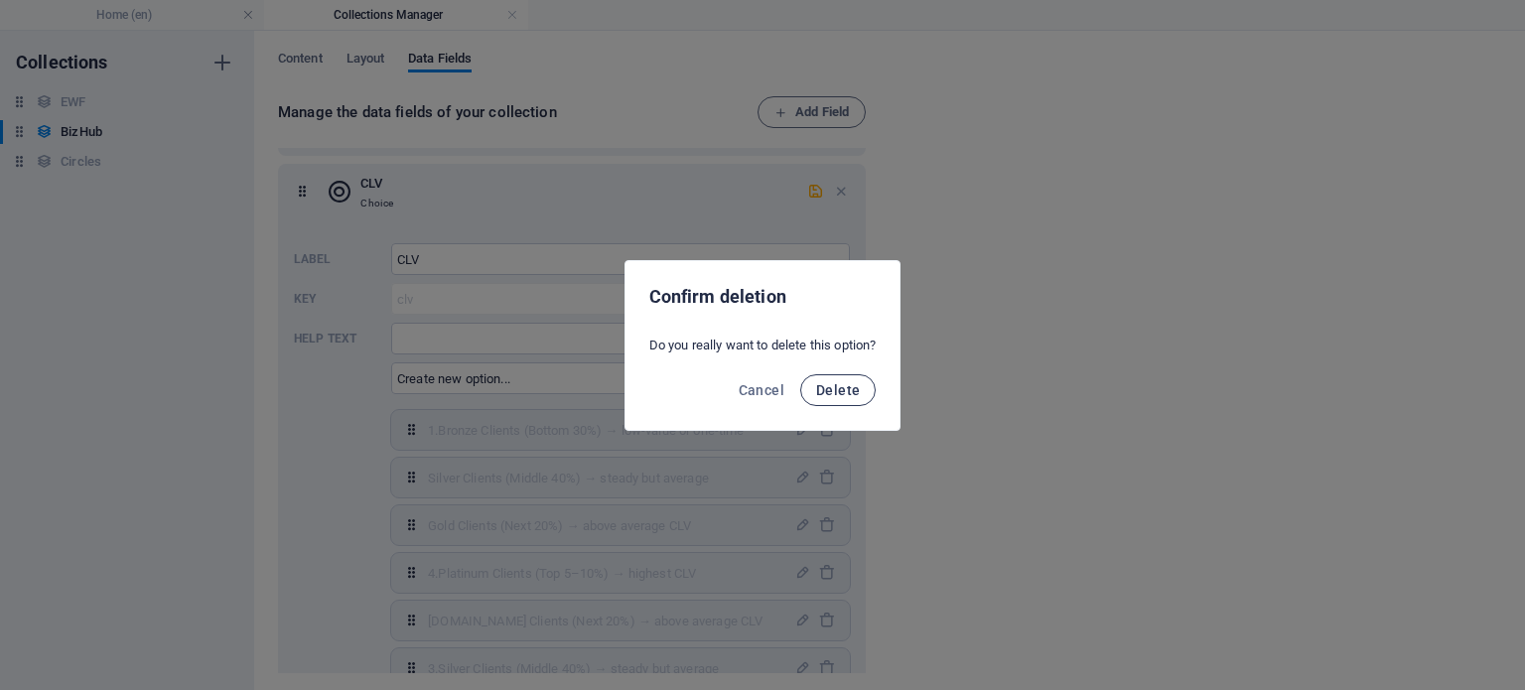
click at [849, 399] on button "Delete" at bounding box center [837, 390] width 75 height 32
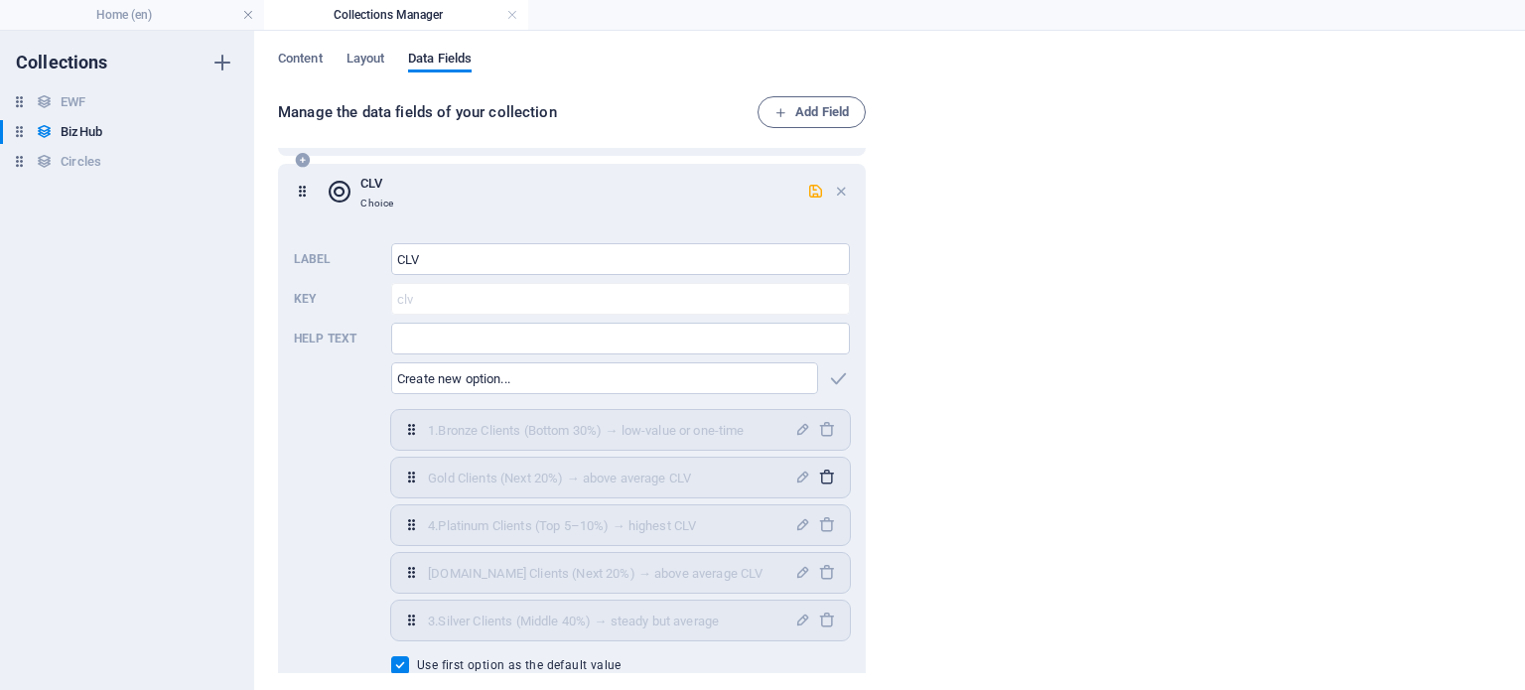
click at [822, 476] on icon "button" at bounding box center [826, 477] width 17 height 17
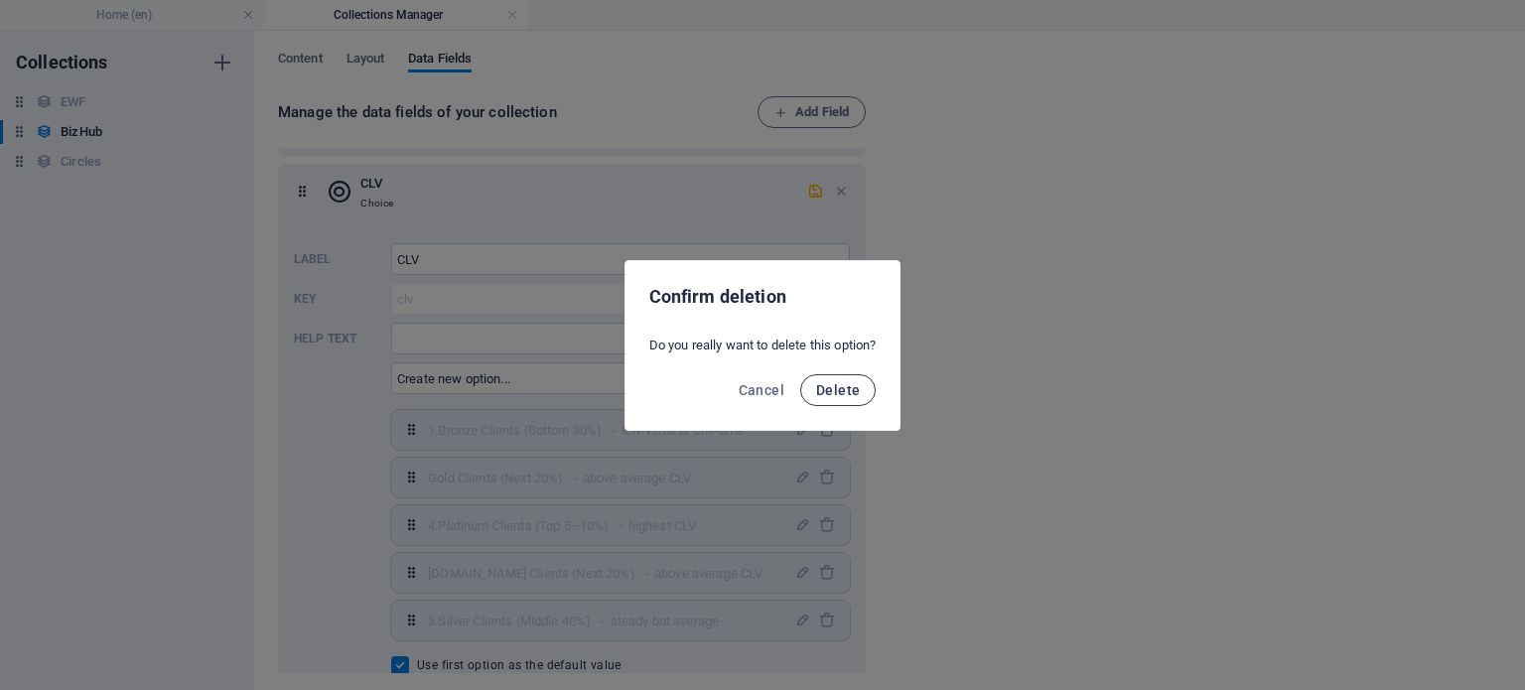
click at [832, 392] on span "Delete" at bounding box center [838, 390] width 44 height 16
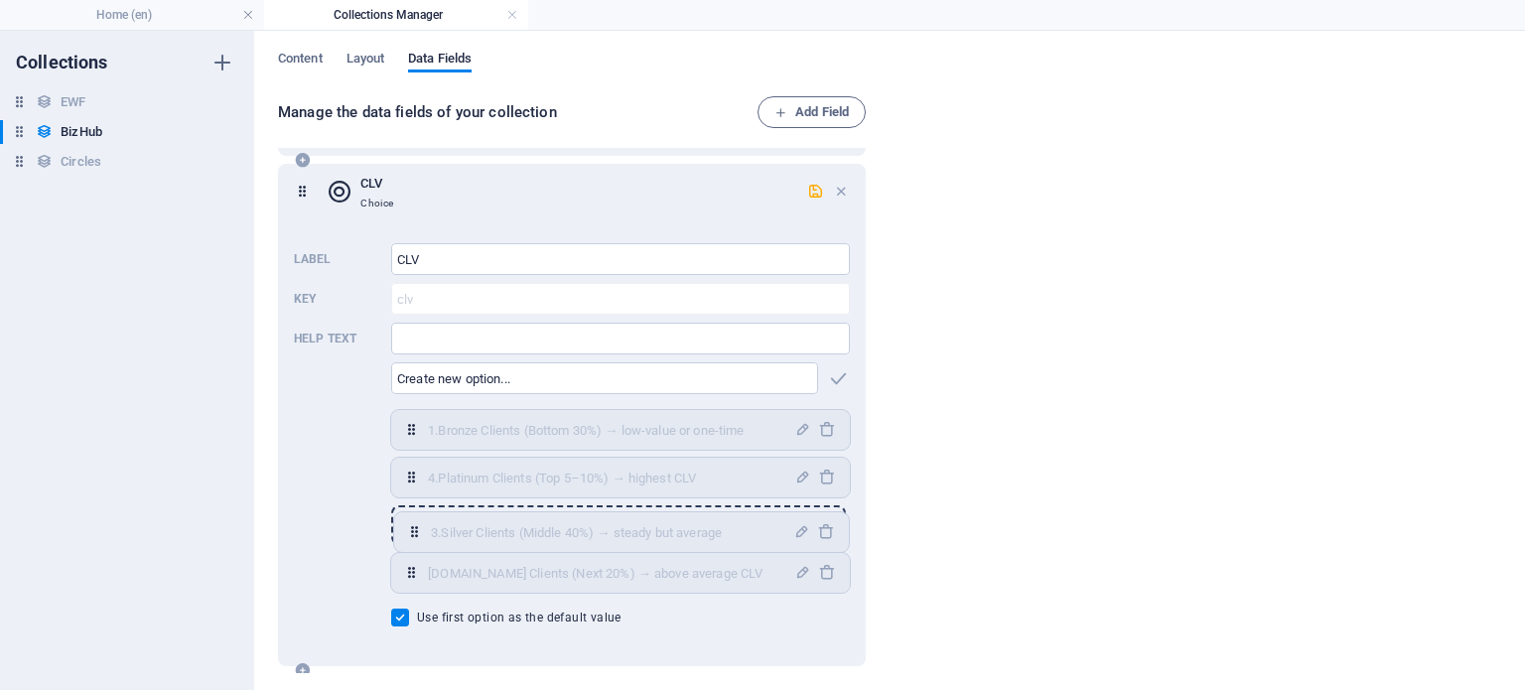
scroll to position [890, 0]
drag, startPoint x: 405, startPoint y: 577, endPoint x: 474, endPoint y: 469, distance: 128.1
click at [408, 464] on div "1.Bronze Clients (Bottom 30%) → low-value or one-time ​ 4.Platinum Clients (Top…" at bounding box center [620, 497] width 459 height 183
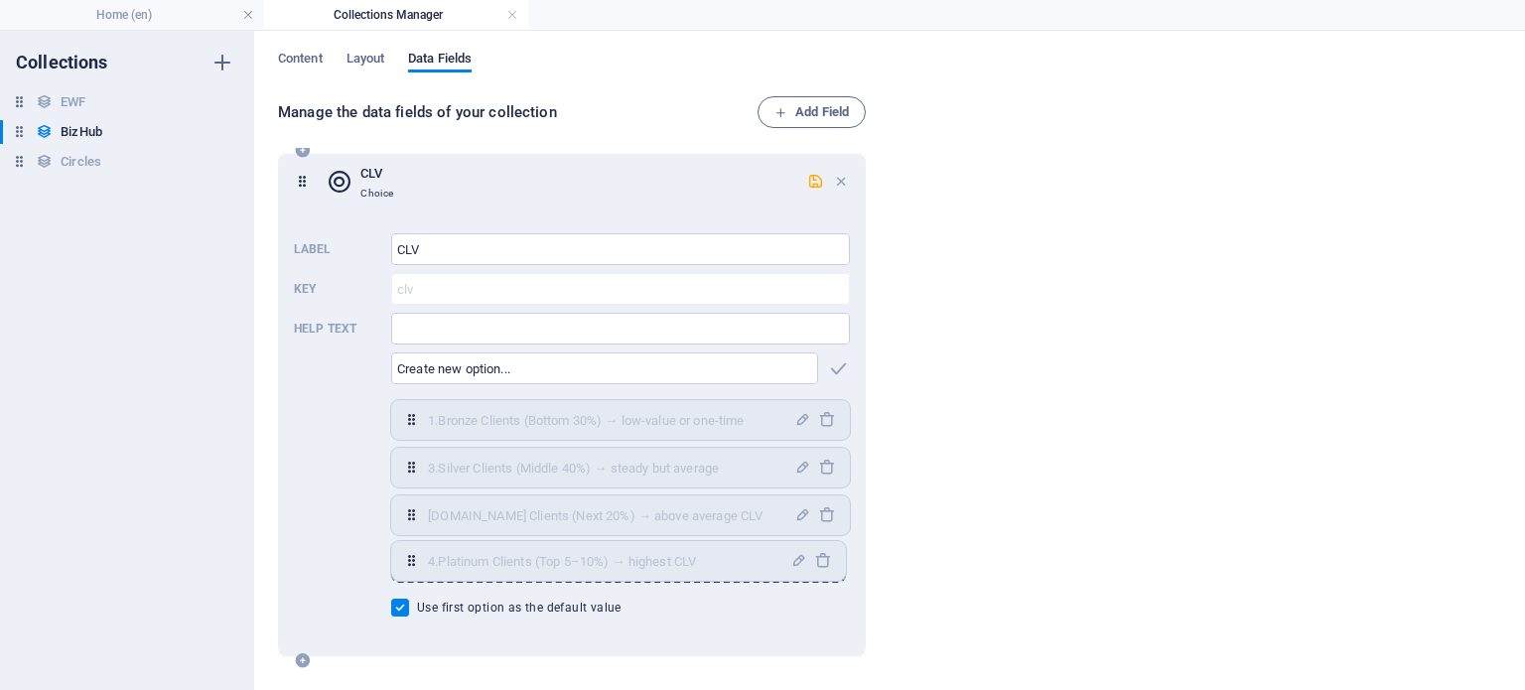
drag, startPoint x: 408, startPoint y: 522, endPoint x: 409, endPoint y: 563, distance: 40.7
click at [408, 565] on div "1.Bronze Clients (Bottom 30%) → low-value or one-time ​ 3.Silver Clients (Middl…" at bounding box center [620, 491] width 459 height 183
click at [794, 467] on icon "button" at bounding box center [802, 467] width 17 height 17
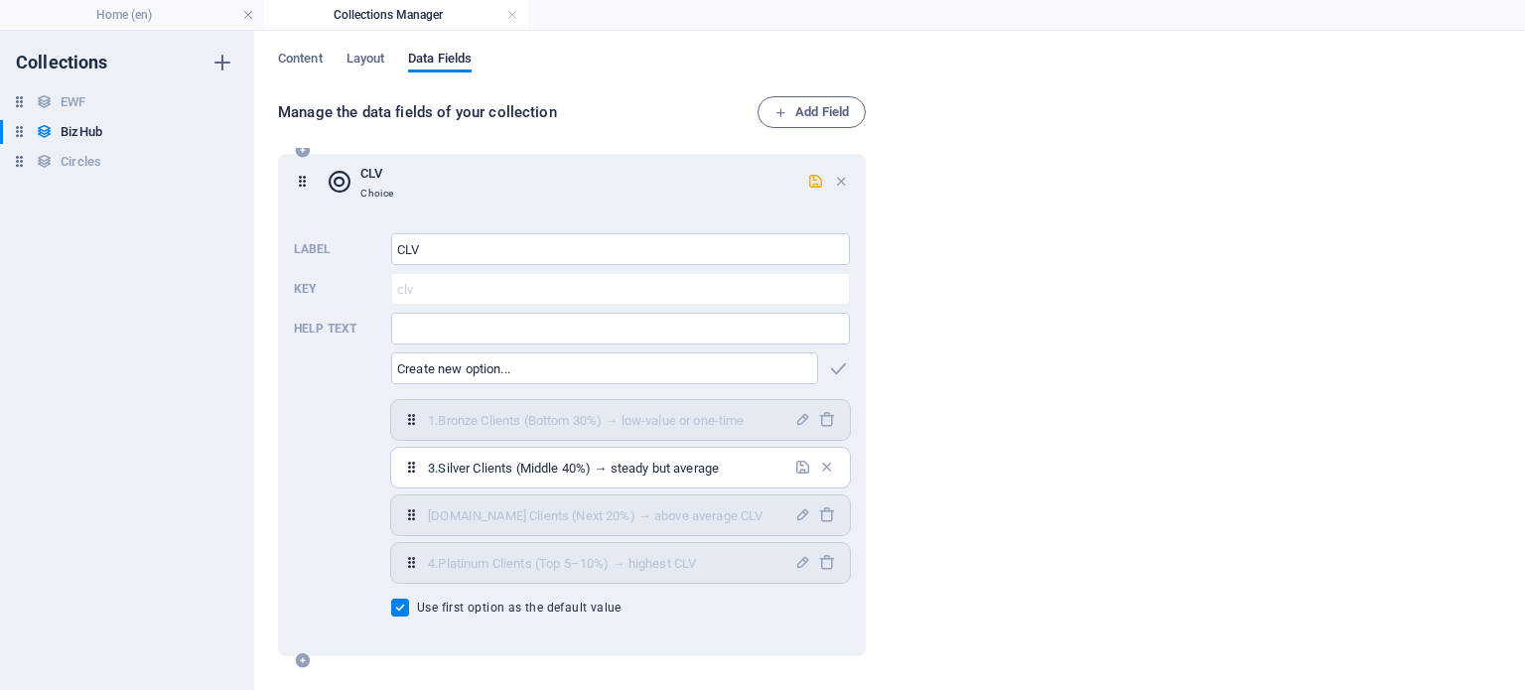
click at [426, 470] on div "3.Silver Clients (Middle 40%) → steady but average ​" at bounding box center [620, 468] width 459 height 40
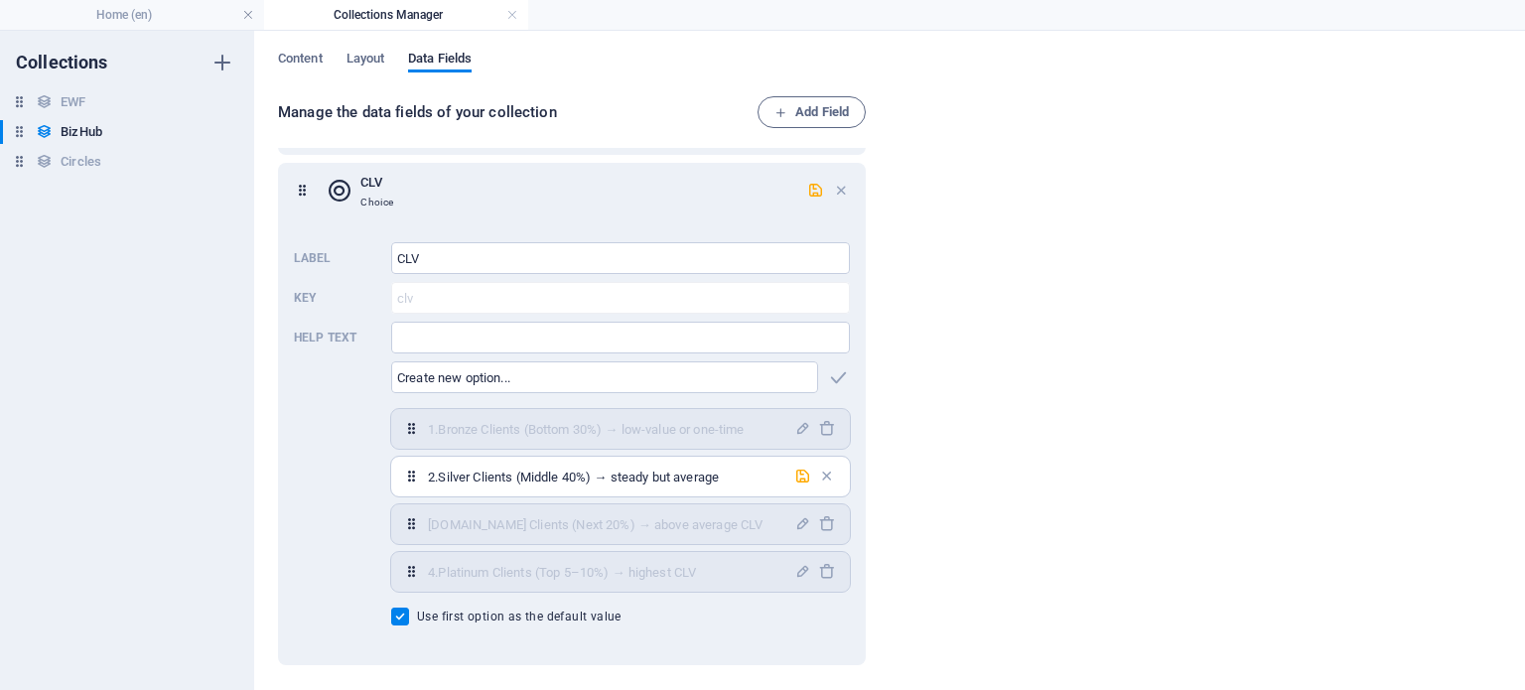
scroll to position [886, 0]
type input "2.Silver Clients (Middle 40%) → steady but average"
click at [798, 477] on icon "button" at bounding box center [802, 477] width 17 height 17
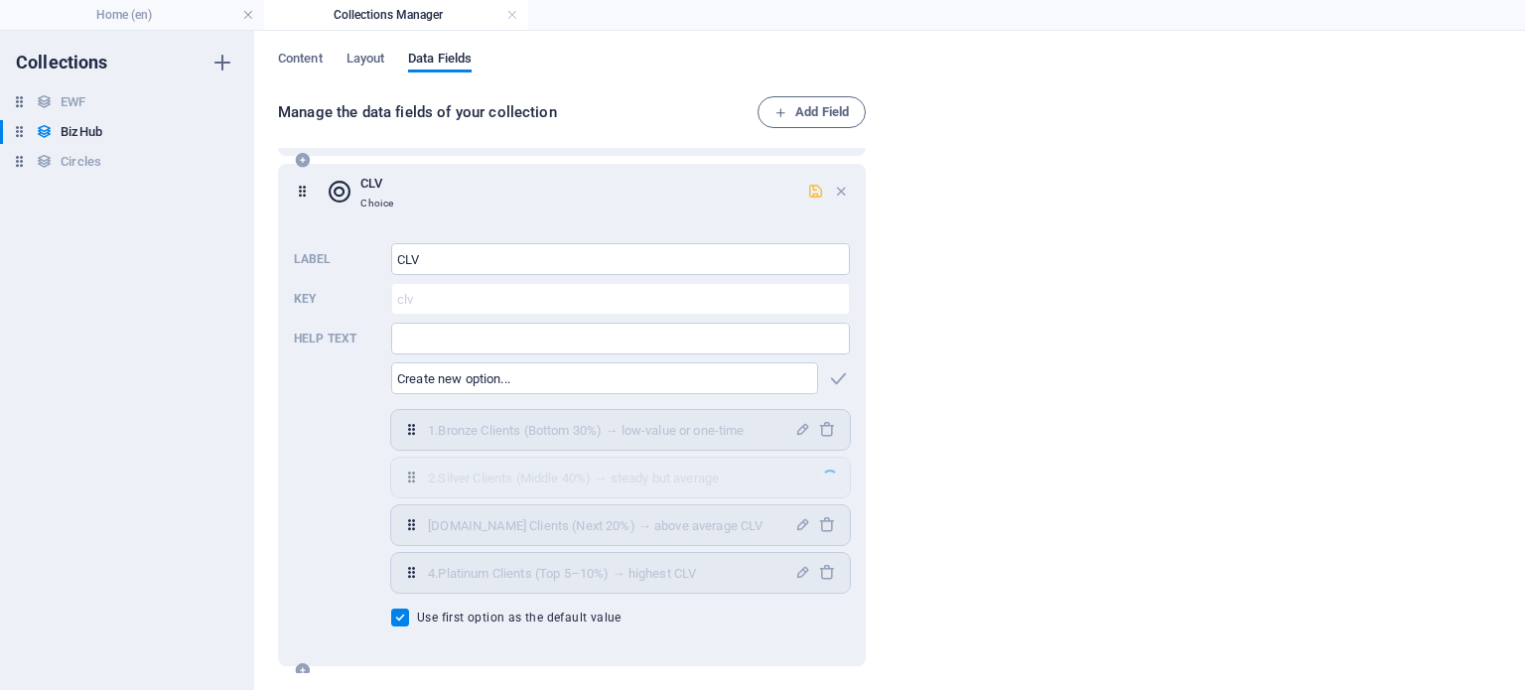
click at [814, 194] on icon "button" at bounding box center [815, 191] width 17 height 17
click at [811, 190] on icon "button" at bounding box center [815, 191] width 17 height 17
click at [812, 185] on icon "button" at bounding box center [815, 191] width 17 height 17
click at [834, 191] on icon "button" at bounding box center [841, 191] width 17 height 17
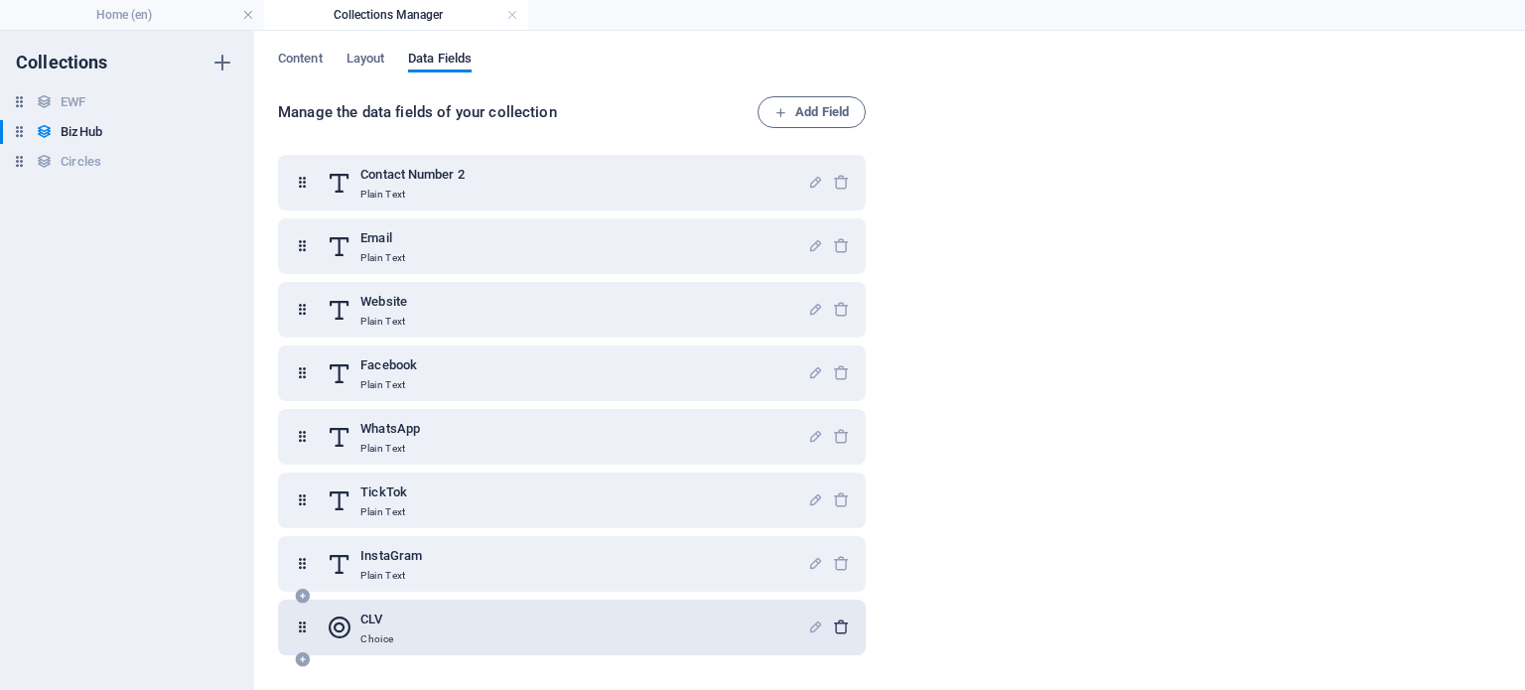
scroll to position [439, 0]
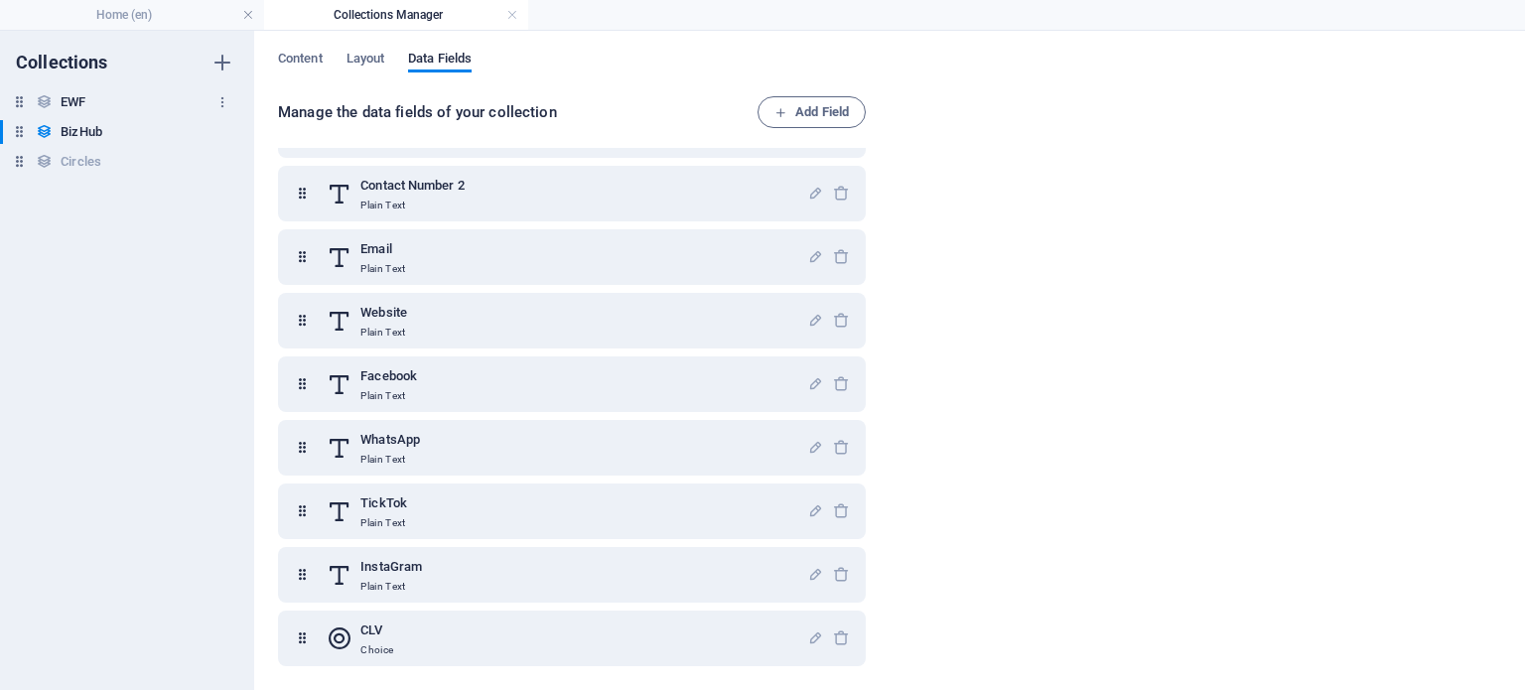
click at [69, 96] on h6 "EWF" at bounding box center [73, 102] width 25 height 24
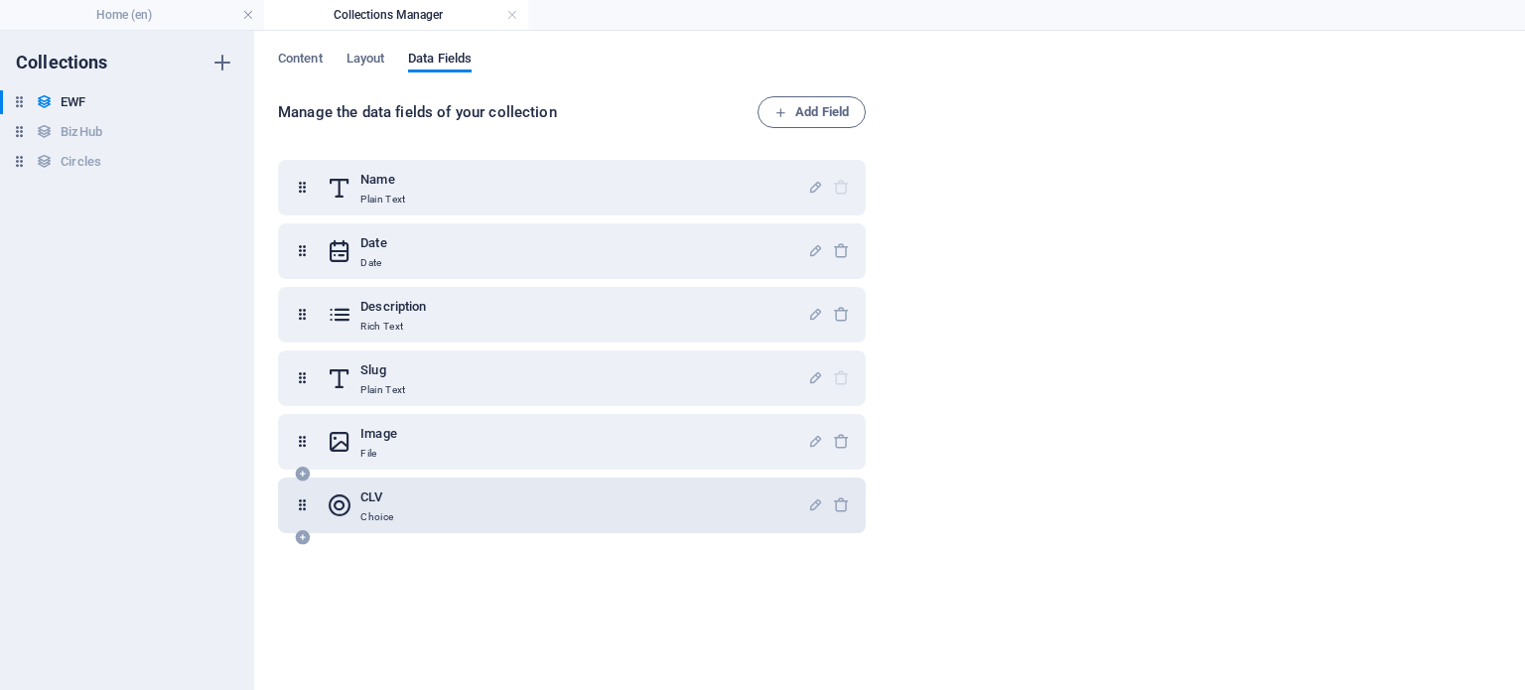
click at [365, 502] on h6 "CLV" at bounding box center [376, 498] width 33 height 24
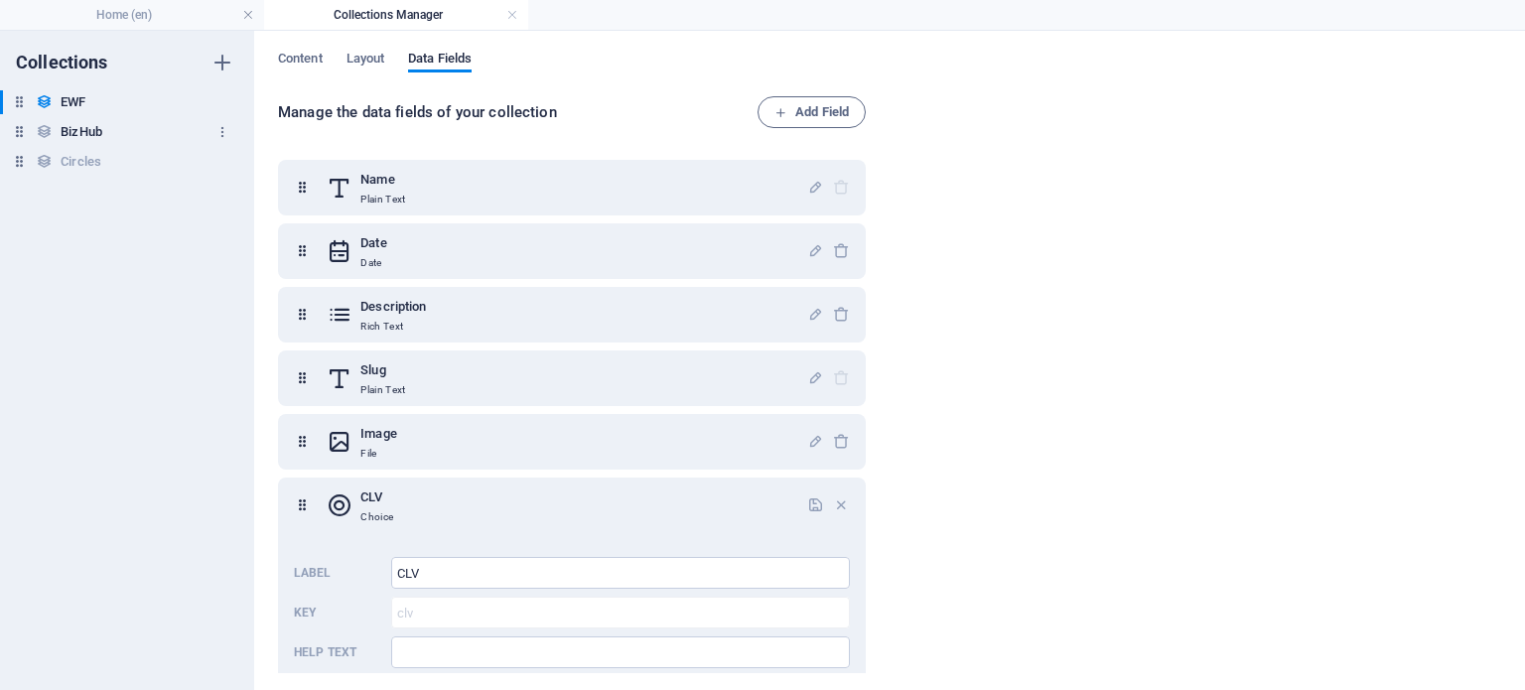
click at [91, 129] on h6 "BizHub" at bounding box center [82, 132] width 42 height 24
type input "Platinum Clients"
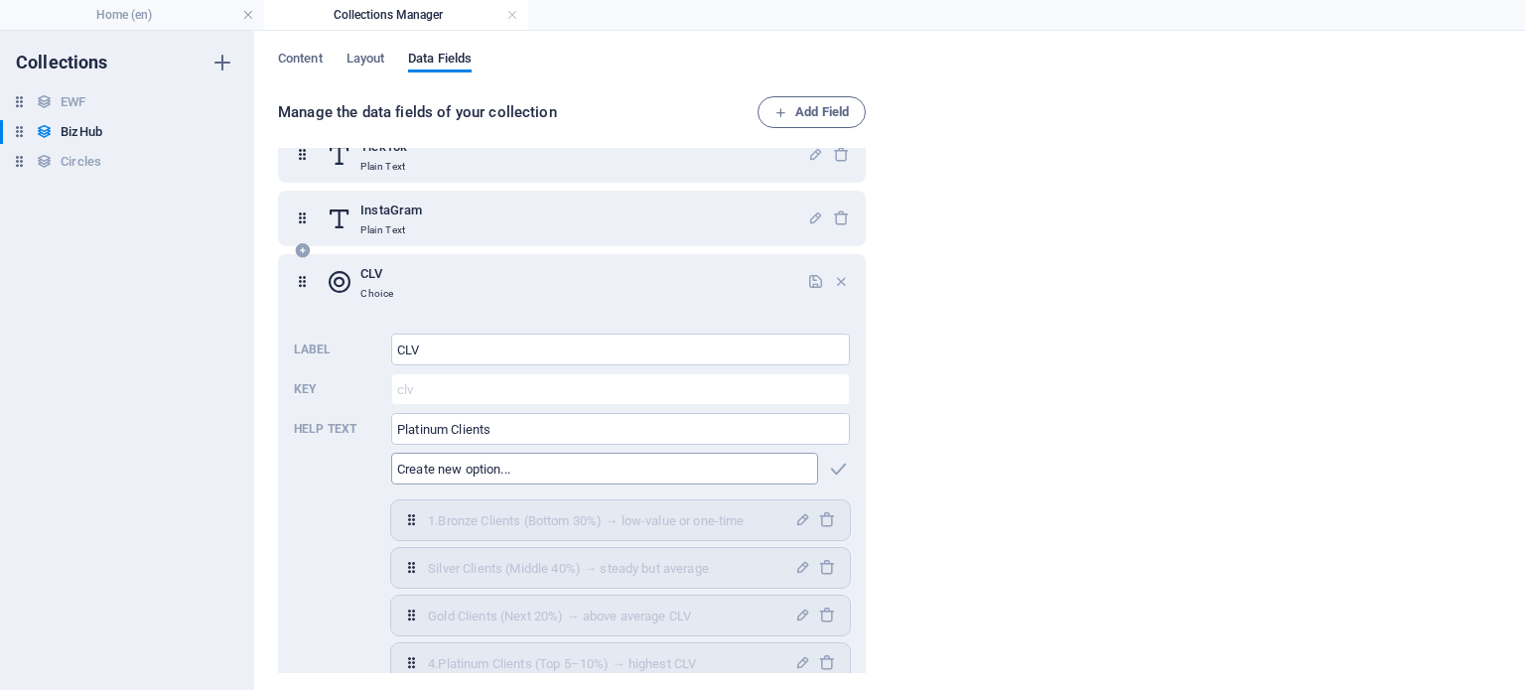
scroll to position [896, 0]
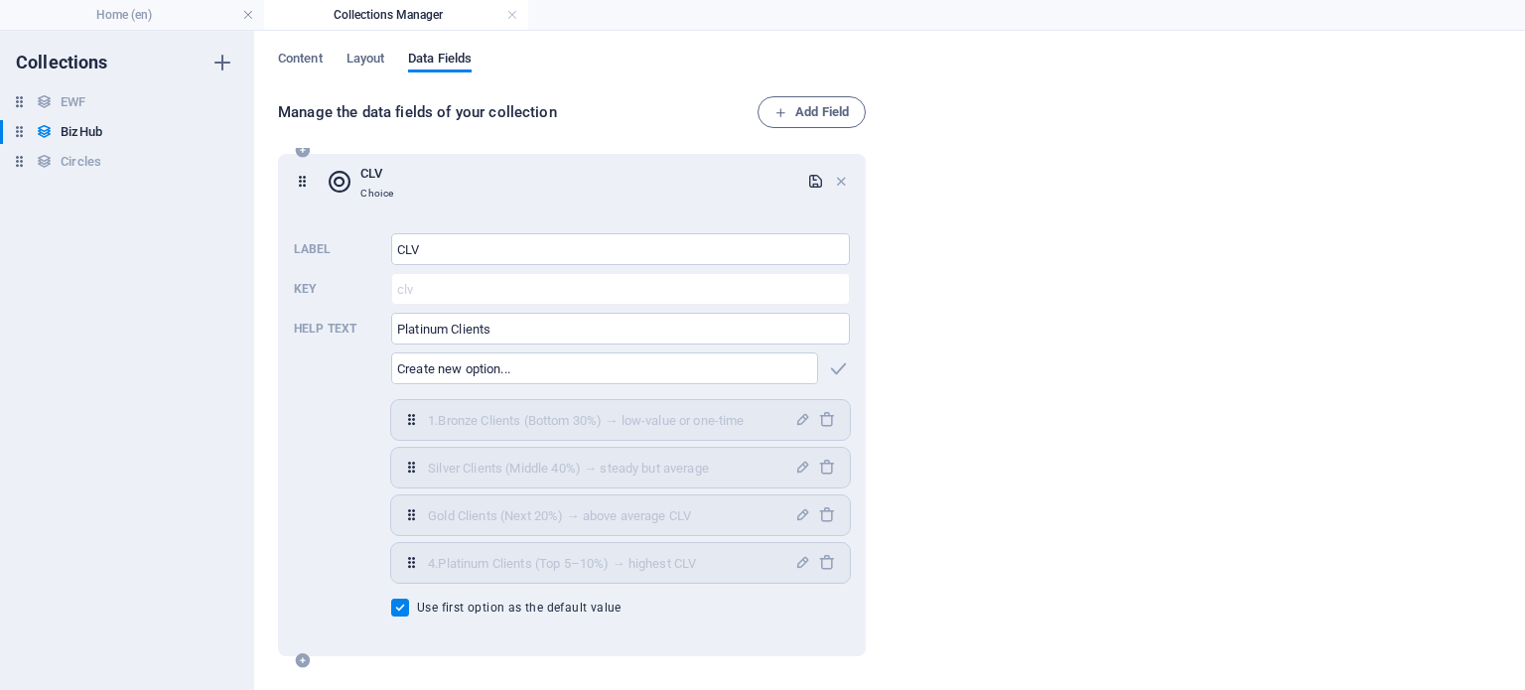
drag, startPoint x: 838, startPoint y: 181, endPoint x: 818, endPoint y: 185, distance: 20.3
click at [818, 185] on div at bounding box center [828, 182] width 43 height 40
click at [814, 180] on icon "button" at bounding box center [815, 181] width 17 height 17
click at [834, 182] on icon "button" at bounding box center [841, 181] width 17 height 17
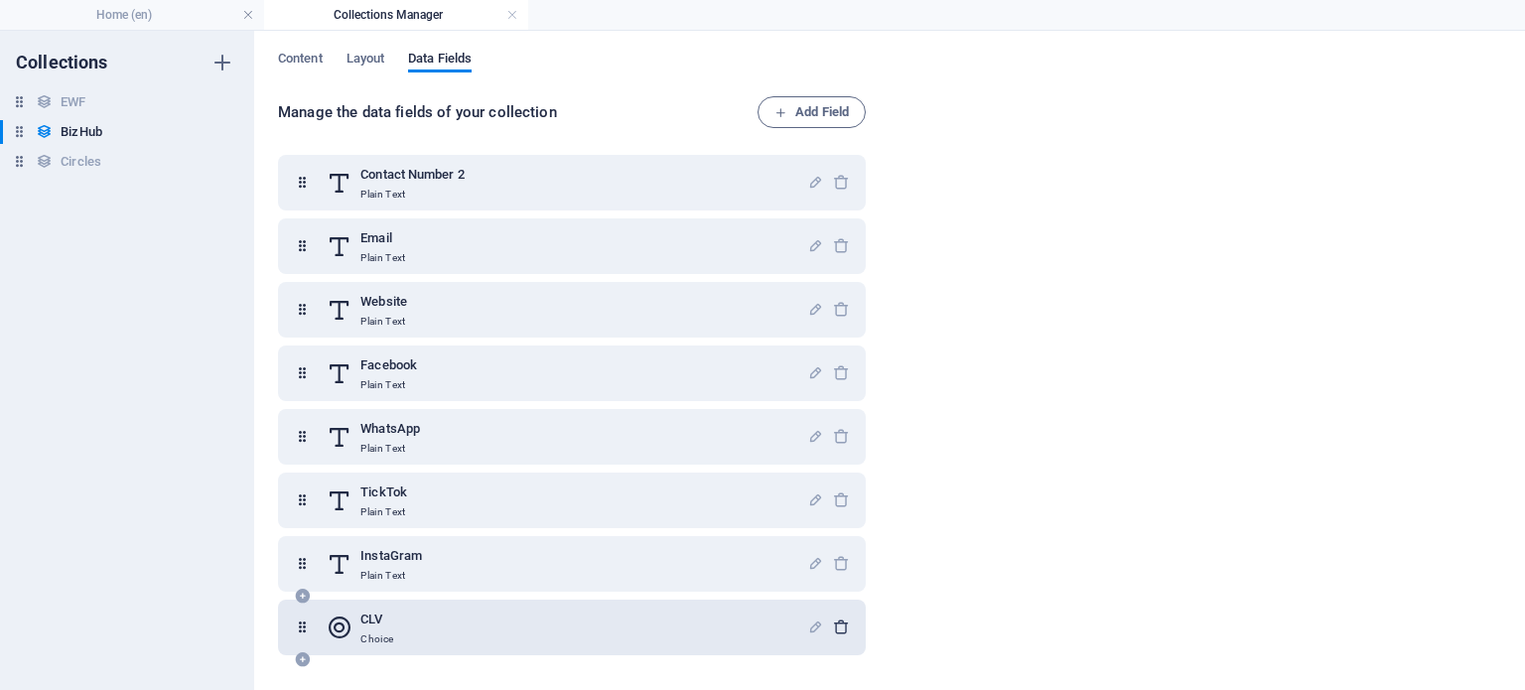
scroll to position [439, 0]
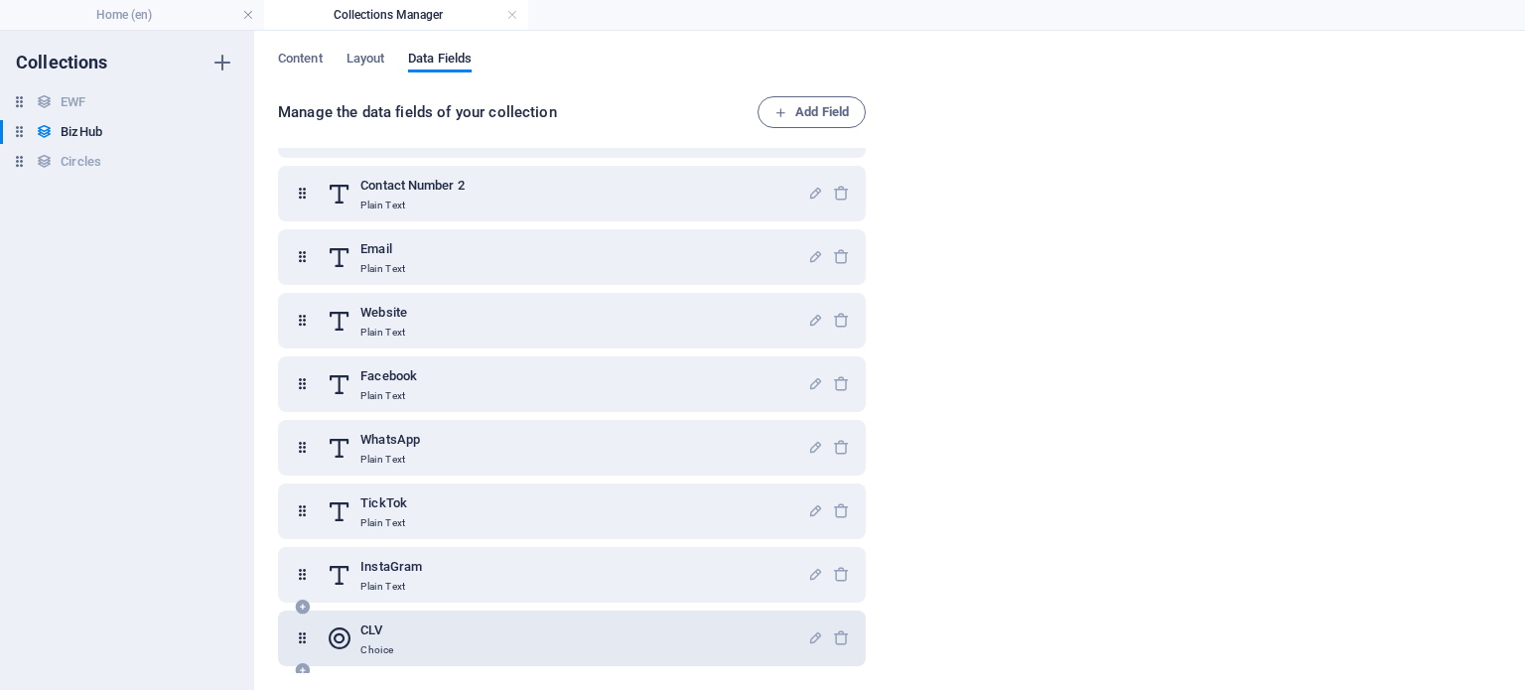
click at [372, 630] on h6 "CLV" at bounding box center [376, 631] width 33 height 24
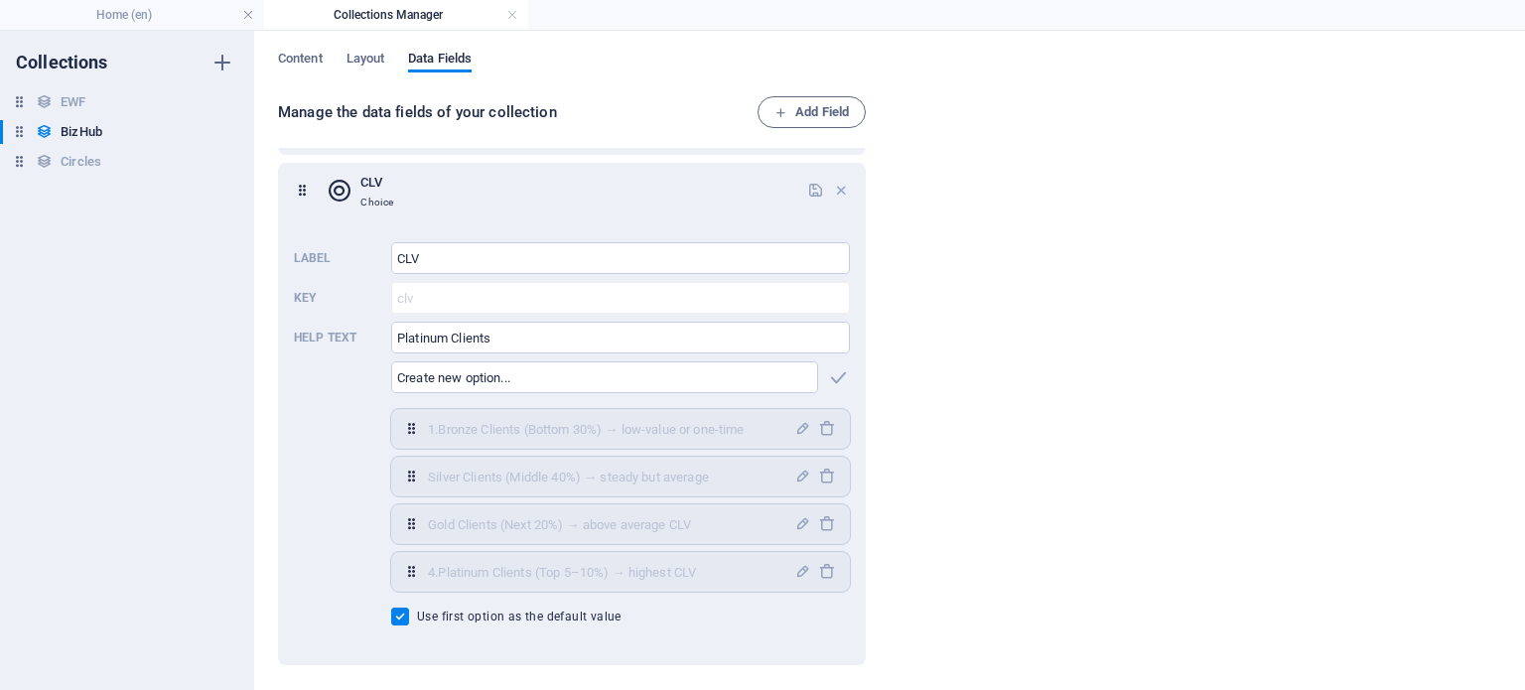
scroll to position [886, 0]
drag, startPoint x: 510, startPoint y: 341, endPoint x: 353, endPoint y: 328, distance: 157.4
click at [353, 328] on div "Label CLV ​ Key clv ​ Help text Platinum Clients ​ ​ 1.Bronze Clients (Bottom 3…" at bounding box center [572, 434] width 556 height 399
click at [811, 193] on icon "button" at bounding box center [815, 191] width 17 height 17
click at [811, 192] on icon "button" at bounding box center [815, 191] width 17 height 17
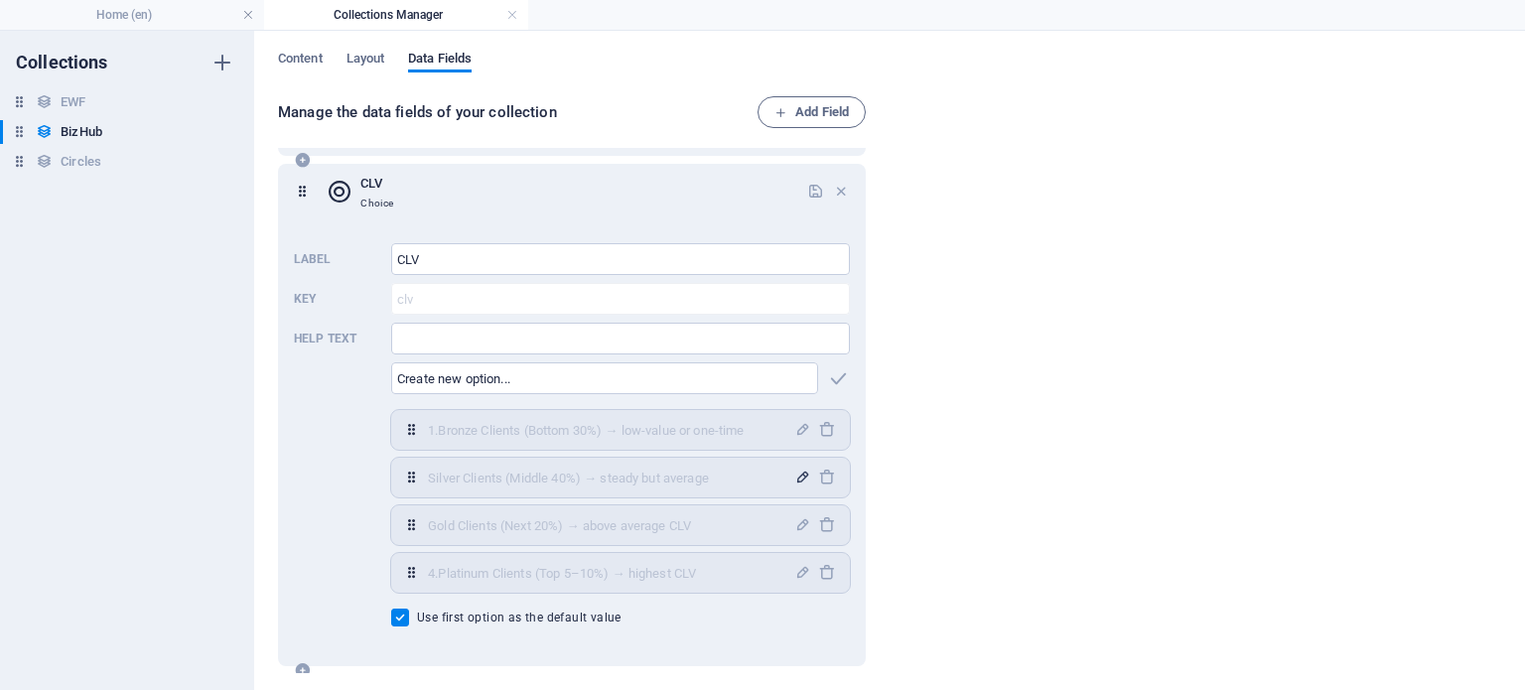
click at [797, 475] on icon "button" at bounding box center [802, 477] width 17 height 17
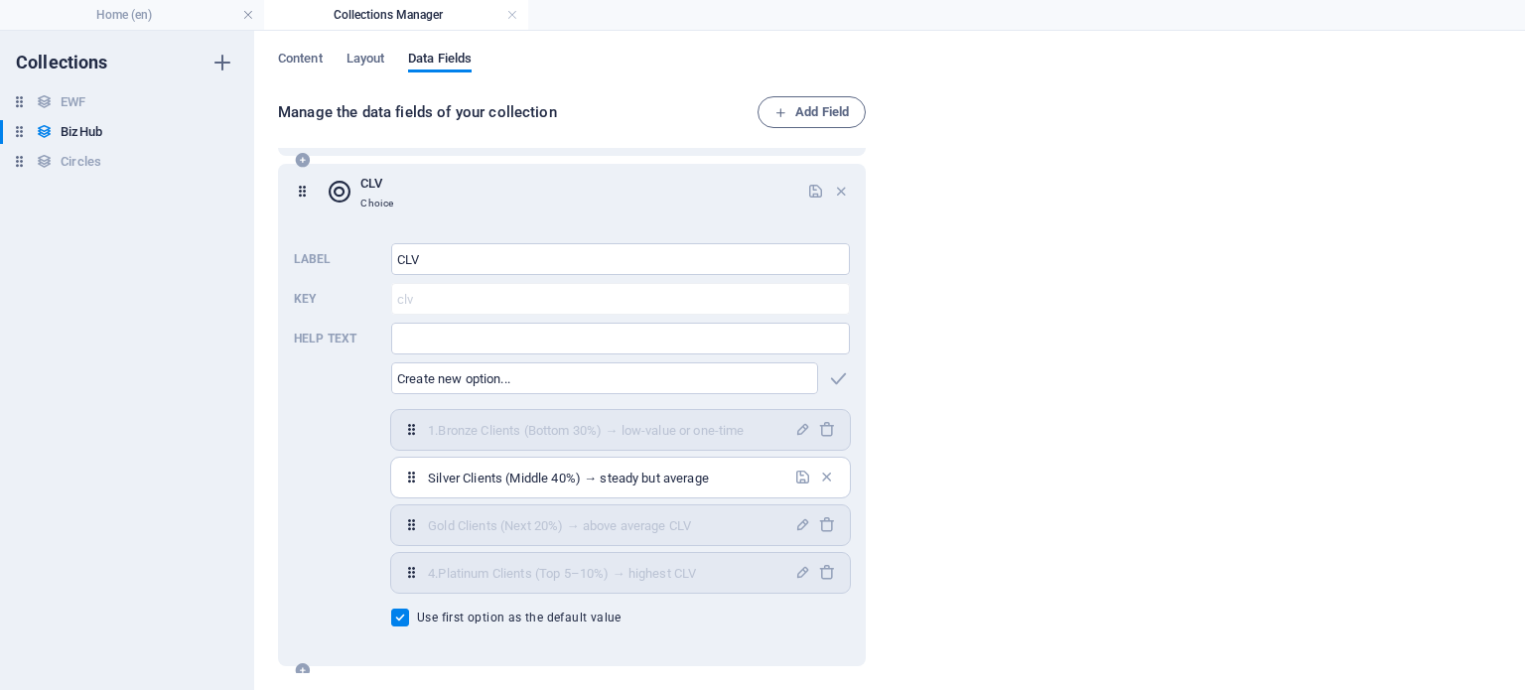
click at [432, 481] on input "Silver Clients (Middle 40%) → steady but average" at bounding box center [605, 478] width 354 height 32
type input "2.Silver Clients (Middle 40%) → steady but average"
click at [797, 475] on icon "button" at bounding box center [802, 477] width 17 height 17
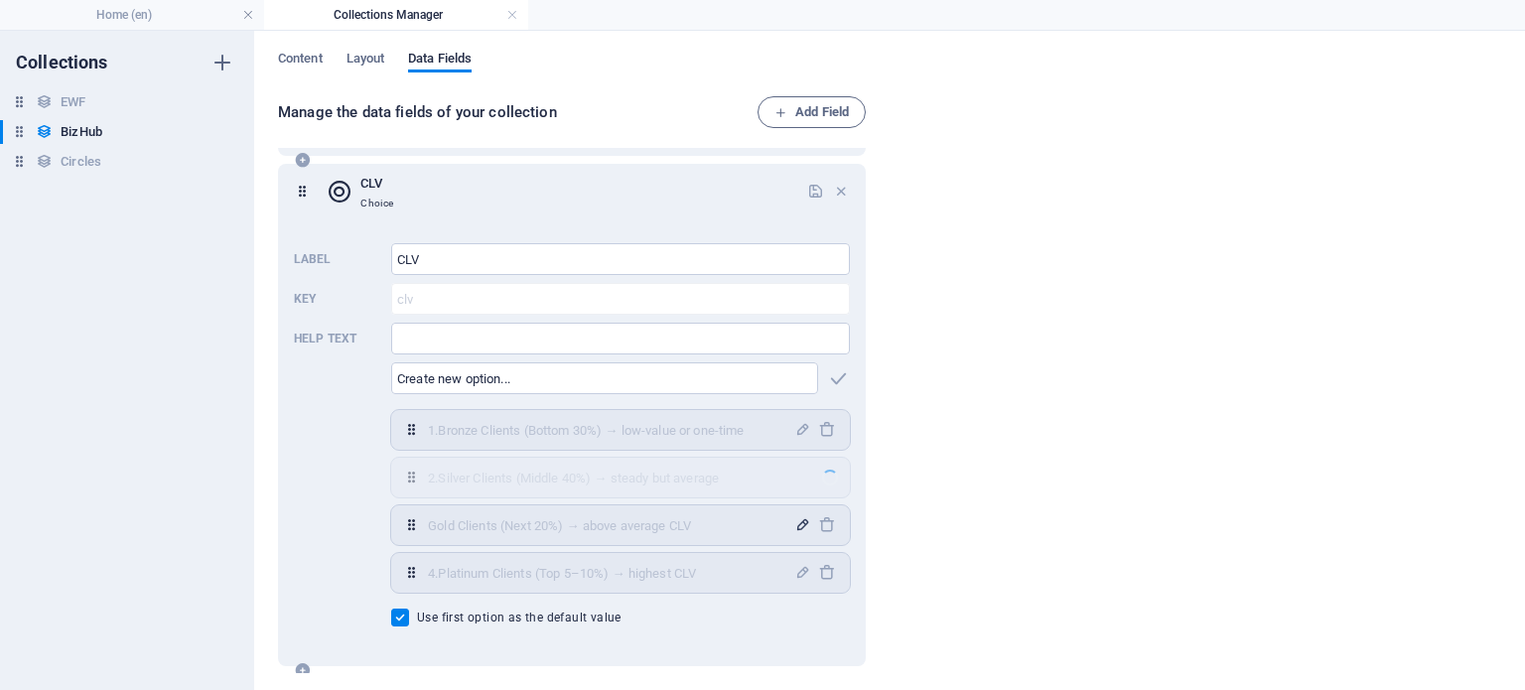
click at [800, 523] on icon "button" at bounding box center [802, 524] width 17 height 17
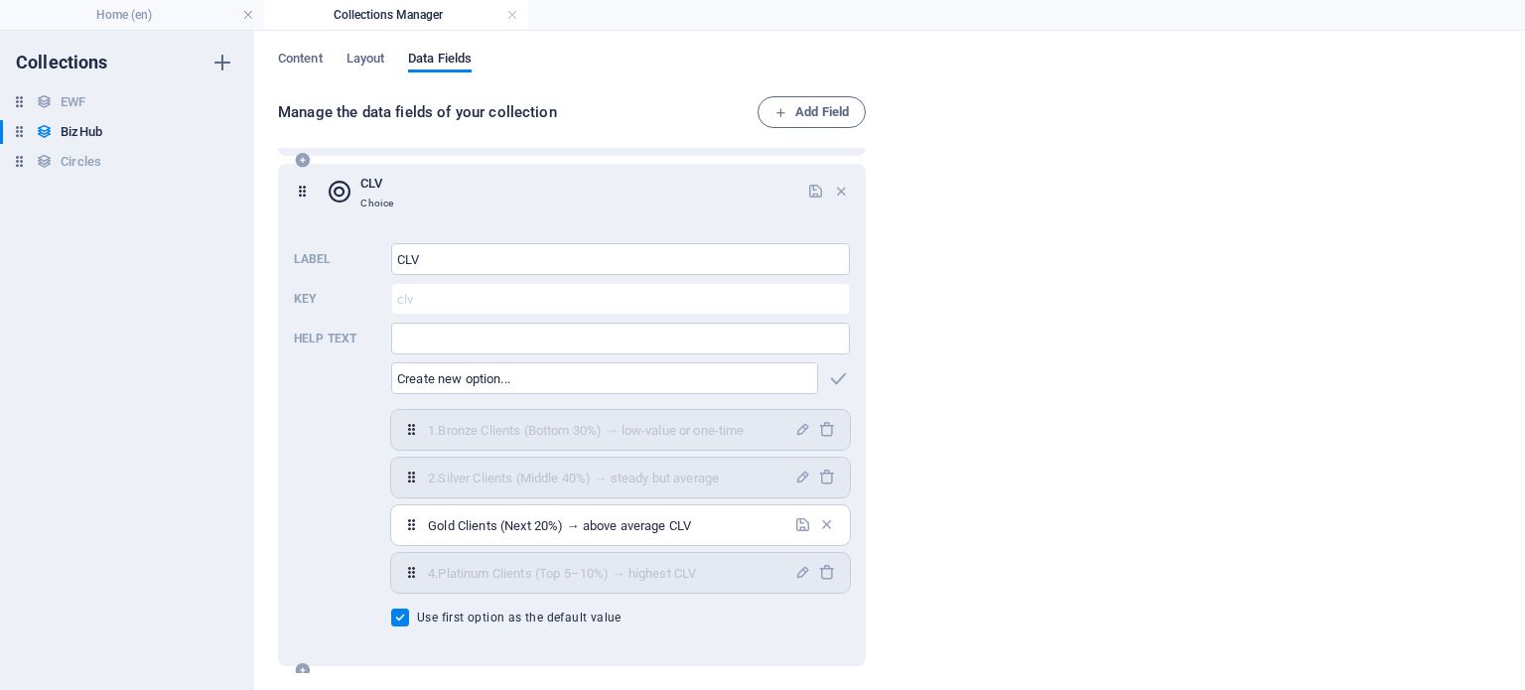
click at [428, 522] on input "Gold Clients (Next 20%) → above average CLV" at bounding box center [605, 525] width 354 height 32
type input "[DOMAIN_NAME] Clients (Next 20%) → above average CLV"
click at [794, 524] on icon "button" at bounding box center [802, 524] width 17 height 17
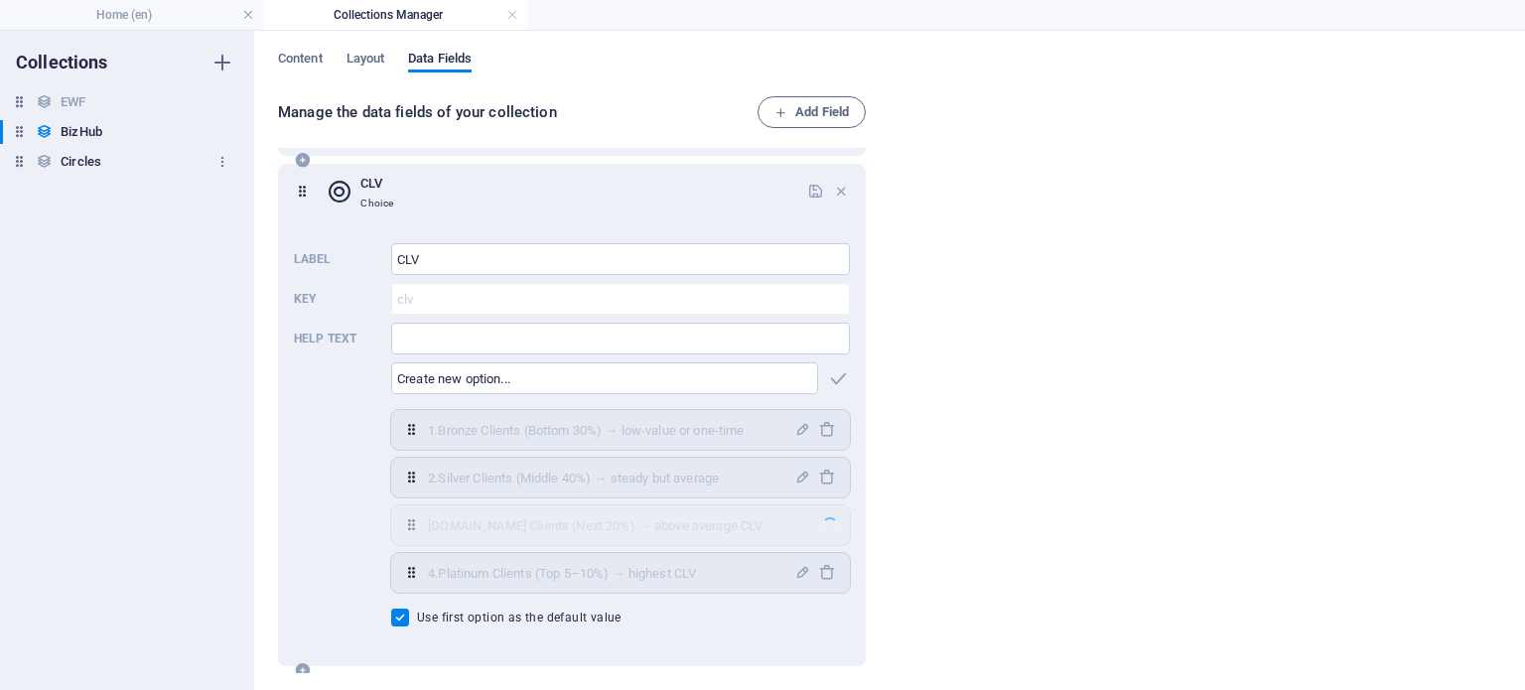
click at [103, 168] on div "Circles Circles" at bounding box center [117, 162] width 234 height 24
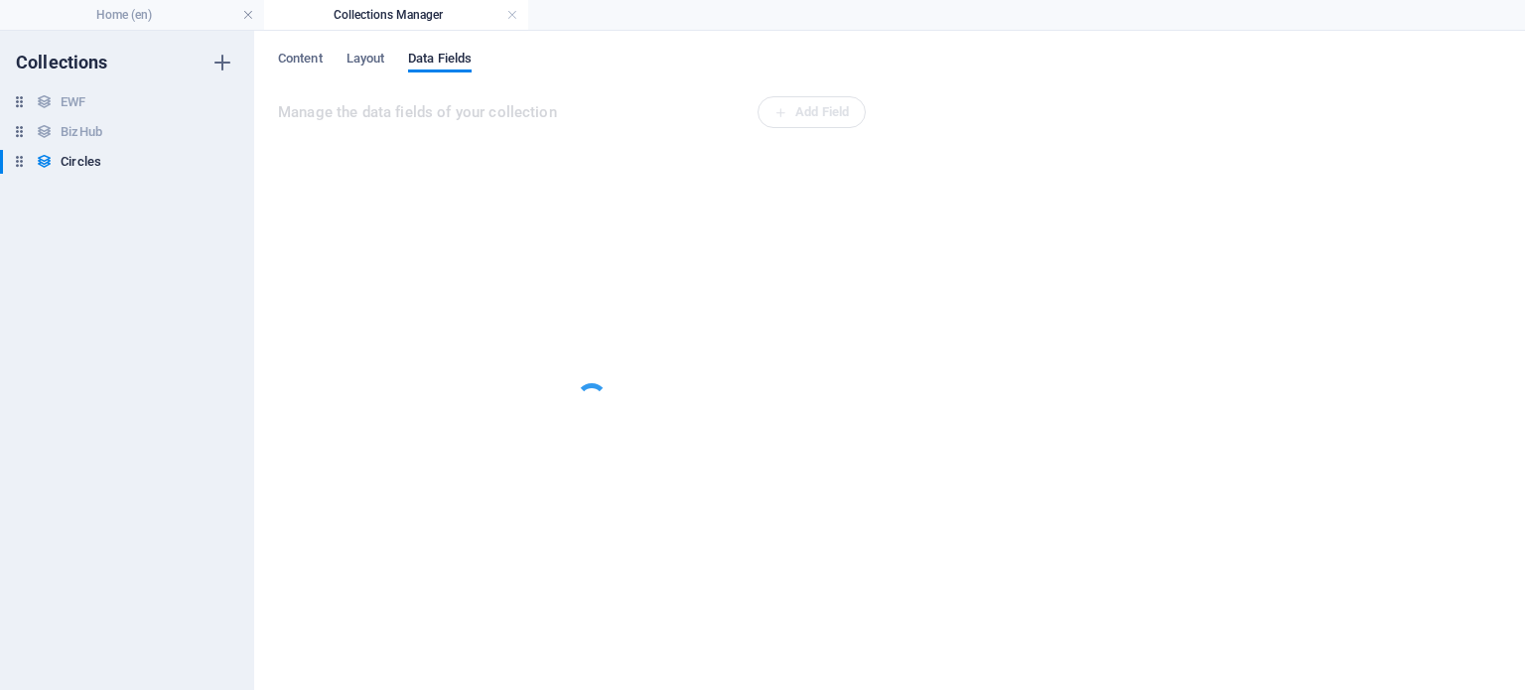
scroll to position [0, 0]
click at [96, 166] on h6 "Circles" at bounding box center [81, 162] width 41 height 24
click at [71, 162] on h6 "Circles" at bounding box center [81, 162] width 41 height 24
